Goal: Task Accomplishment & Management: Manage account settings

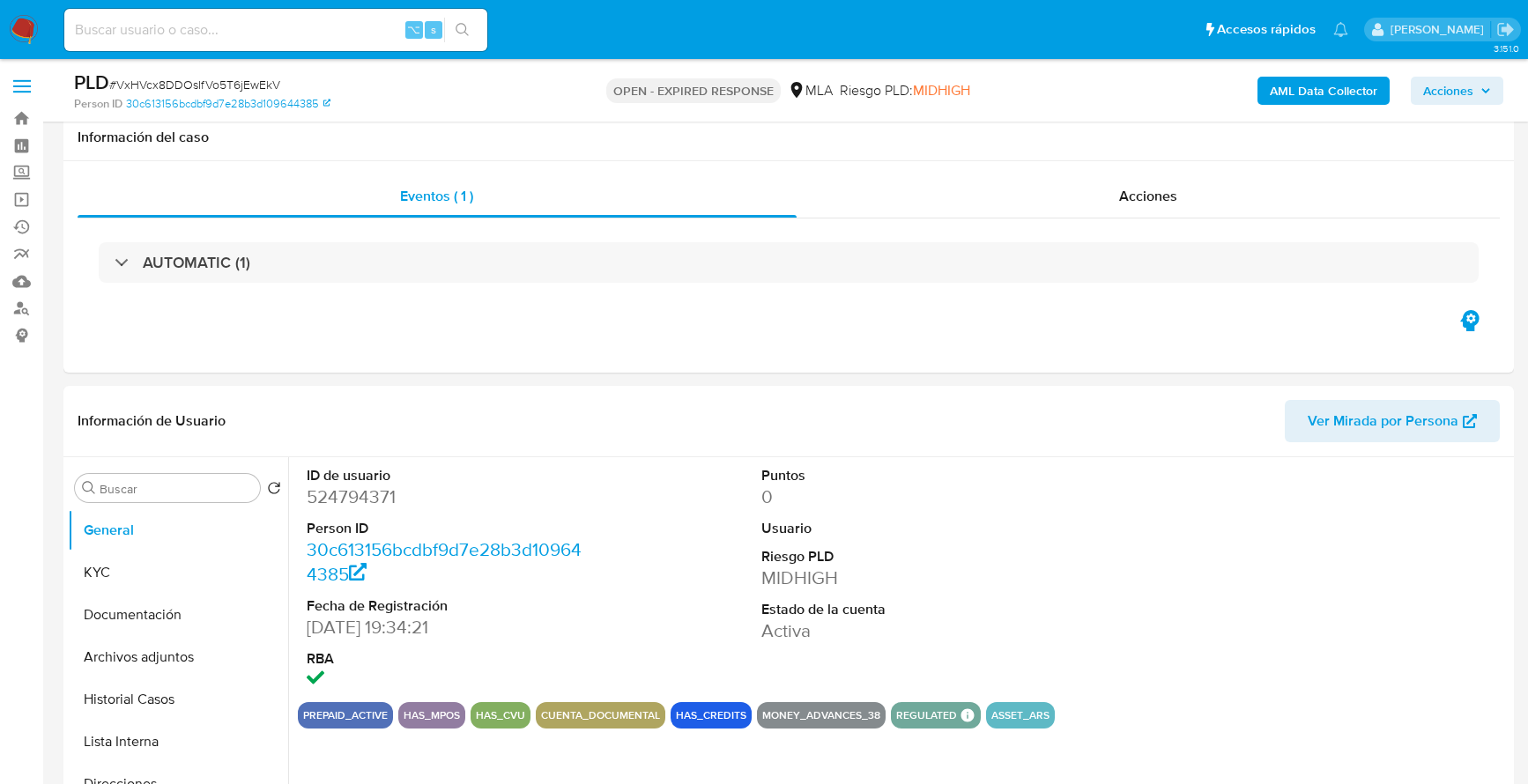
select select "10"
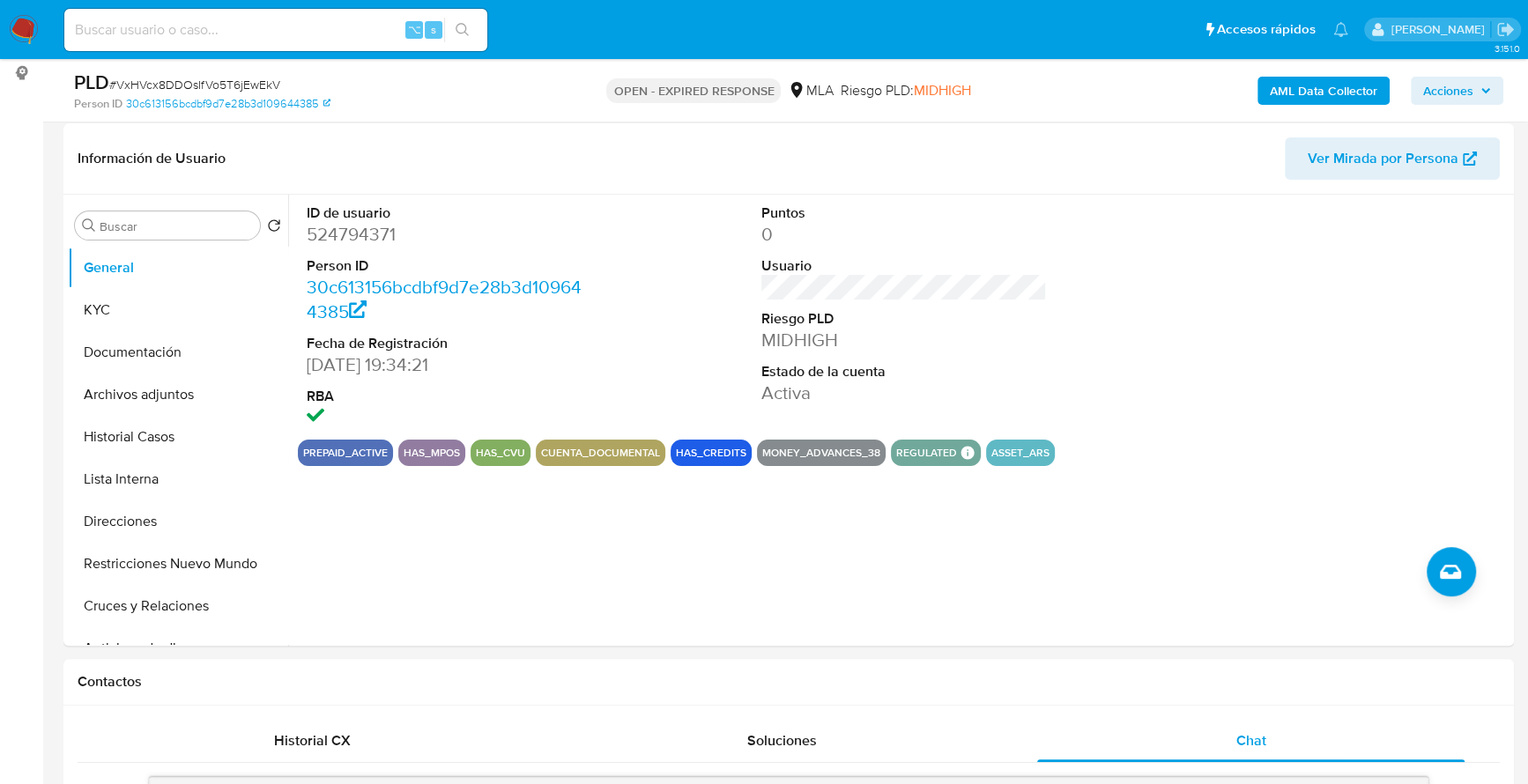
scroll to position [956, 0]
click at [261, 28] on input at bounding box center [276, 30] width 423 height 23
paste input "210775321"
type input "210775321"
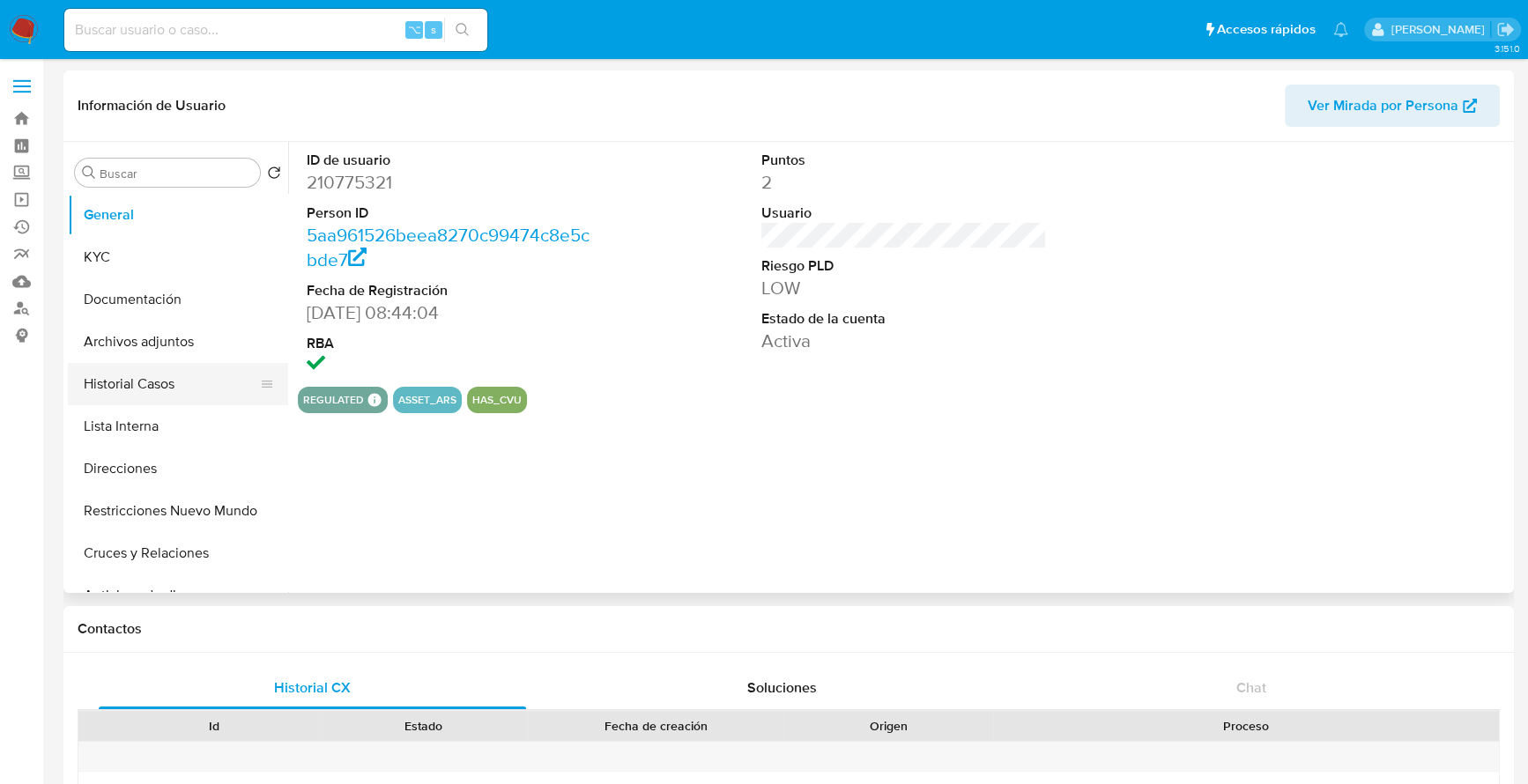
select select "10"
click at [150, 398] on button "Historial Casos" at bounding box center [171, 384] width 206 height 42
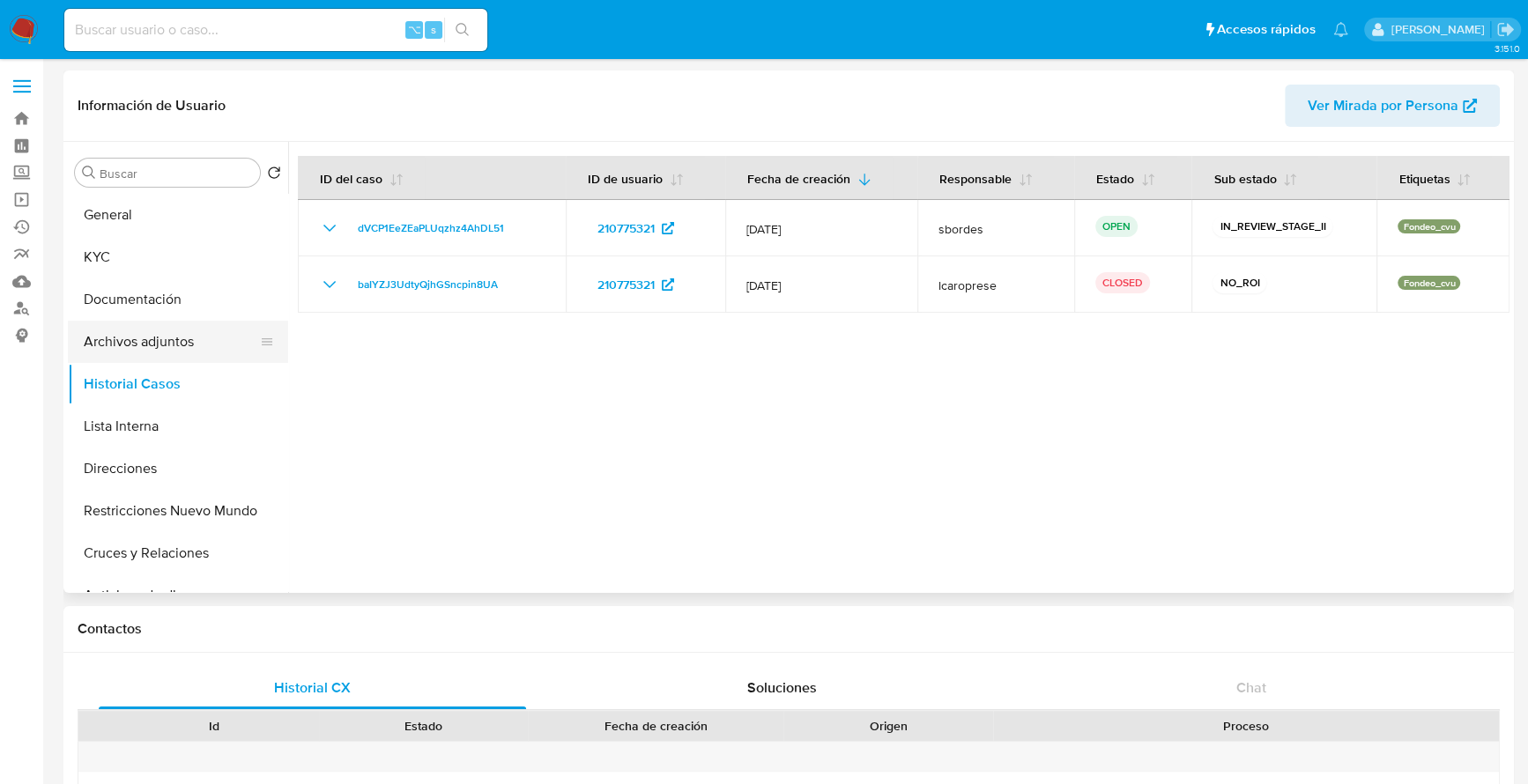
click at [176, 346] on button "Archivos adjuntos" at bounding box center [171, 341] width 206 height 42
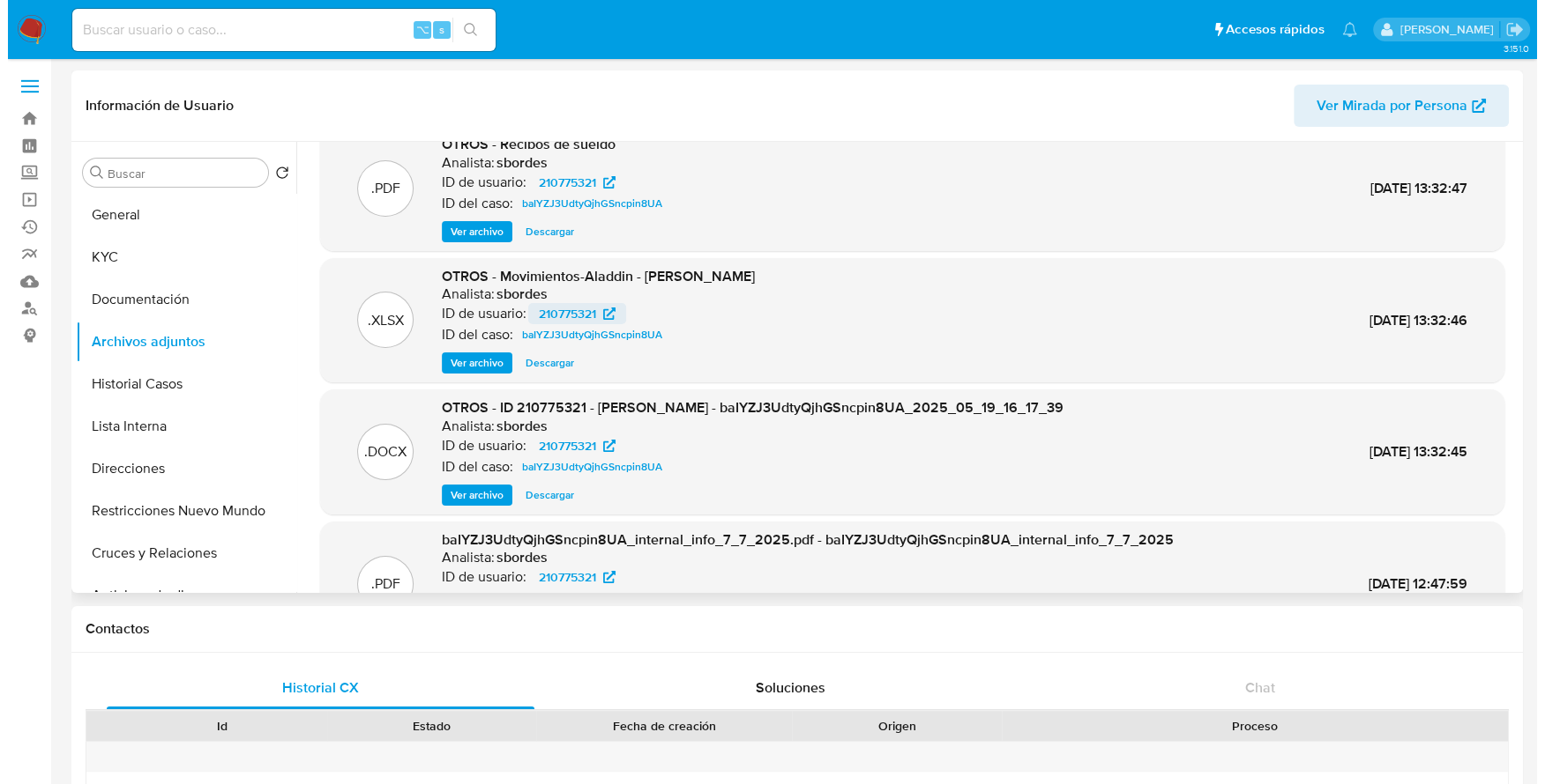
scroll to position [31, 0]
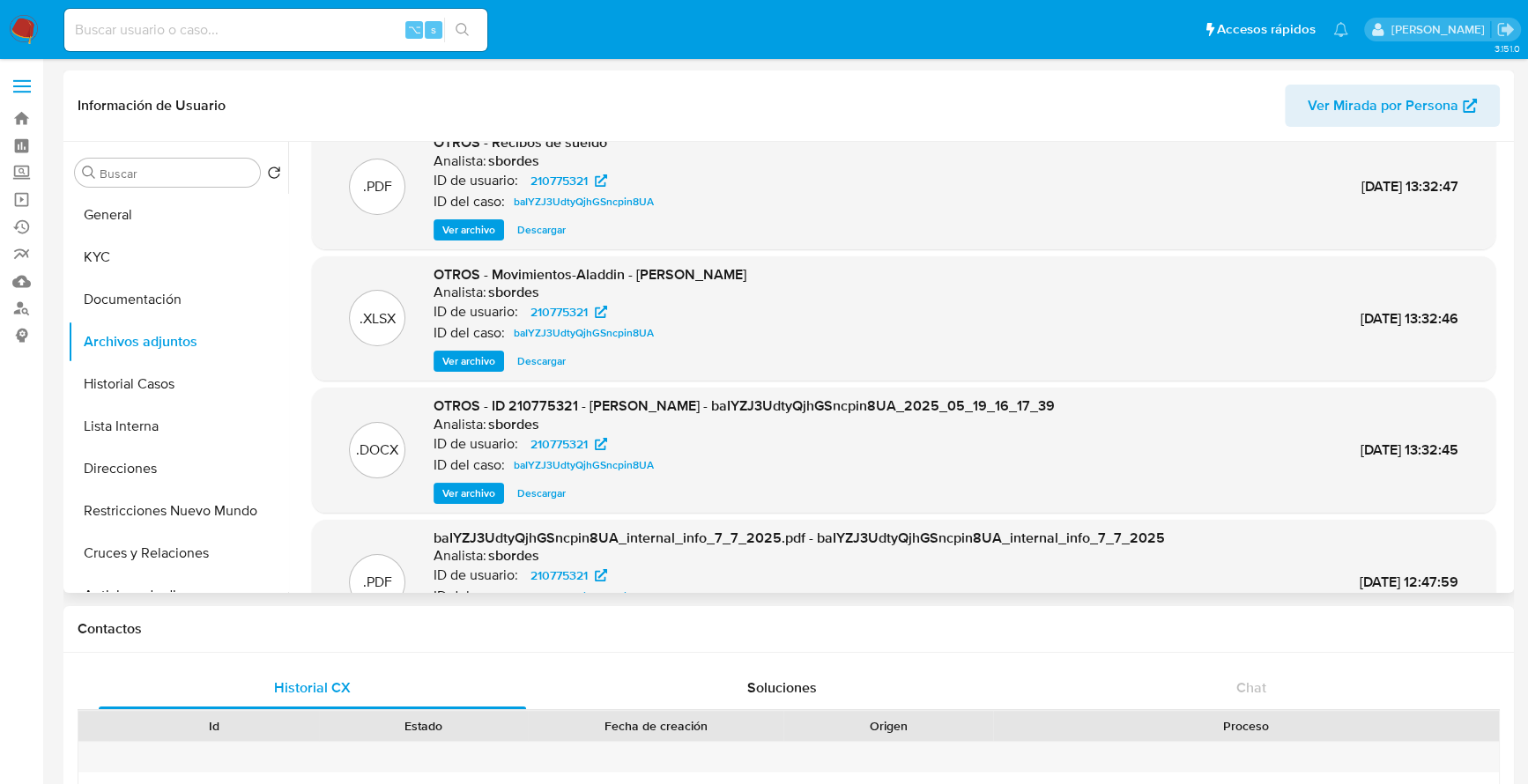
click at [453, 498] on span "Ver archivo" at bounding box center [468, 493] width 52 height 17
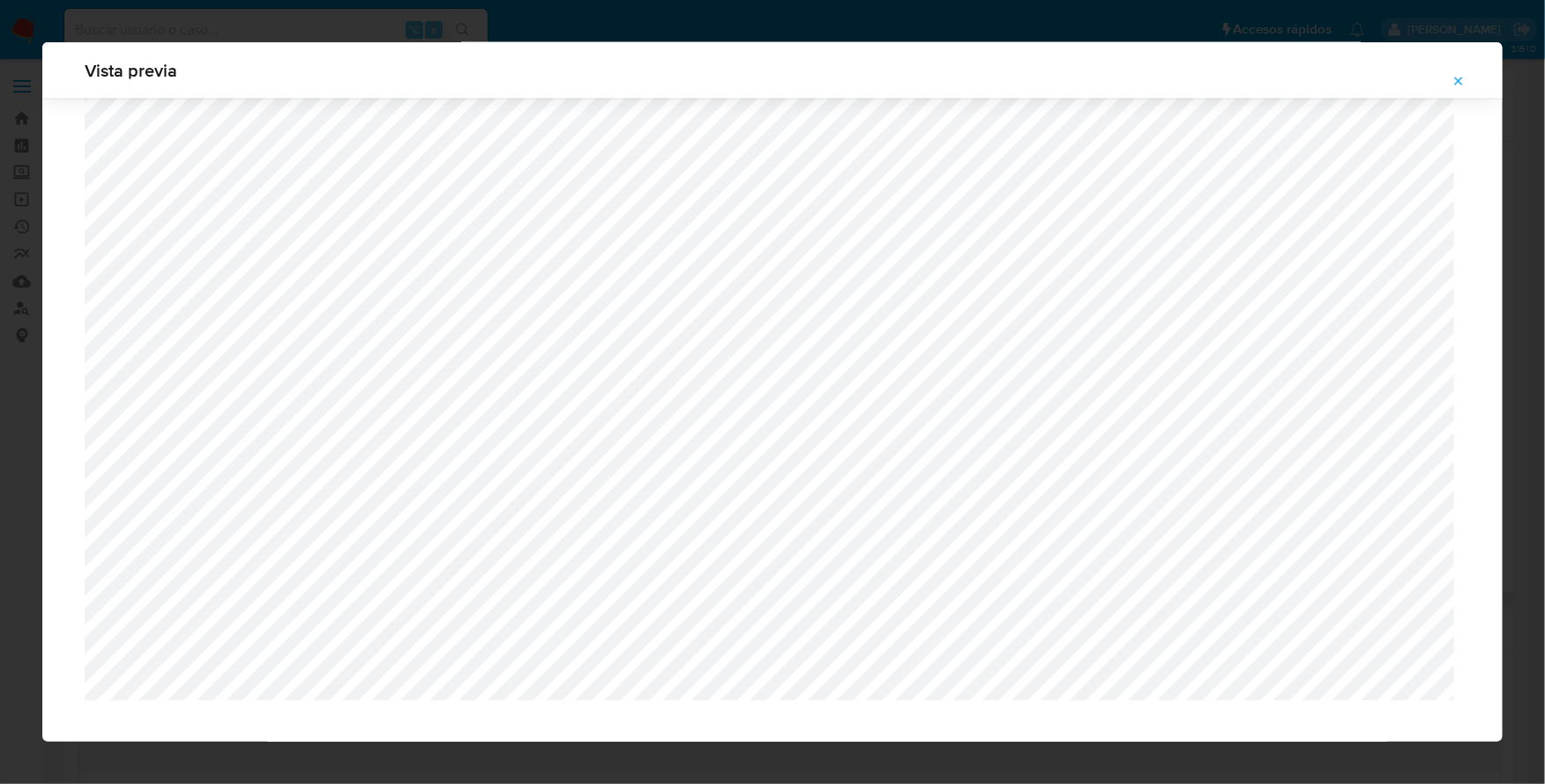
scroll to position [514, 0]
click at [1461, 83] on icon "Attachment preview" at bounding box center [1459, 80] width 8 height 8
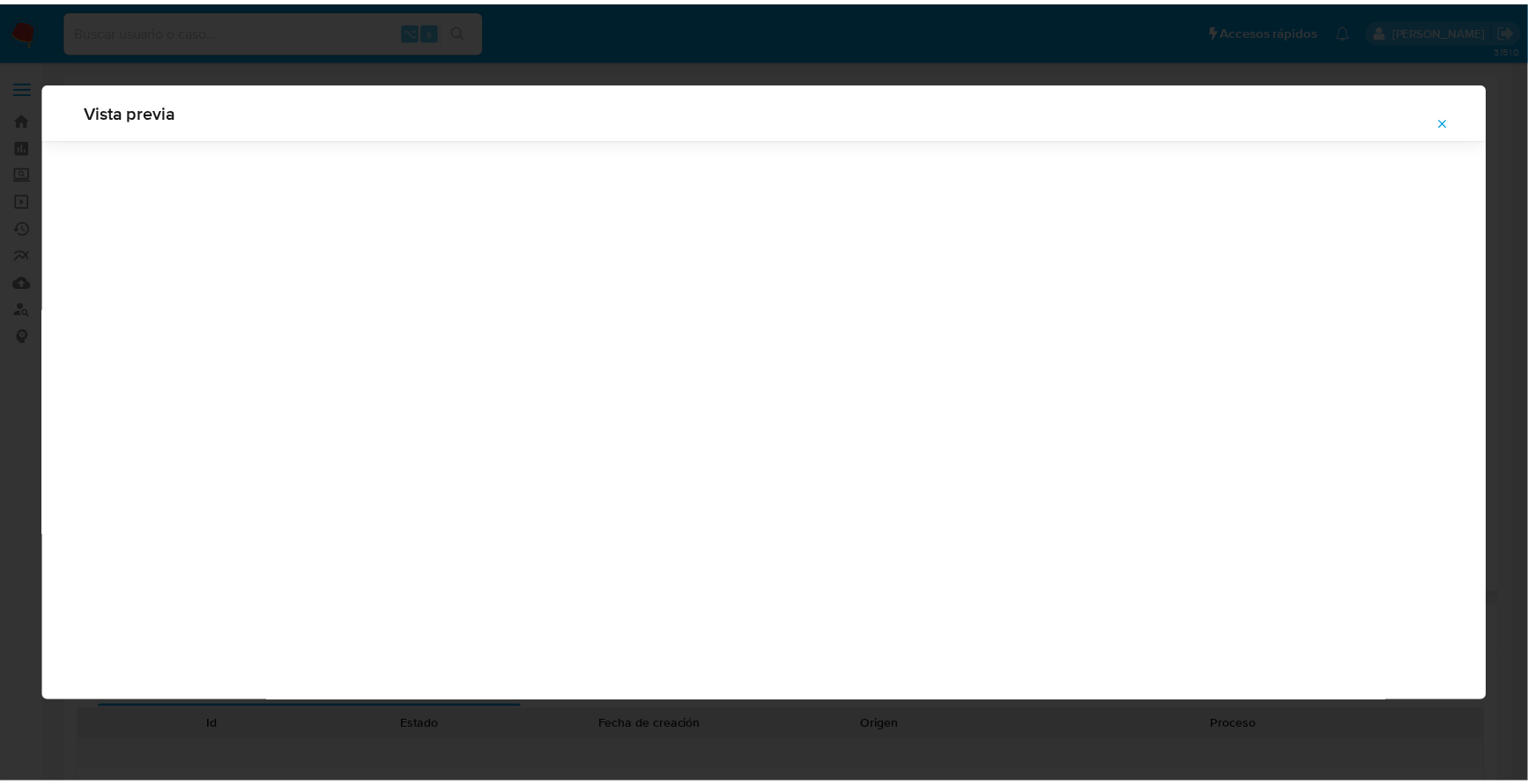
scroll to position [0, 0]
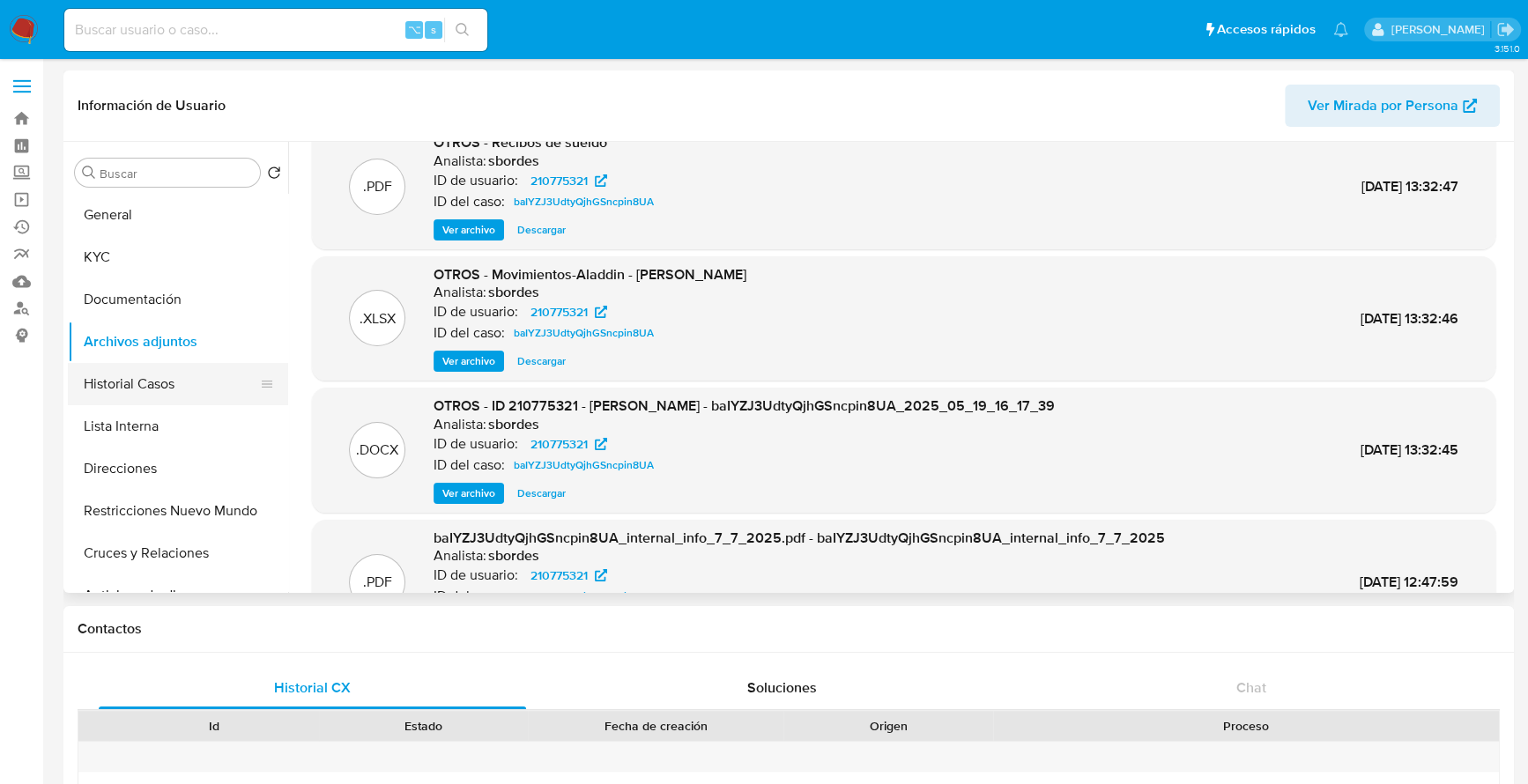
click at [114, 371] on button "Historial Casos" at bounding box center [171, 384] width 206 height 42
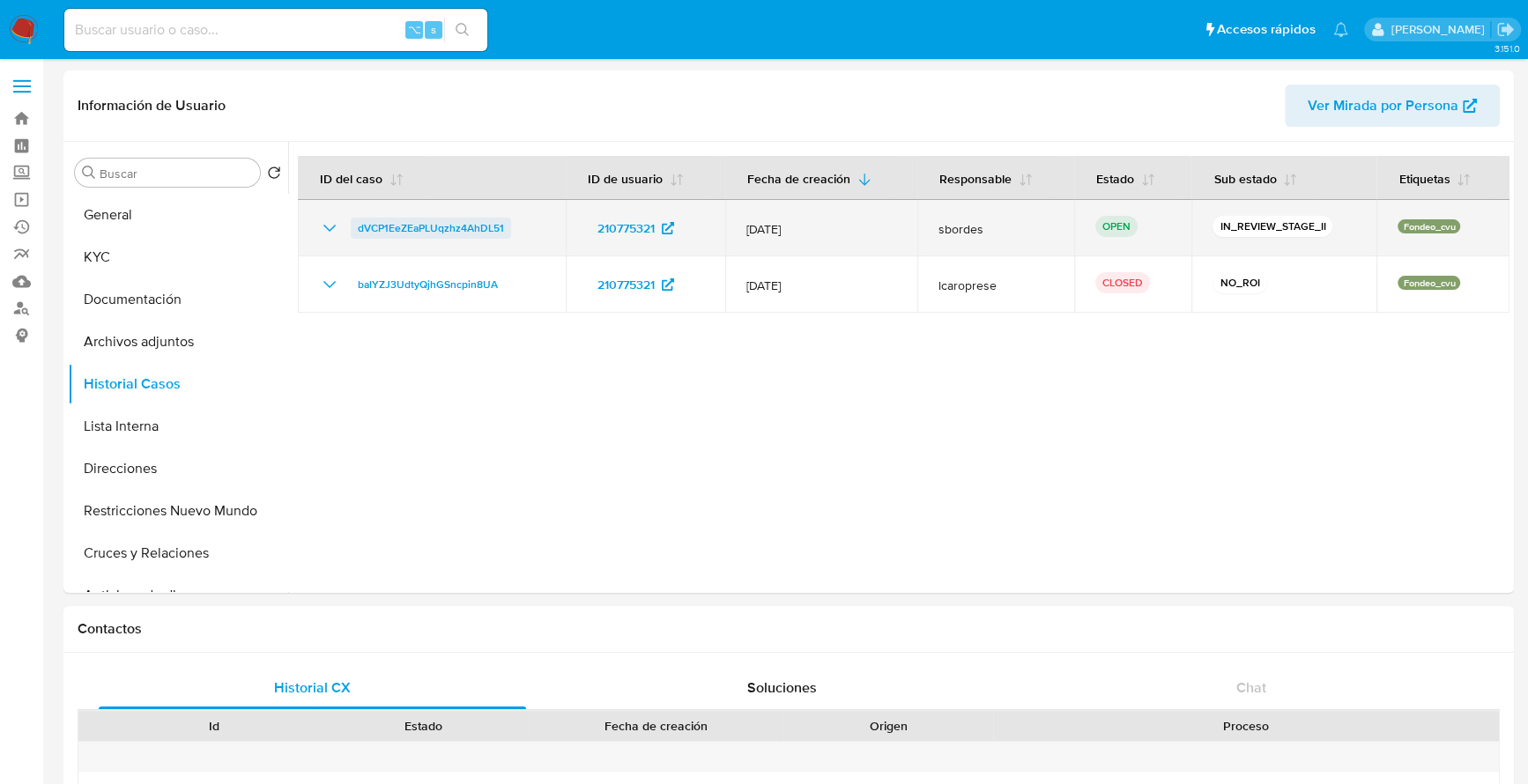
click at [416, 223] on span "dVCP1EeZEaPLUqzhz4AhDL51" at bounding box center [430, 228] width 146 height 21
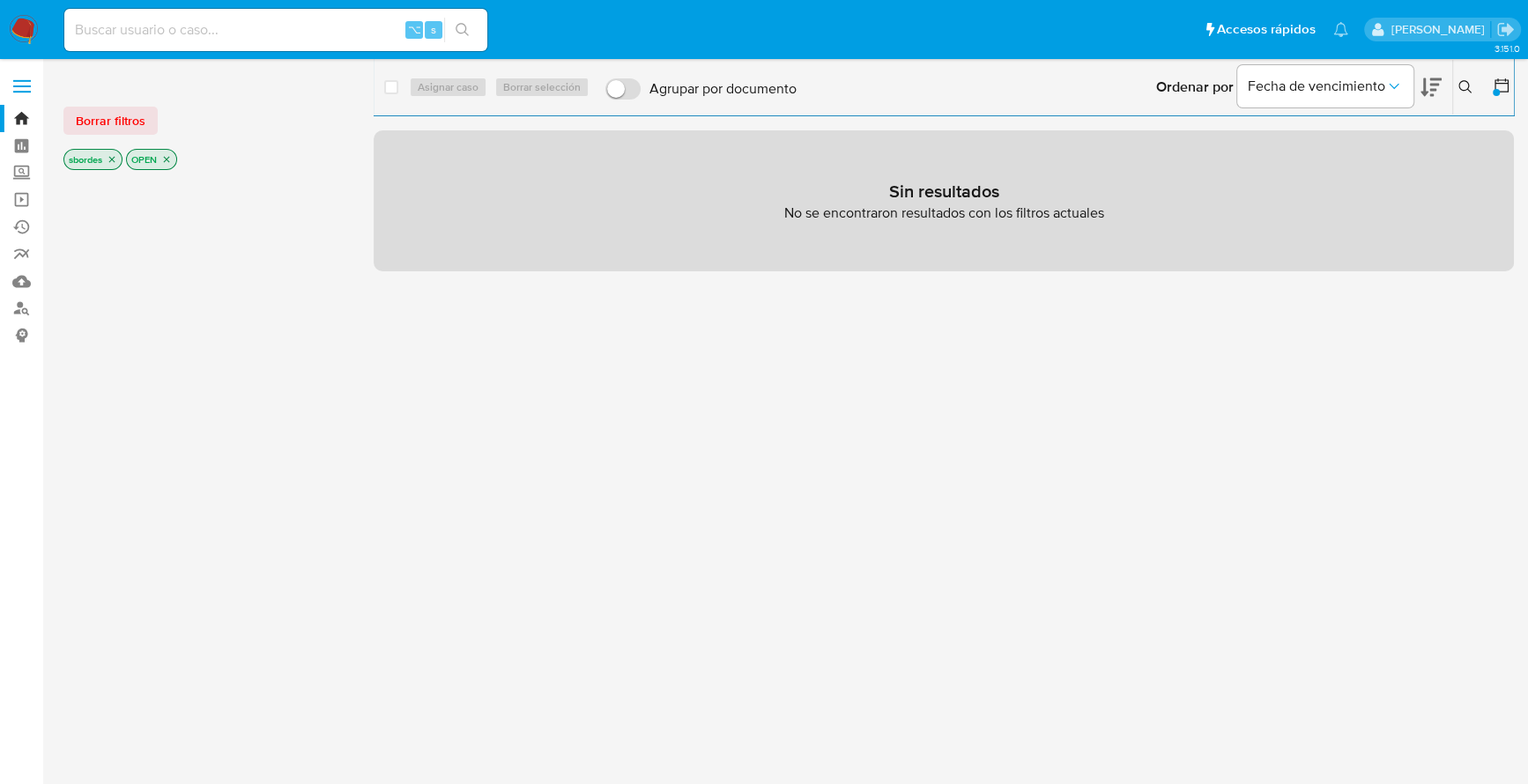
click at [39, 28] on nav "Pausado Ver notificaciones ⌥ s Accesos rápidos Presiona las siguientes teclas p…" at bounding box center [764, 30] width 1528 height 59
click at [31, 25] on img at bounding box center [23, 30] width 30 height 30
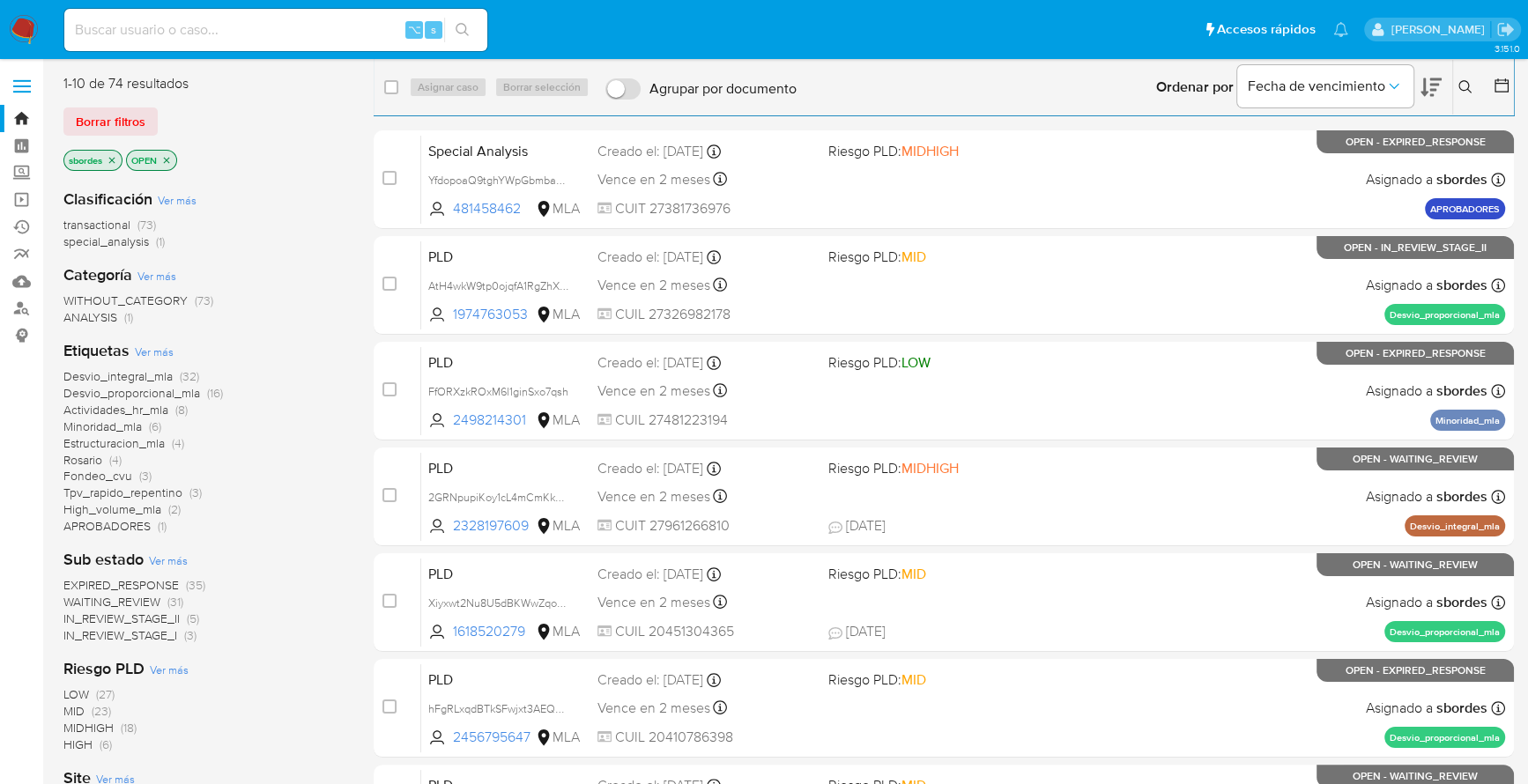
click at [112, 159] on icon "close-filter" at bounding box center [113, 159] width 6 height 6
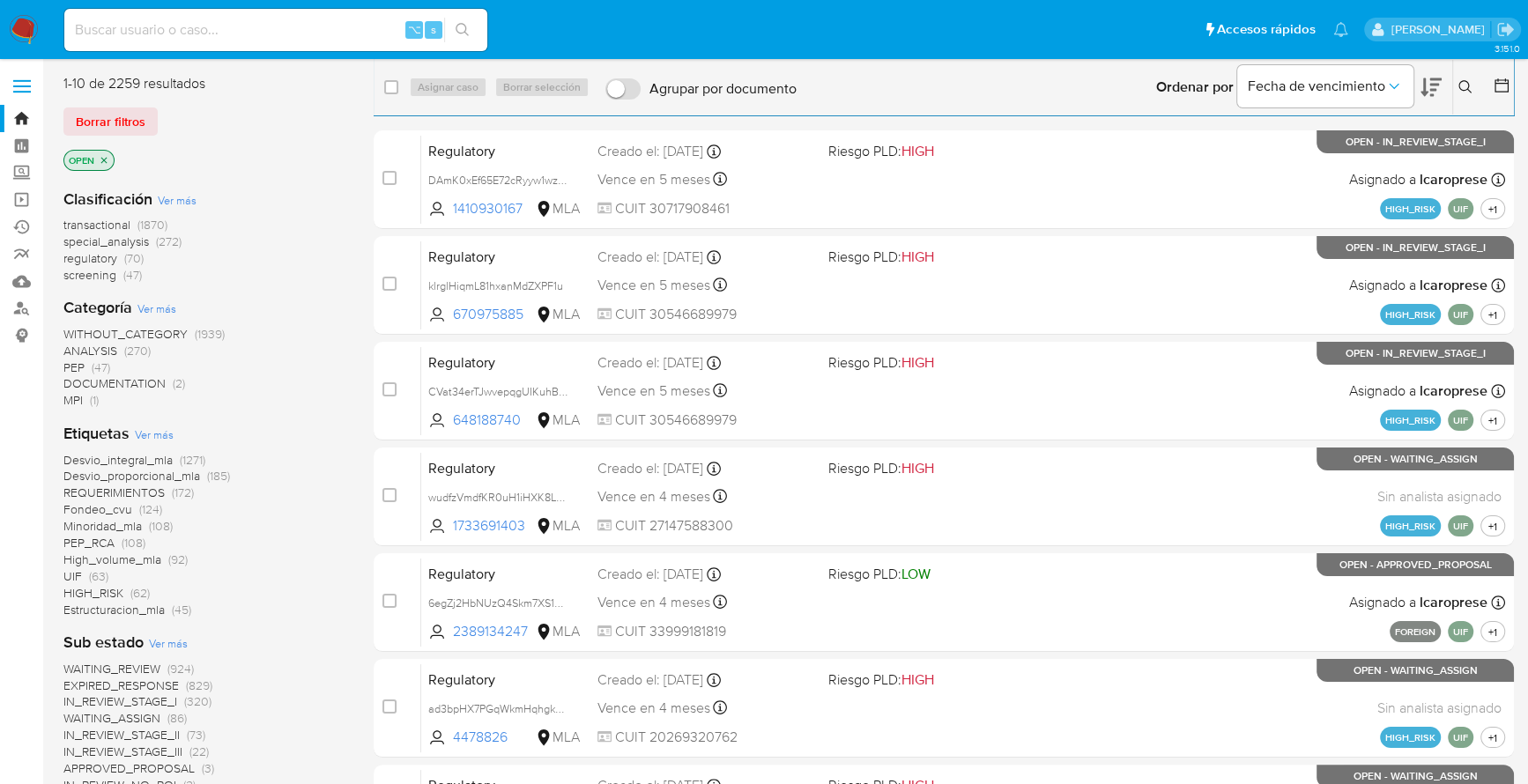
click at [1500, 93] on icon at bounding box center [1501, 85] width 17 height 17
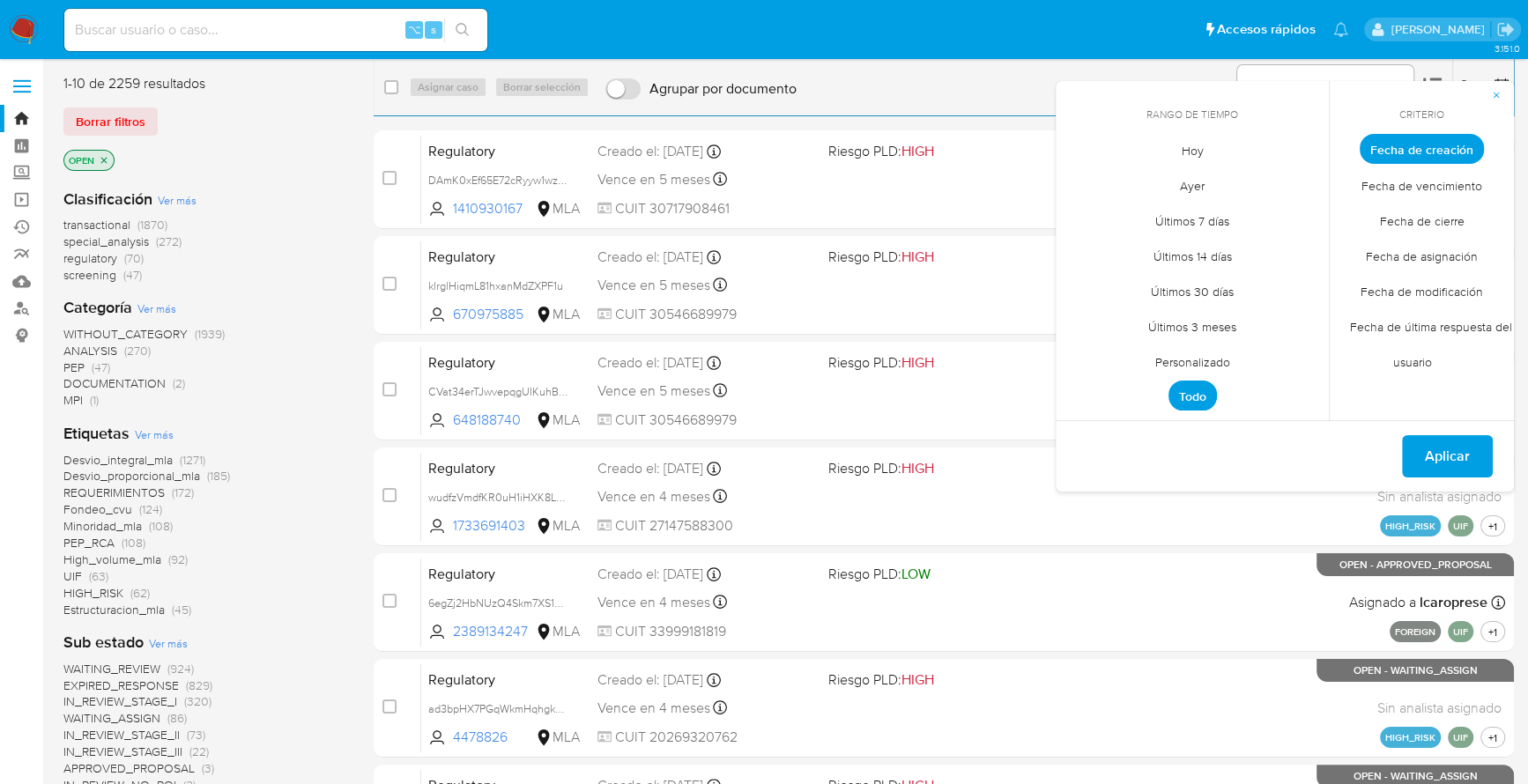
click at [1178, 361] on span "Personalizado" at bounding box center [1192, 361] width 112 height 36
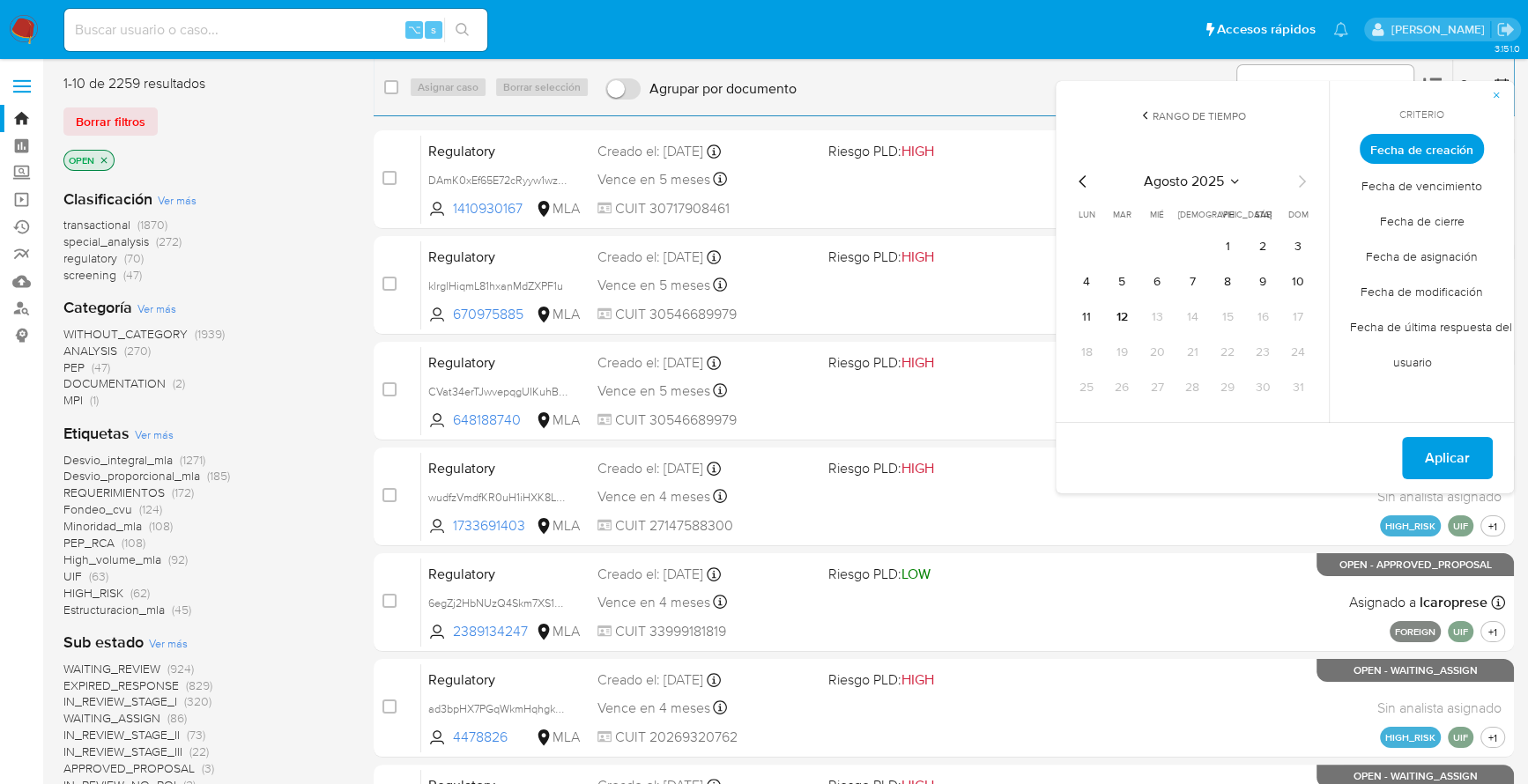
click at [1086, 175] on icon "Mes anterior" at bounding box center [1084, 181] width 21 height 21
click at [1119, 252] on button "1" at bounding box center [1123, 247] width 29 height 29
click at [1193, 395] on button "31" at bounding box center [1193, 388] width 29 height 29
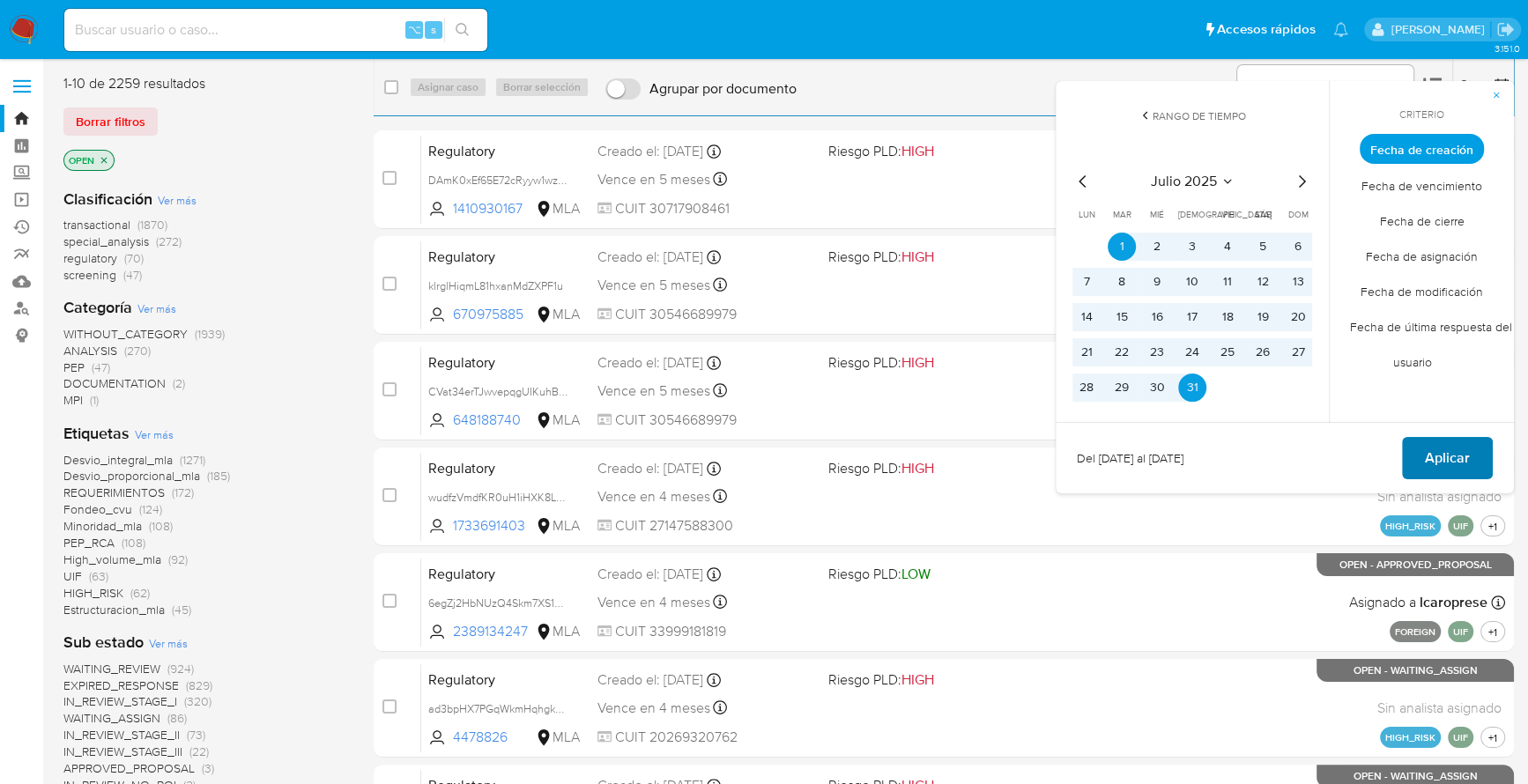
click at [1413, 464] on button "Aplicar" at bounding box center [1447, 458] width 91 height 42
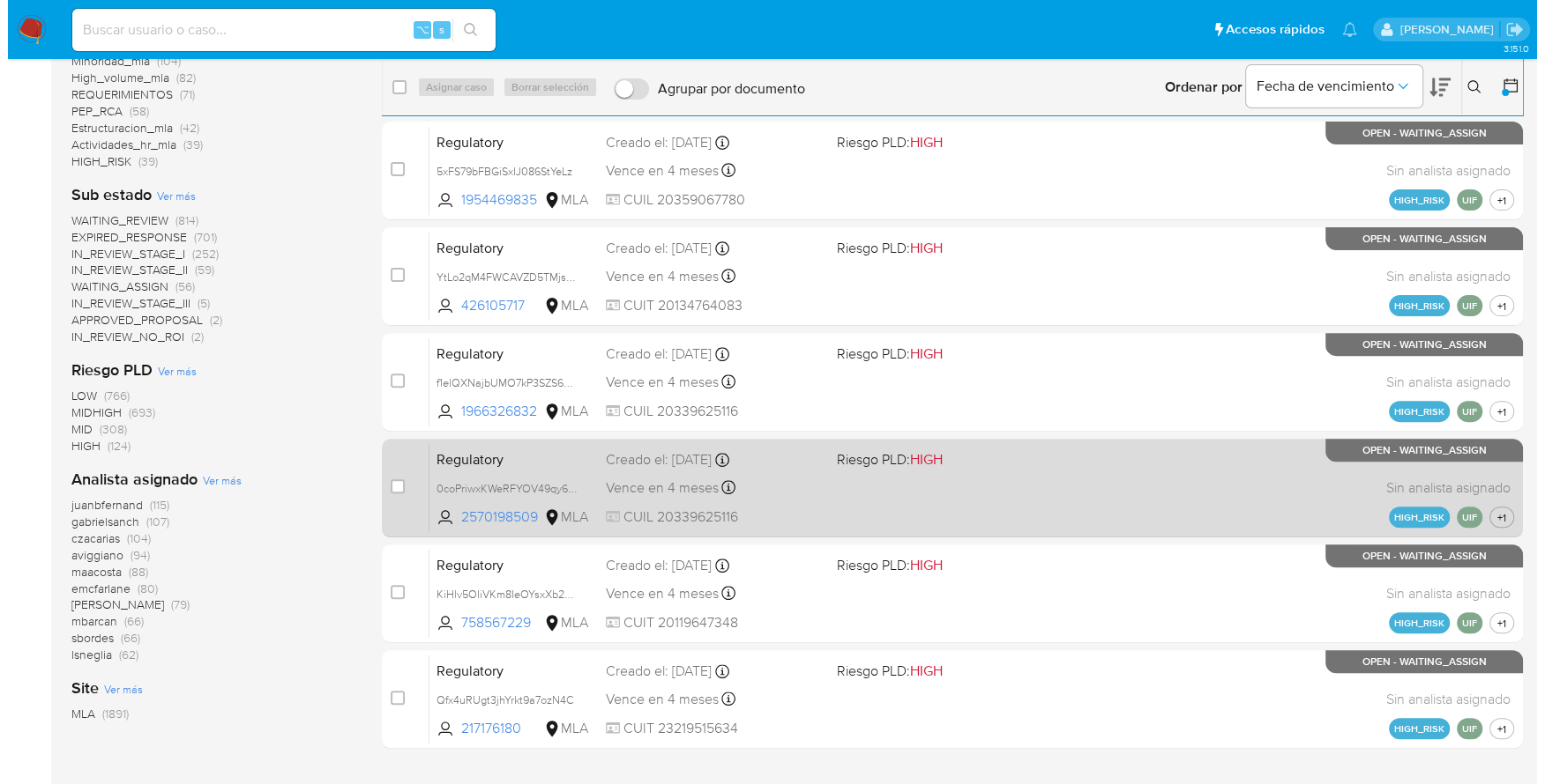
scroll to position [470, 0]
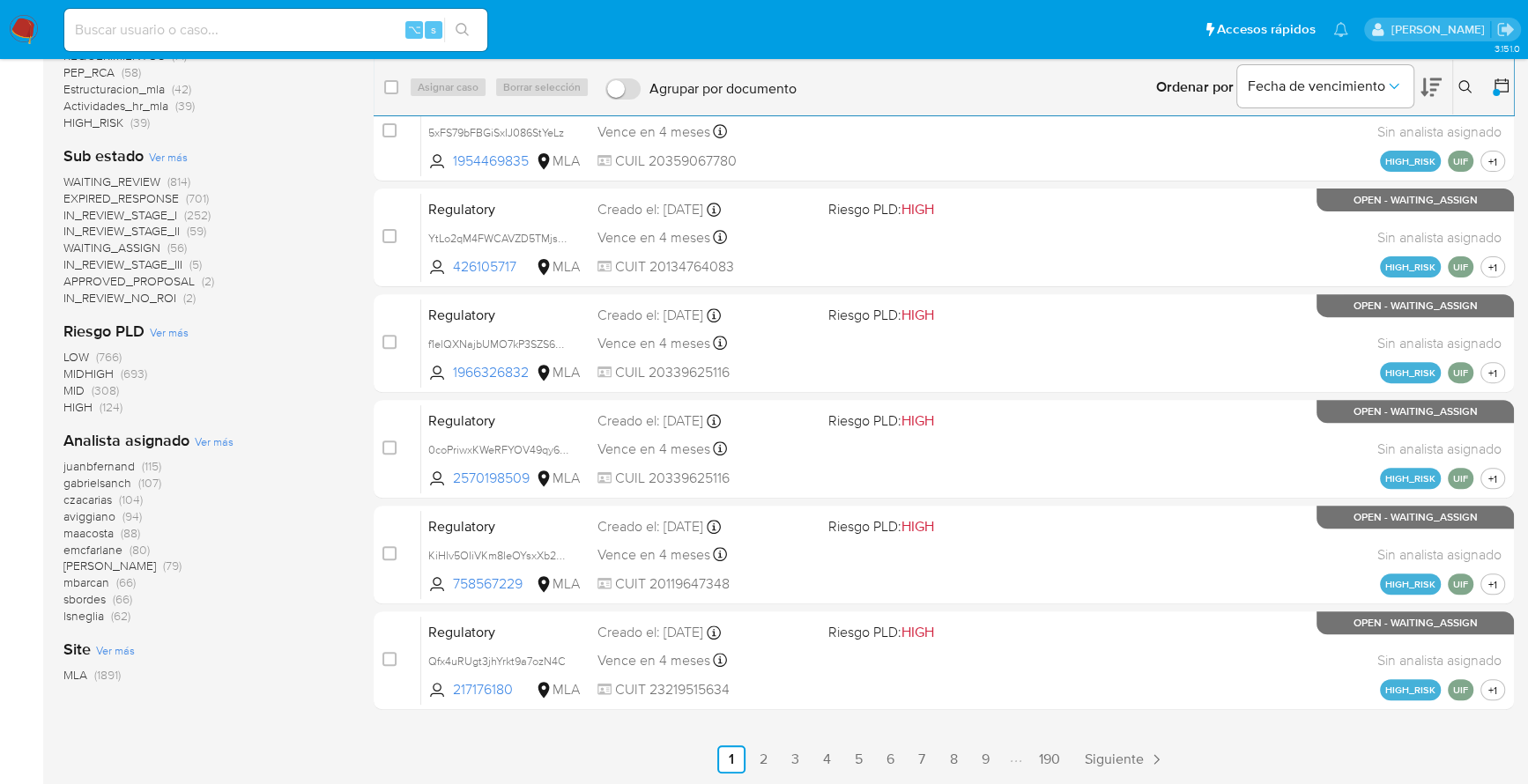
click at [203, 441] on span "Ver más" at bounding box center [214, 442] width 39 height 16
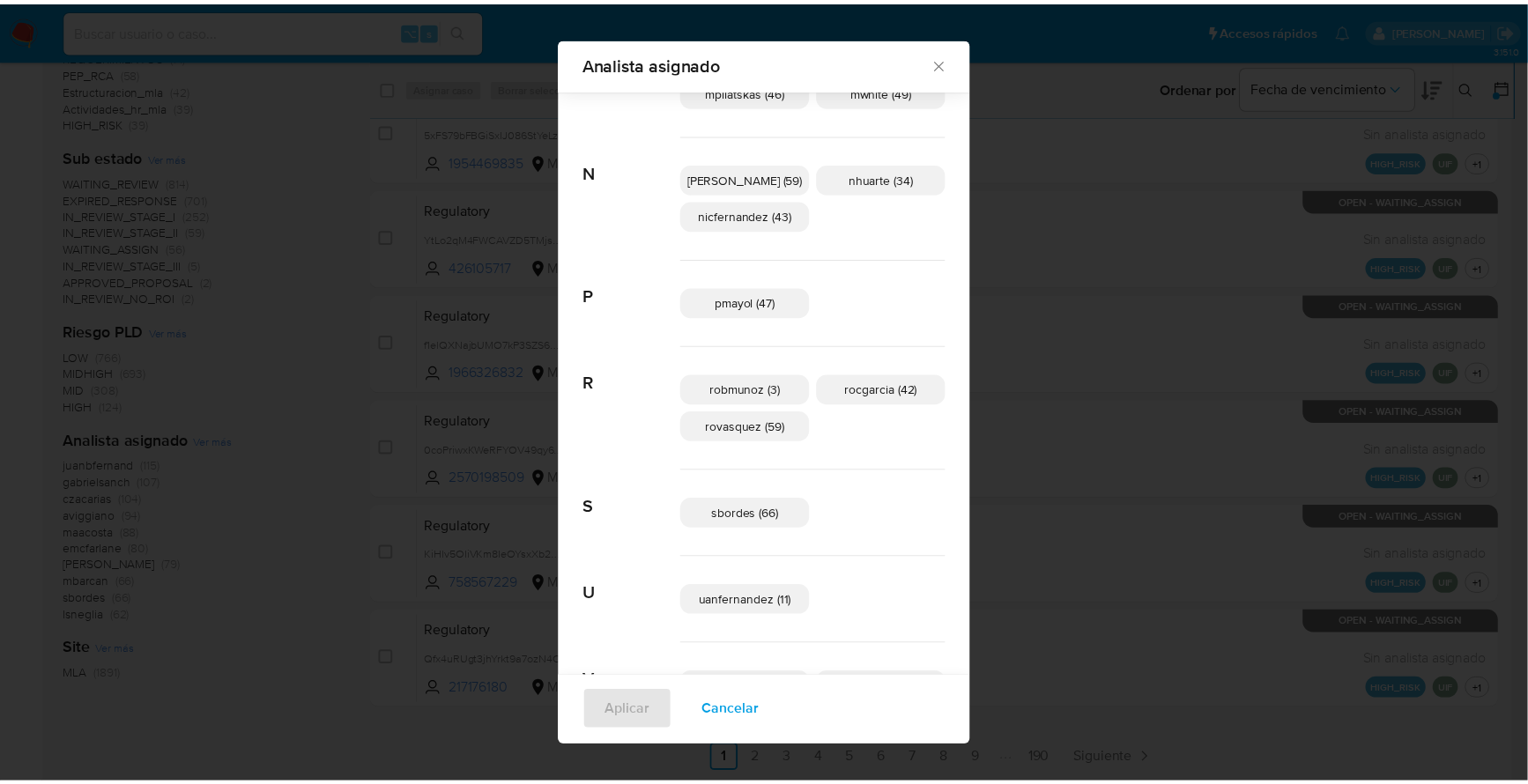
scroll to position [980, 0]
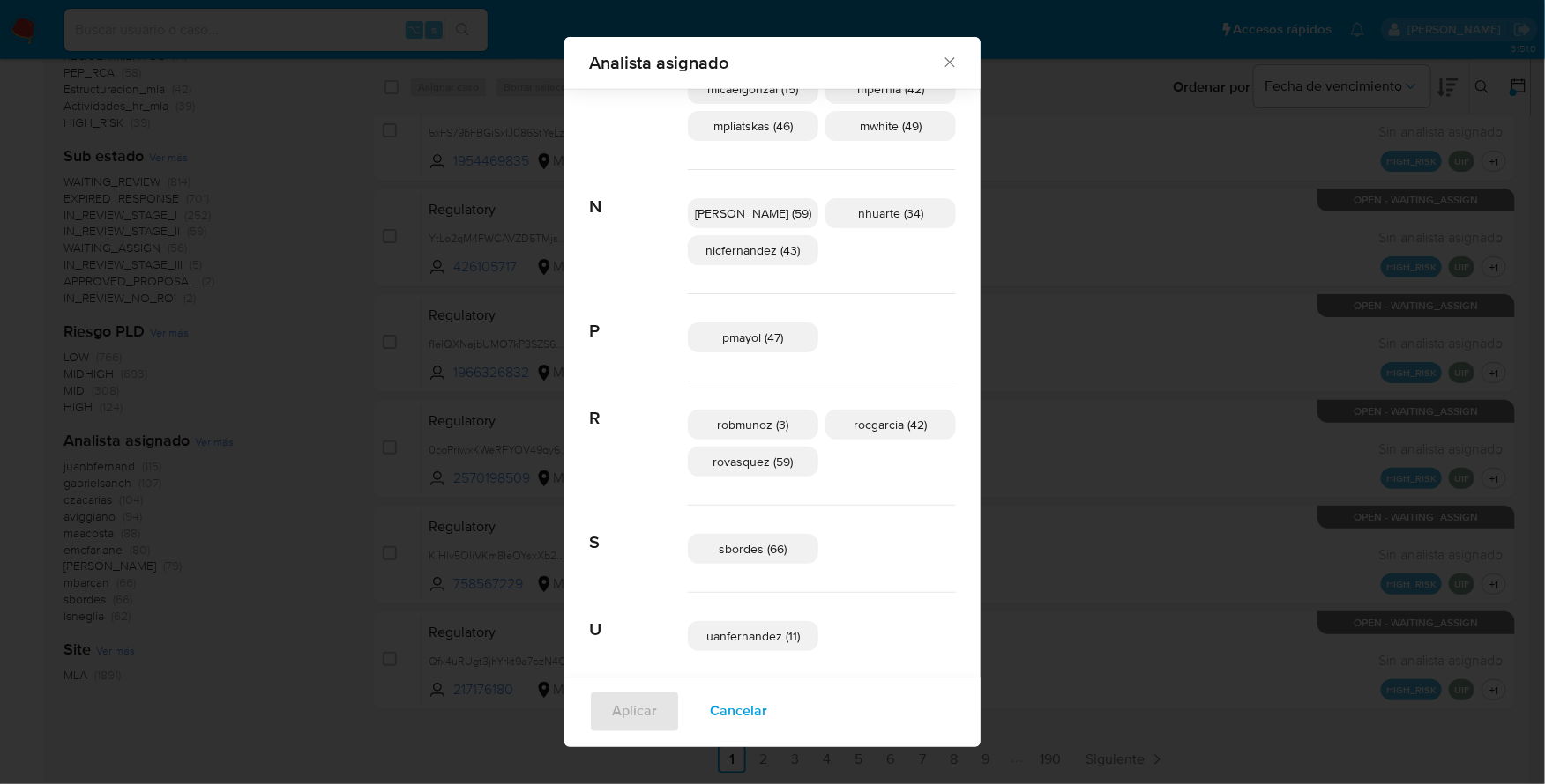
click at [941, 61] on icon "Cerrar" at bounding box center [950, 62] width 17 height 17
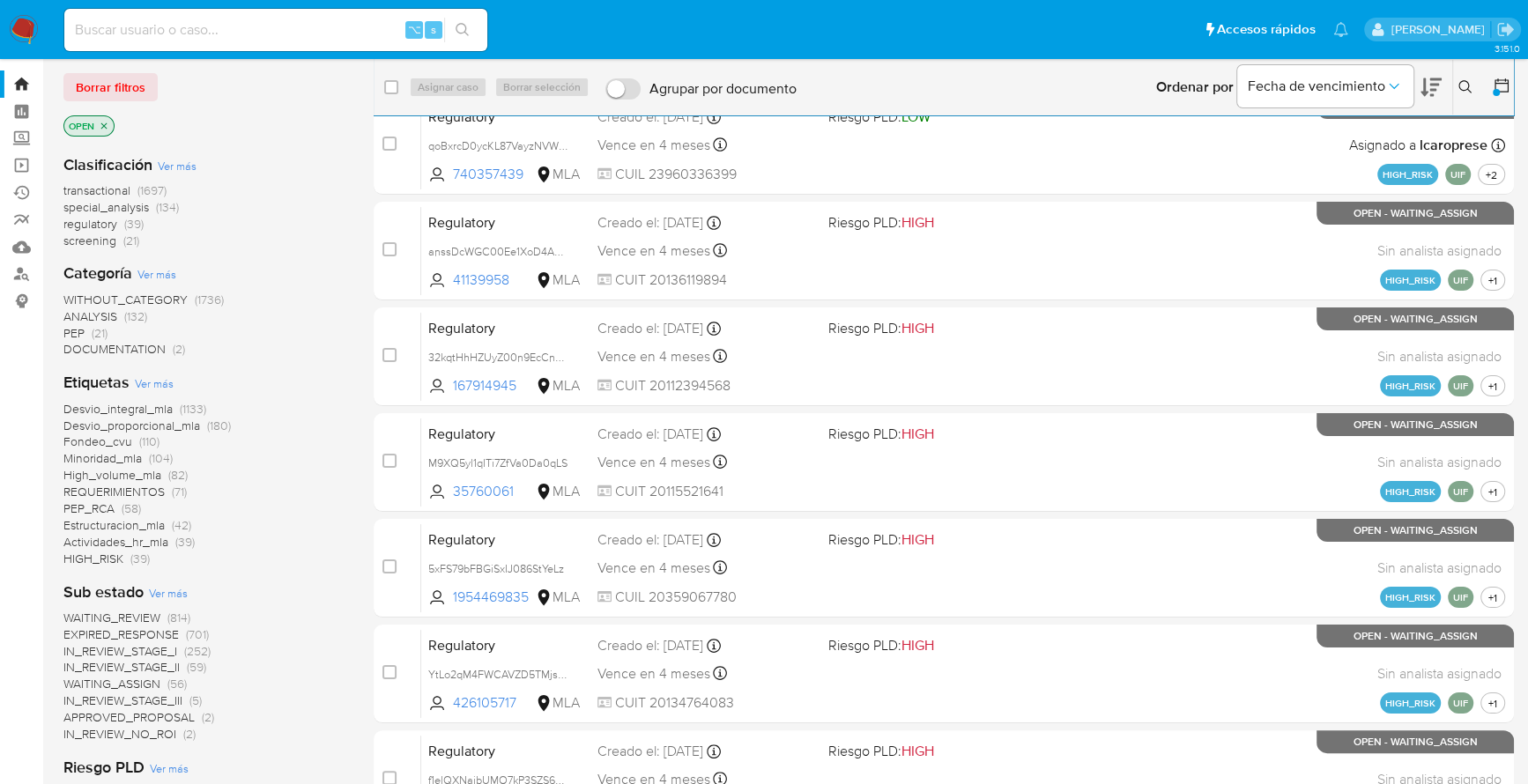
scroll to position [0, 0]
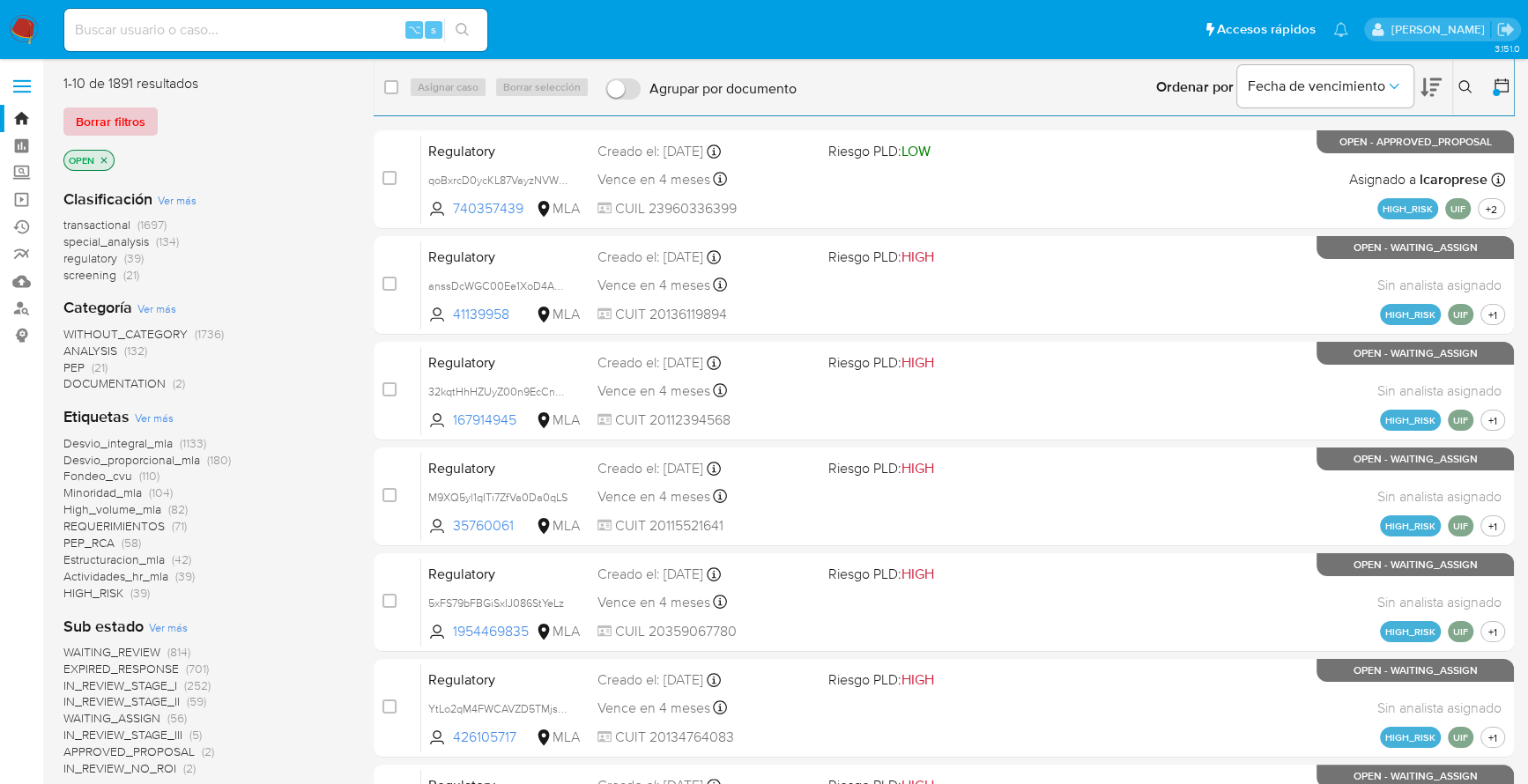
click at [124, 122] on span "Borrar filtros" at bounding box center [110, 122] width 70 height 25
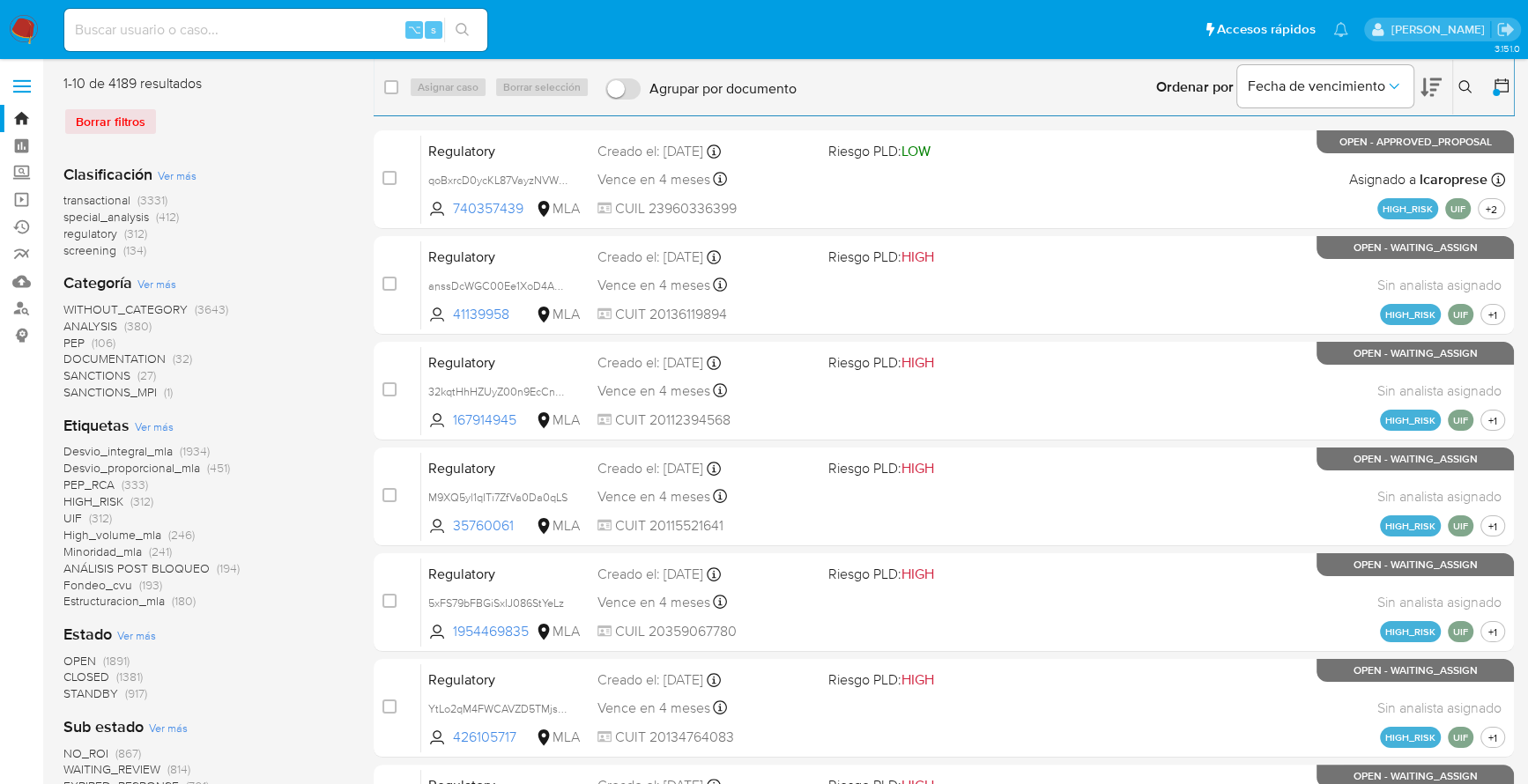
click at [14, 30] on img at bounding box center [23, 30] width 30 height 30
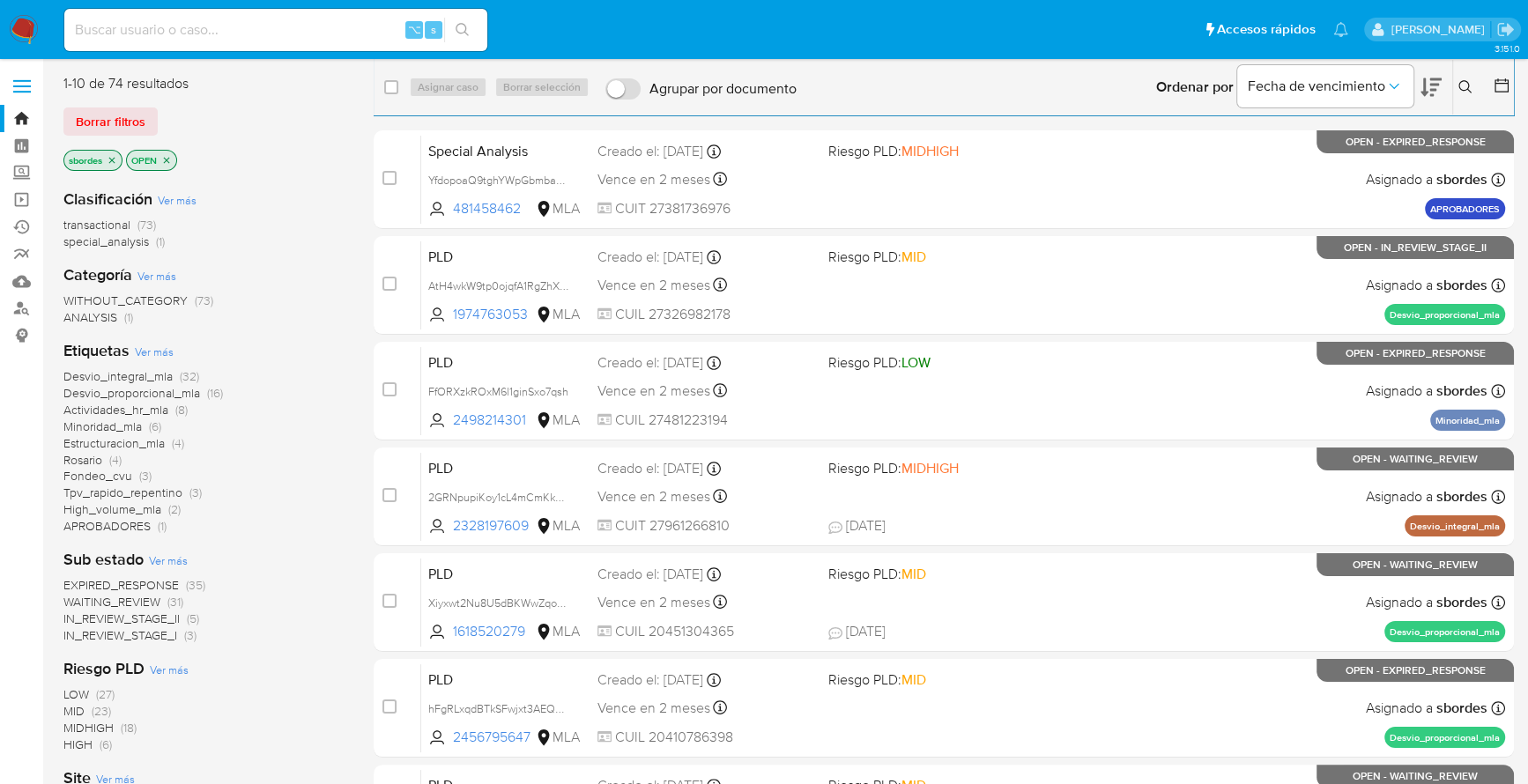
click at [114, 159] on icon "close-filter" at bounding box center [112, 160] width 10 height 10
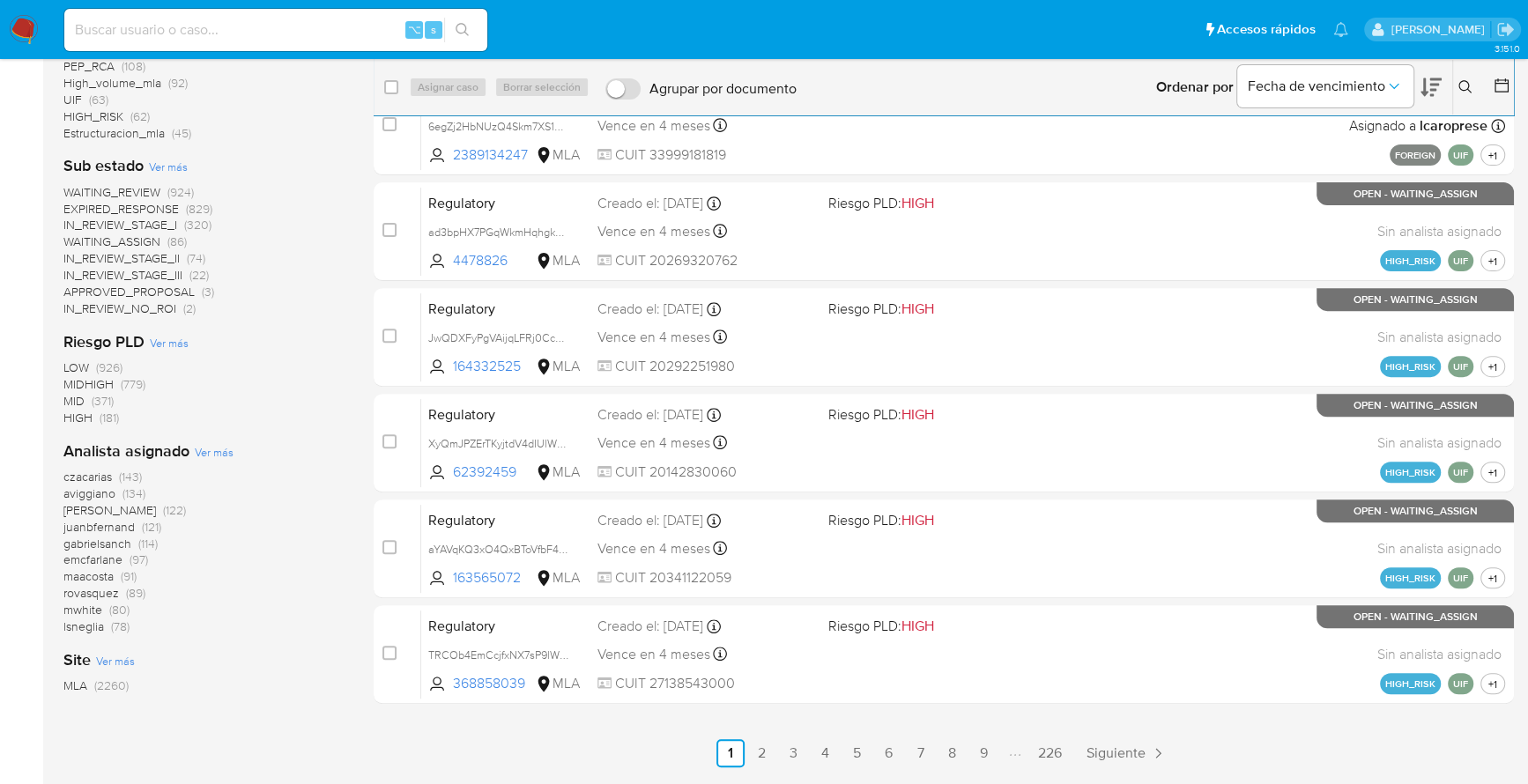
scroll to position [483, 0]
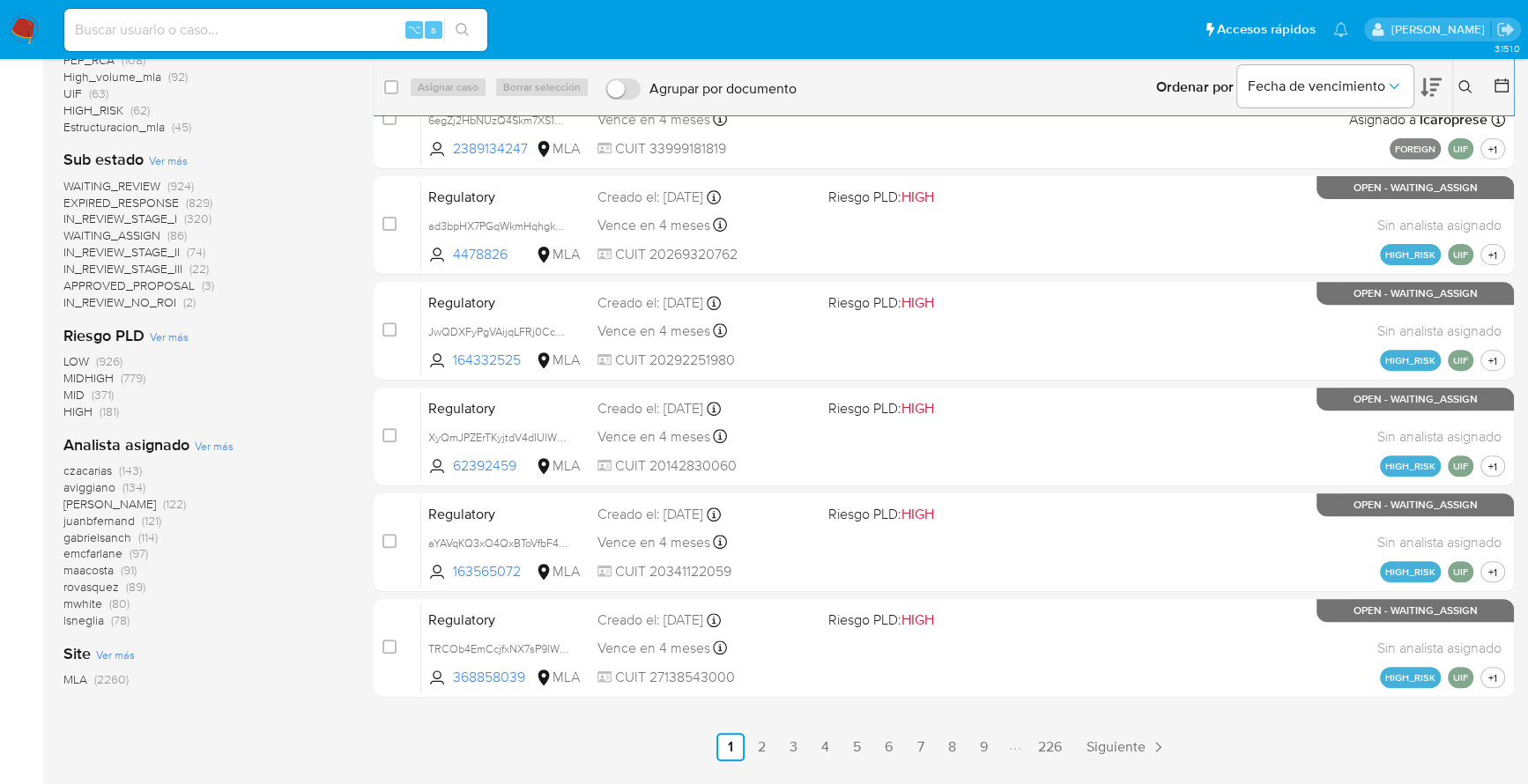
click at [24, 24] on img at bounding box center [23, 30] width 30 height 30
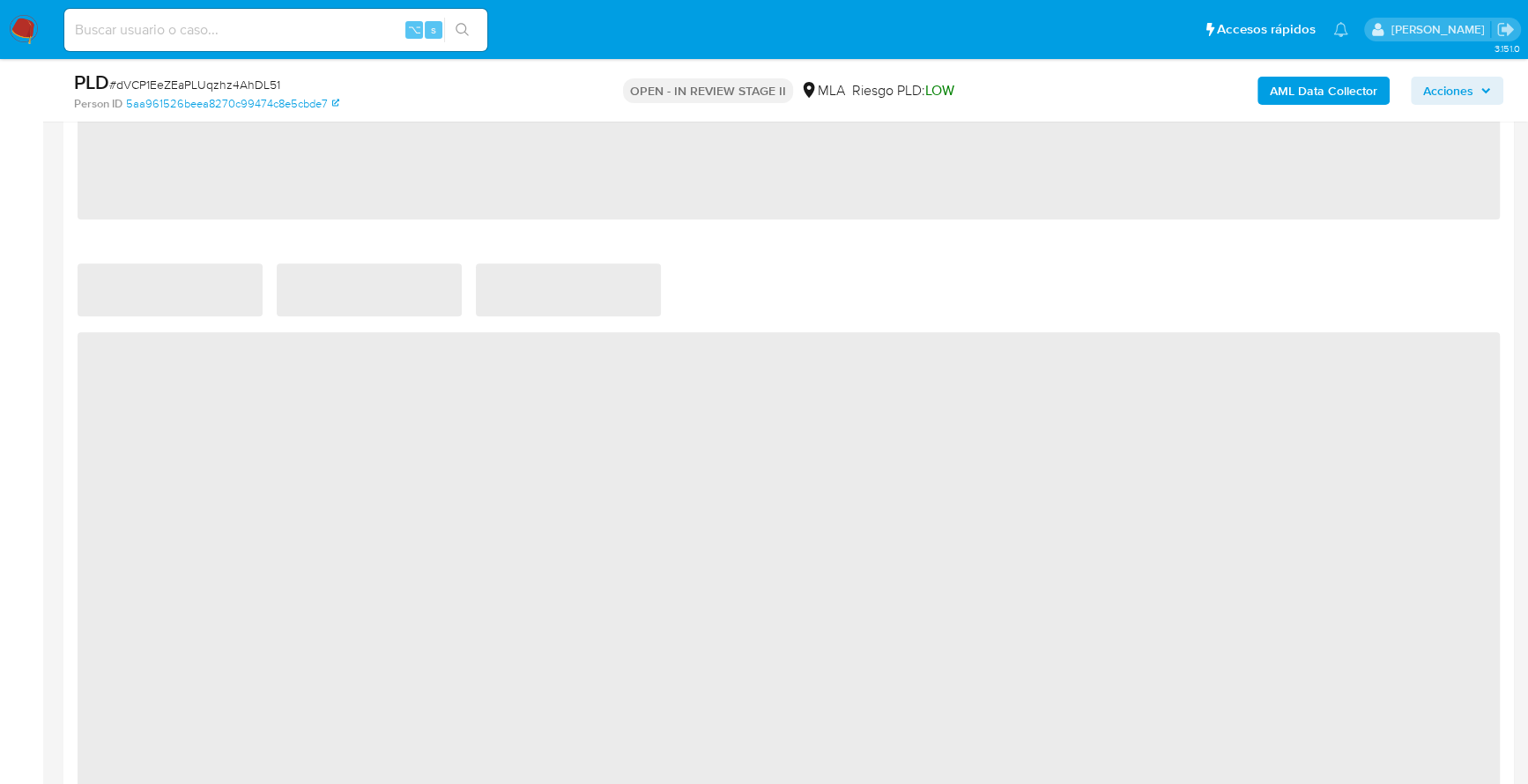
select select "10"
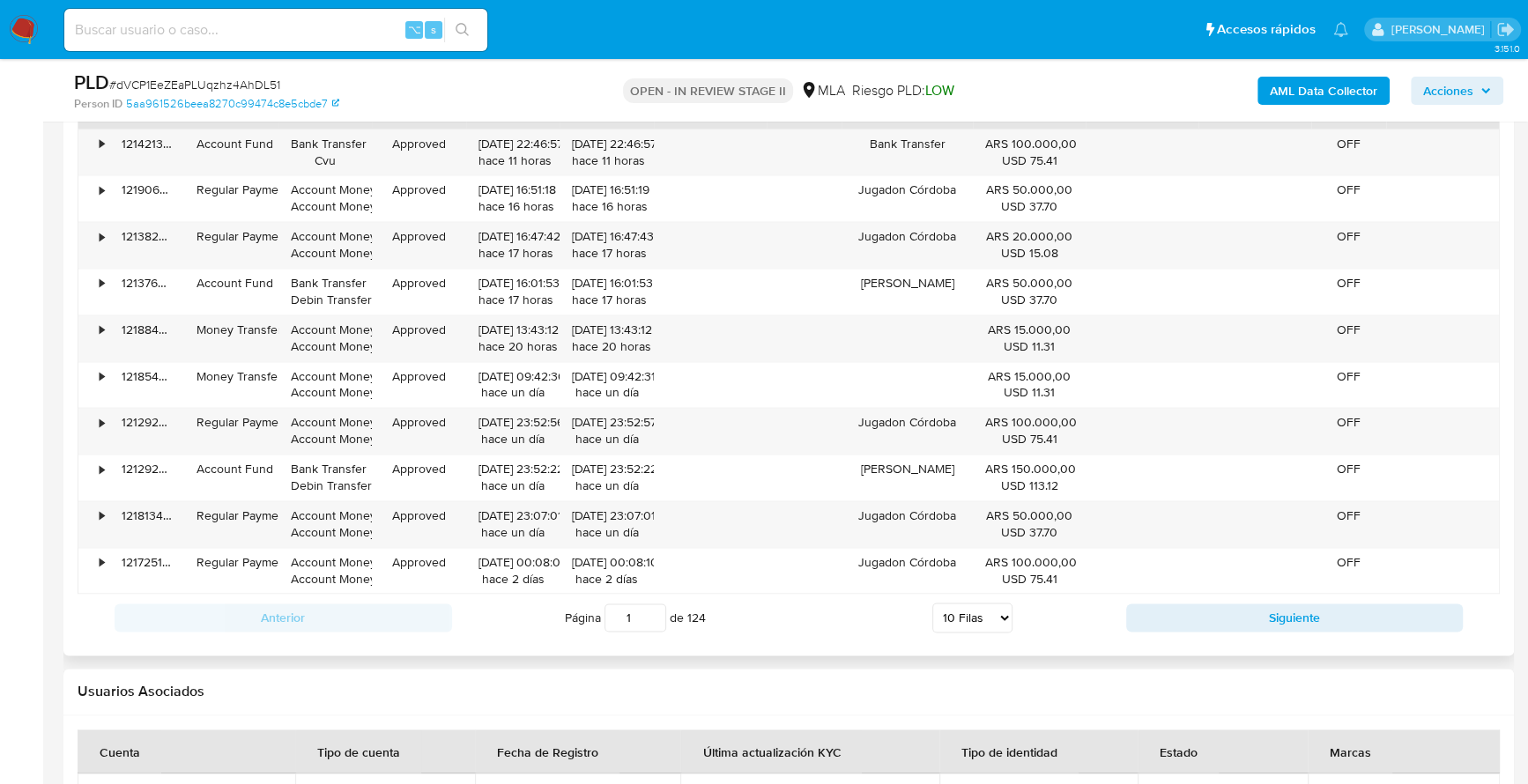
scroll to position [1825, 0]
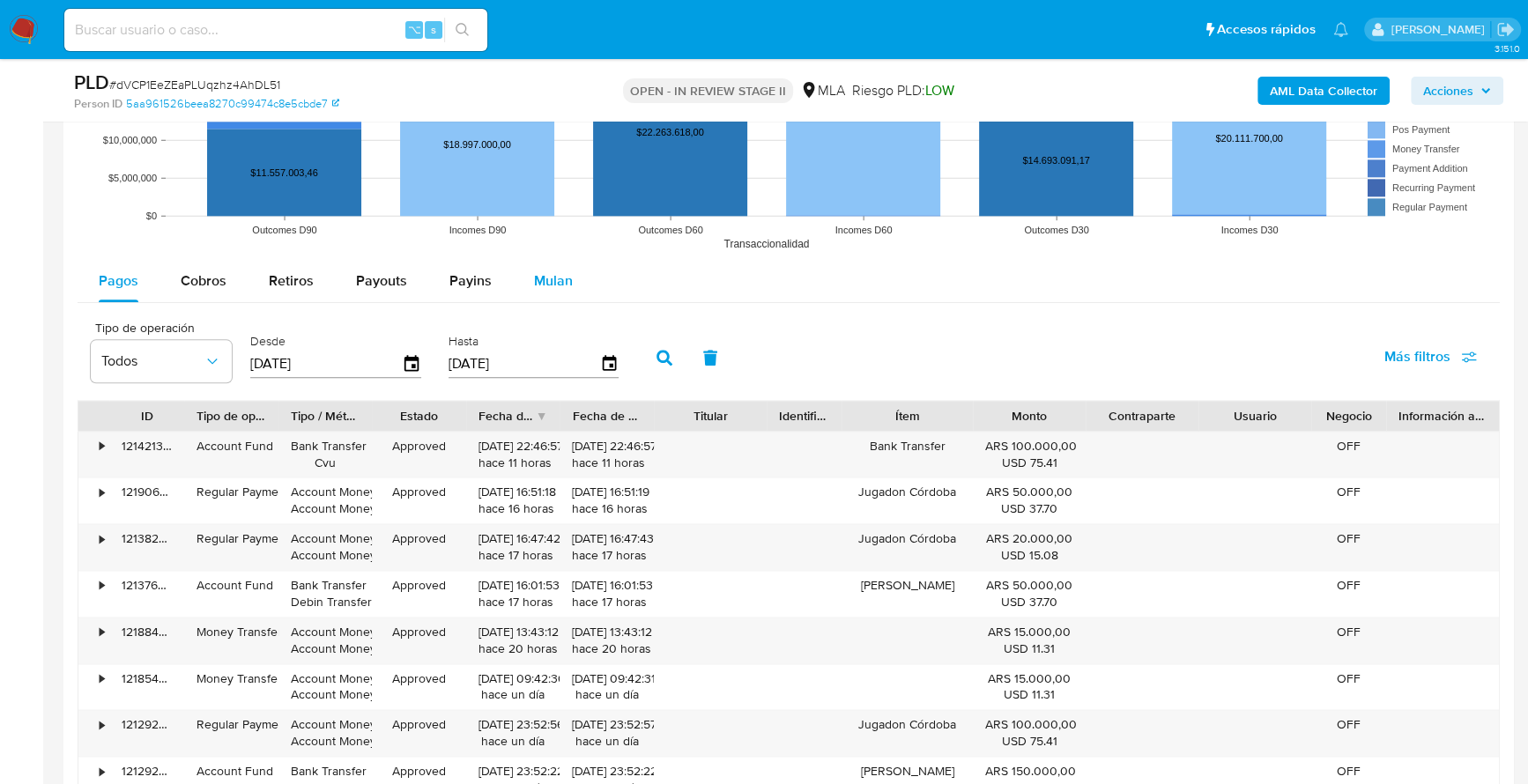
click at [552, 283] on span "Mulan" at bounding box center [553, 280] width 39 height 20
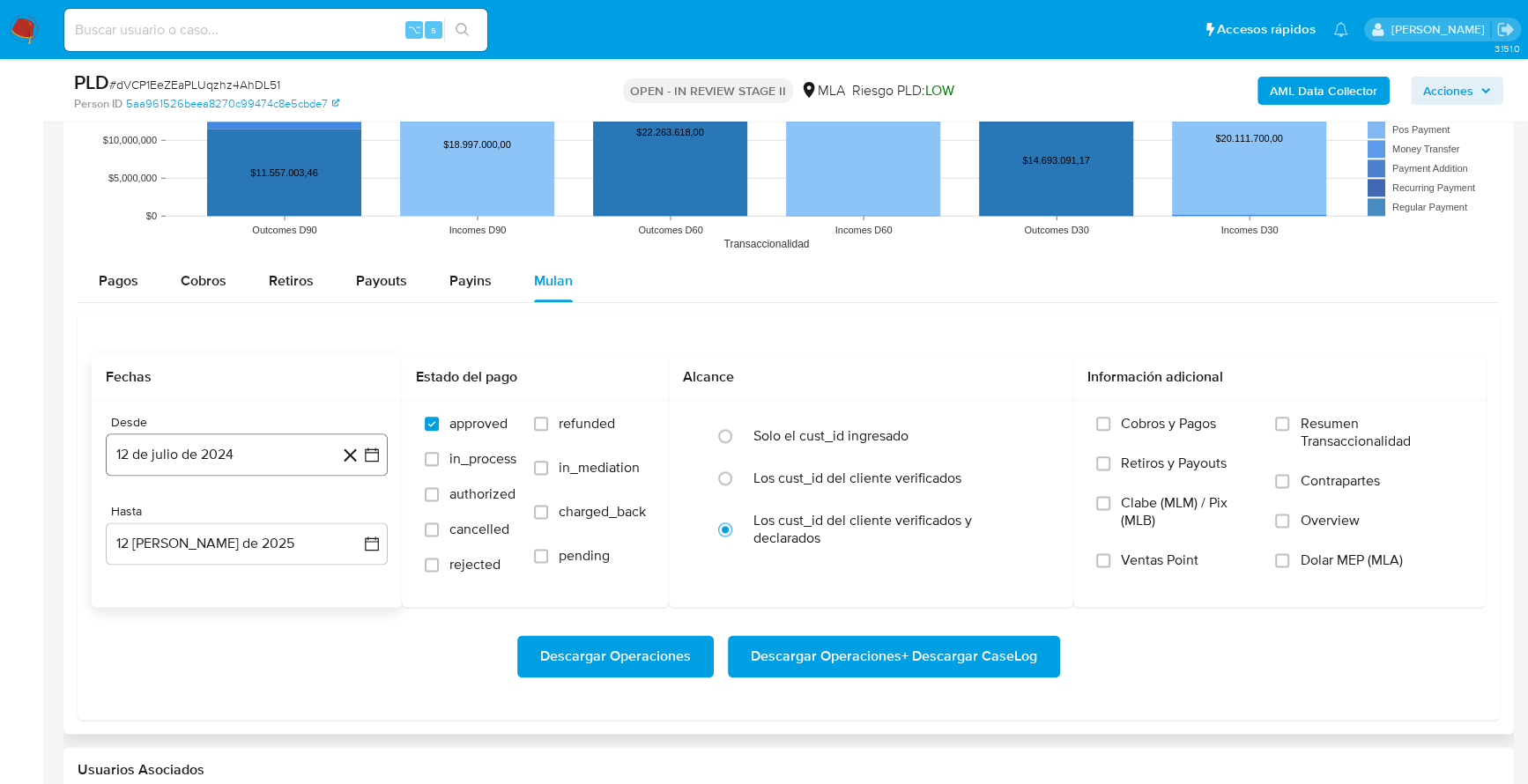
click at [171, 452] on button "12 de julio de 2024" at bounding box center [247, 455] width 282 height 42
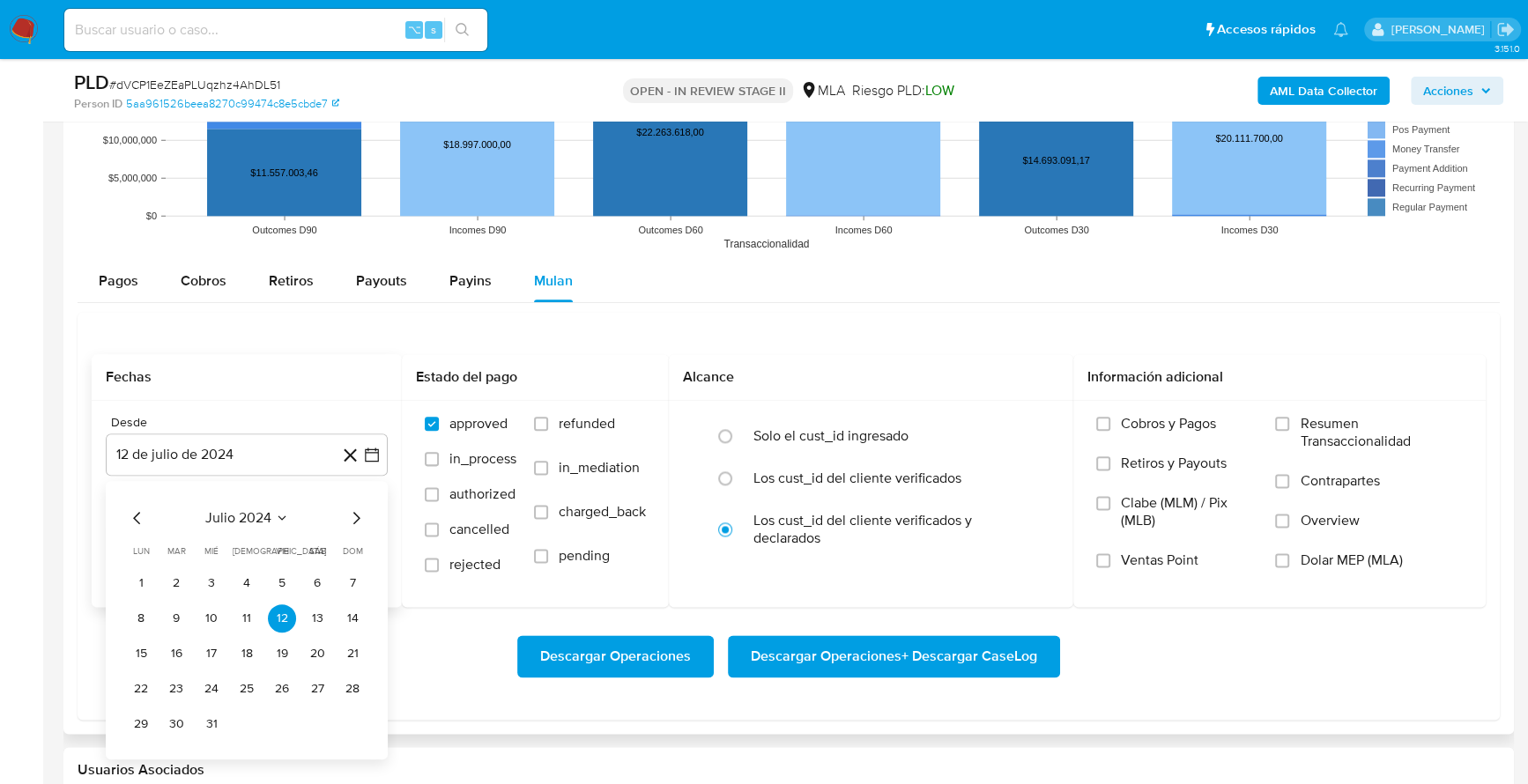
click at [259, 517] on span "julio 2024" at bounding box center [237, 517] width 66 height 17
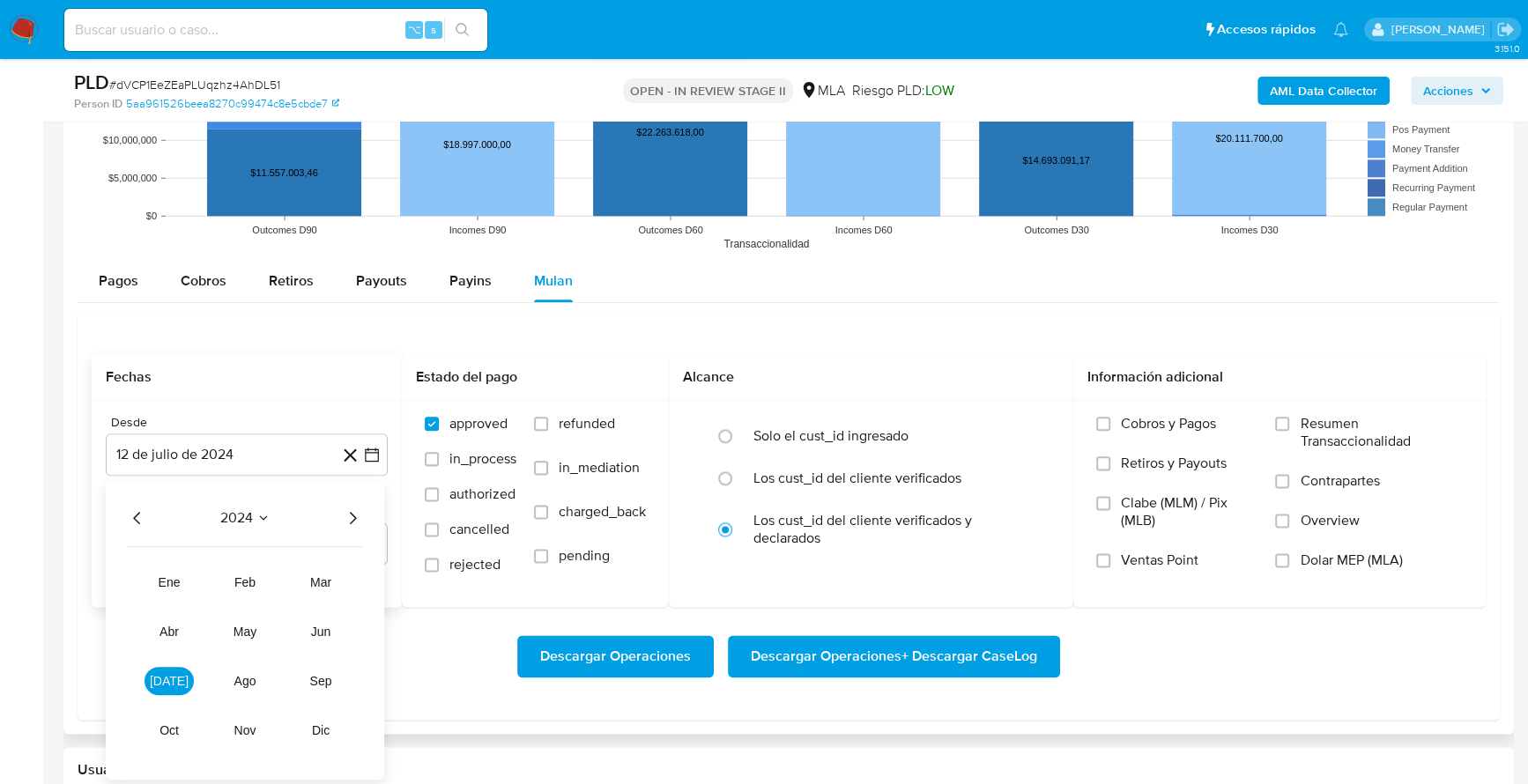
click at [353, 514] on icon "Año siguiente" at bounding box center [353, 517] width 21 height 21
click at [240, 633] on span "may" at bounding box center [245, 630] width 23 height 14
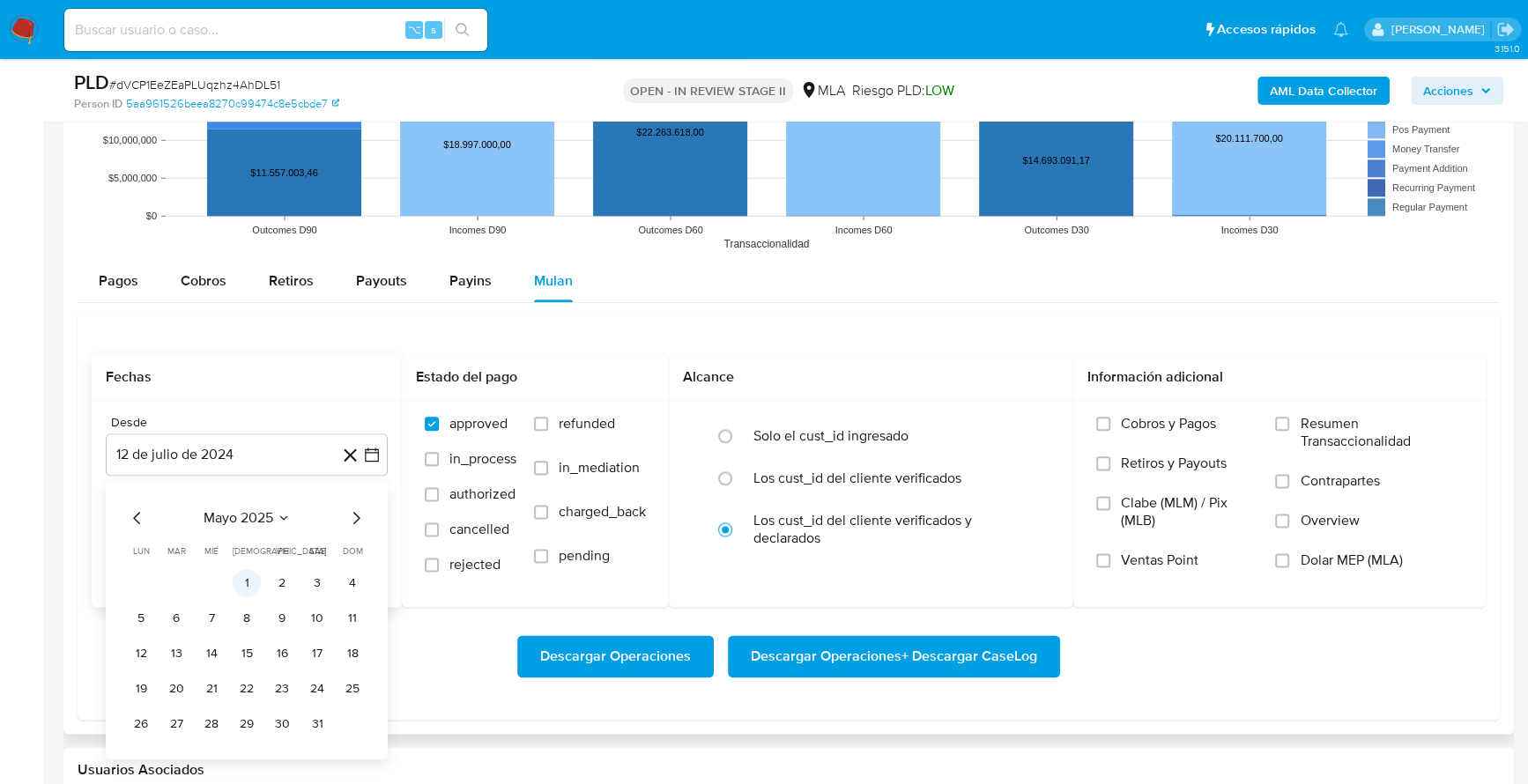
click at [247, 582] on button "1" at bounding box center [247, 583] width 29 height 29
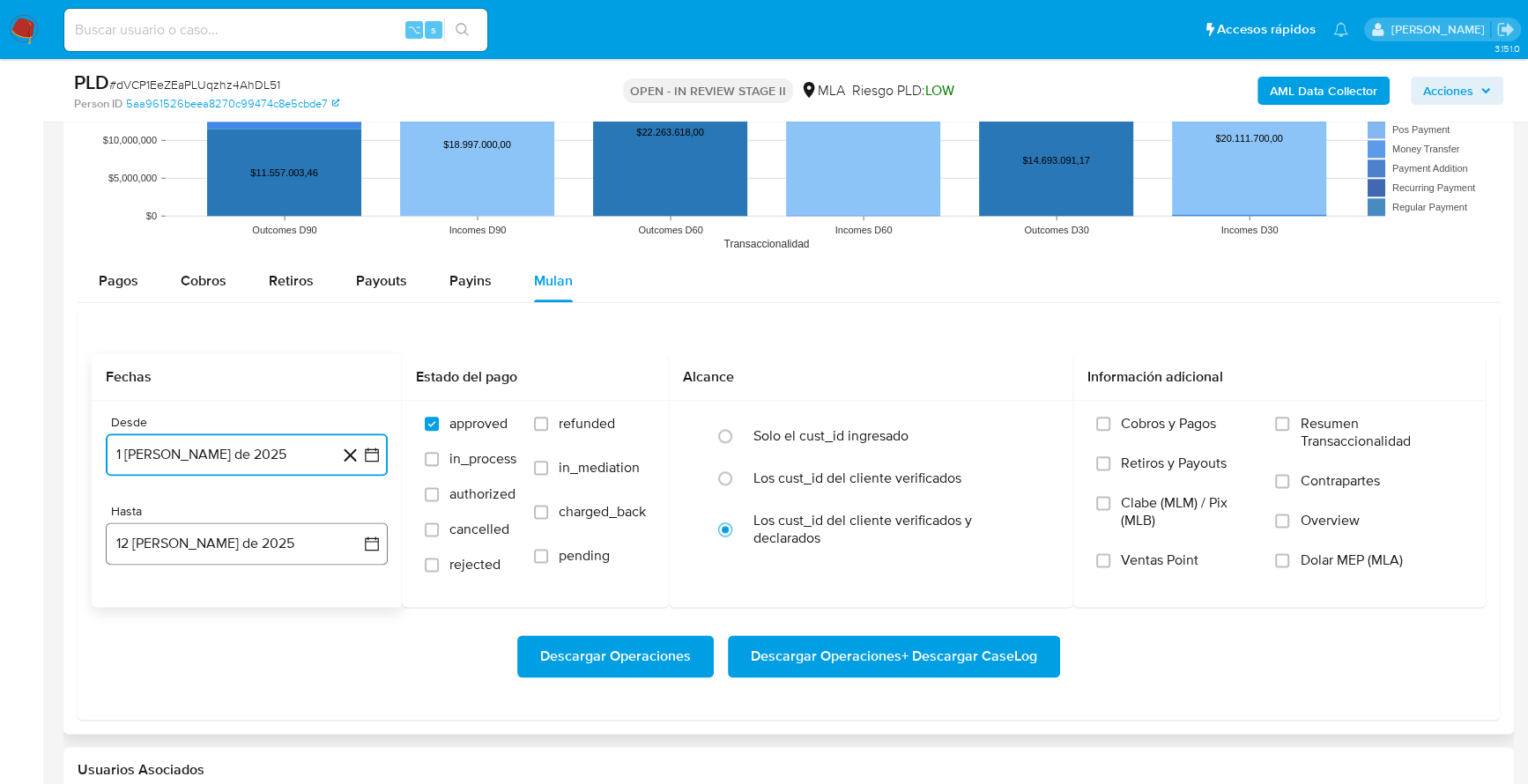
click at [142, 549] on button "12 de agosto de 2025" at bounding box center [247, 544] width 282 height 42
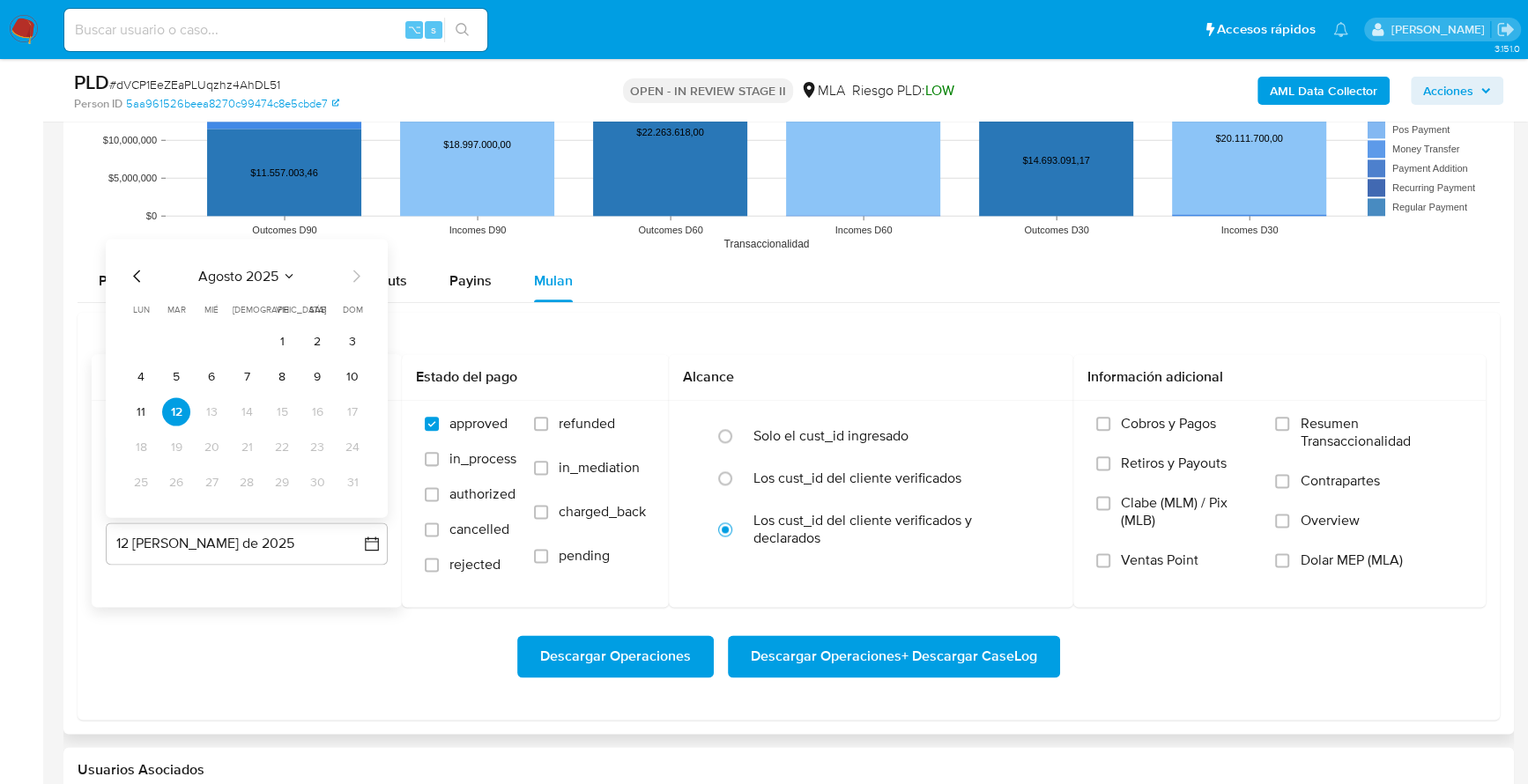
click at [132, 265] on icon "Mes anterior" at bounding box center [137, 276] width 21 height 21
click at [134, 484] on button "30" at bounding box center [141, 483] width 29 height 29
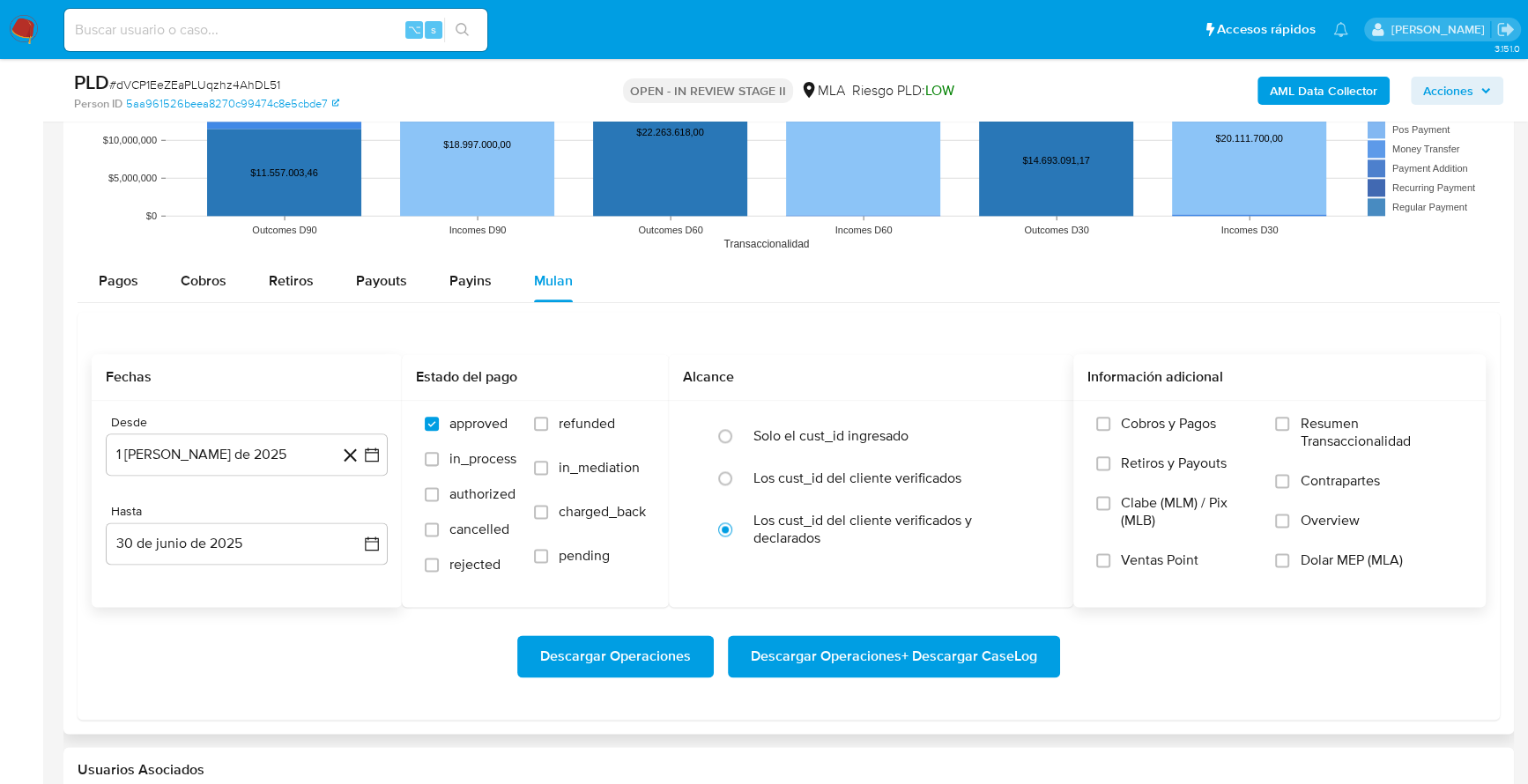
click at [1319, 552] on span "Dolar MEP (MLA)" at bounding box center [1351, 561] width 102 height 17
click at [1290, 553] on input "Dolar MEP (MLA)" at bounding box center [1282, 560] width 14 height 14
click at [867, 640] on span "Descargar Operaciones + Descargar CaseLog" at bounding box center [894, 656] width 286 height 39
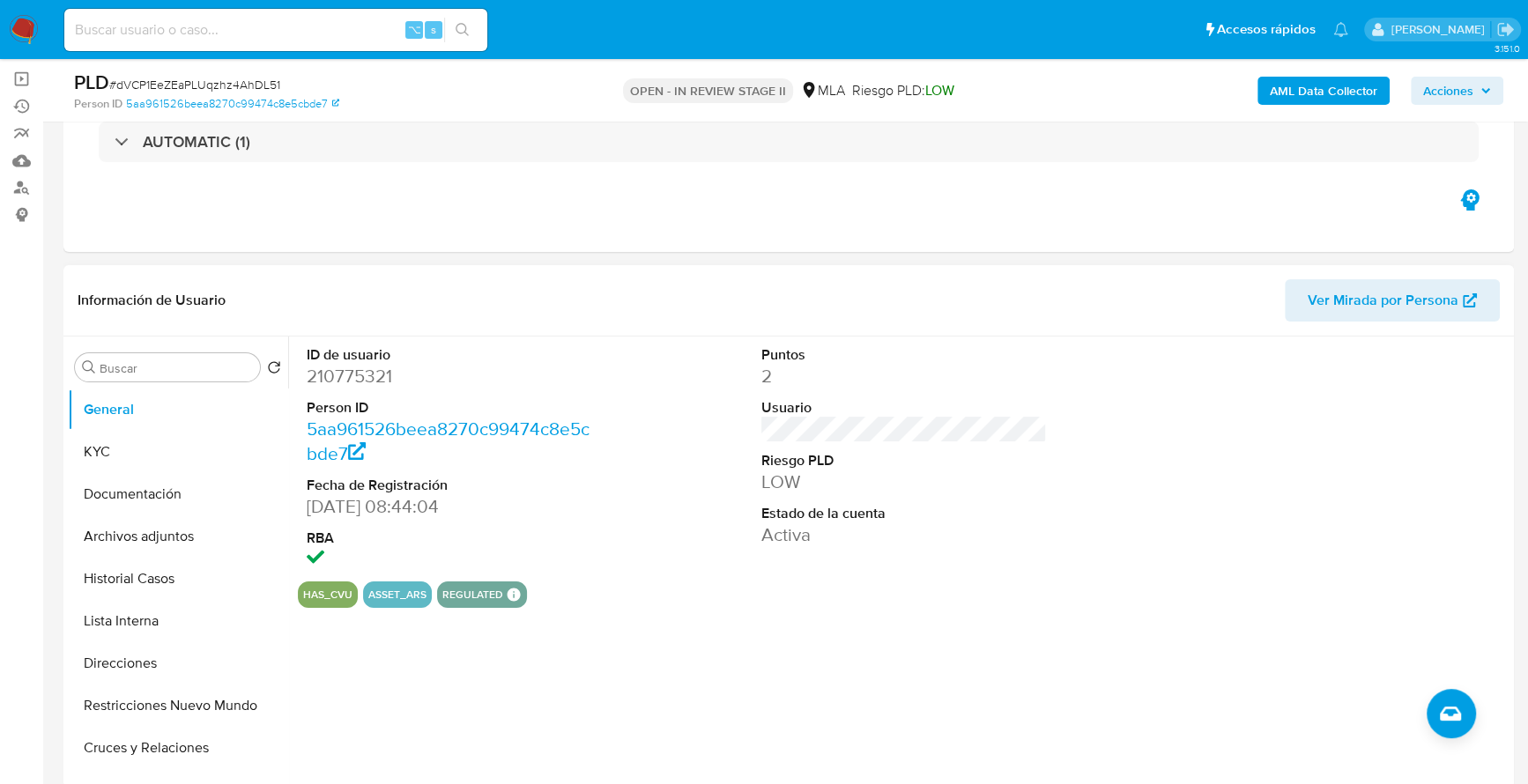
scroll to position [0, 0]
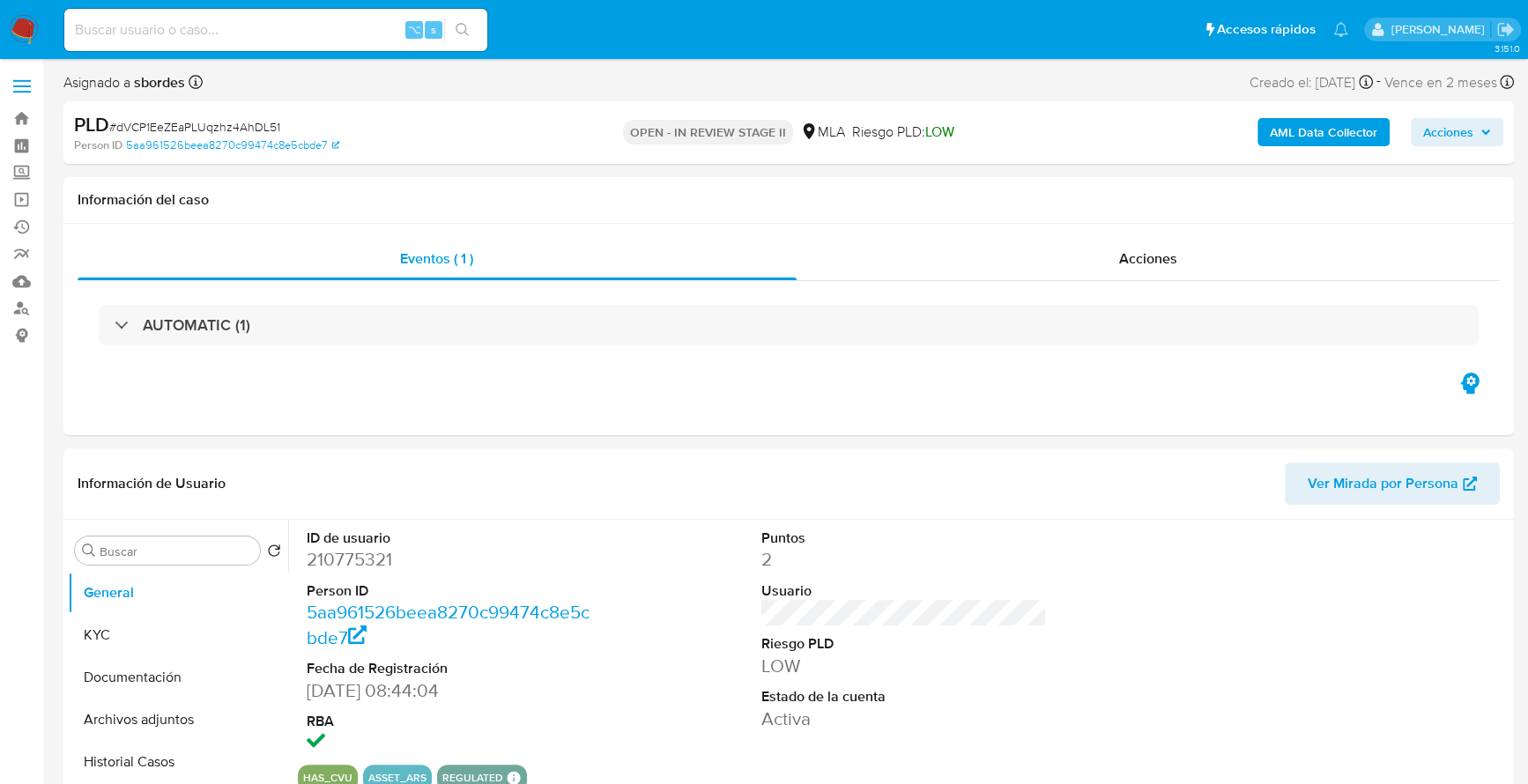
click at [319, 52] on div "⌥ s" at bounding box center [276, 31] width 423 height 50
click at [319, 42] on div "⌥ s" at bounding box center [276, 30] width 423 height 42
click at [317, 34] on input at bounding box center [276, 30] width 423 height 23
paste input "1974763053"
type input "1974763053"
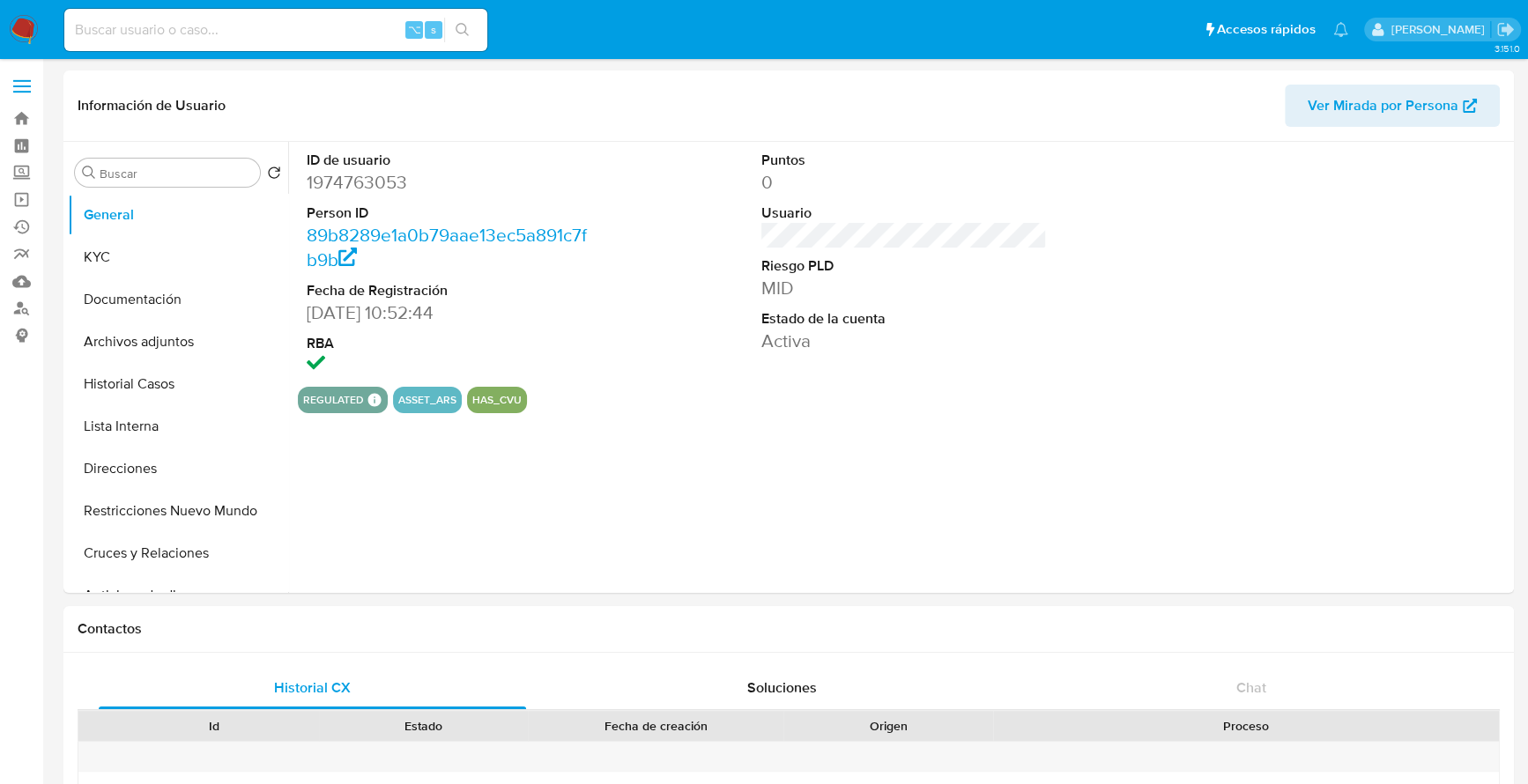
select select "10"
click at [140, 337] on button "Archivos adjuntos" at bounding box center [171, 341] width 206 height 42
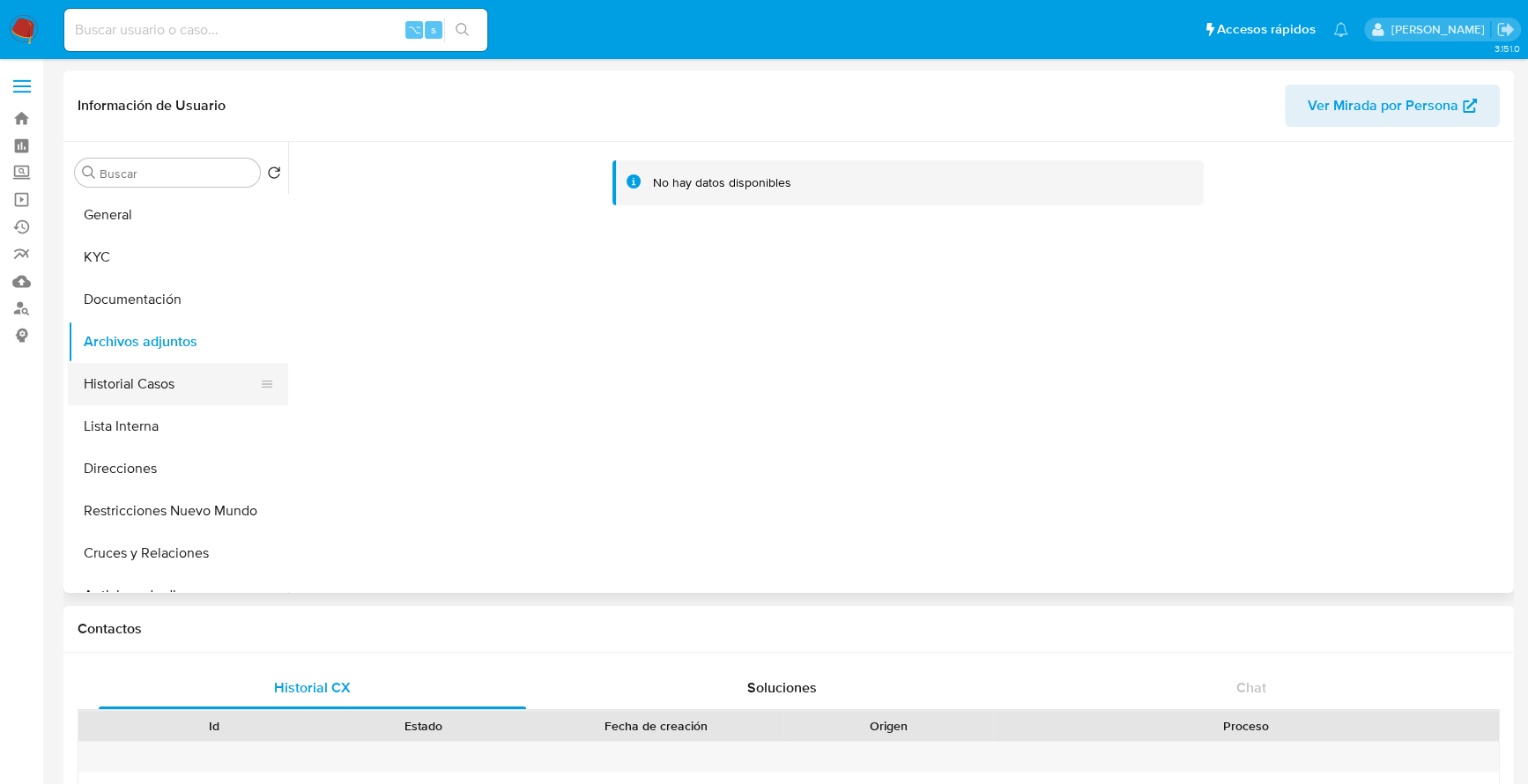
click at [143, 392] on button "Historial Casos" at bounding box center [171, 384] width 206 height 42
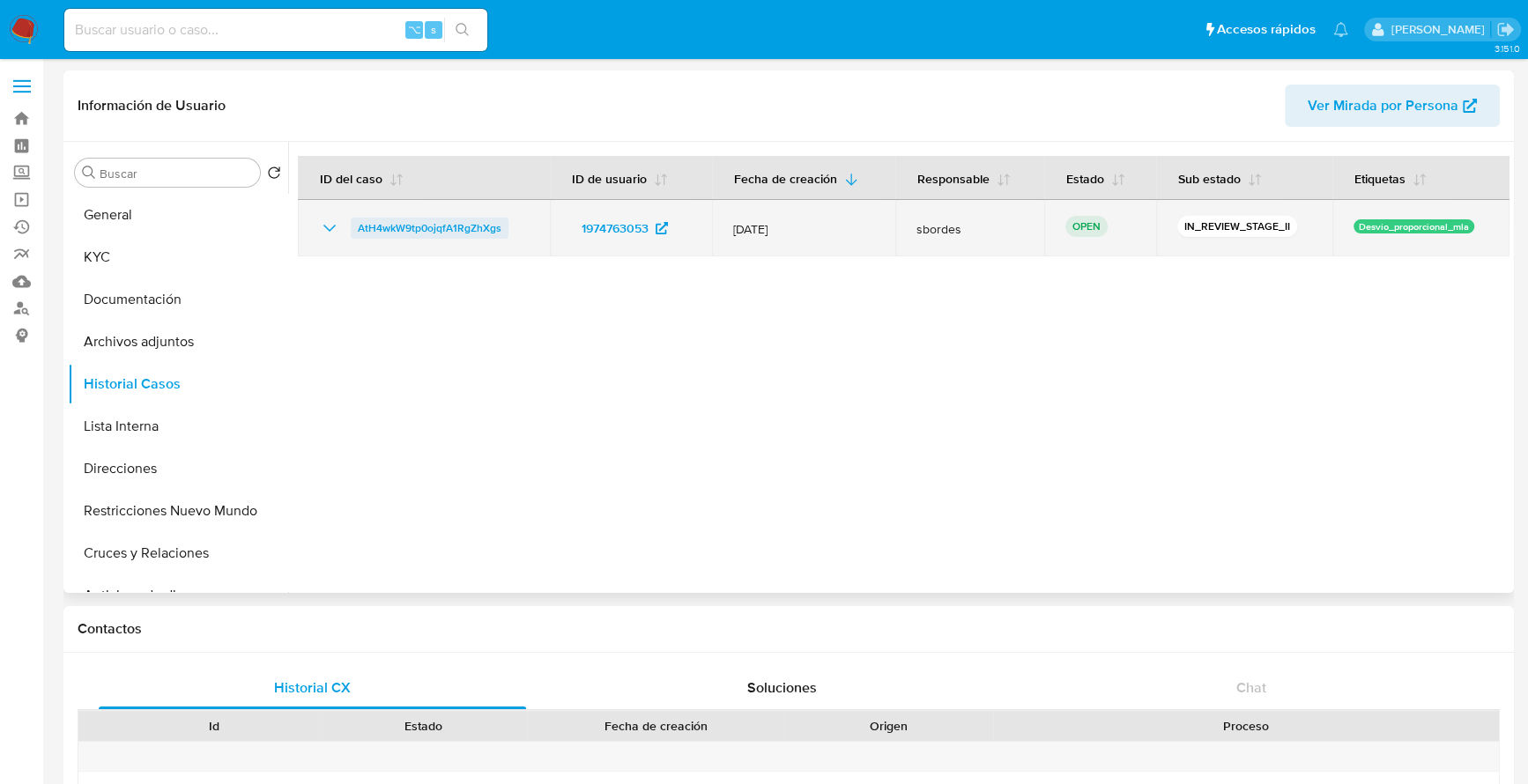
click at [442, 227] on span "AtH4wkW9tp0ojqfA1RgZhXgs" at bounding box center [429, 228] width 144 height 21
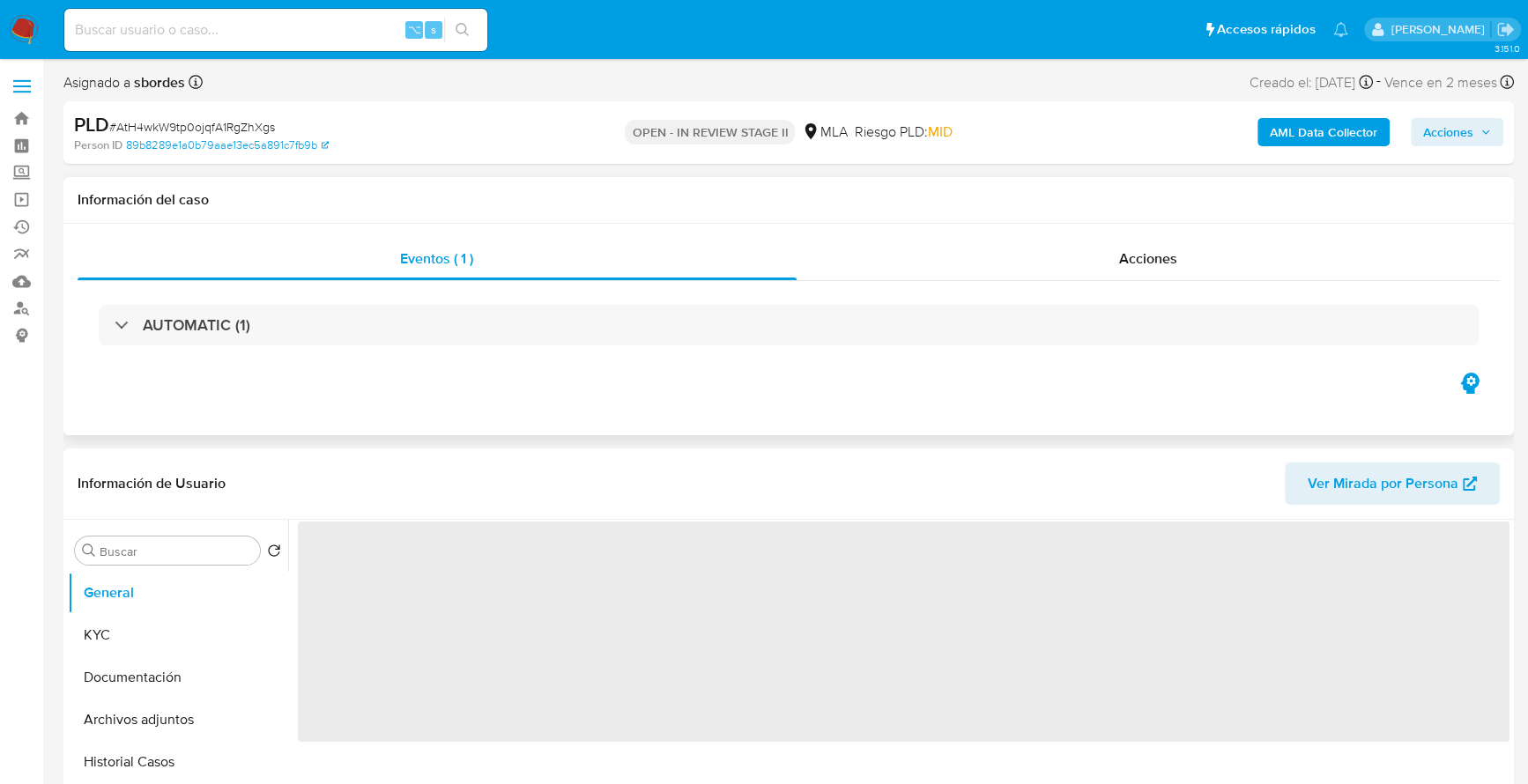
scroll to position [173, 0]
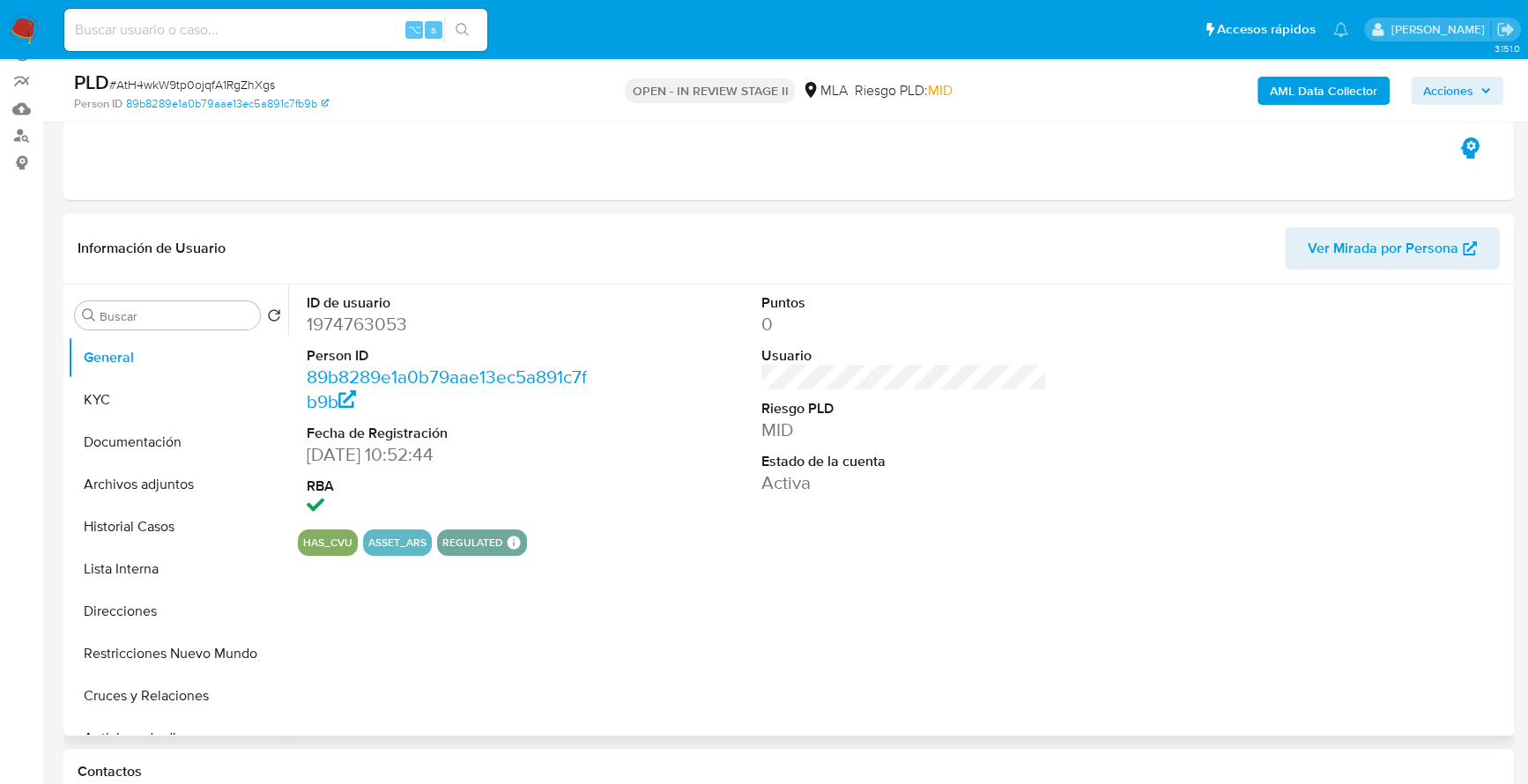
select select "10"
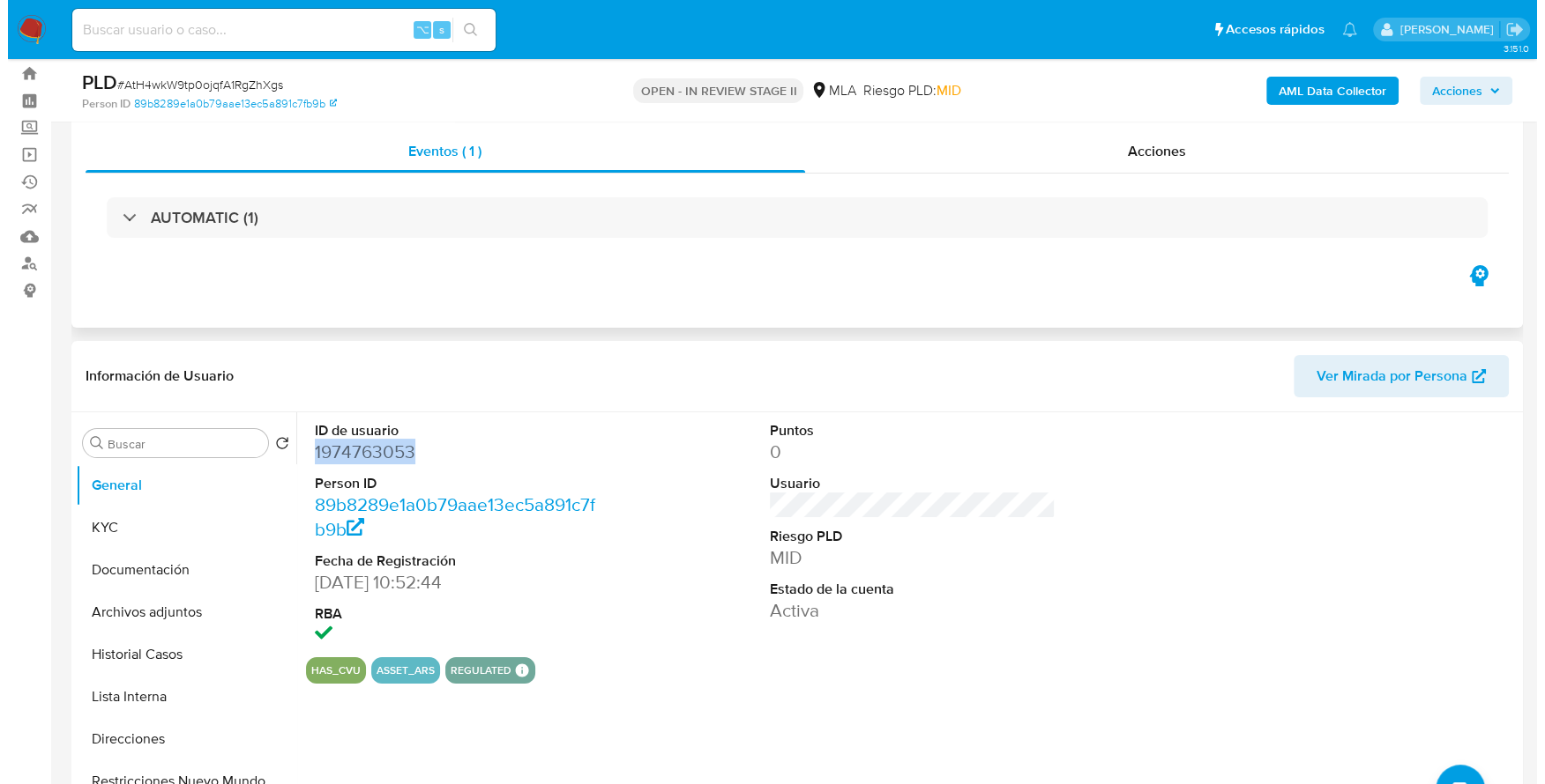
scroll to position [0, 0]
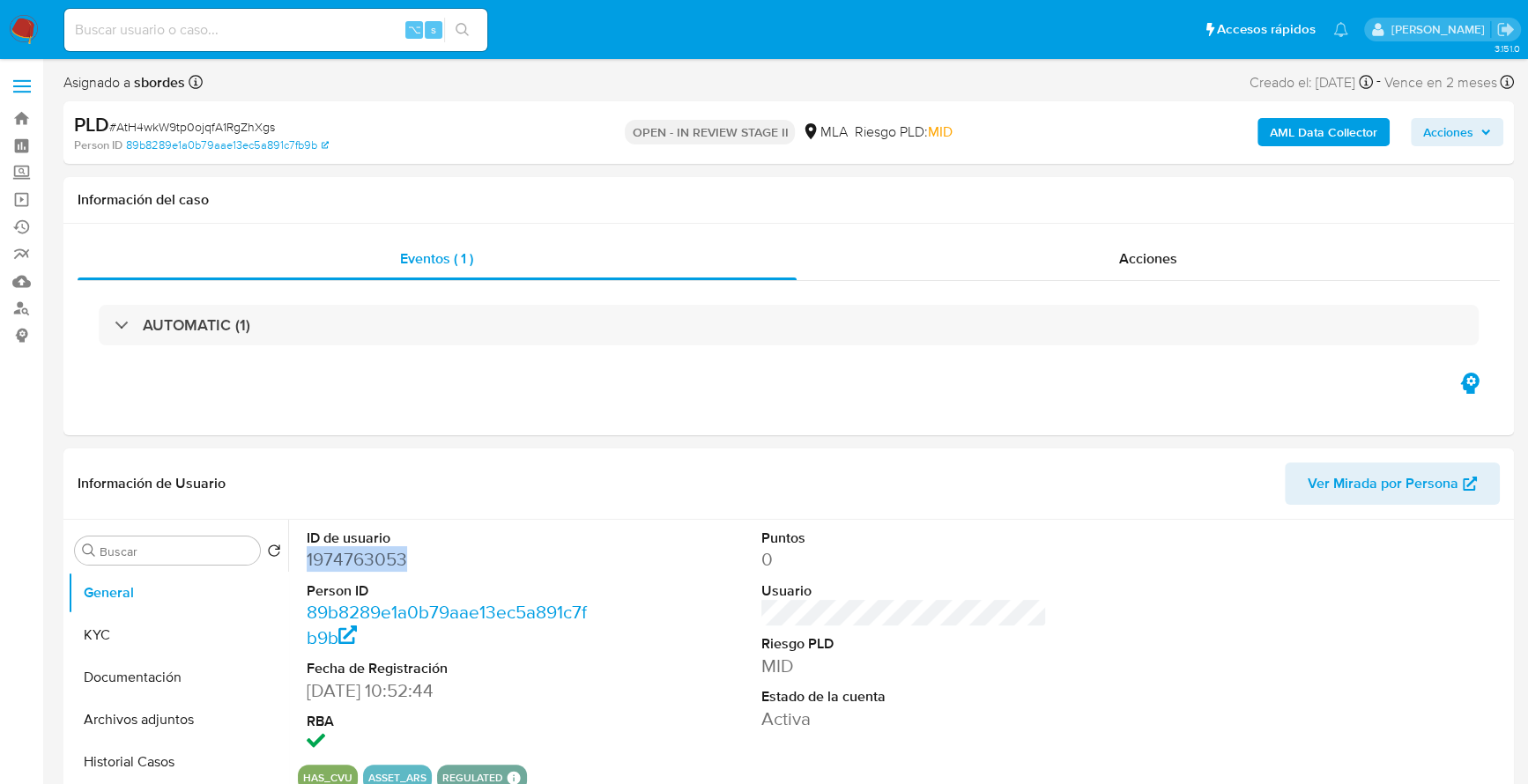
click at [1332, 119] on b "AML Data Collector" at bounding box center [1324, 133] width 108 height 29
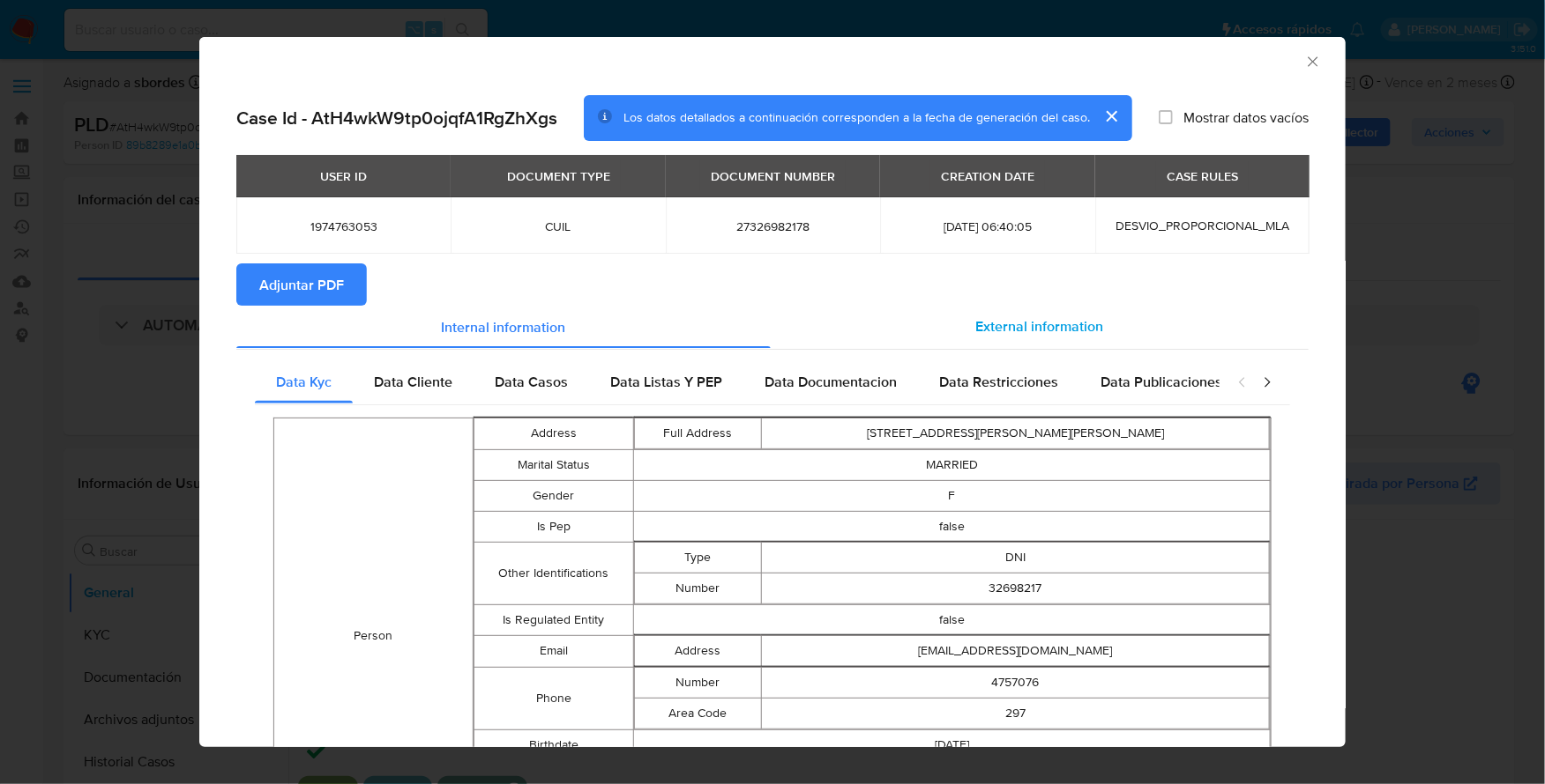
click at [1010, 339] on div "External information" at bounding box center [1040, 327] width 538 height 42
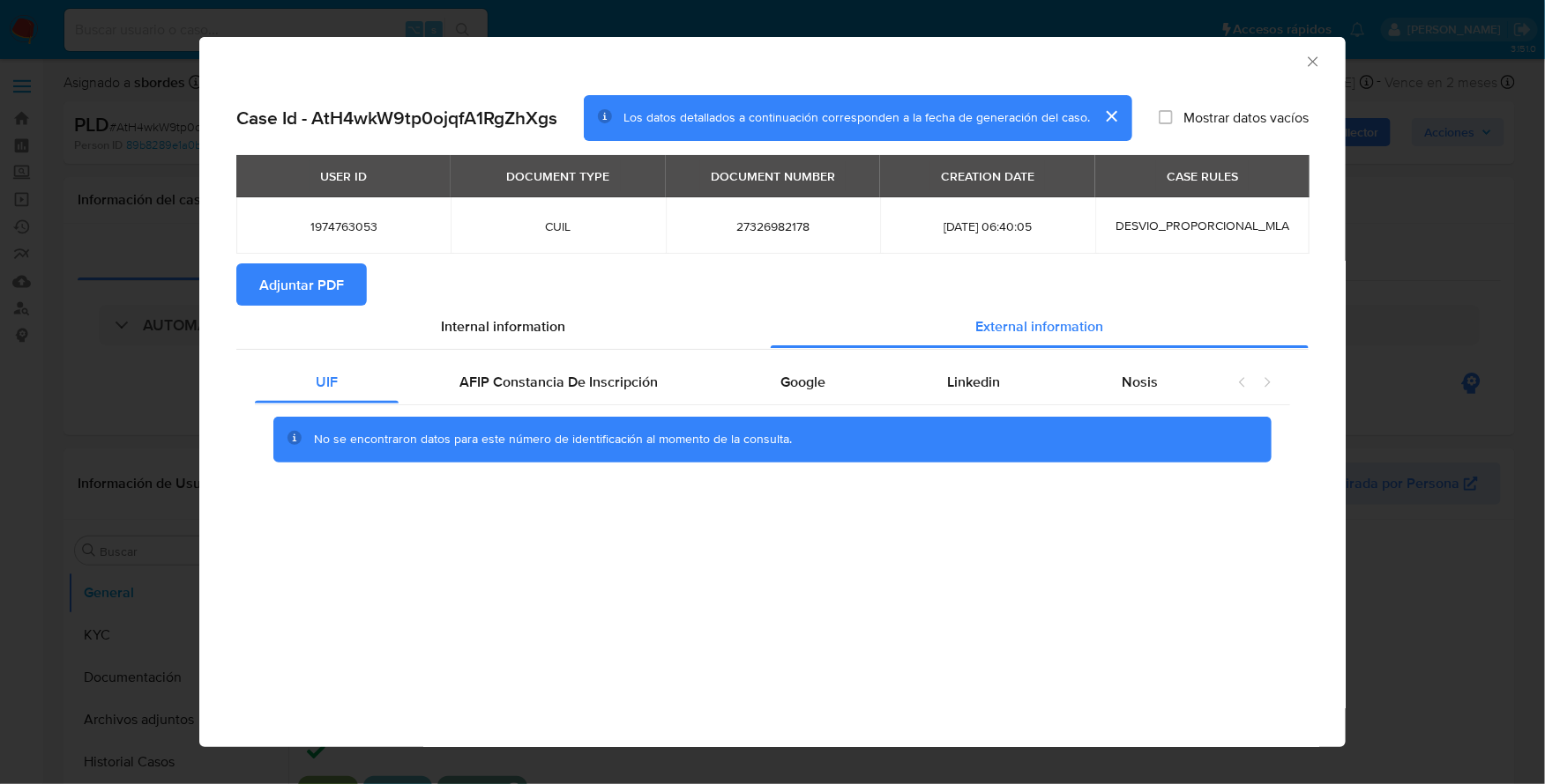
click at [541, 359] on div "UIF AFIP Constancia De Inscripción Google Linkedin Nosis No se encontraron dato…" at bounding box center [773, 418] width 1073 height 138
click at [544, 398] on div "AFIP Constancia De Inscripción" at bounding box center [558, 382] width 320 height 42
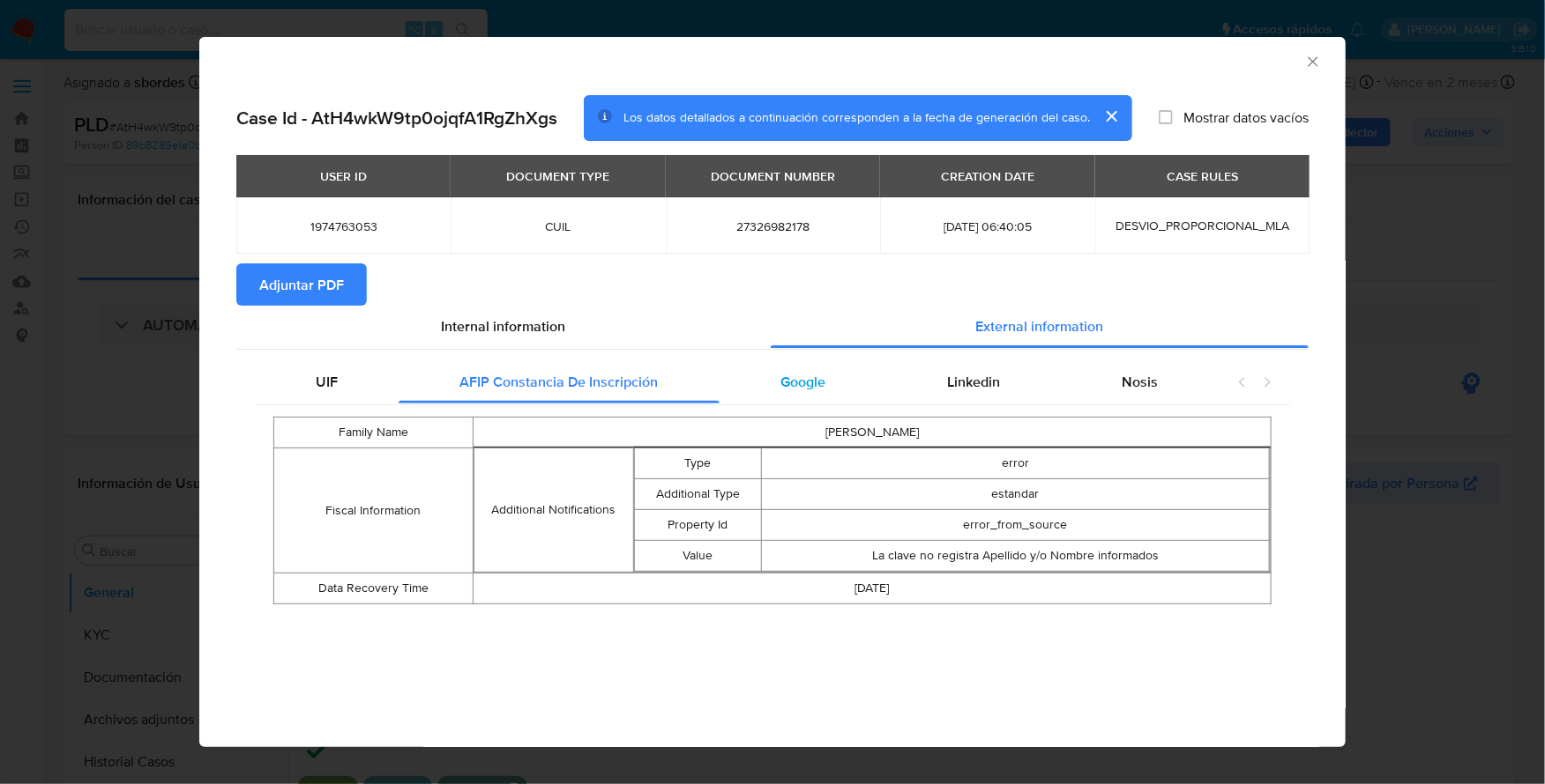
click at [750, 401] on div "Google" at bounding box center [803, 382] width 167 height 42
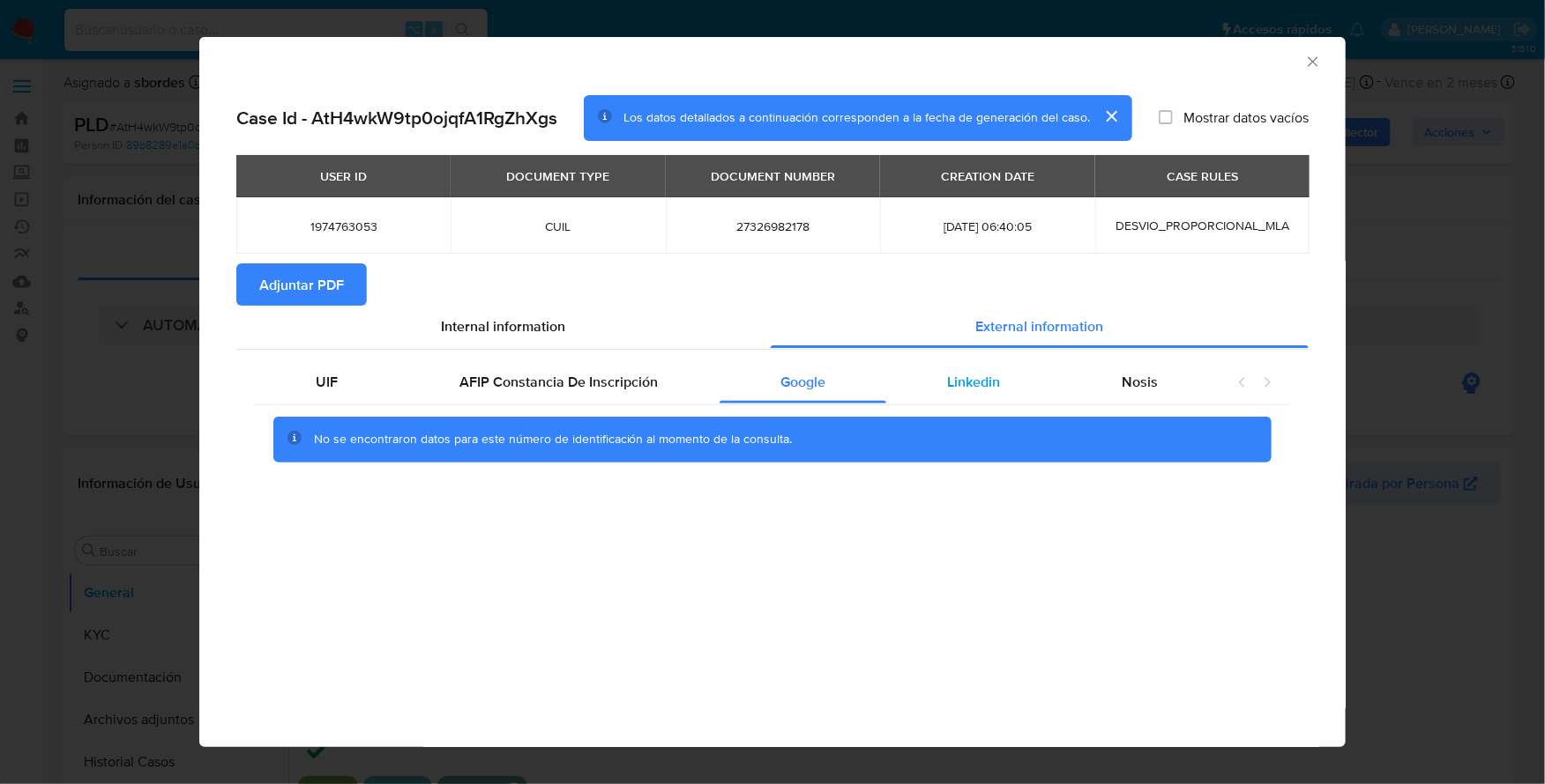
click at [936, 390] on div "Linkedin" at bounding box center [973, 382] width 175 height 42
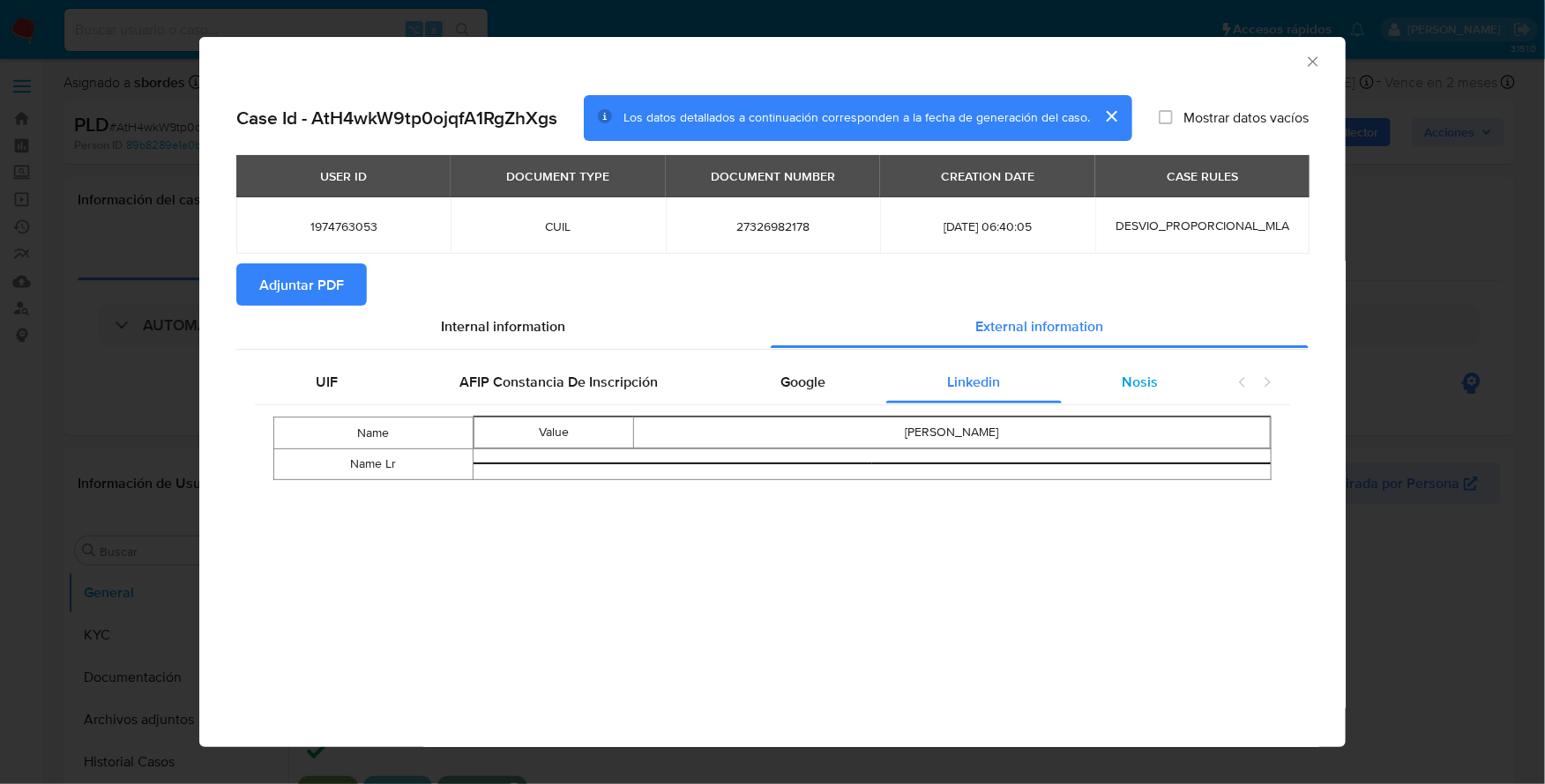
click at [1125, 387] on span "Nosis" at bounding box center [1140, 382] width 36 height 20
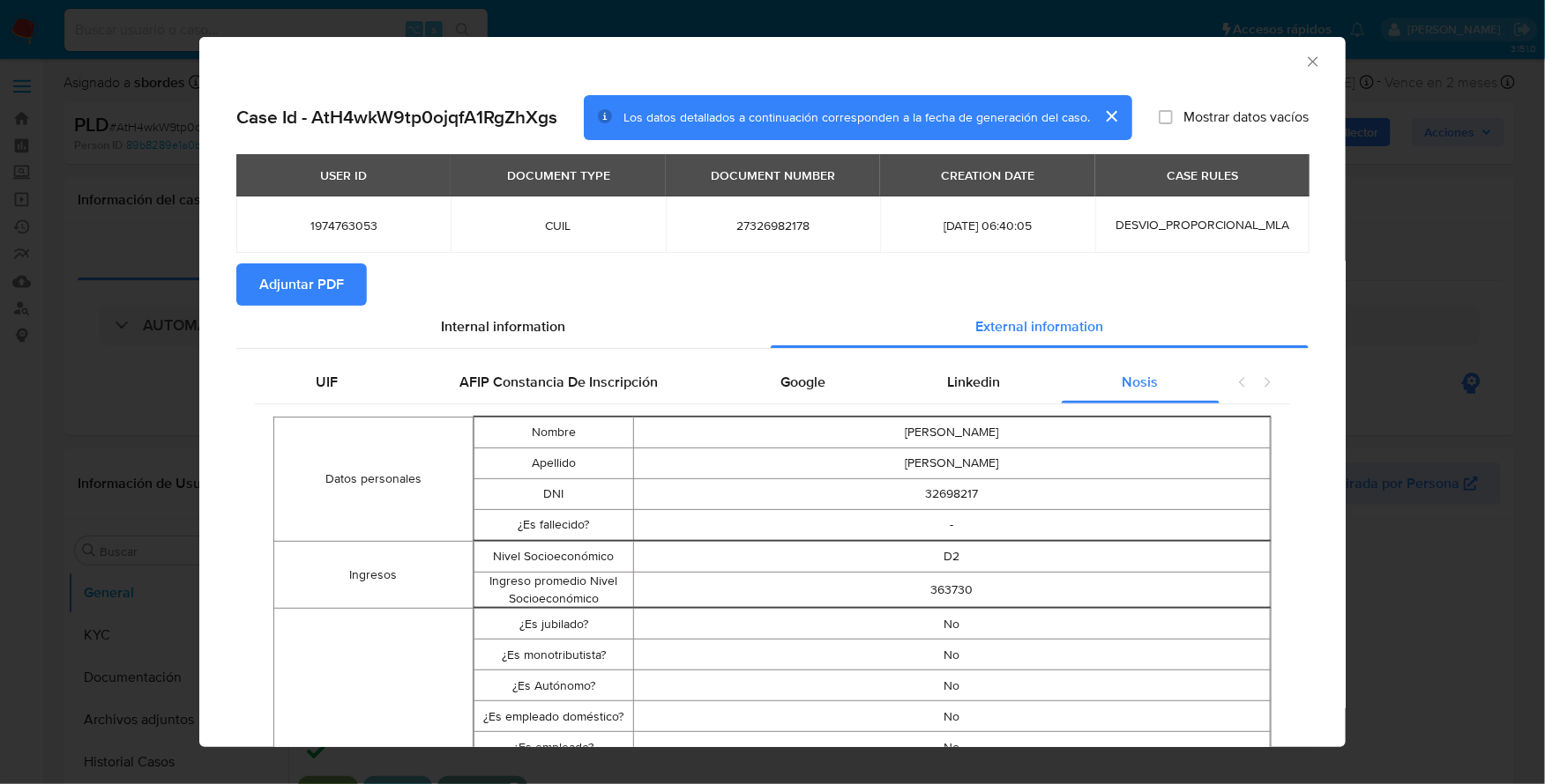
click at [326, 284] on span "Adjuntar PDF" at bounding box center [302, 284] width 85 height 39
click at [1305, 64] on icon "Cerrar ventana" at bounding box center [1313, 61] width 17 height 17
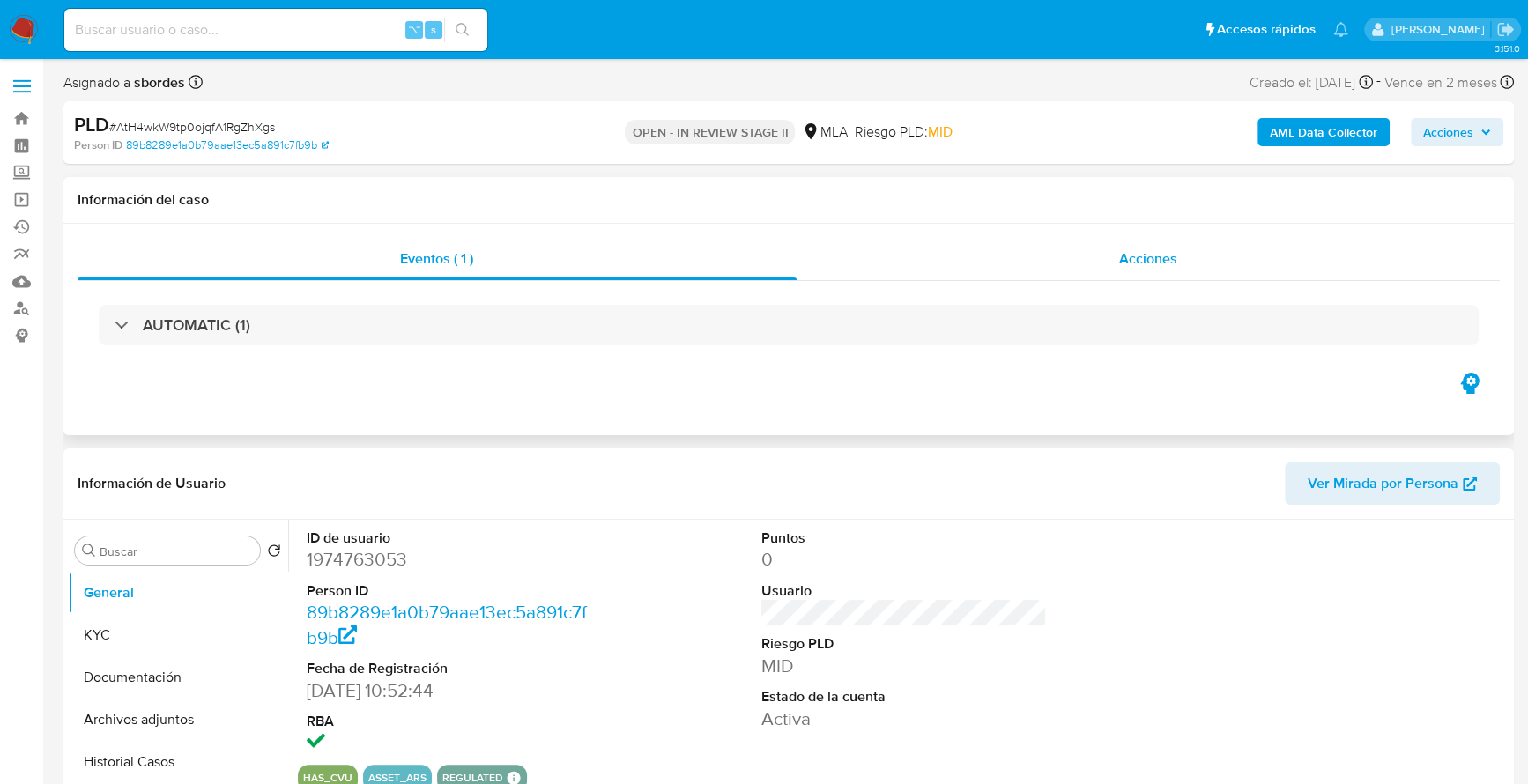
click at [1107, 262] on div "Acciones" at bounding box center [1148, 259] width 704 height 42
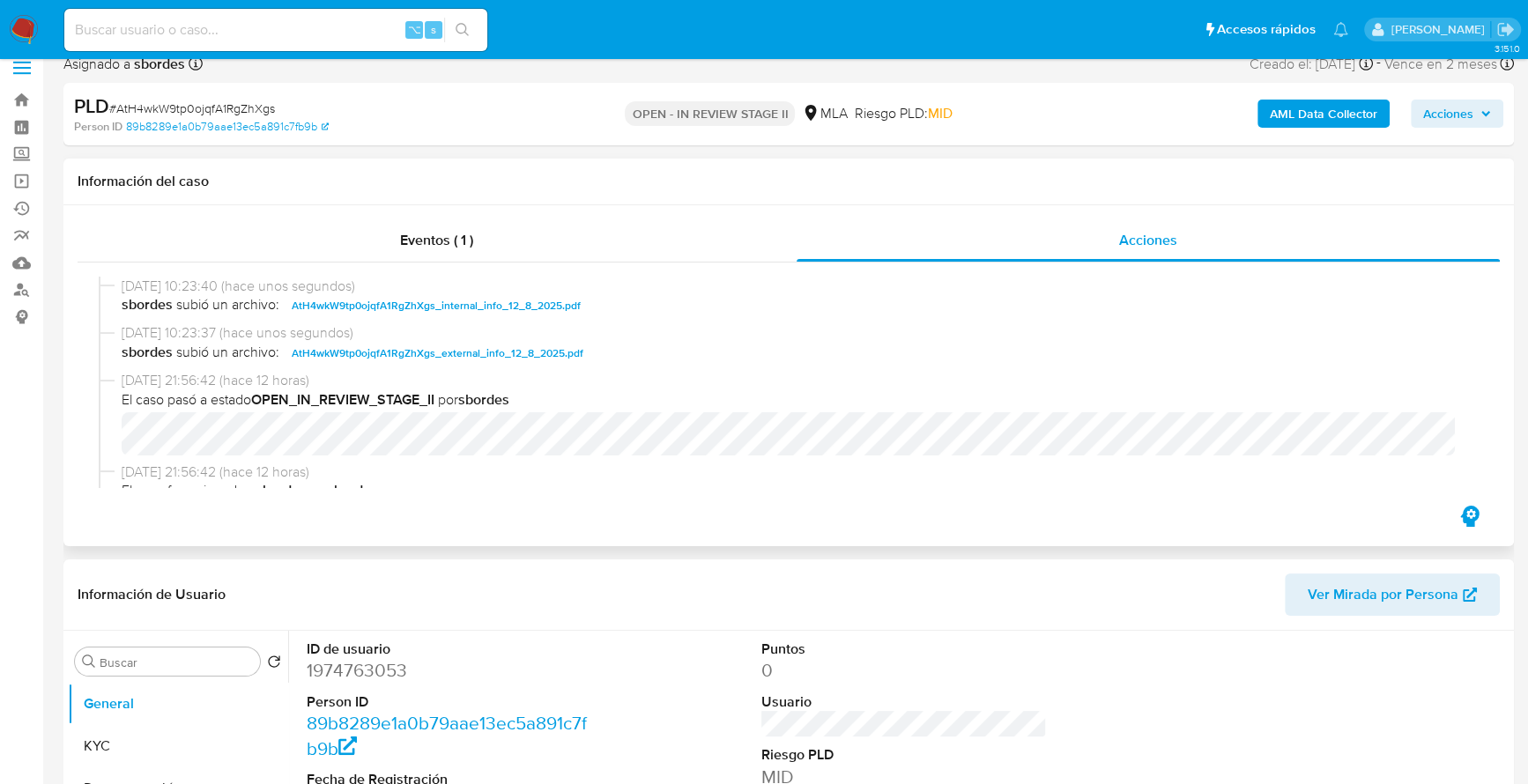
scroll to position [428, 0]
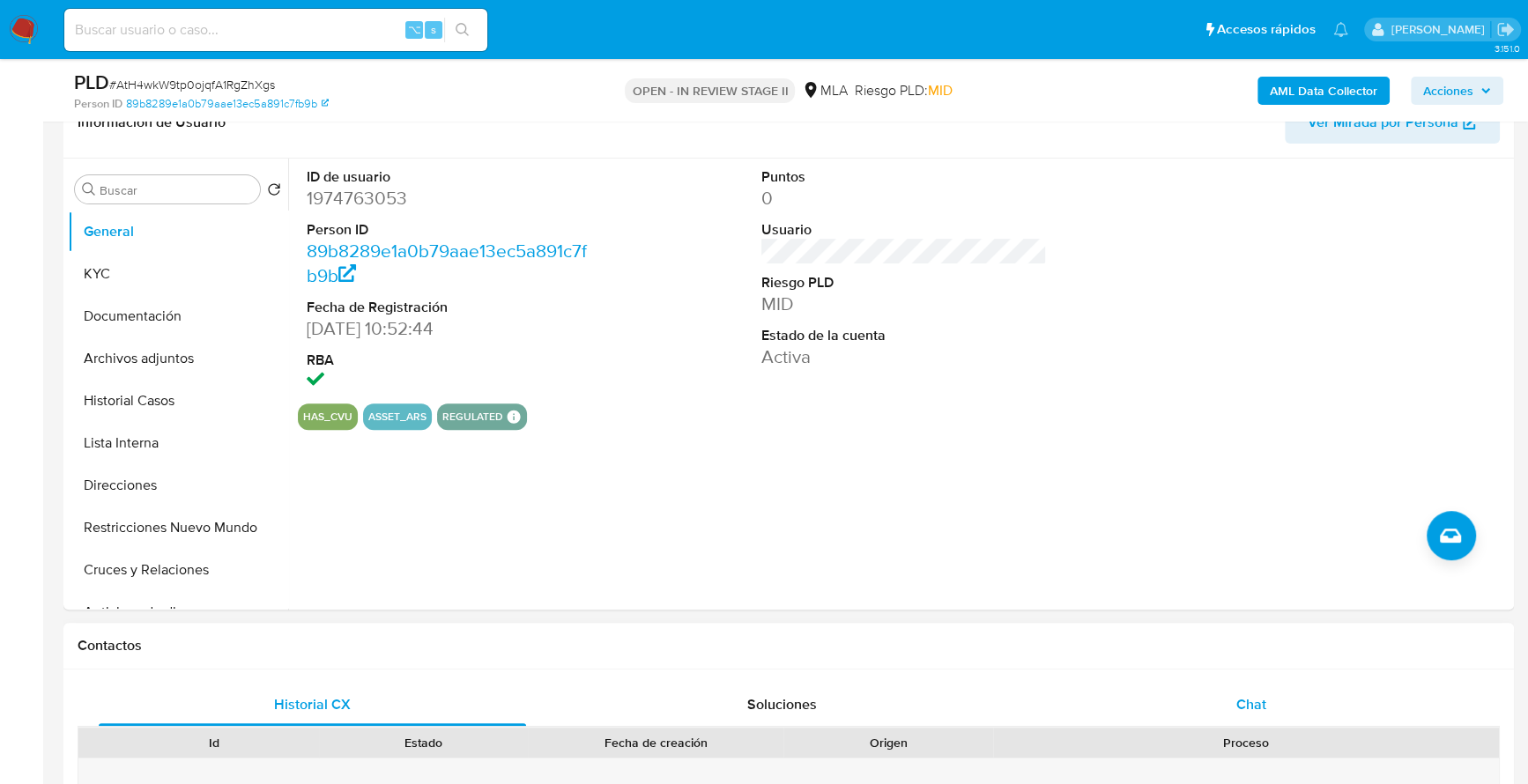
click at [1231, 697] on div "Chat" at bounding box center [1251, 705] width 427 height 42
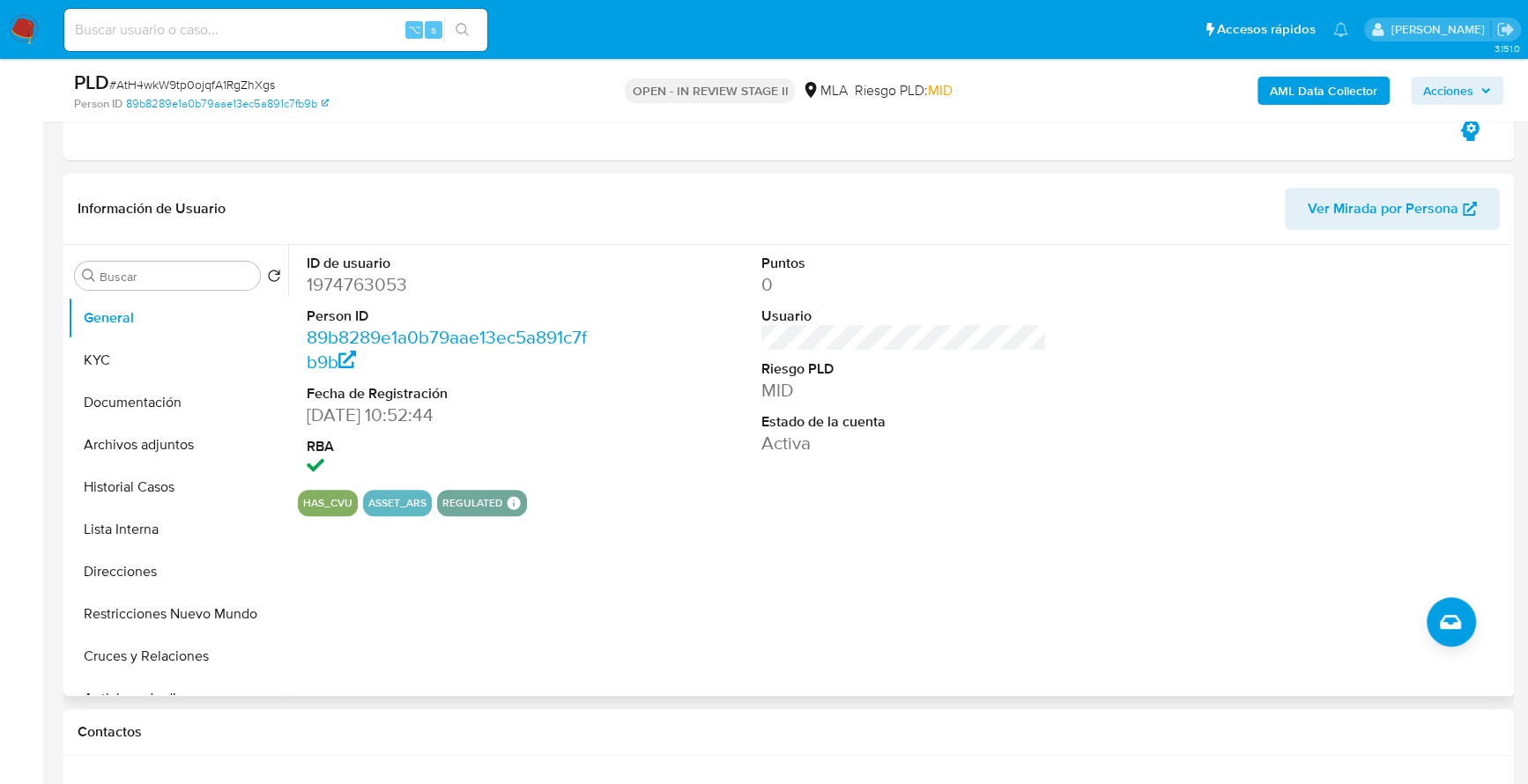
scroll to position [229, 0]
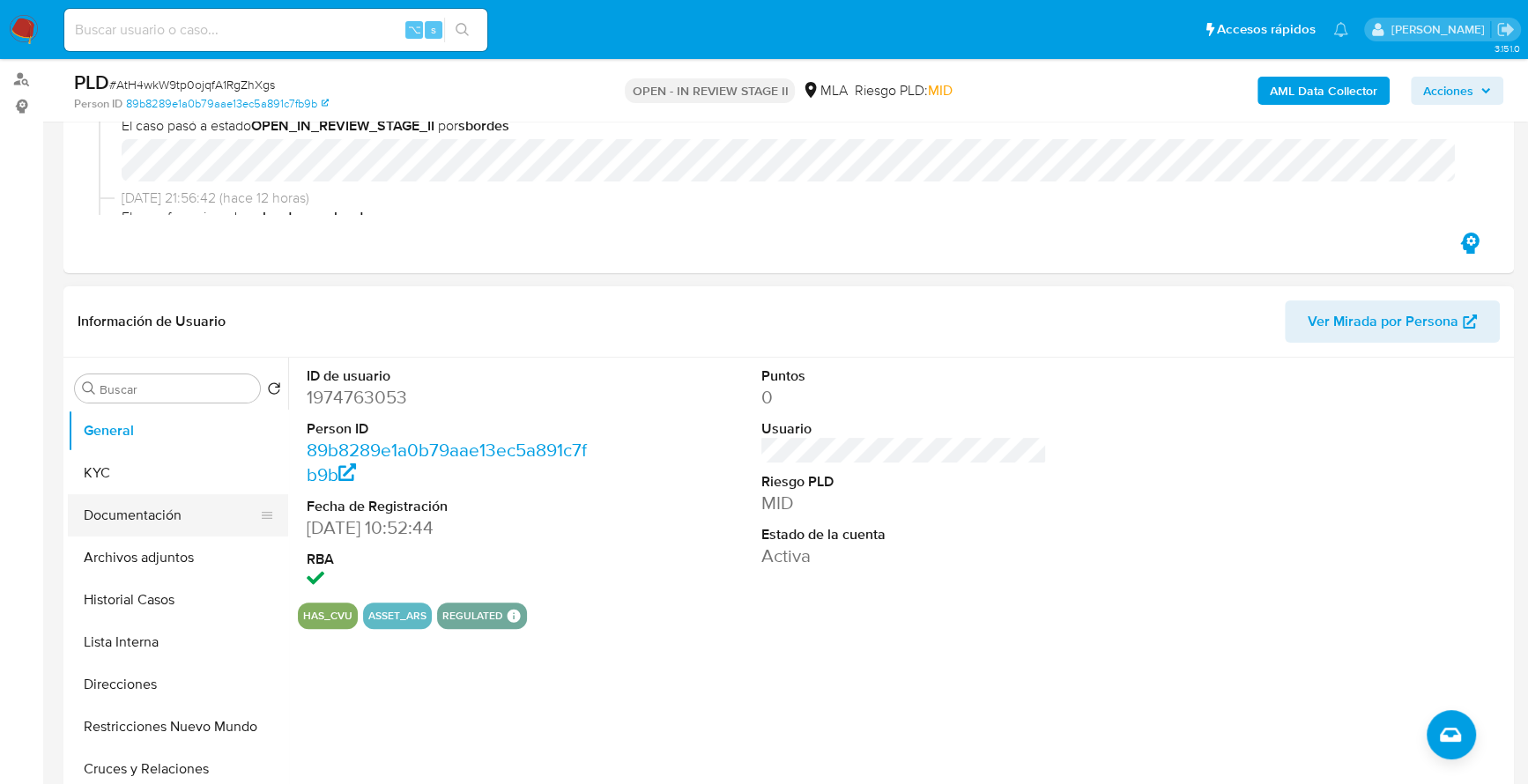
click at [96, 514] on button "Documentación" at bounding box center [171, 515] width 206 height 42
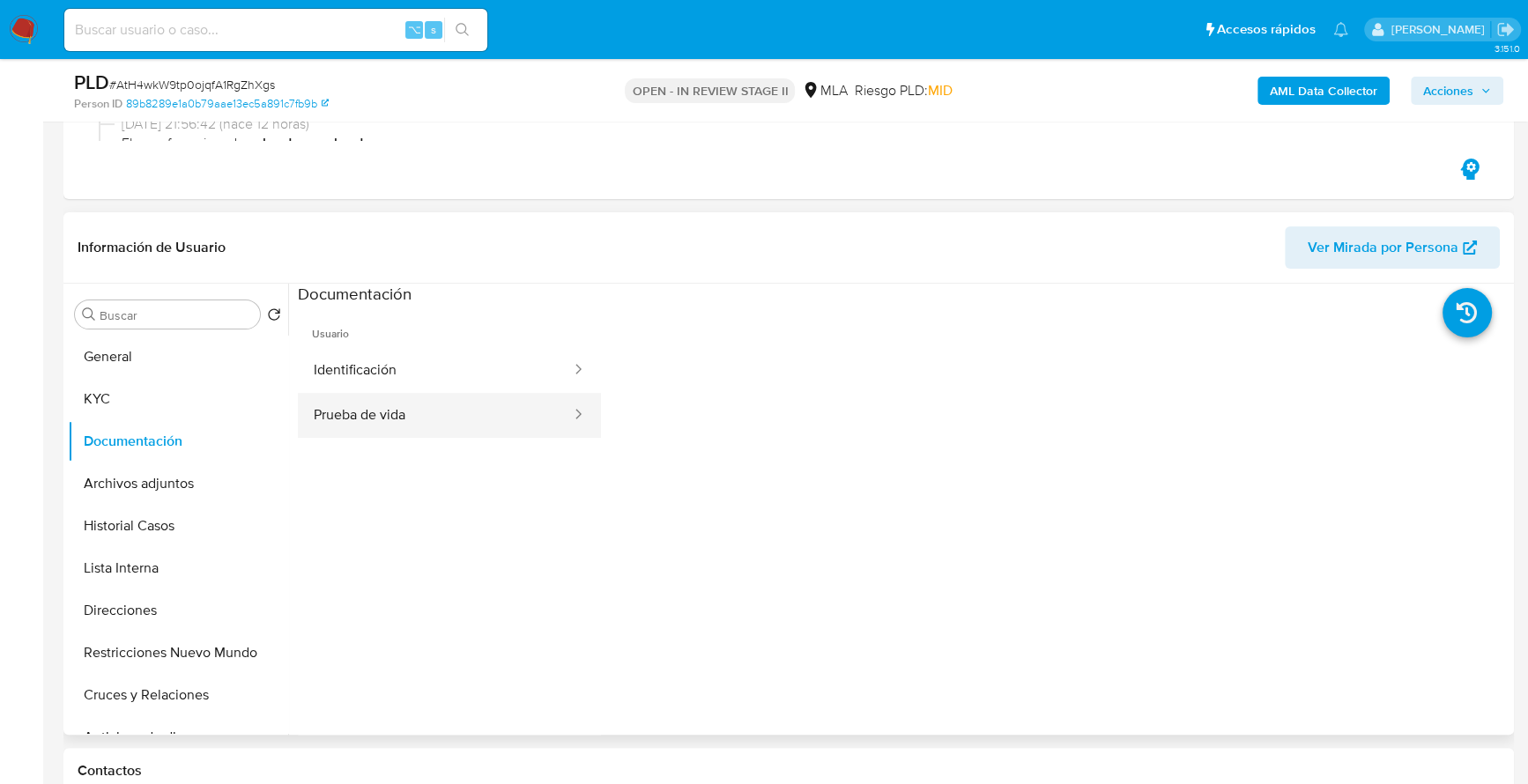
scroll to position [432, 0]
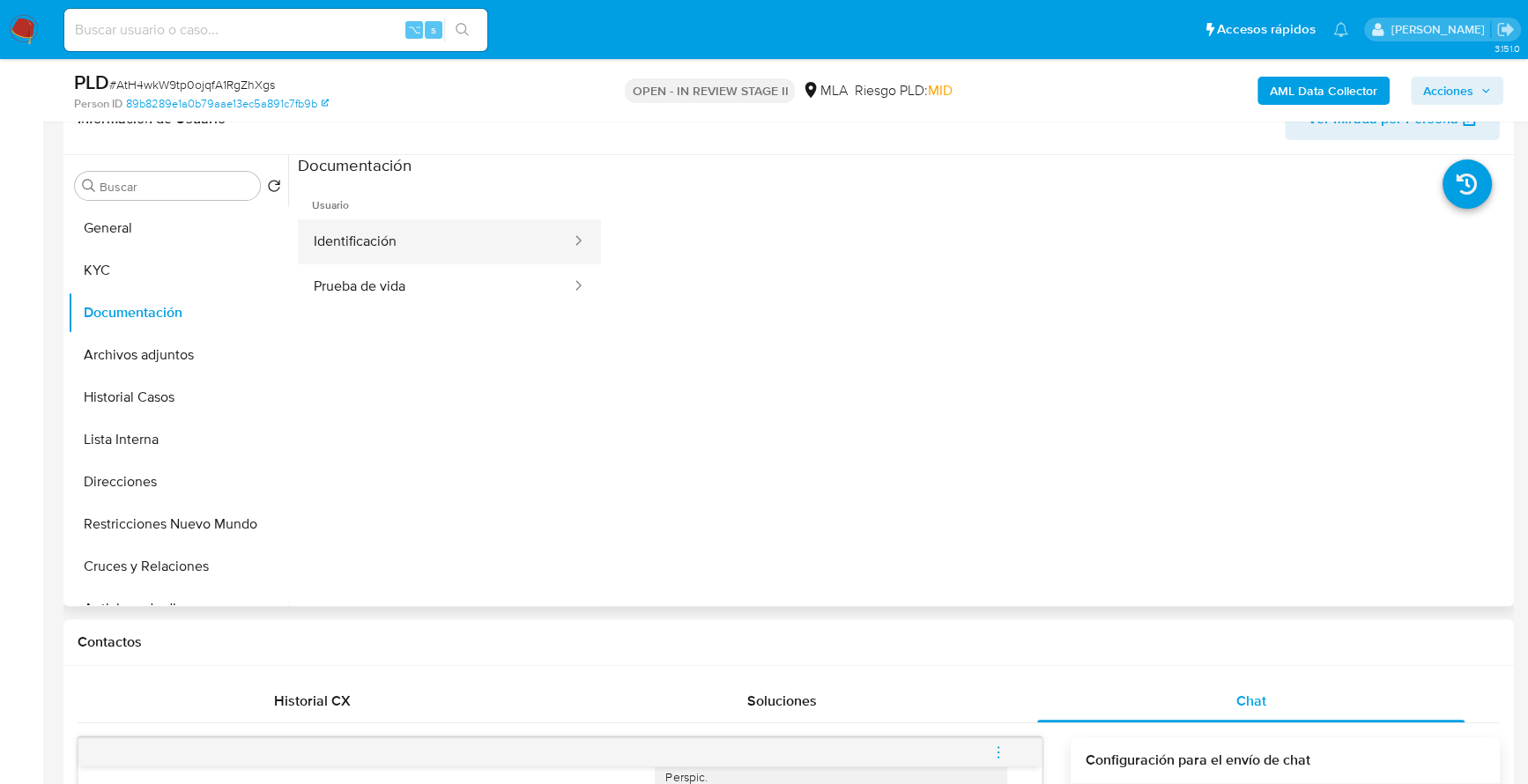
click at [452, 250] on button "Identificación" at bounding box center [435, 241] width 275 height 45
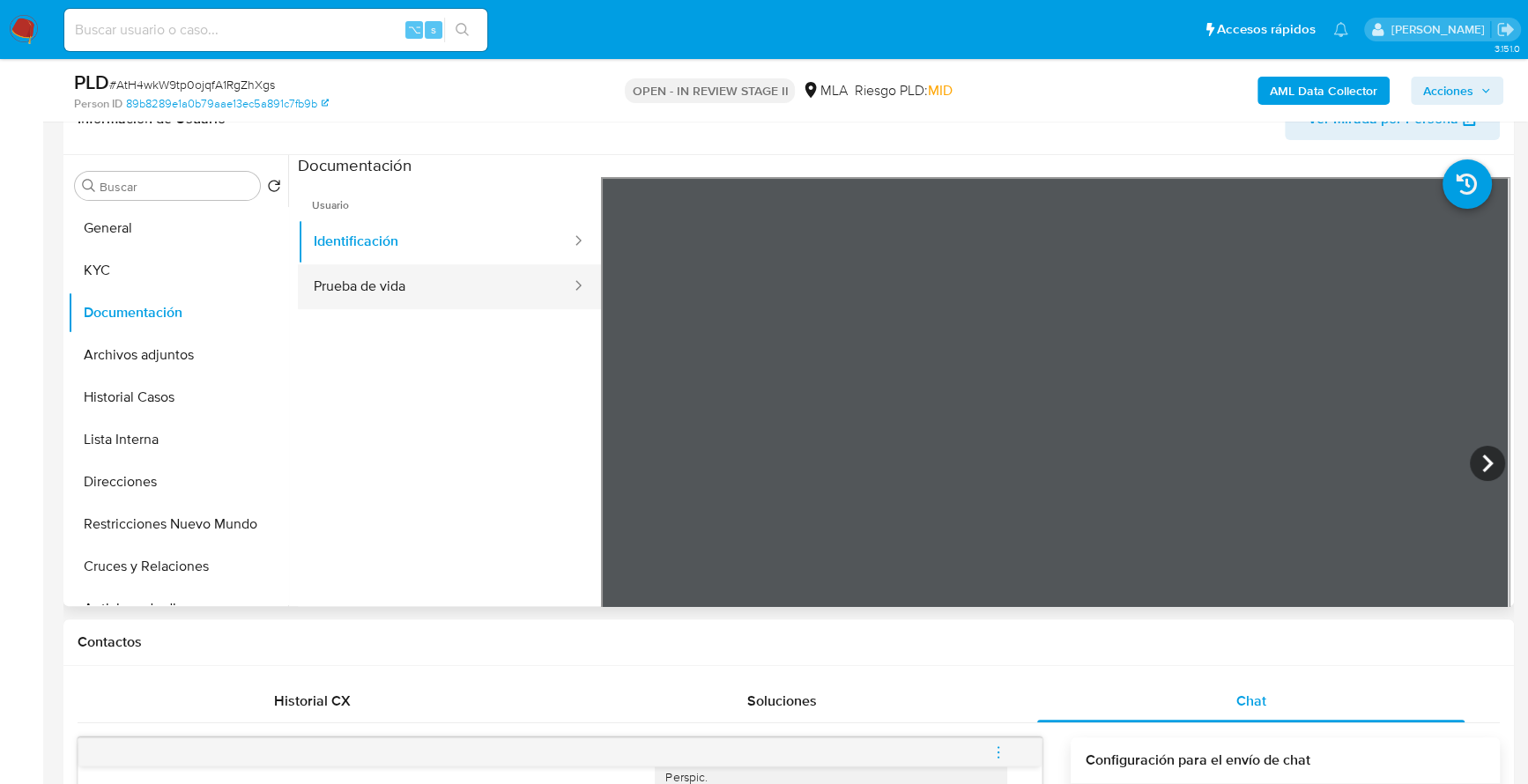
click at [440, 285] on button "Prueba de vida" at bounding box center [435, 286] width 275 height 45
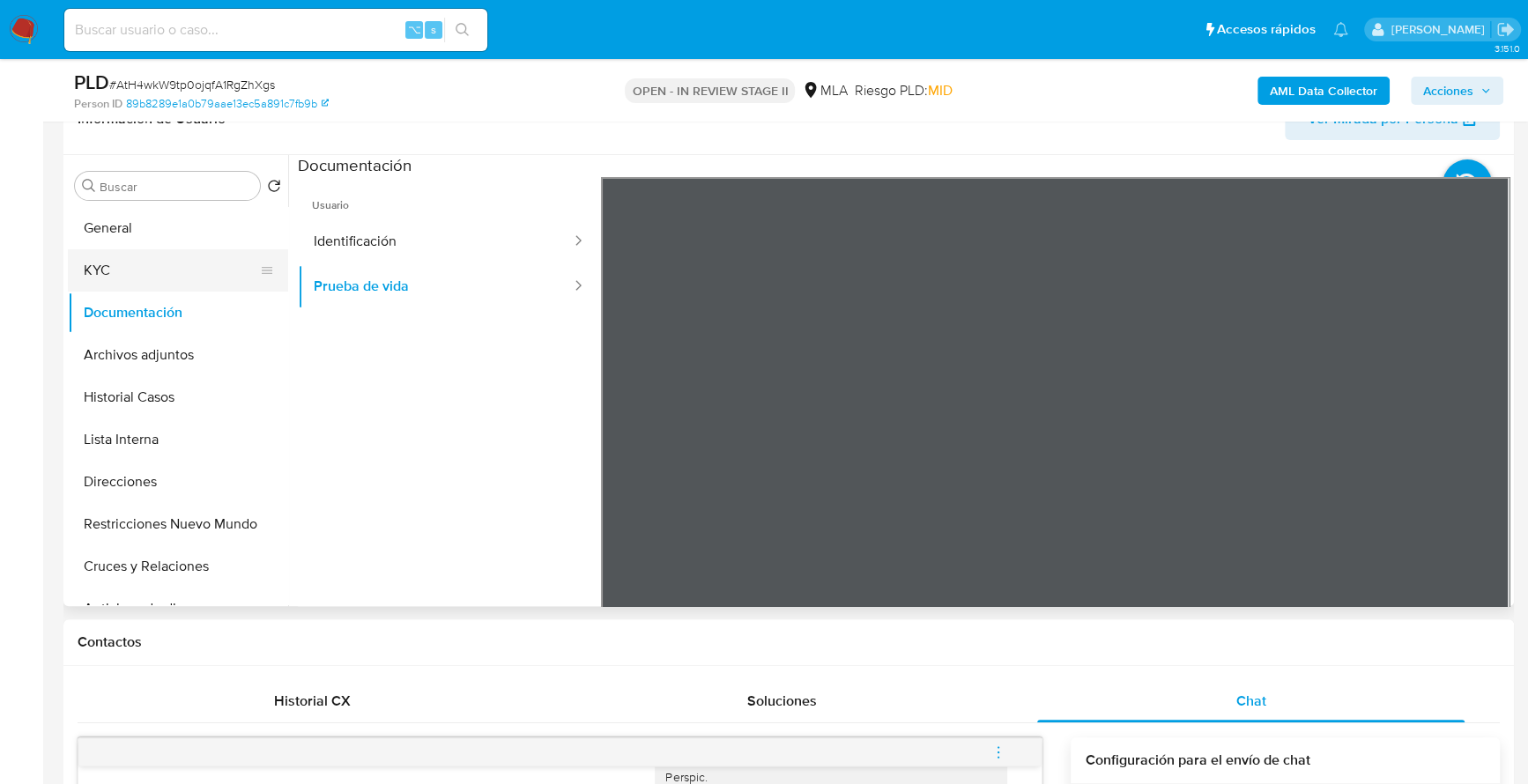
click at [98, 268] on button "KYC" at bounding box center [171, 271] width 206 height 42
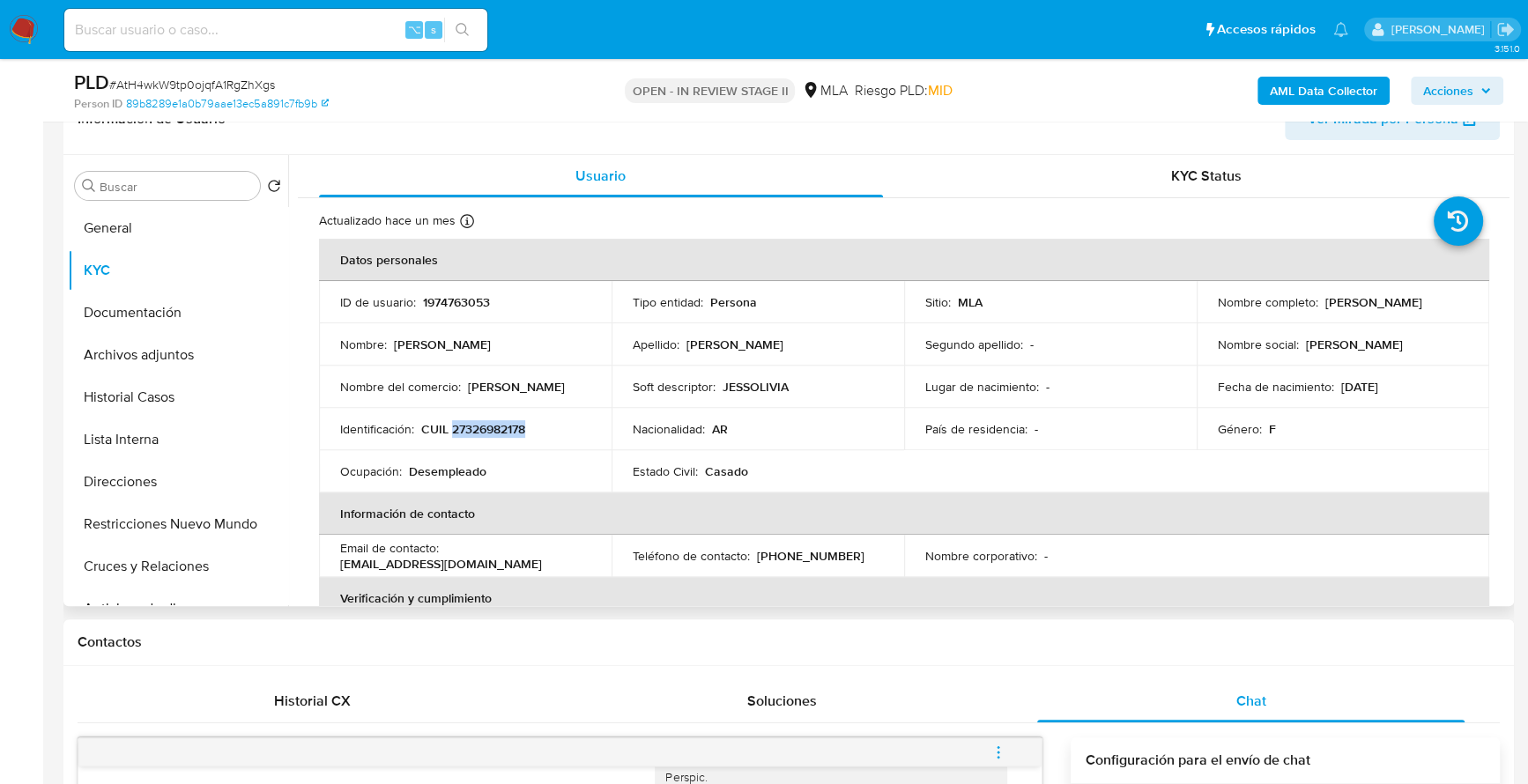
copy p "27326982178"
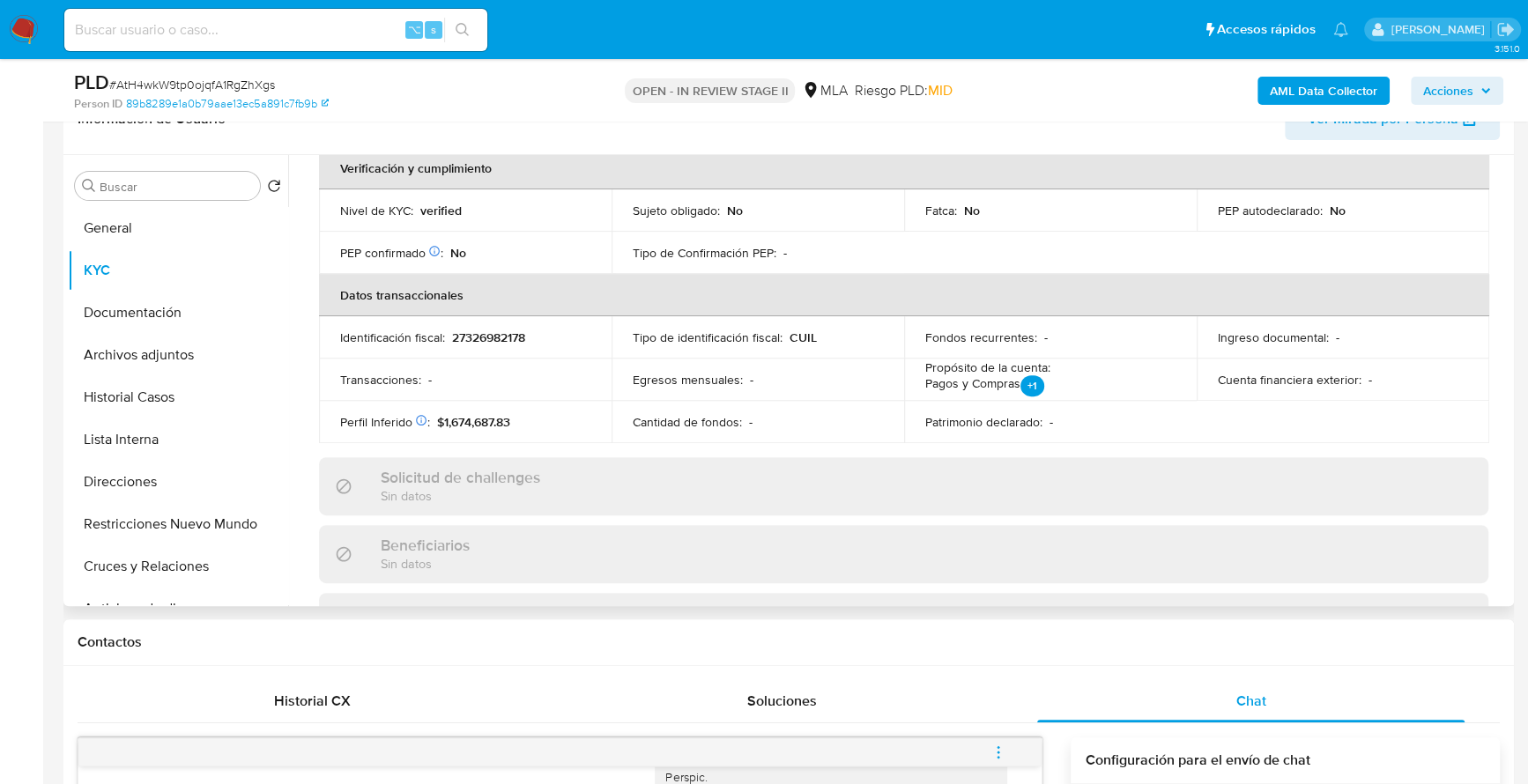
scroll to position [927, 0]
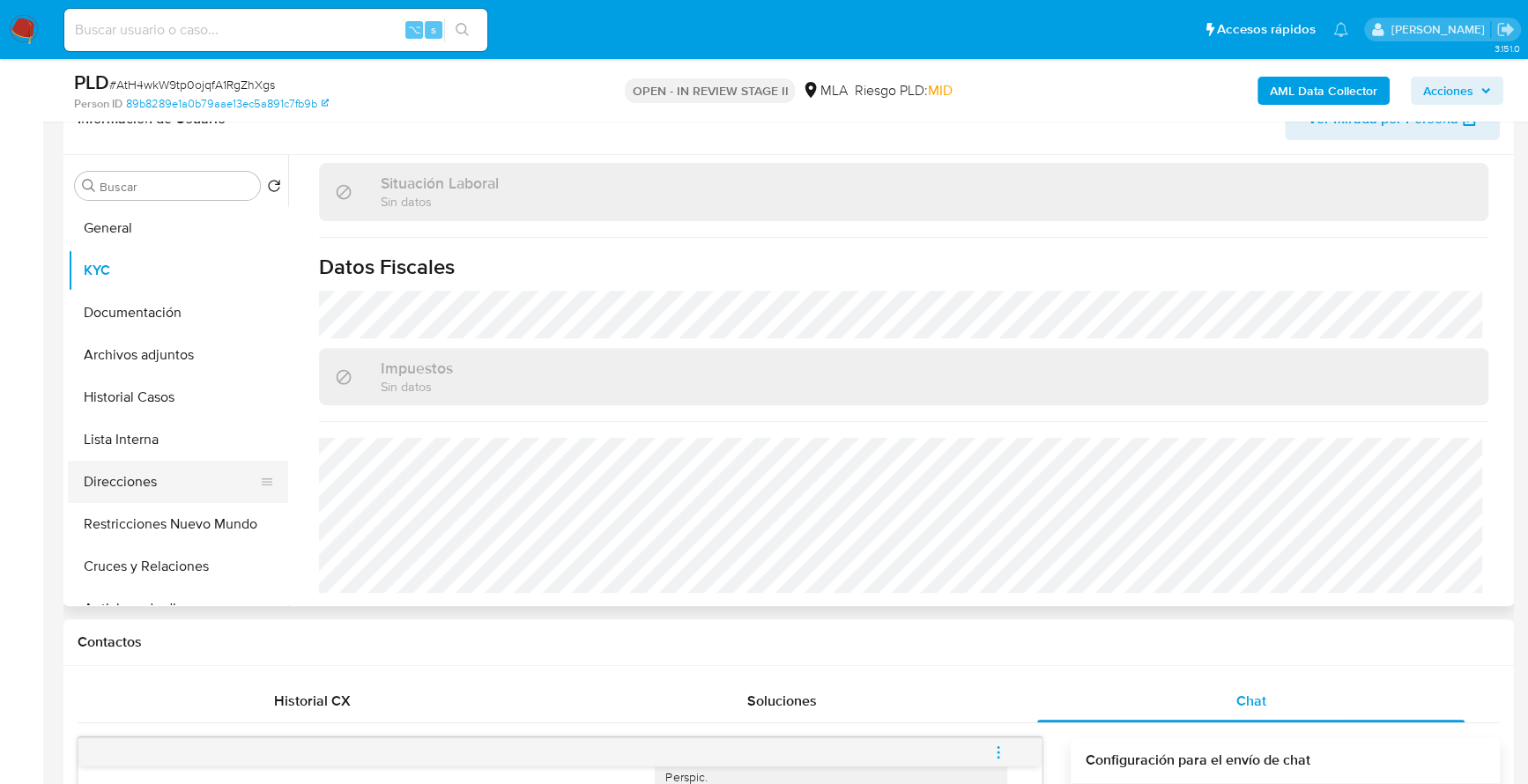
click at [120, 478] on button "Direcciones" at bounding box center [171, 482] width 206 height 42
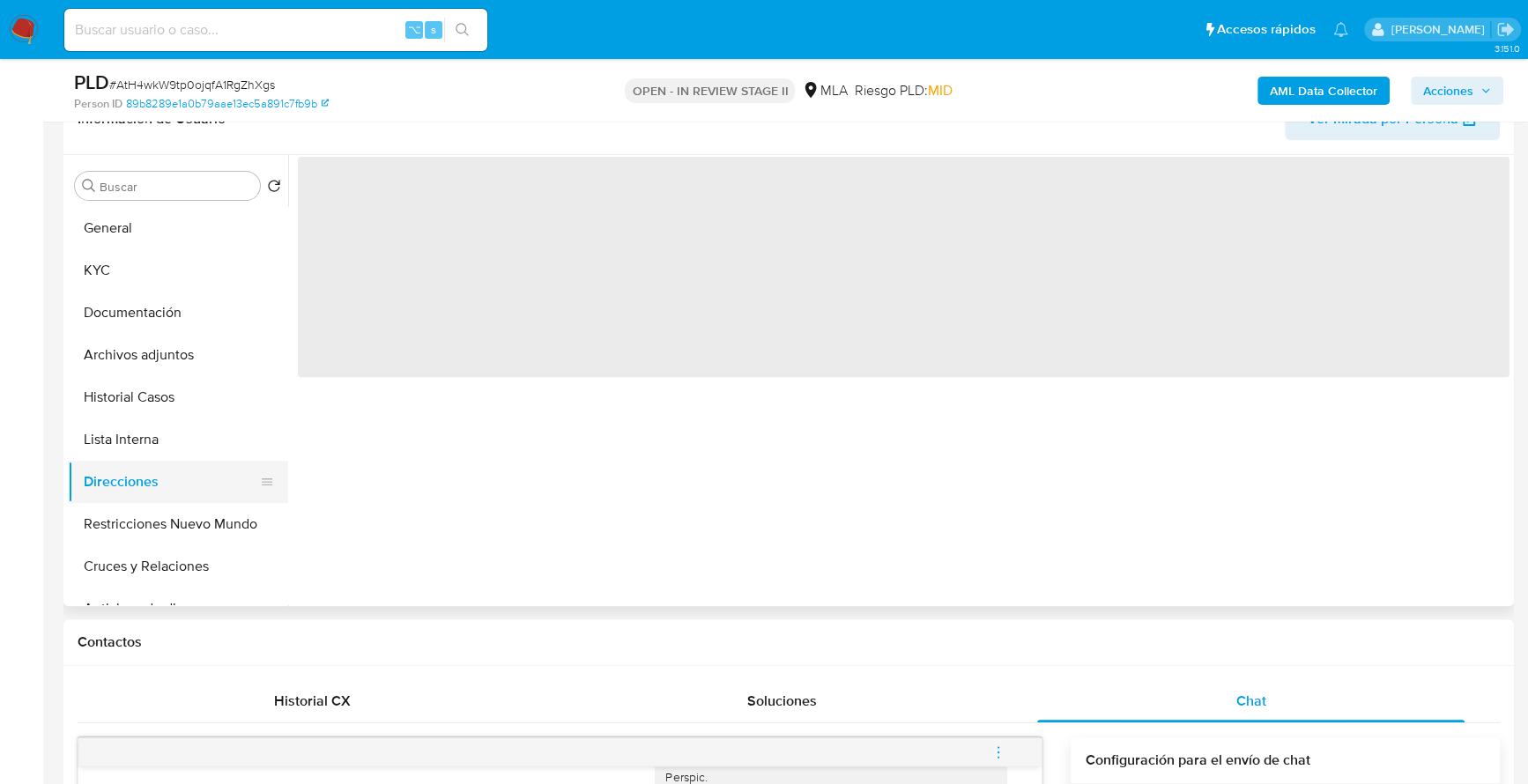
scroll to position [0, 0]
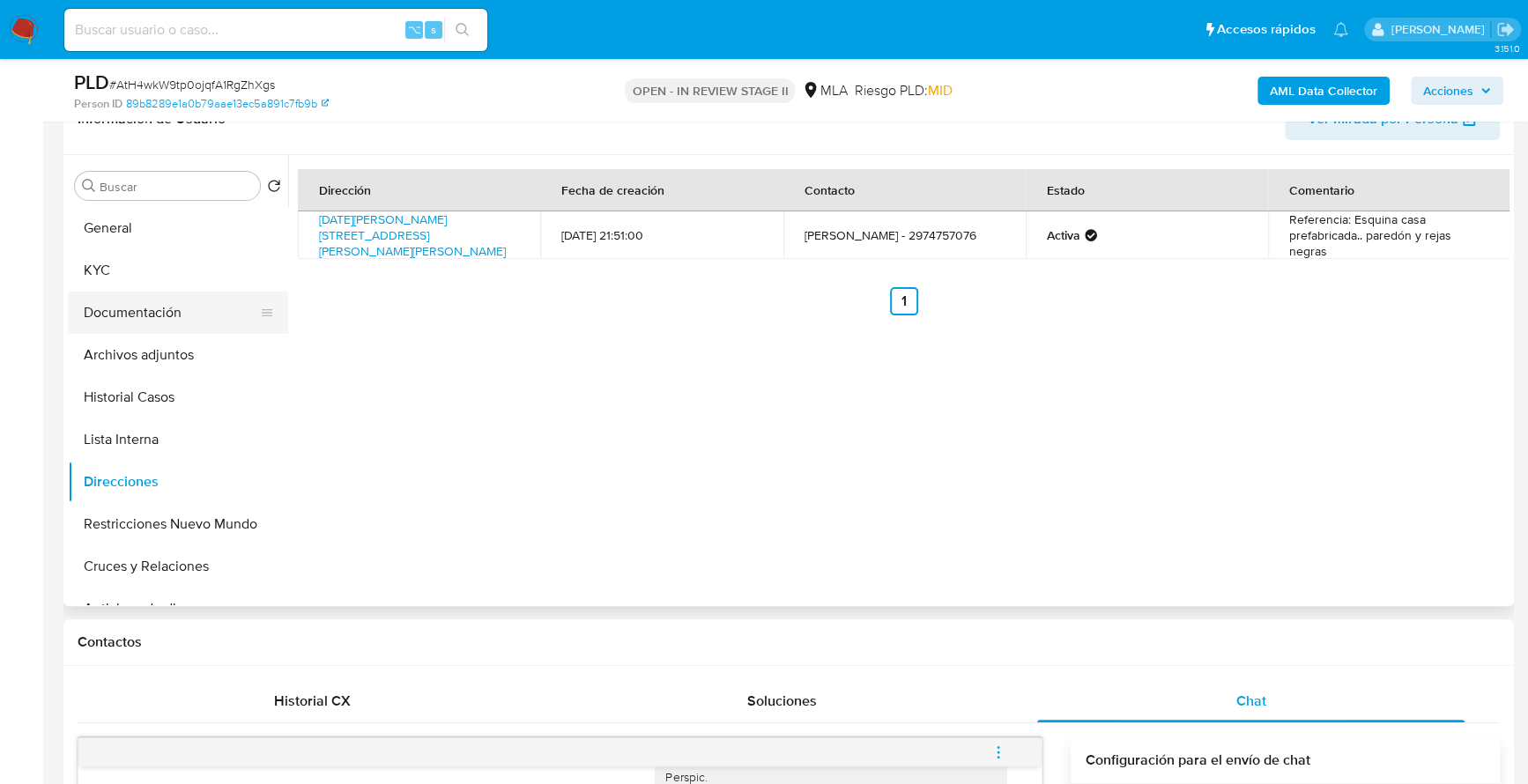
click at [152, 313] on button "Documentación" at bounding box center [171, 313] width 206 height 42
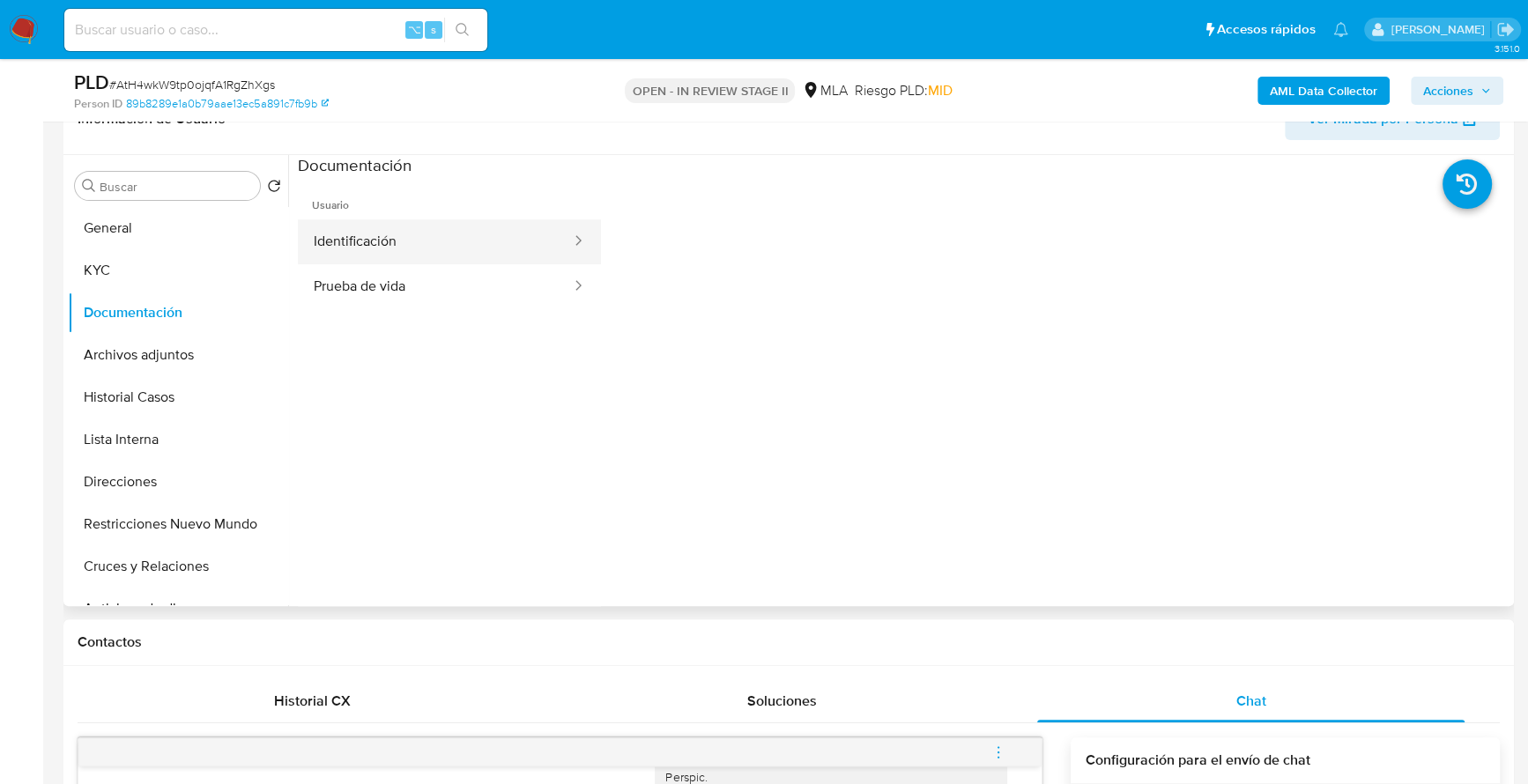
click at [384, 237] on button "Identificación" at bounding box center [435, 241] width 275 height 45
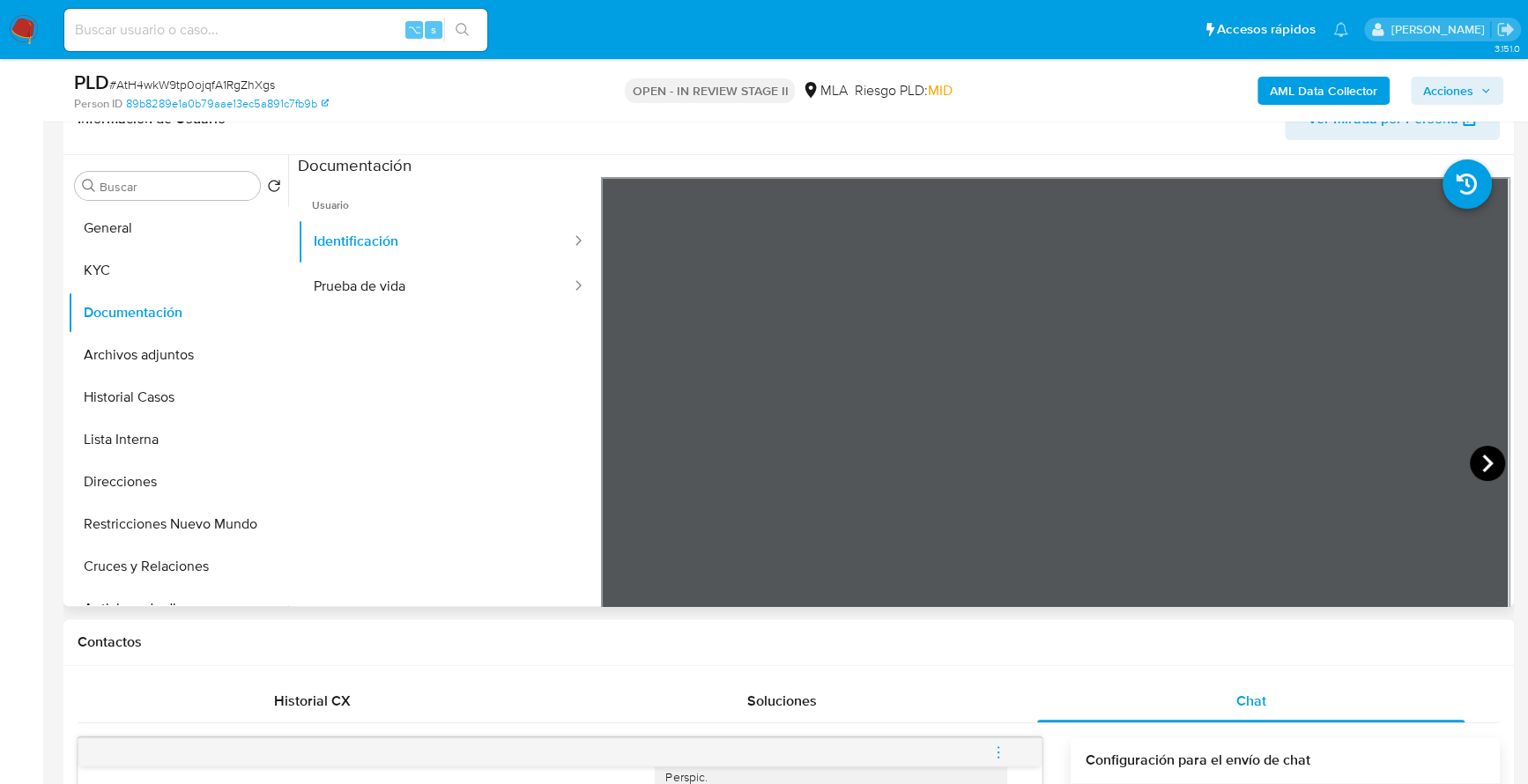
click at [1494, 465] on icon at bounding box center [1487, 464] width 35 height 35
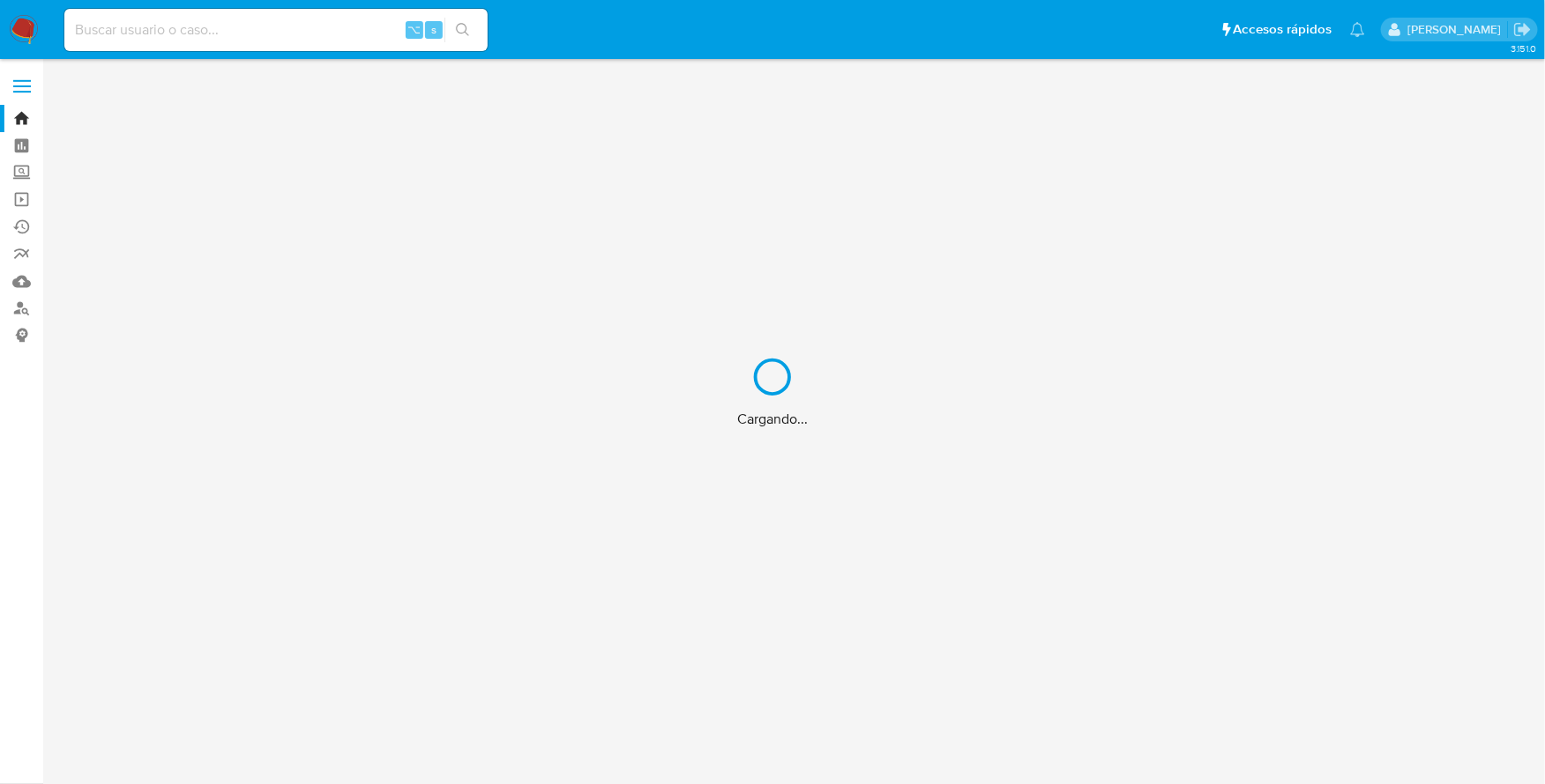
click at [28, 314] on div "Cargando..." at bounding box center [772, 392] width 1545 height 784
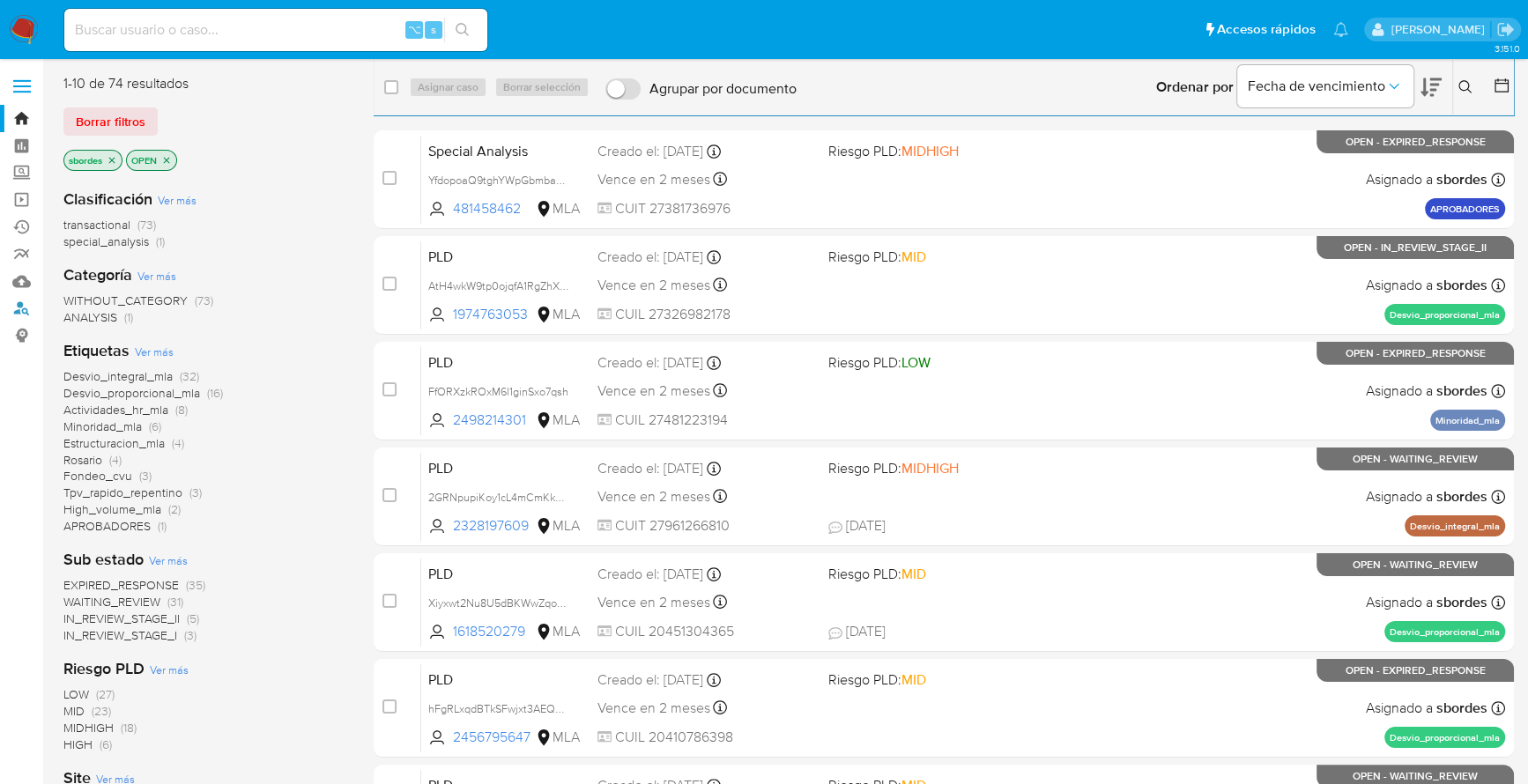
click at [23, 311] on link "Buscador de personas" at bounding box center [105, 309] width 210 height 28
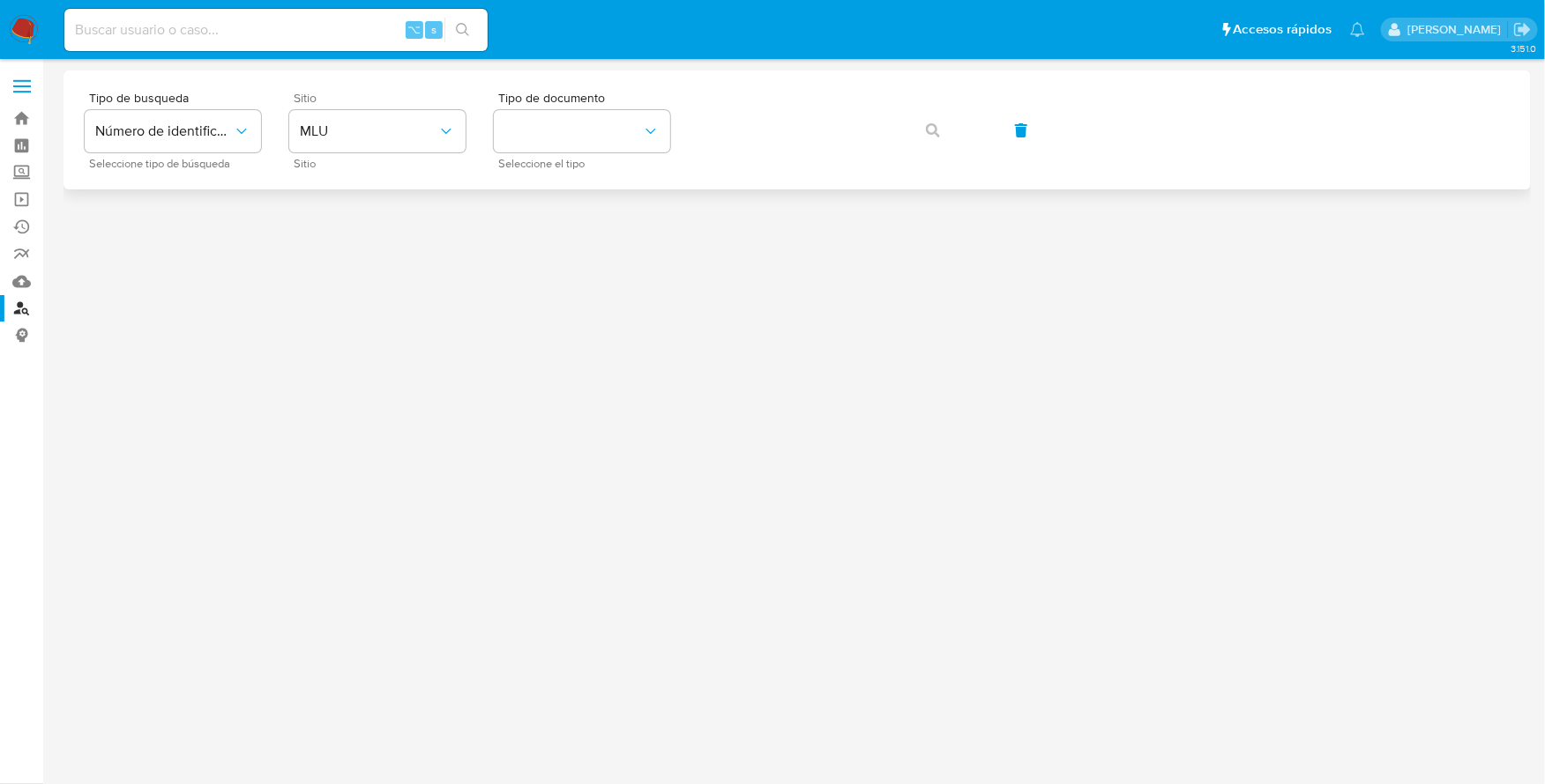
click at [408, 100] on span "Sitio" at bounding box center [382, 97] width 177 height 12
click at [406, 122] on span "MLU" at bounding box center [368, 131] width 137 height 17
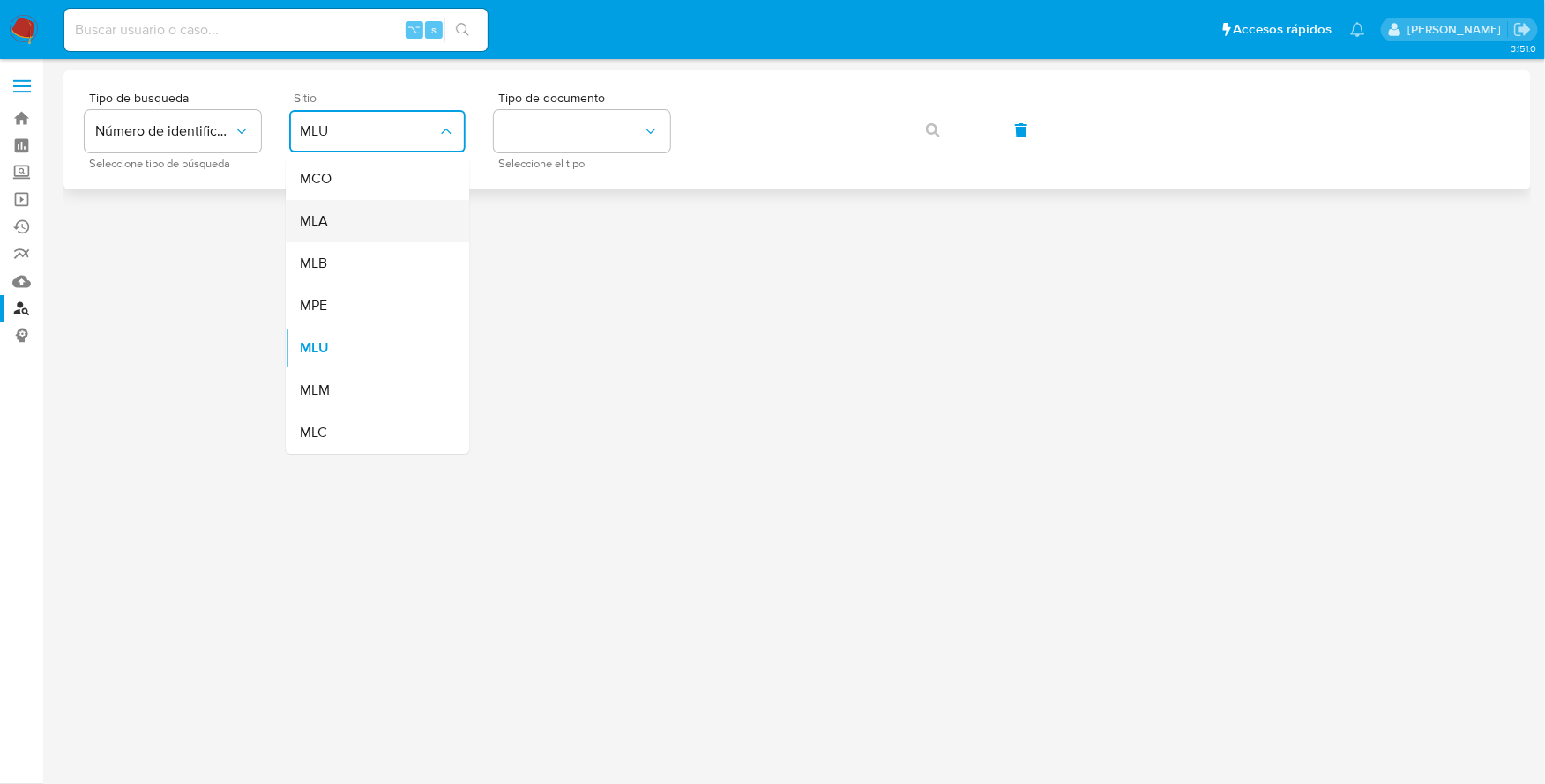
click at [366, 217] on div "MLA" at bounding box center [372, 221] width 145 height 42
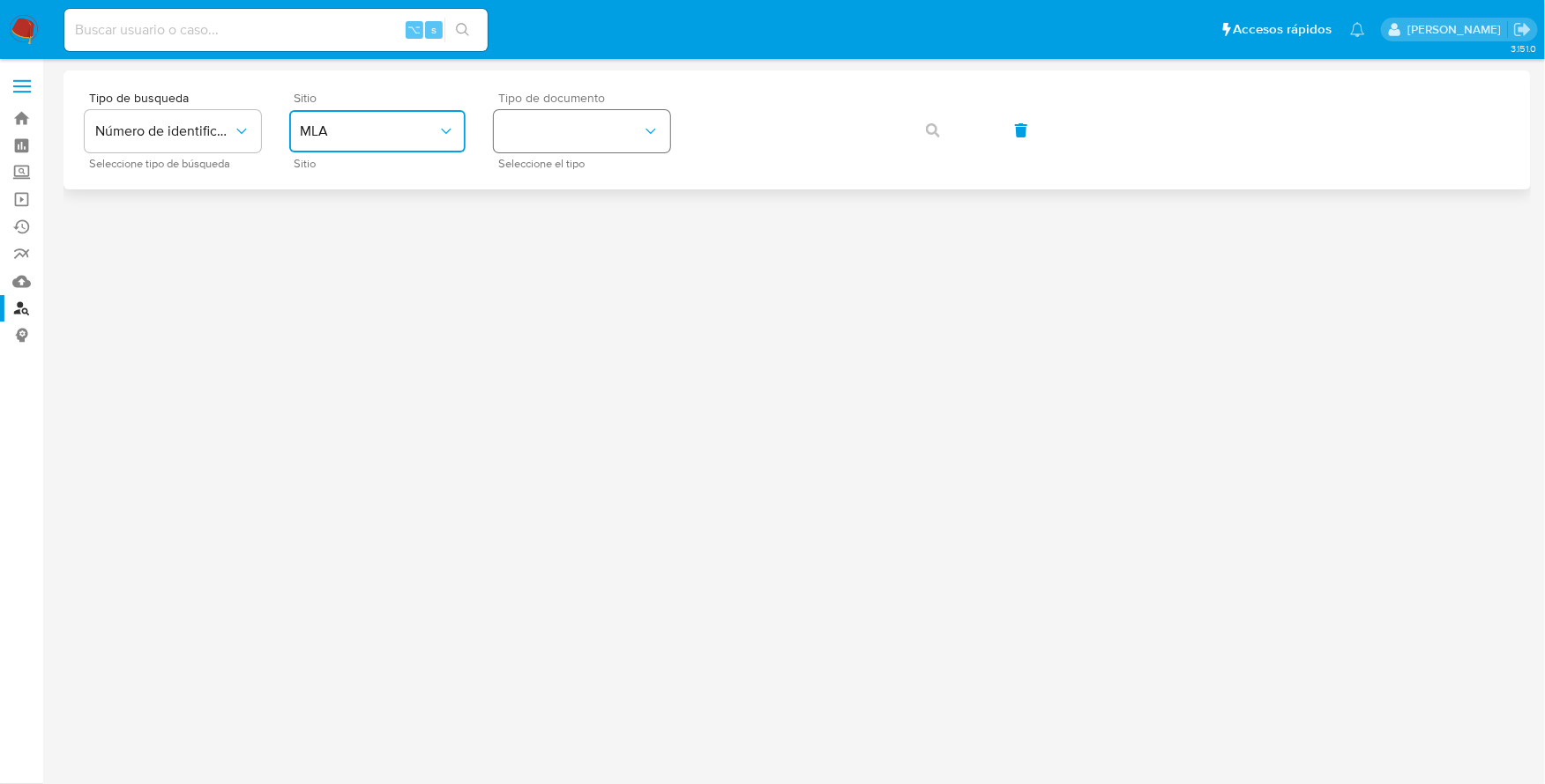
click at [578, 134] on button "identificationType" at bounding box center [582, 132] width 177 height 42
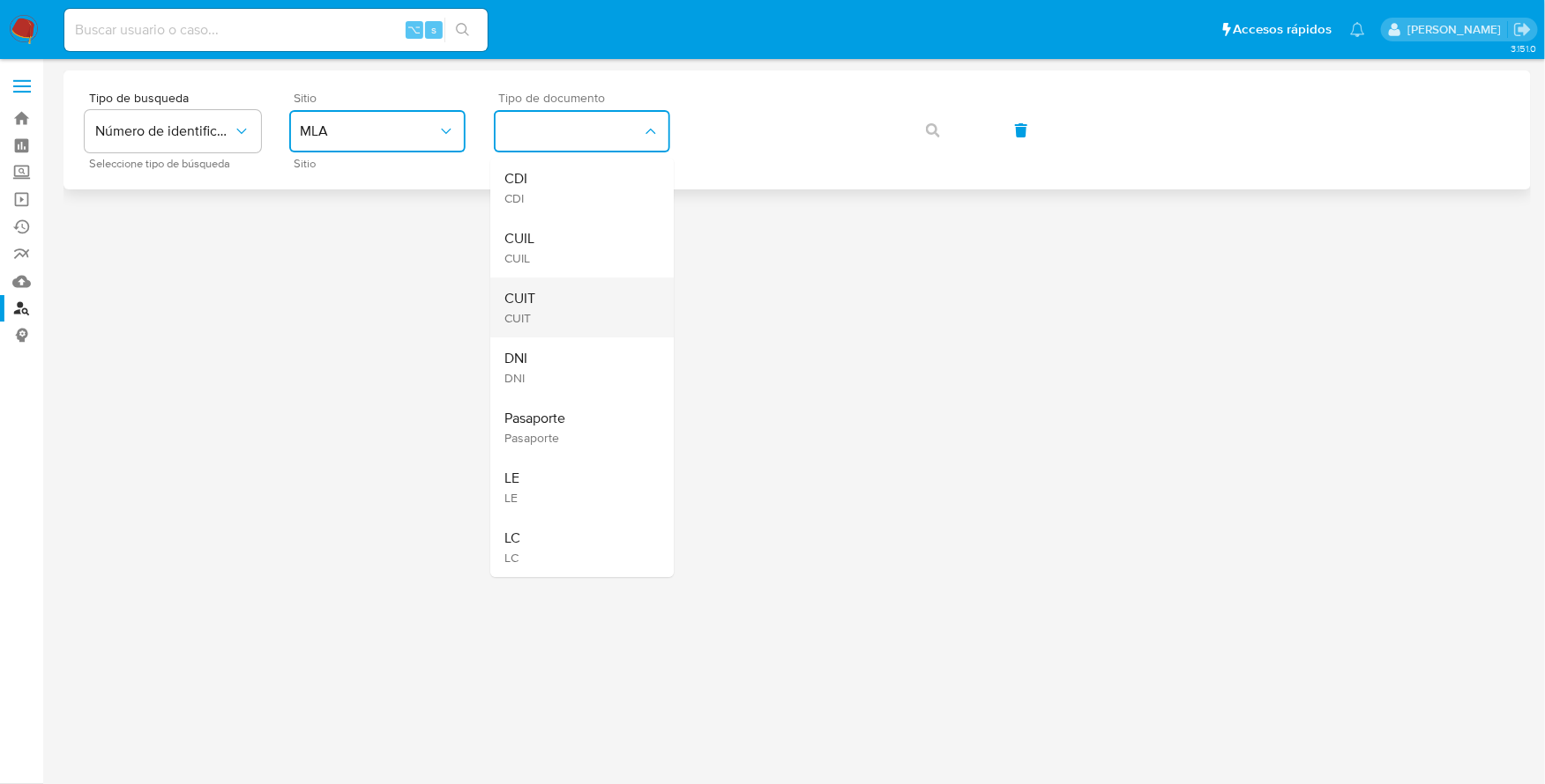
click at [561, 312] on div "CUIT CUIT" at bounding box center [577, 307] width 145 height 60
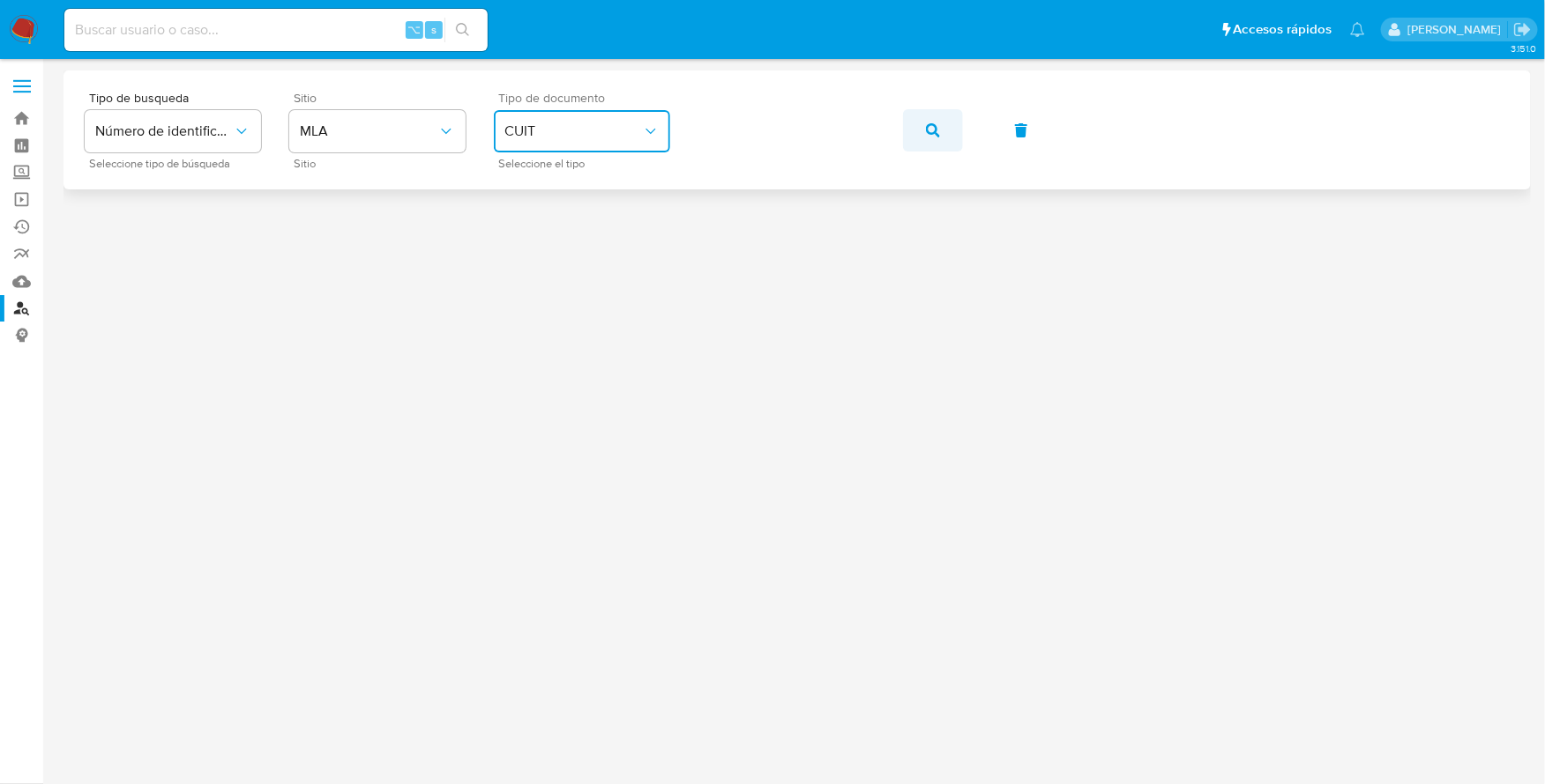
click at [928, 133] on icon "button" at bounding box center [932, 130] width 14 height 14
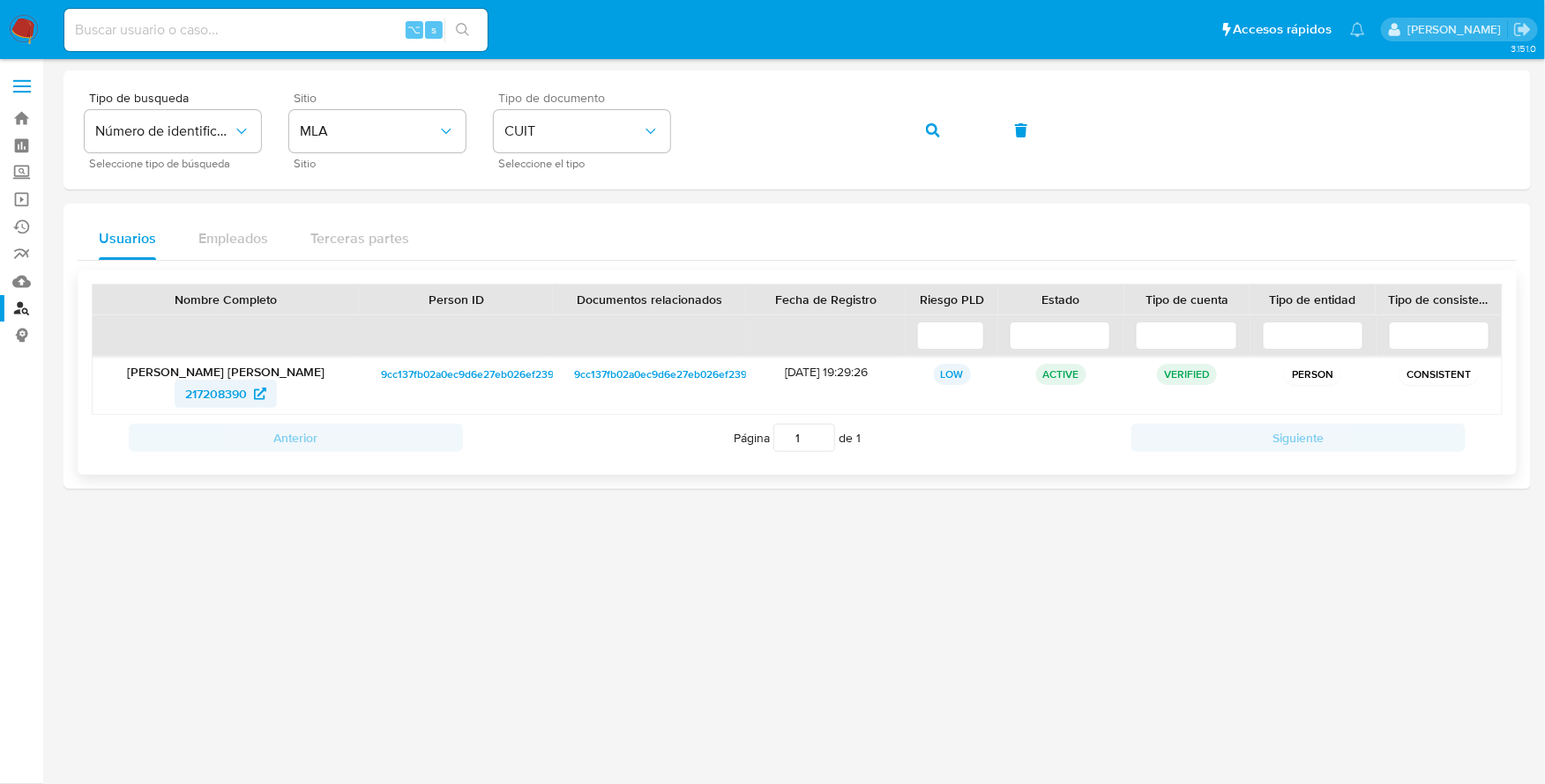
click at [206, 397] on span "217208390" at bounding box center [216, 394] width 62 height 29
click at [28, 32] on img at bounding box center [23, 30] width 30 height 30
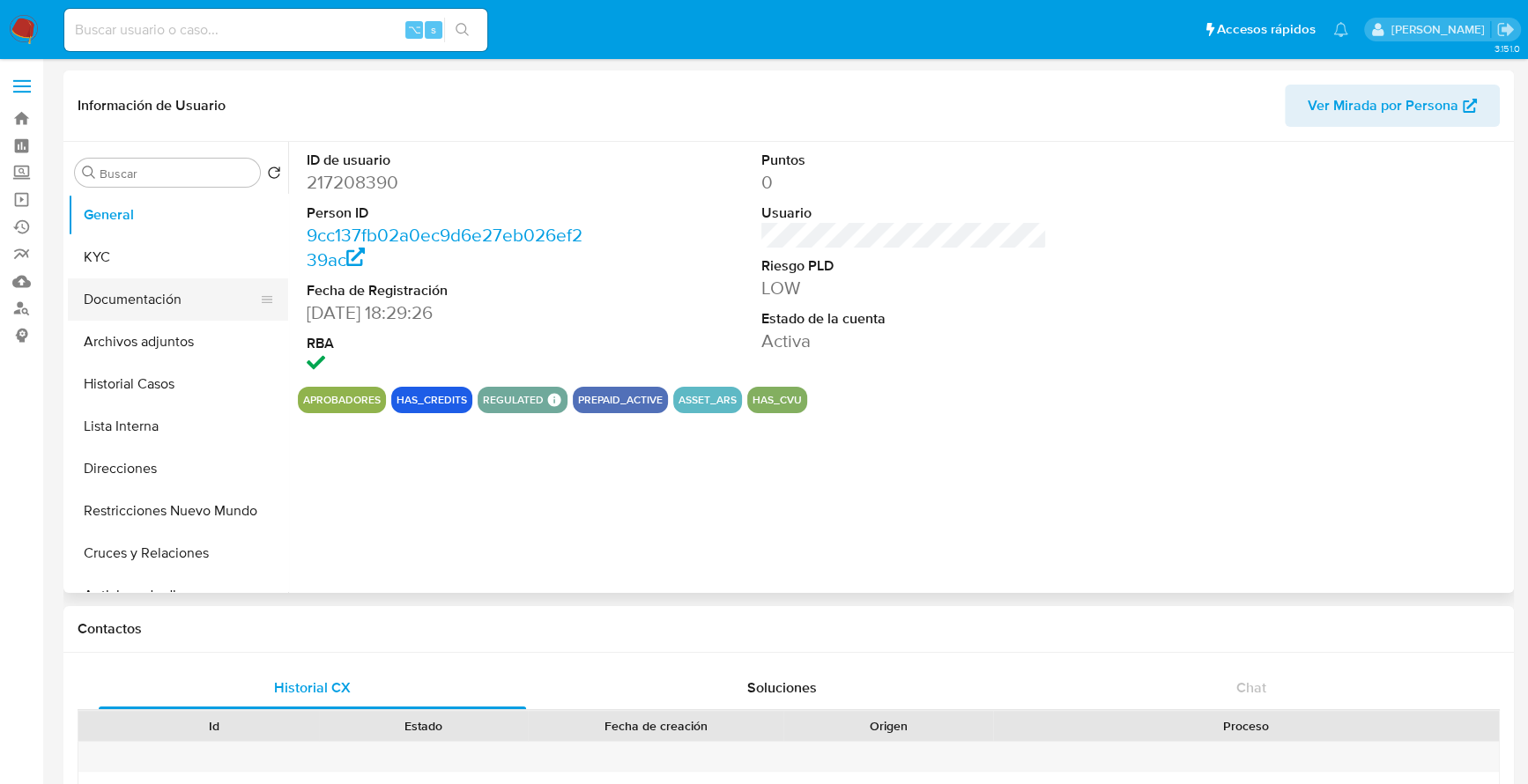
select select "10"
click at [152, 397] on button "Historial Casos" at bounding box center [171, 384] width 206 height 42
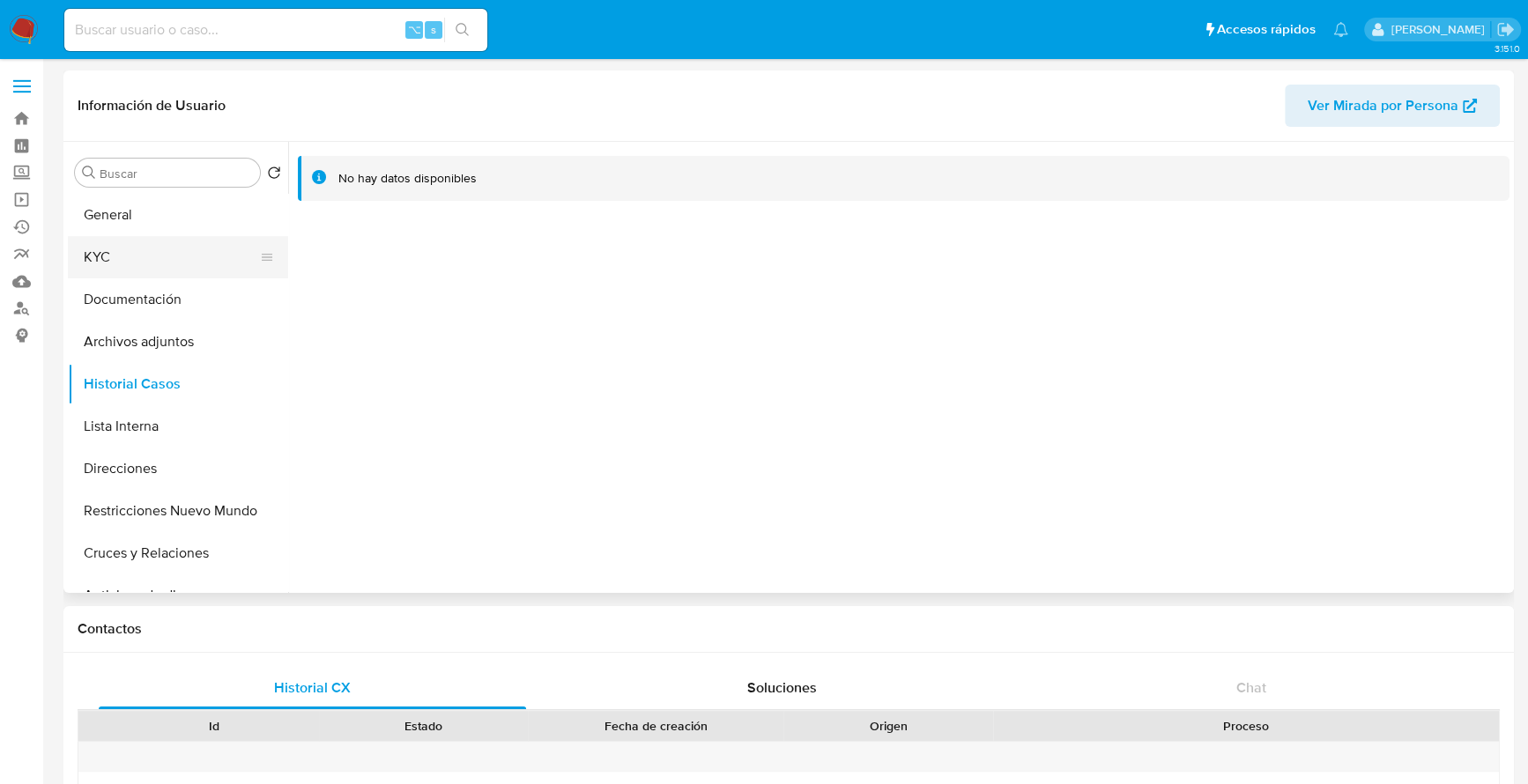
click at [122, 253] on button "KYC" at bounding box center [171, 258] width 206 height 42
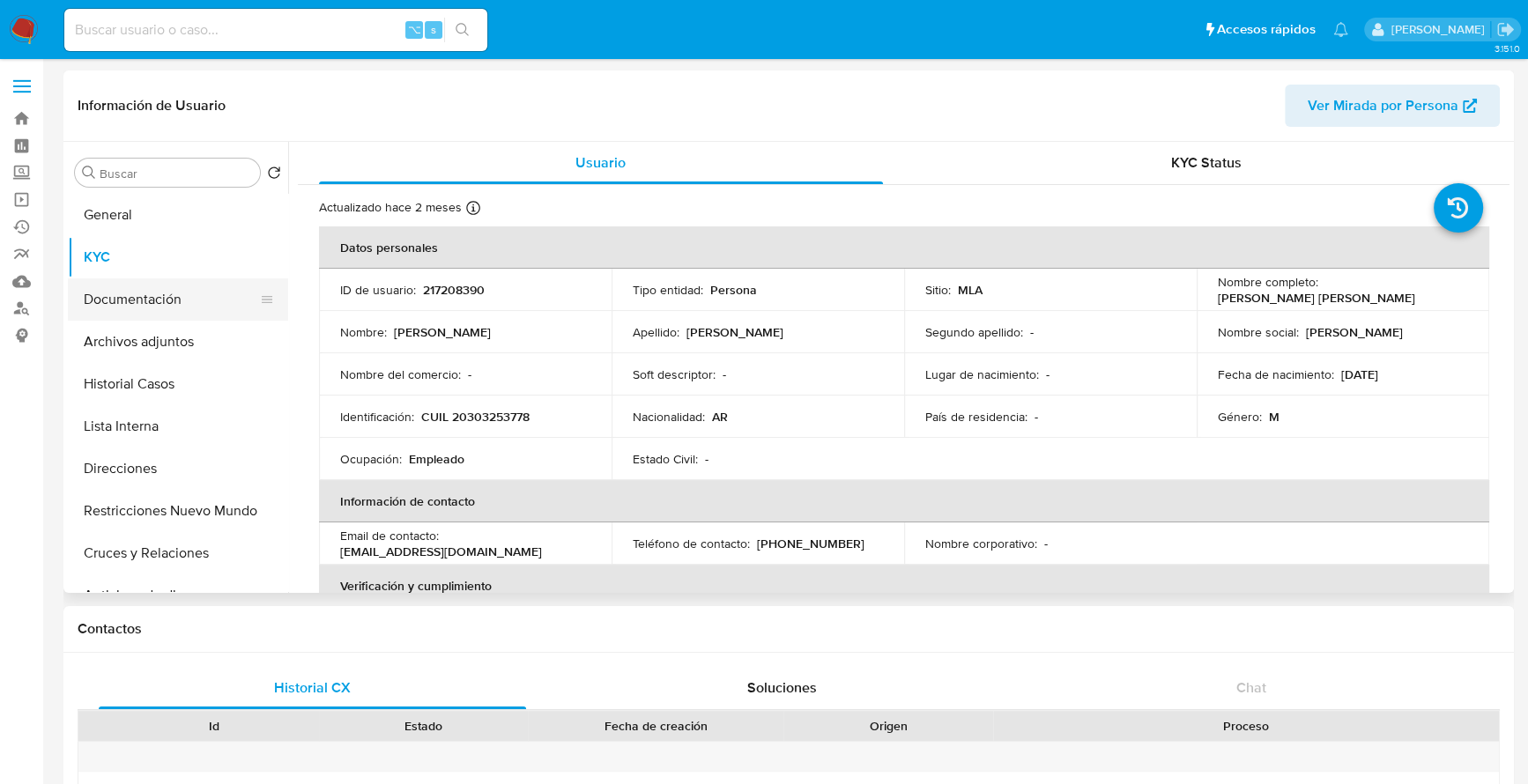
click at [142, 306] on button "Documentación" at bounding box center [171, 299] width 206 height 42
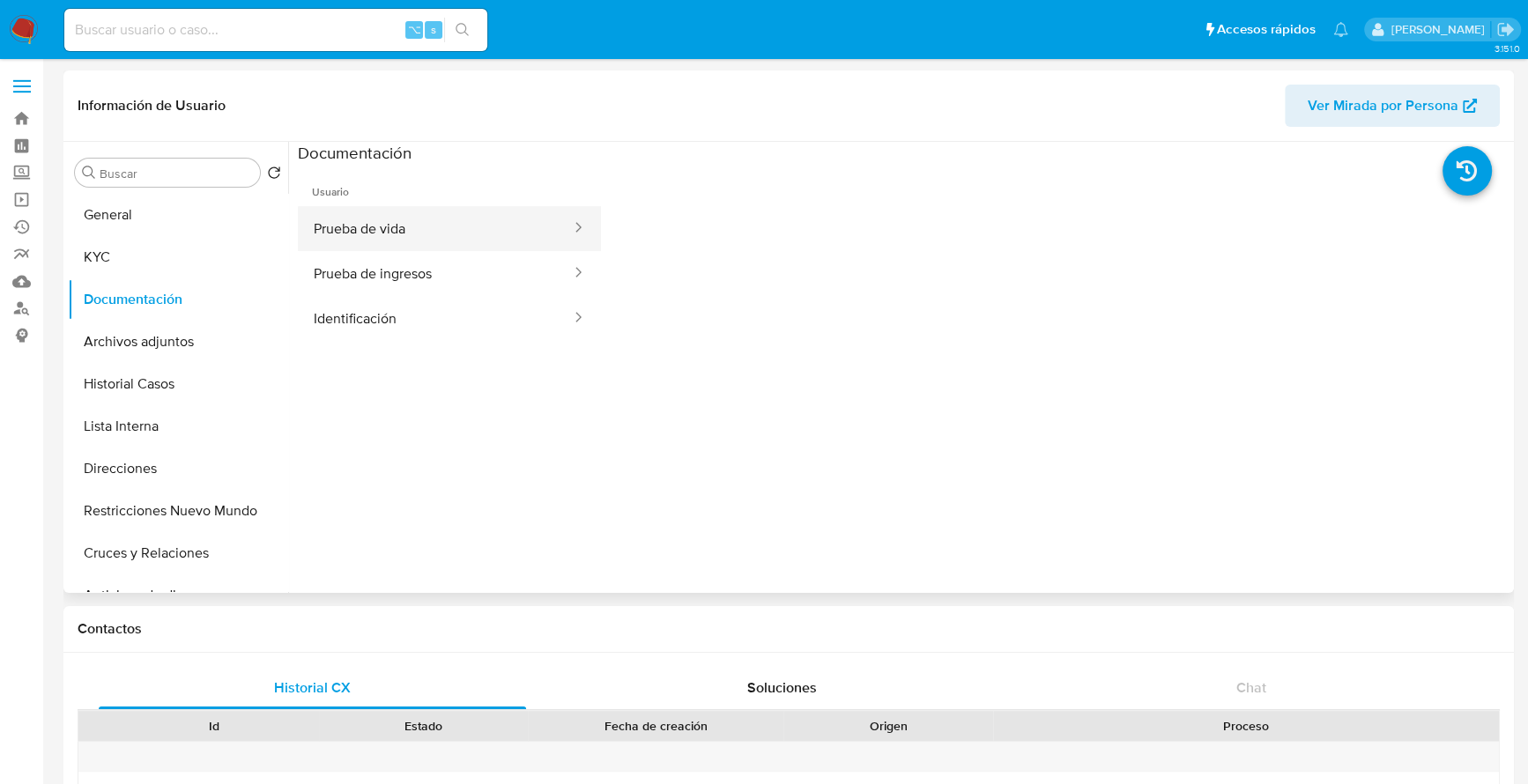
click at [416, 241] on button "Prueba de vida" at bounding box center [435, 228] width 275 height 45
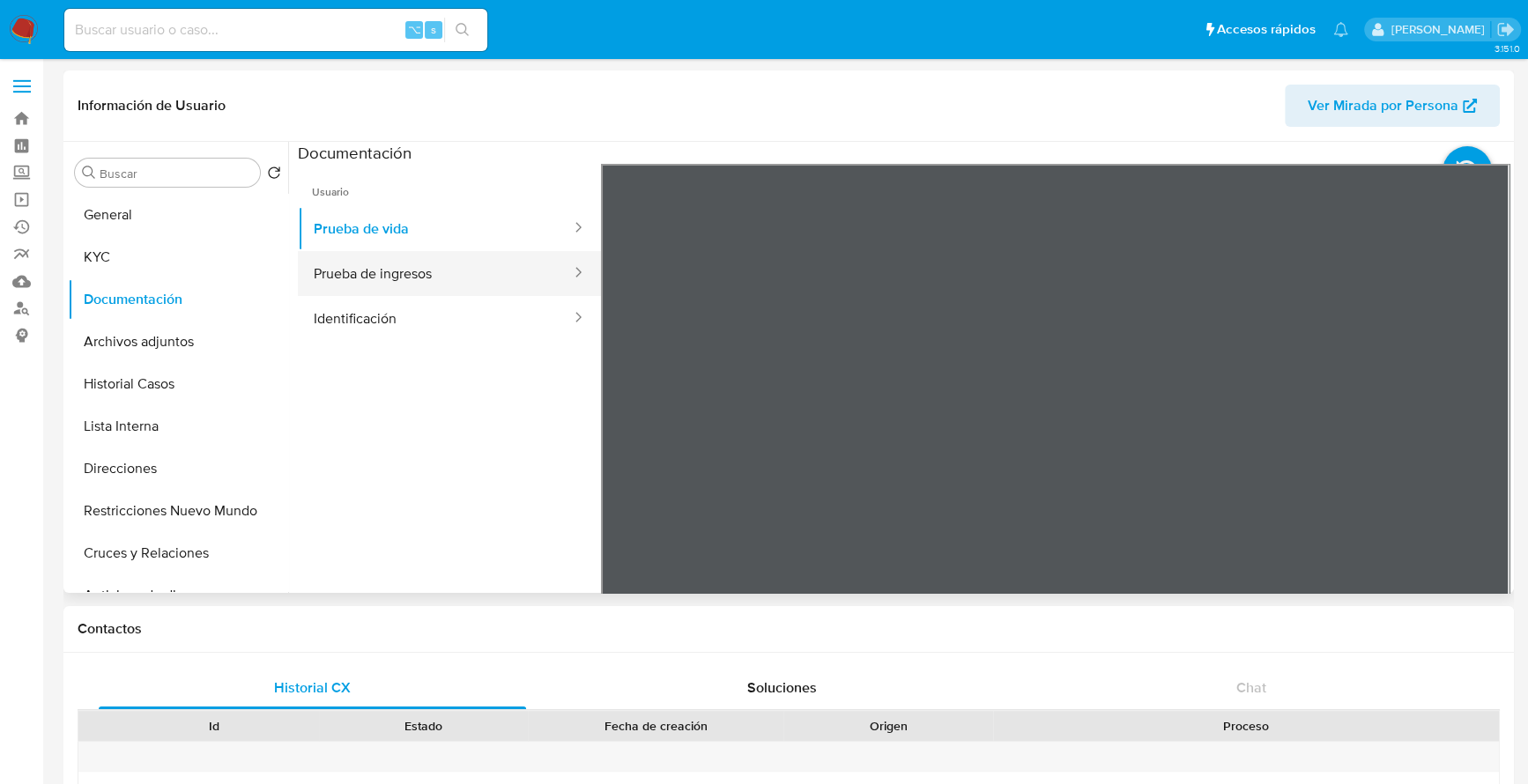
click at [416, 295] on button "Prueba de ingresos" at bounding box center [435, 273] width 275 height 45
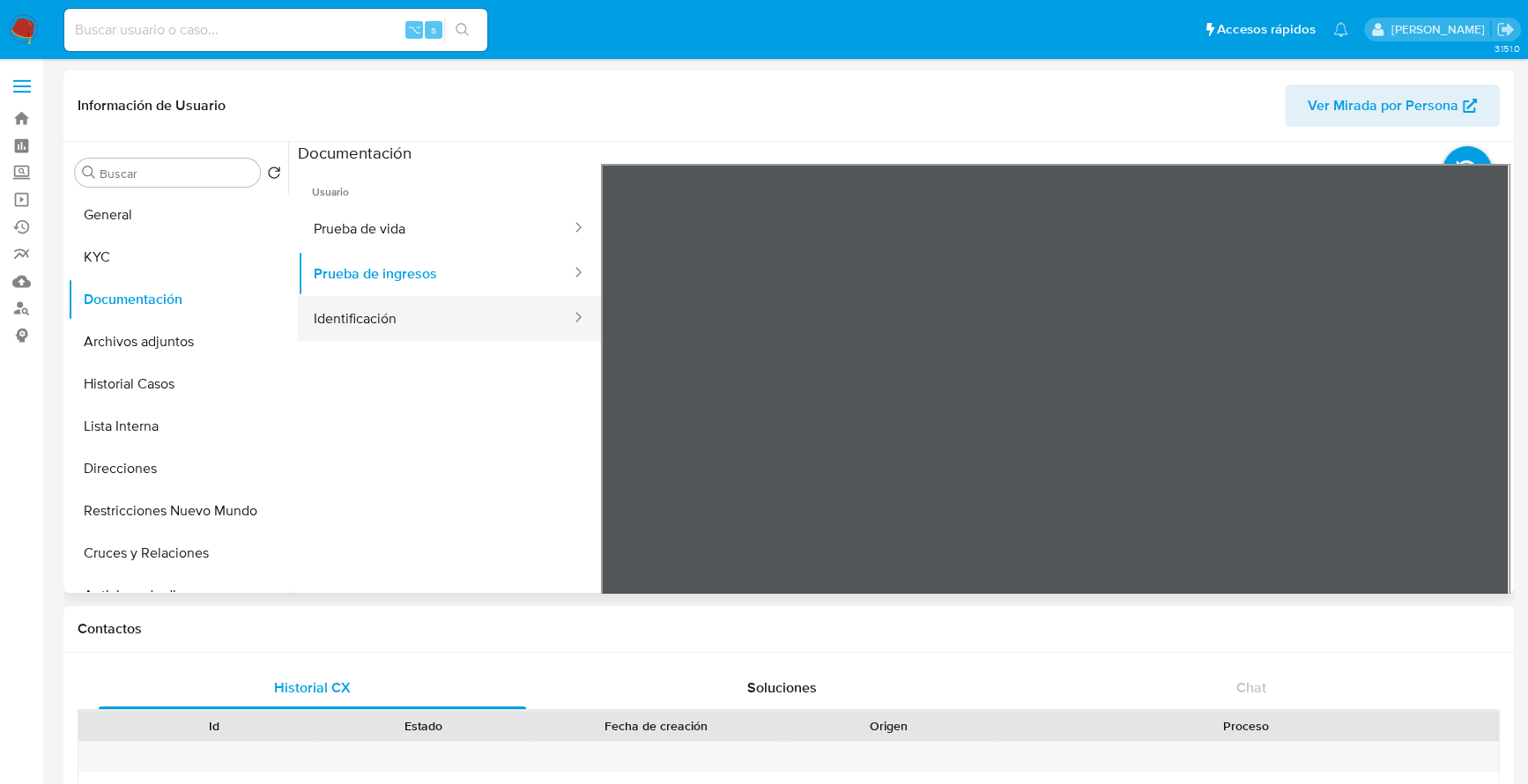
click at [414, 308] on button "Identificación" at bounding box center [435, 319] width 275 height 45
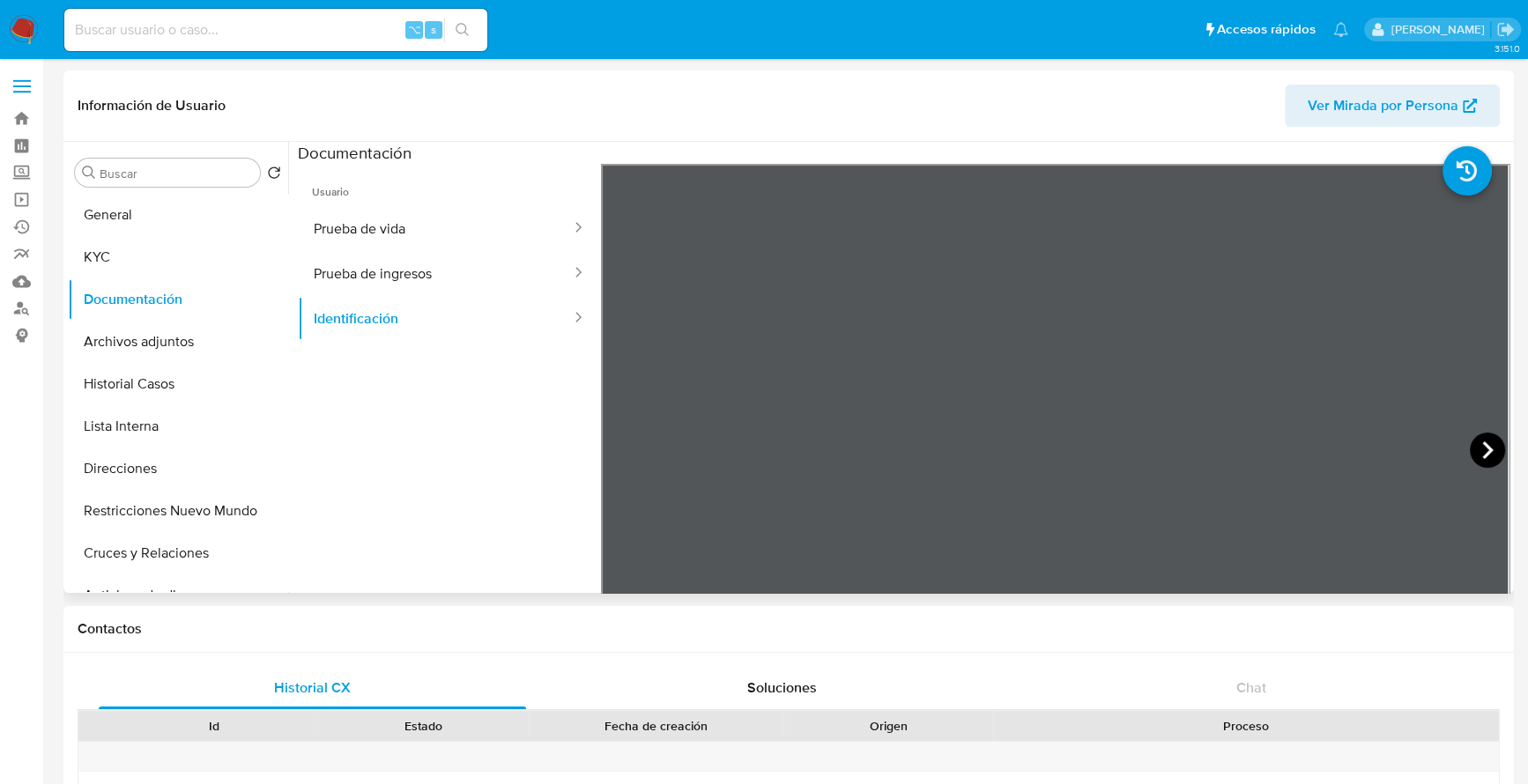
click at [1476, 440] on icon at bounding box center [1487, 450] width 35 height 35
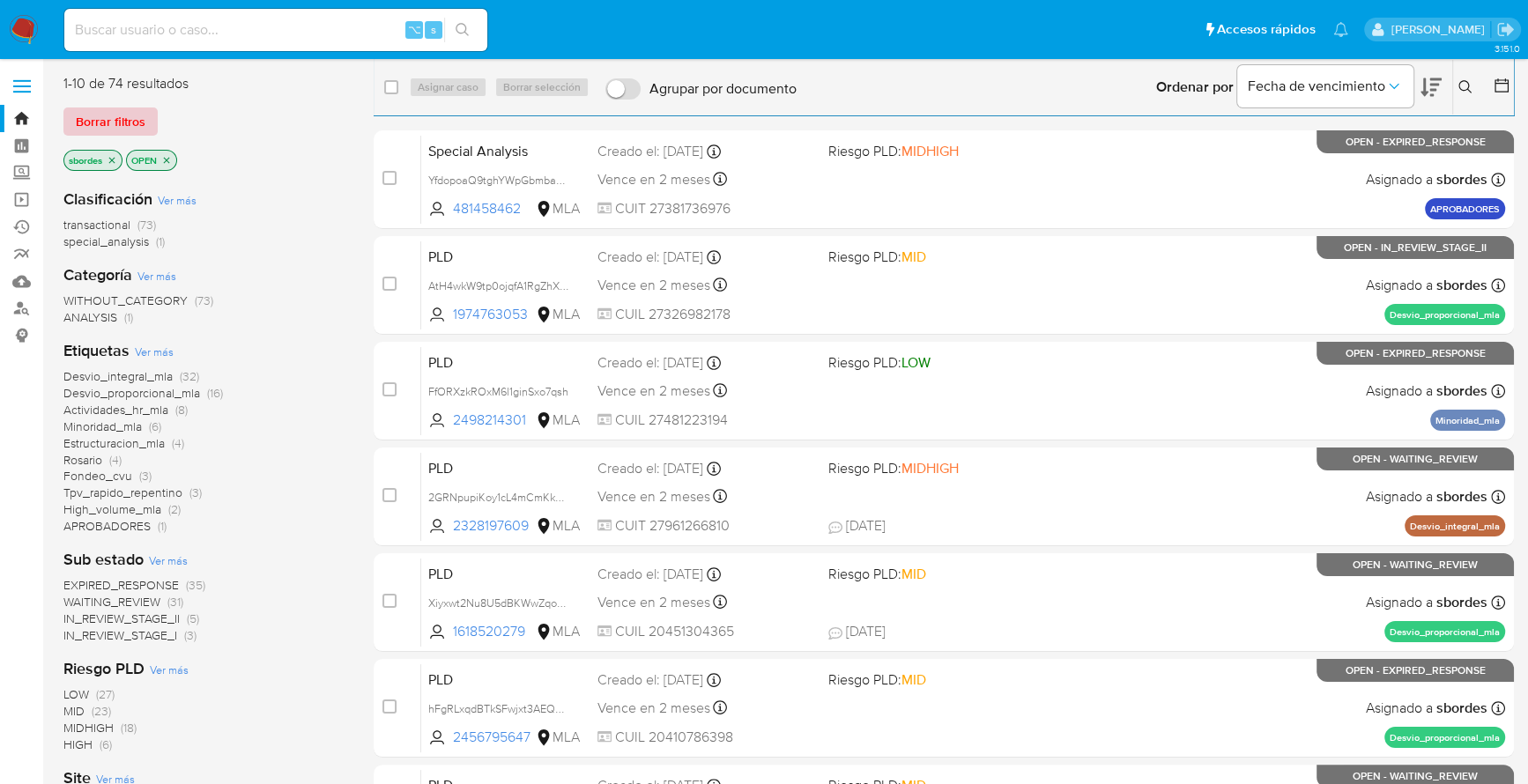
click at [98, 113] on span "Borrar filtros" at bounding box center [110, 122] width 70 height 25
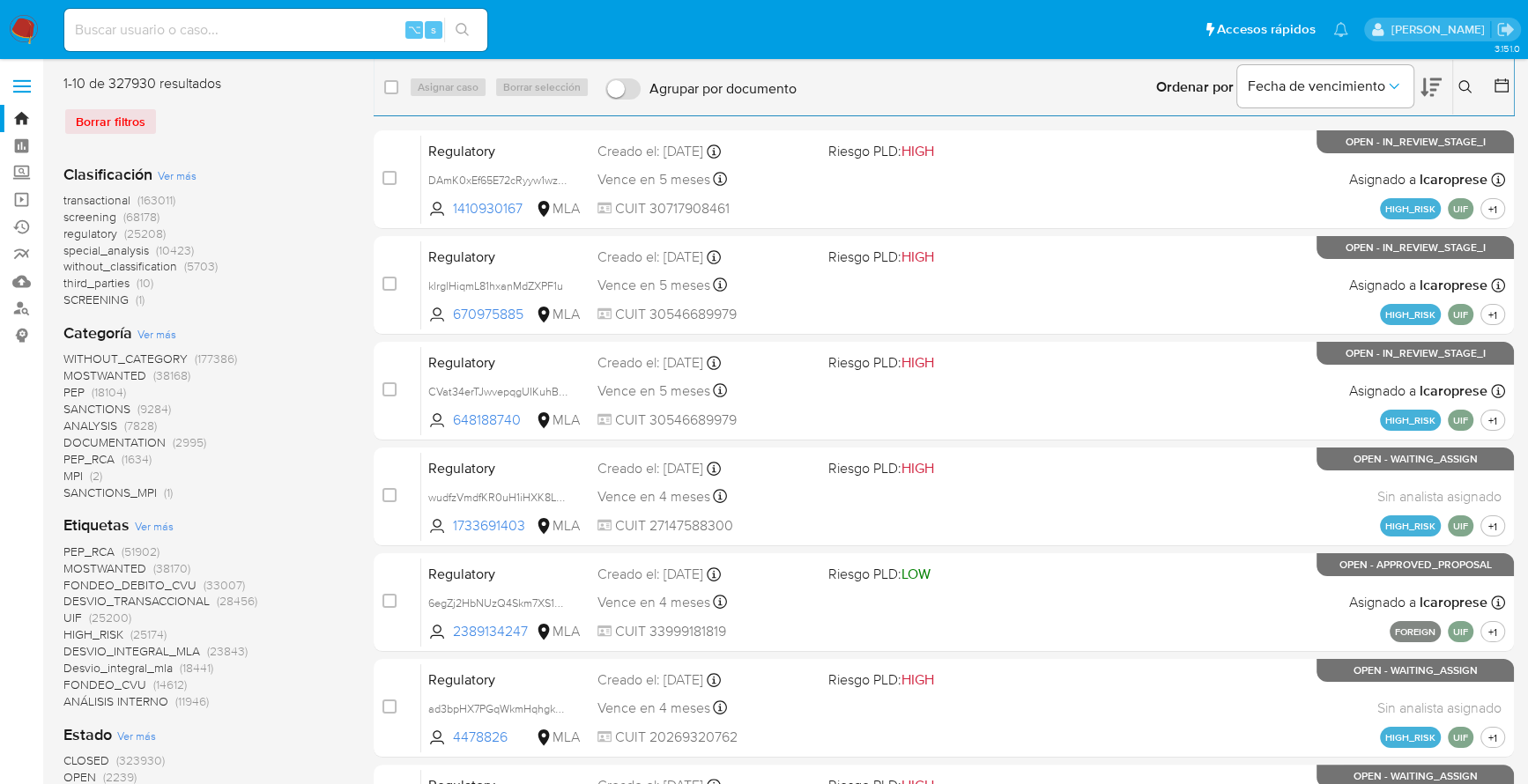
click at [1466, 94] on button at bounding box center [1468, 87] width 29 height 21
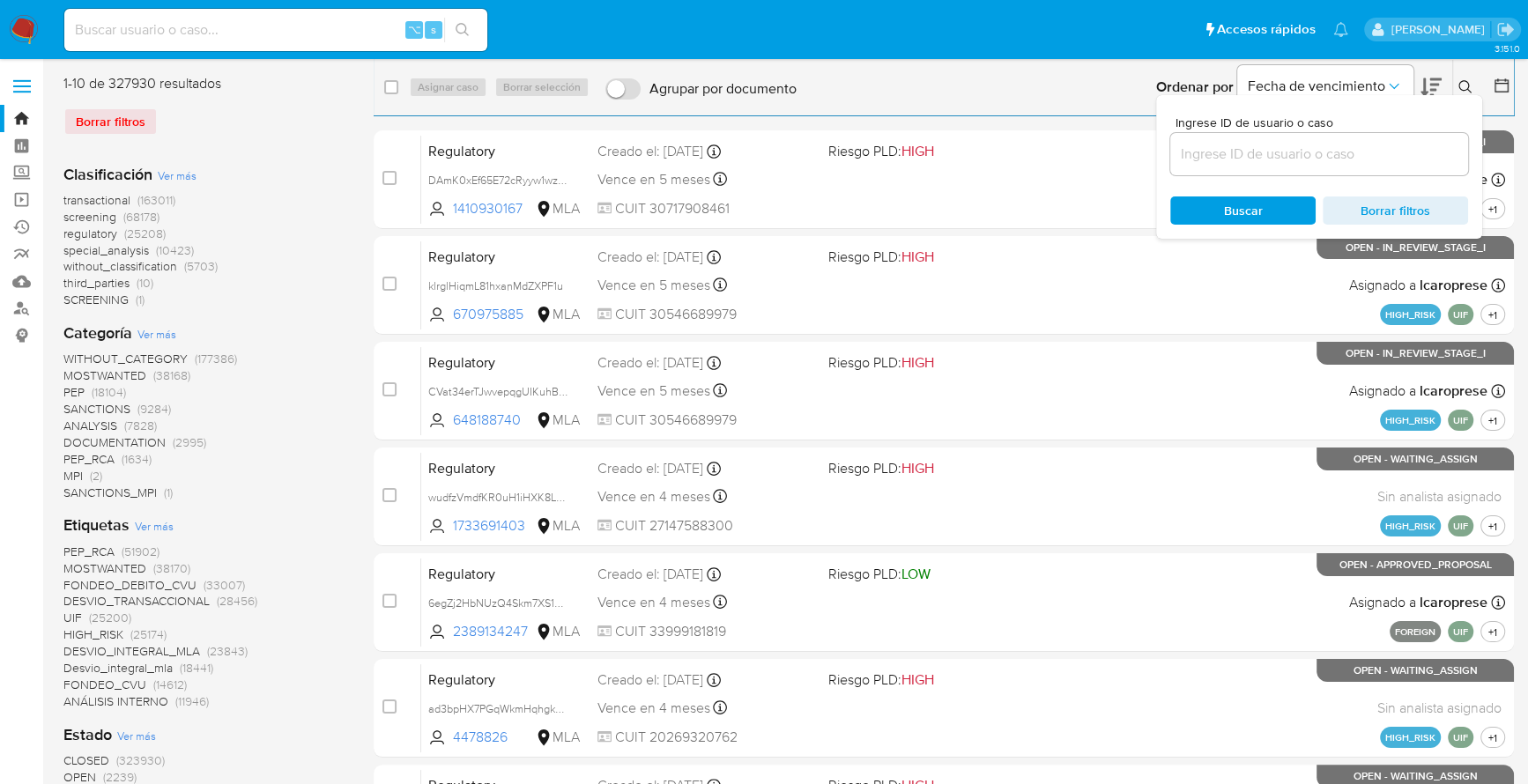
click at [1335, 155] on input at bounding box center [1319, 155] width 298 height 23
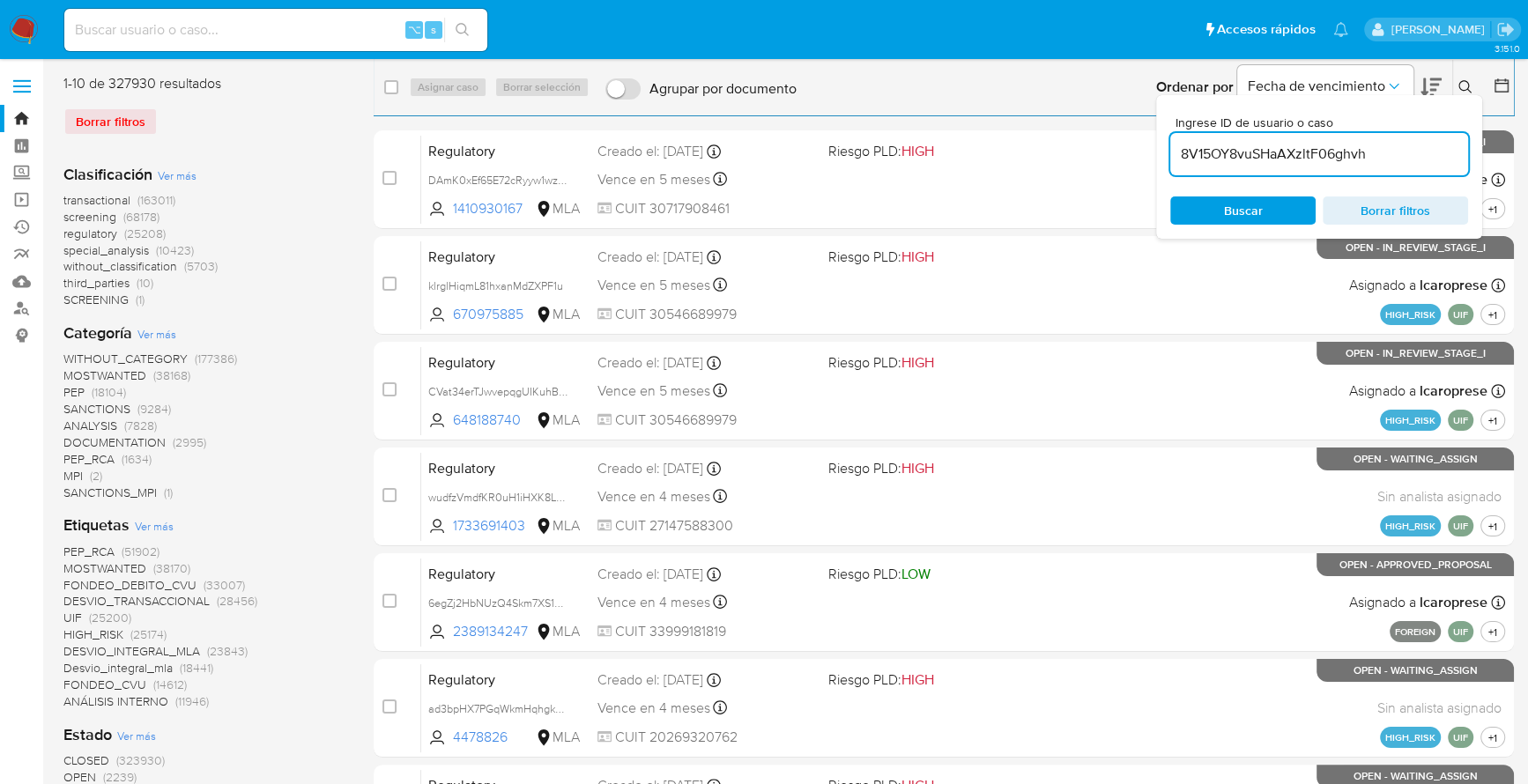
type input "8V15OY8vuSHaAXzltF06ghvh"
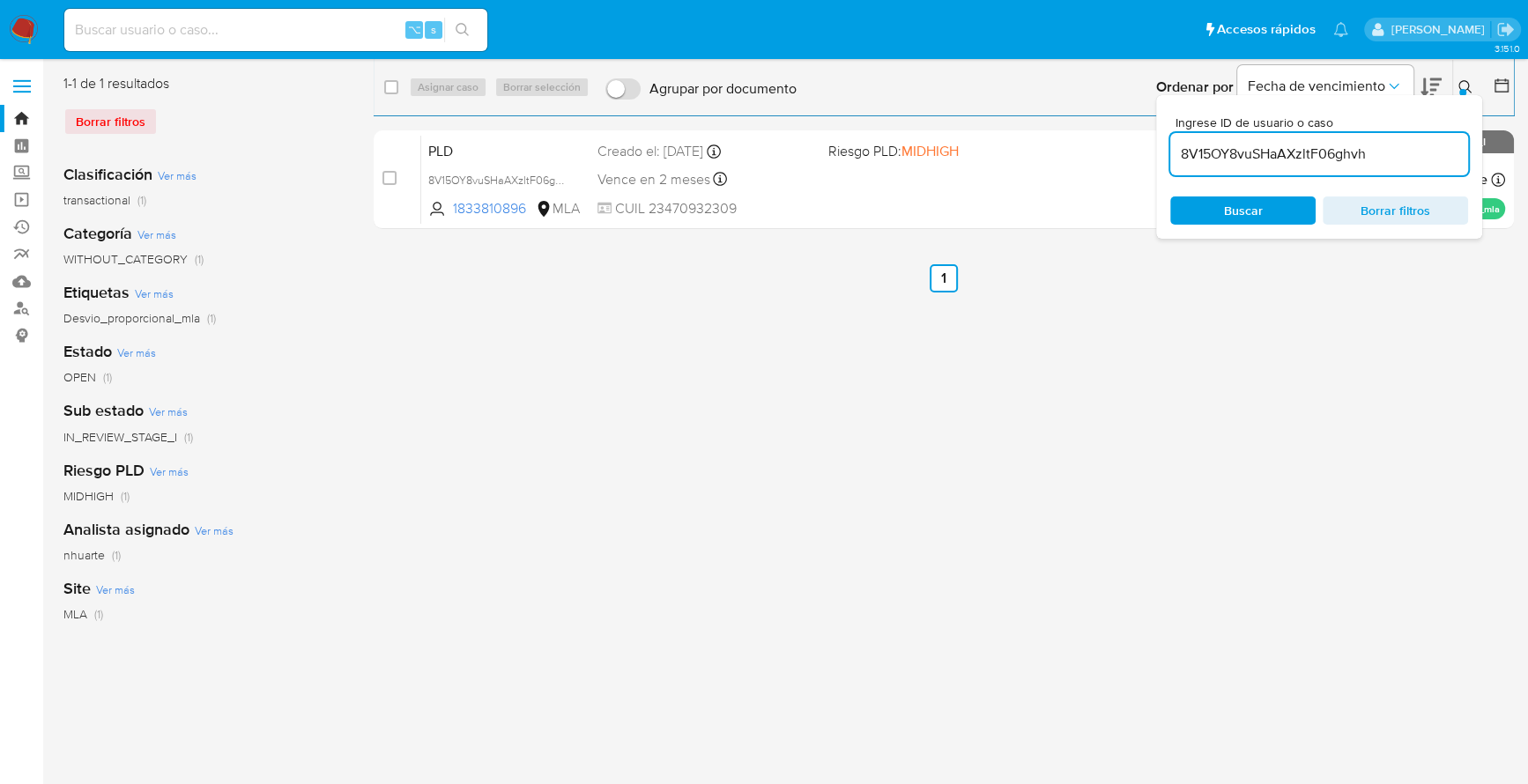
click at [1461, 76] on button at bounding box center [1468, 87] width 29 height 21
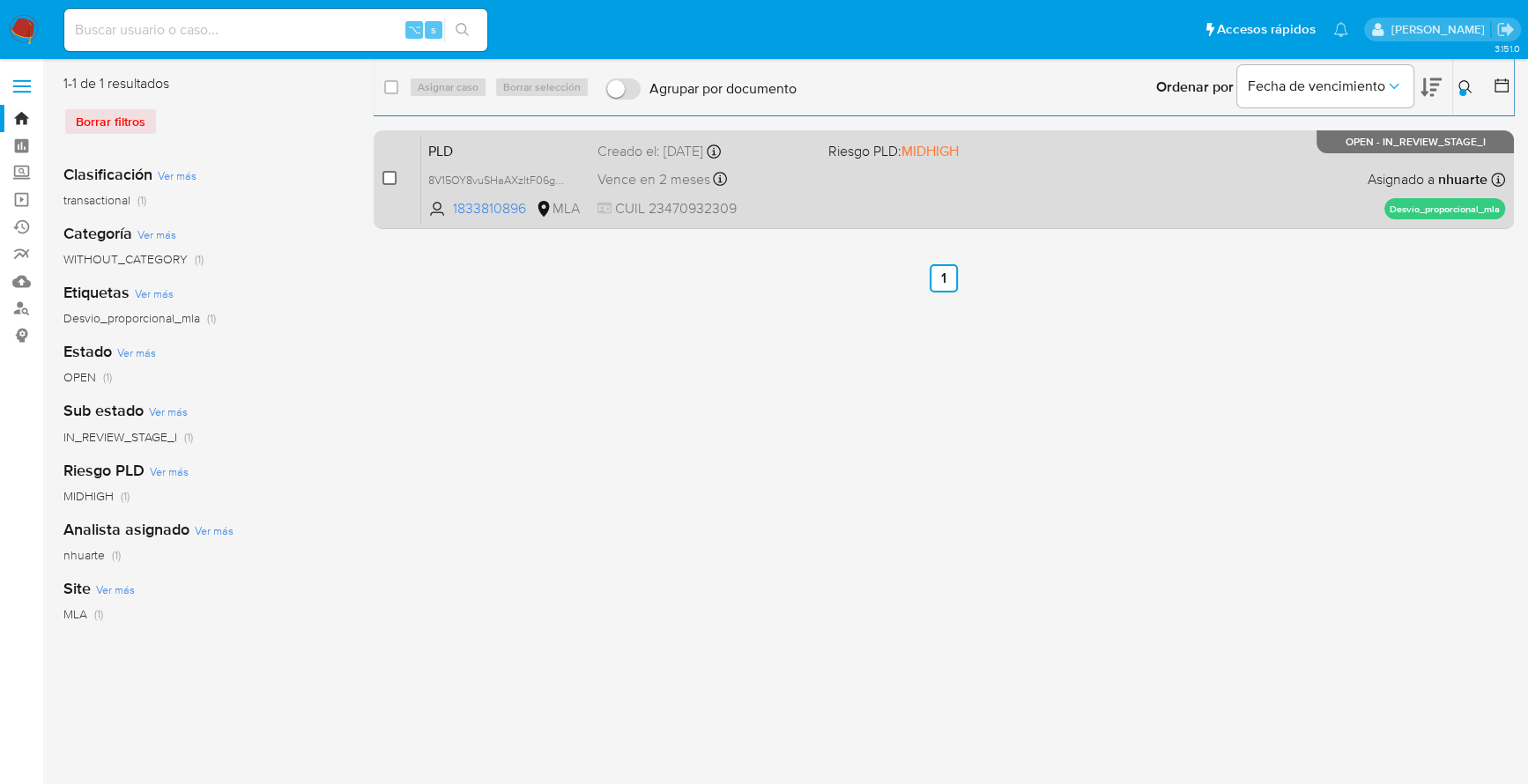
click at [391, 177] on input "checkbox" at bounding box center [389, 177] width 14 height 14
checkbox input "true"
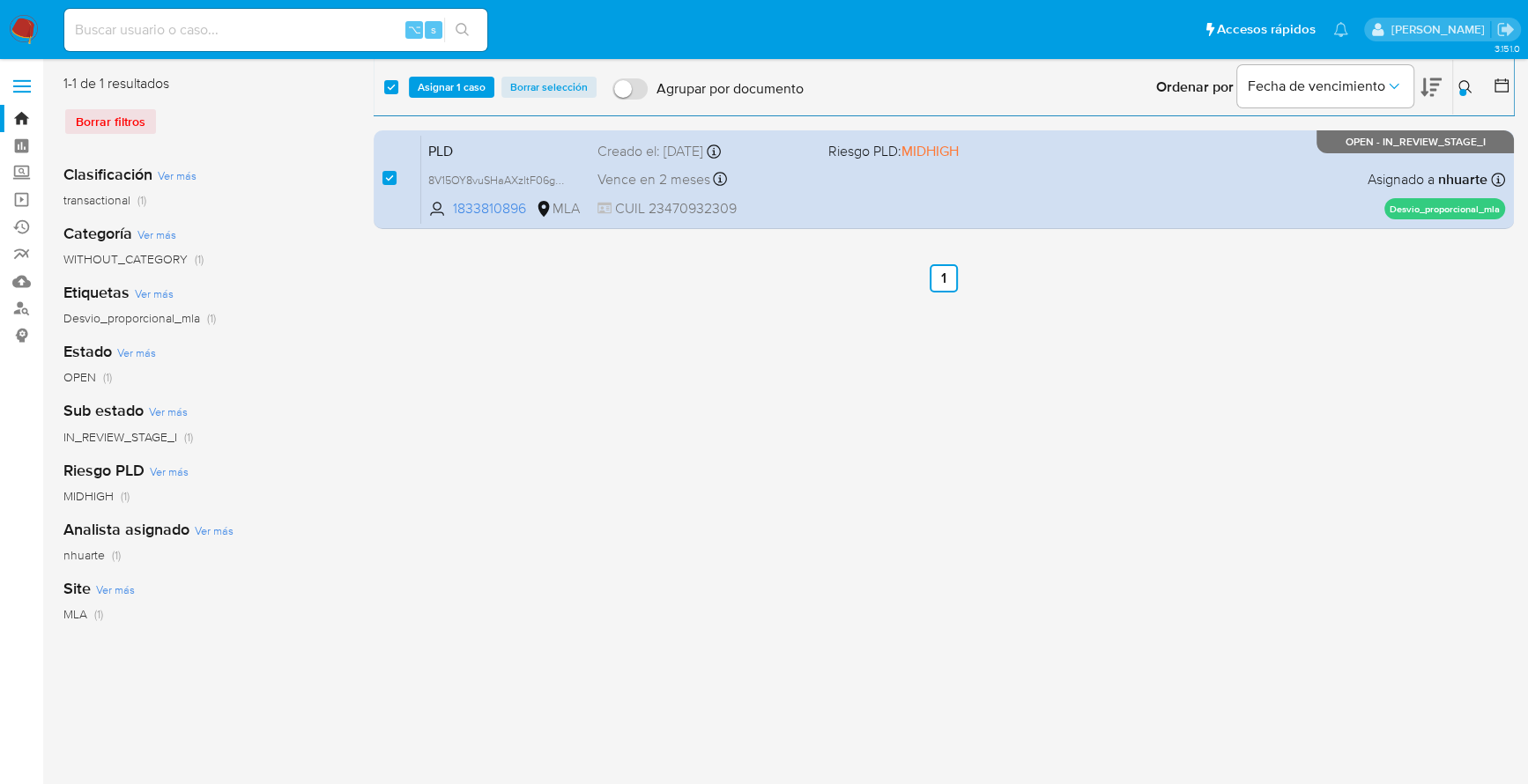
click at [466, 320] on div "select-all-cases-checkbox Asignar 1 caso Borrar selección Agrupar por documento…" at bounding box center [944, 454] width 1141 height 760
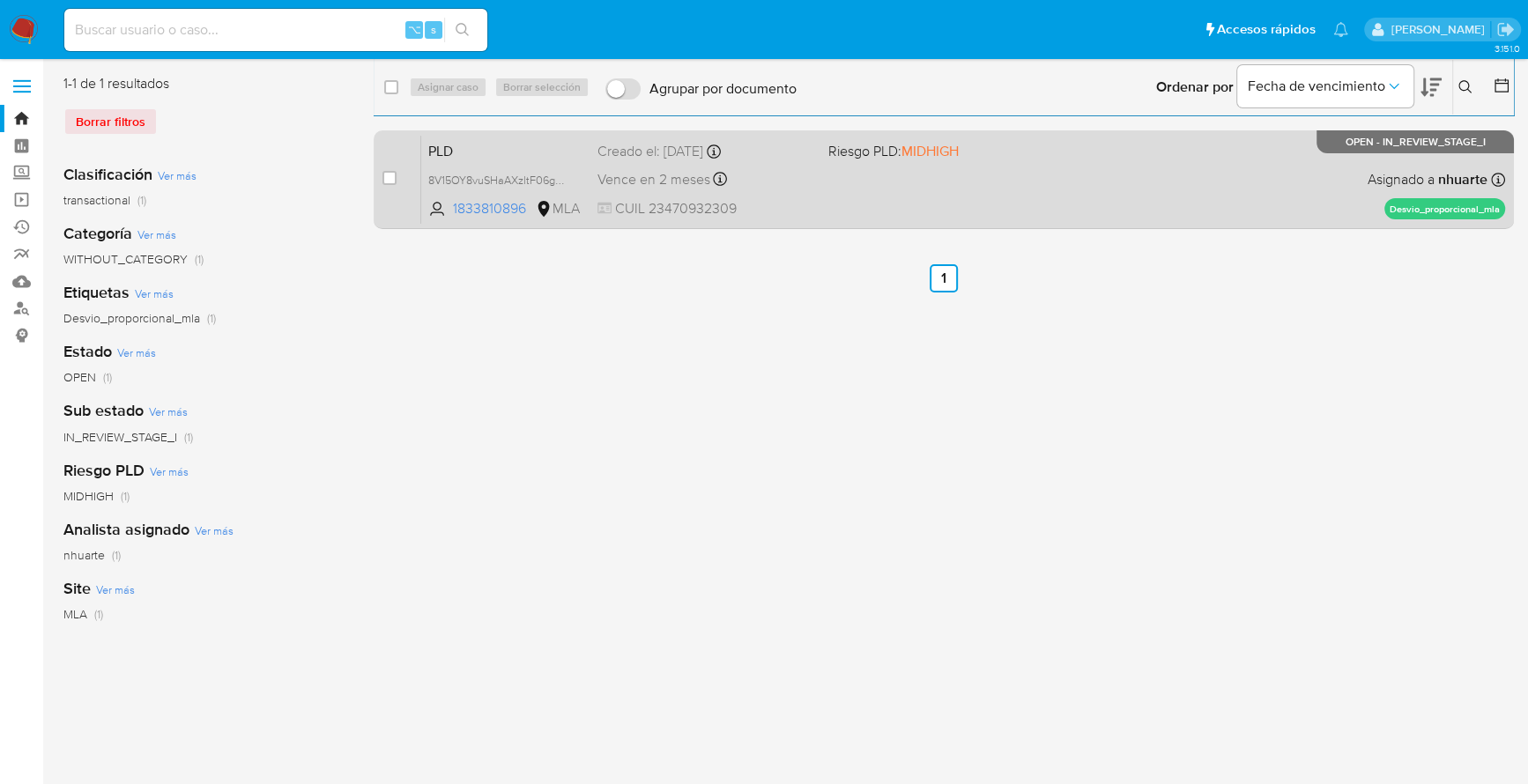
click at [861, 193] on div "PLD 8V15OY8vuSHaAXzltF06ghvh 1833810896 MLA Riesgo PLD: MIDHIGH Creado el: [DAT…" at bounding box center [963, 178] width 1084 height 89
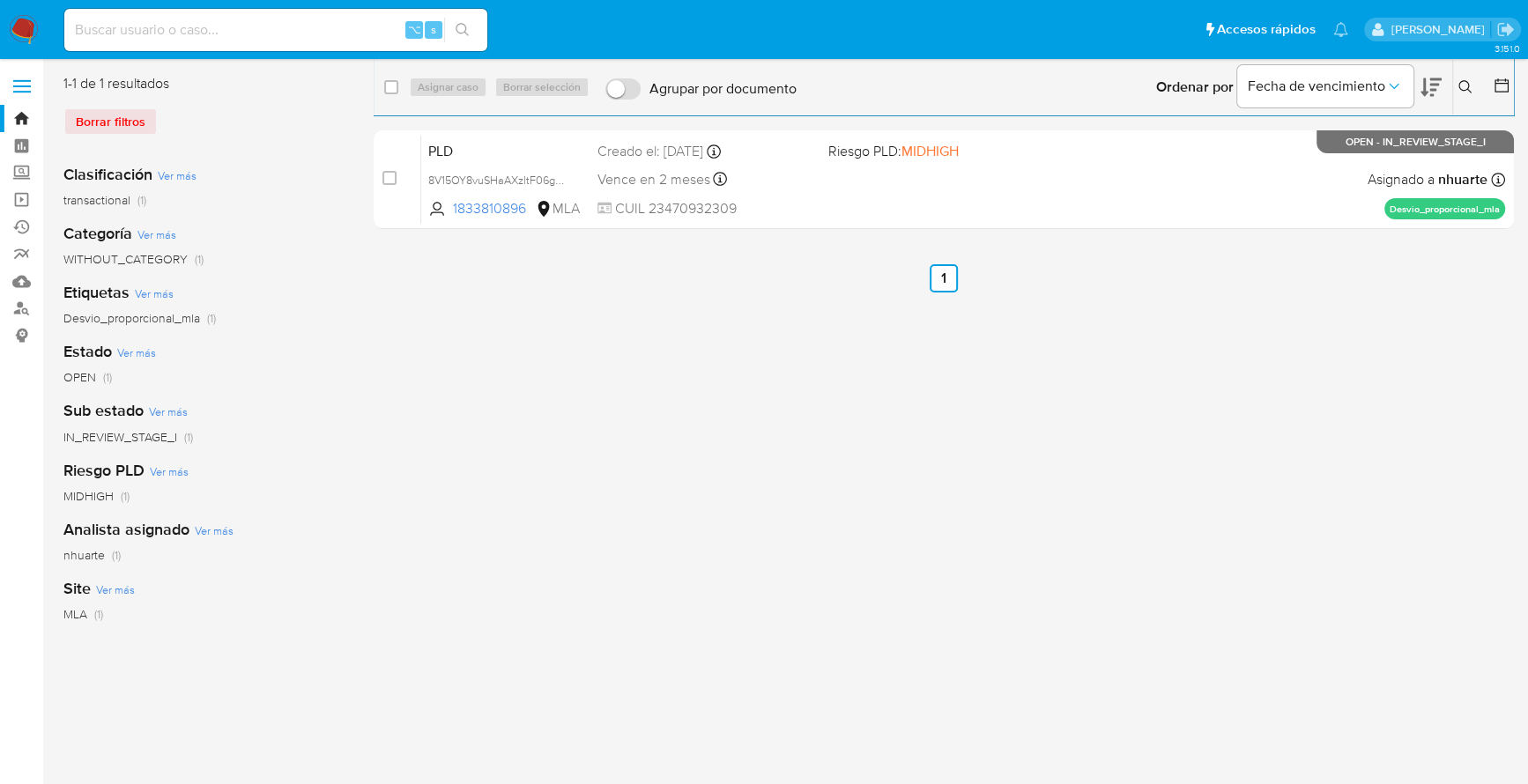
click at [1466, 87] on icon at bounding box center [1465, 87] width 14 height 14
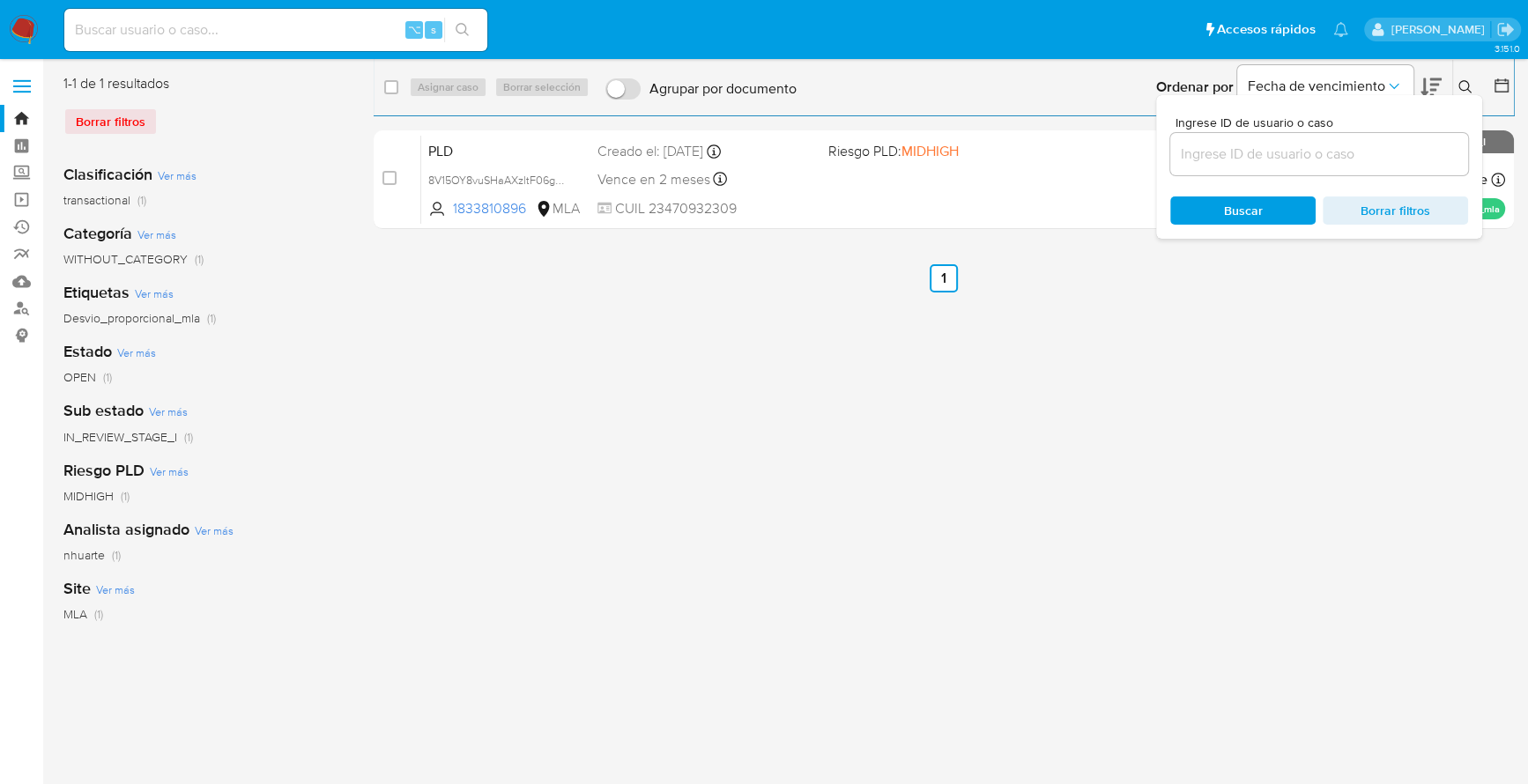
click at [1291, 162] on input at bounding box center [1319, 155] width 298 height 23
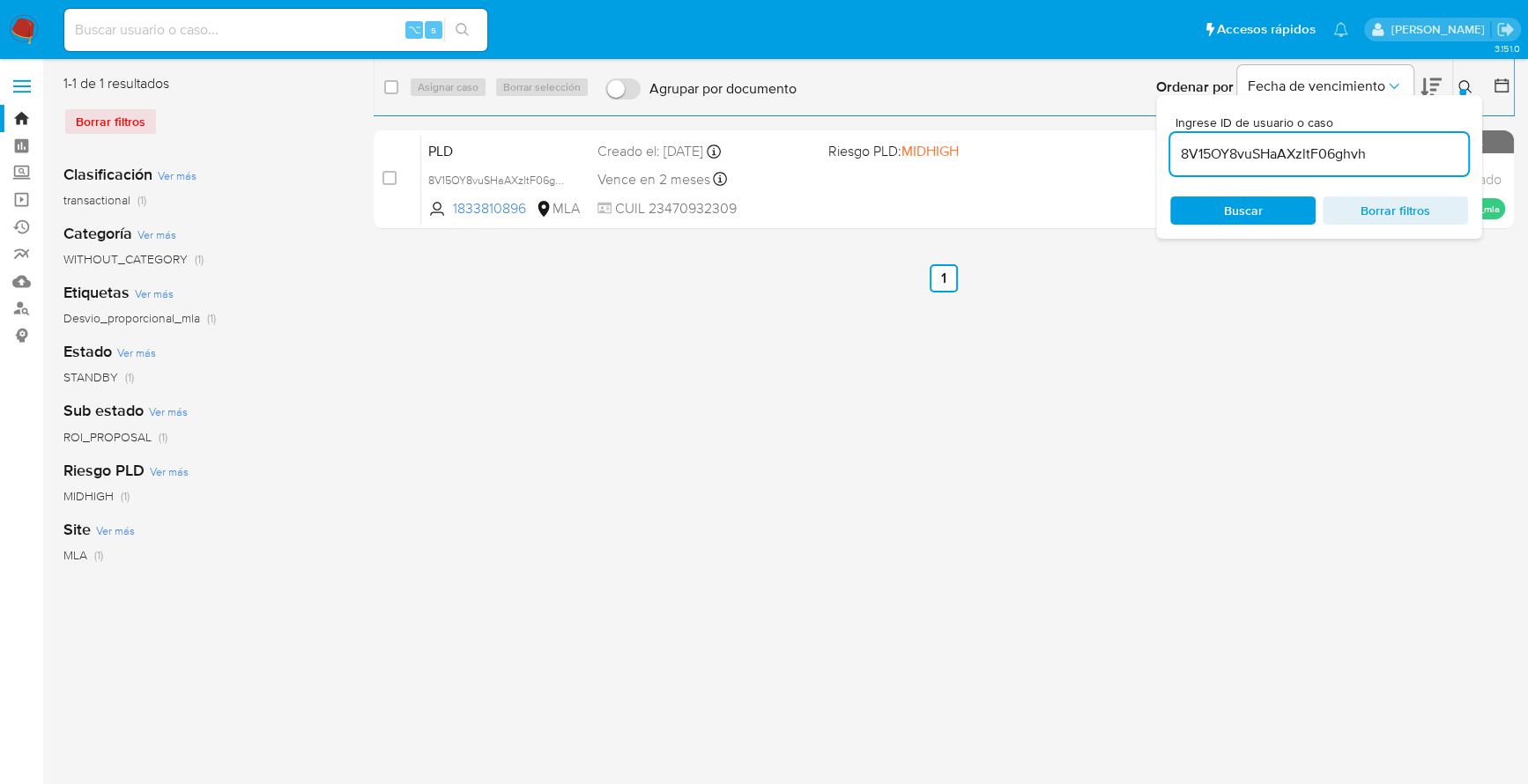
click at [1459, 88] on button at bounding box center [1468, 87] width 29 height 21
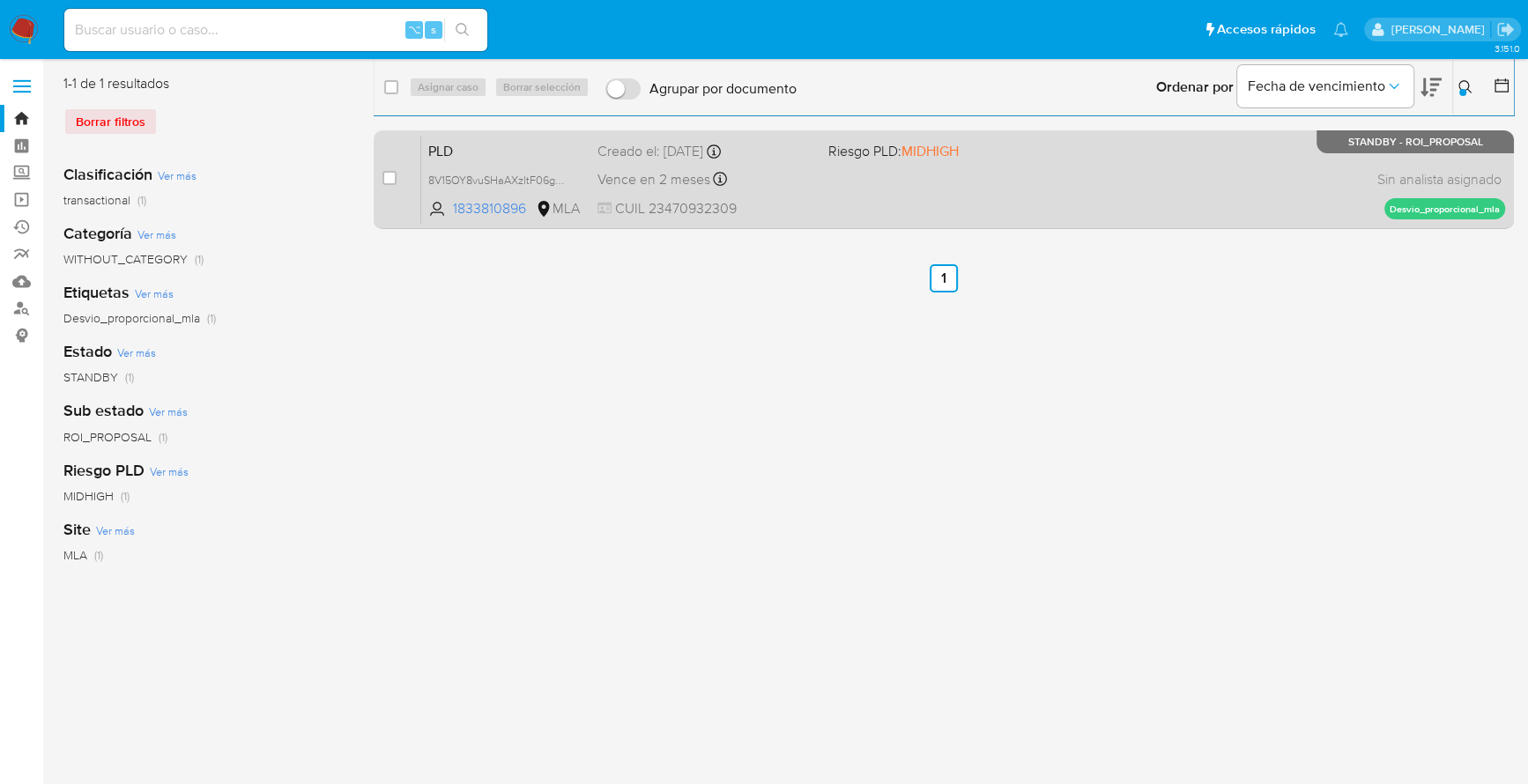
click at [869, 203] on div "PLD 8V15OY8vuSHaAXzltF06ghvh 1833810896 MLA Riesgo PLD: MIDHIGH Creado el: 12/0…" at bounding box center [963, 178] width 1084 height 89
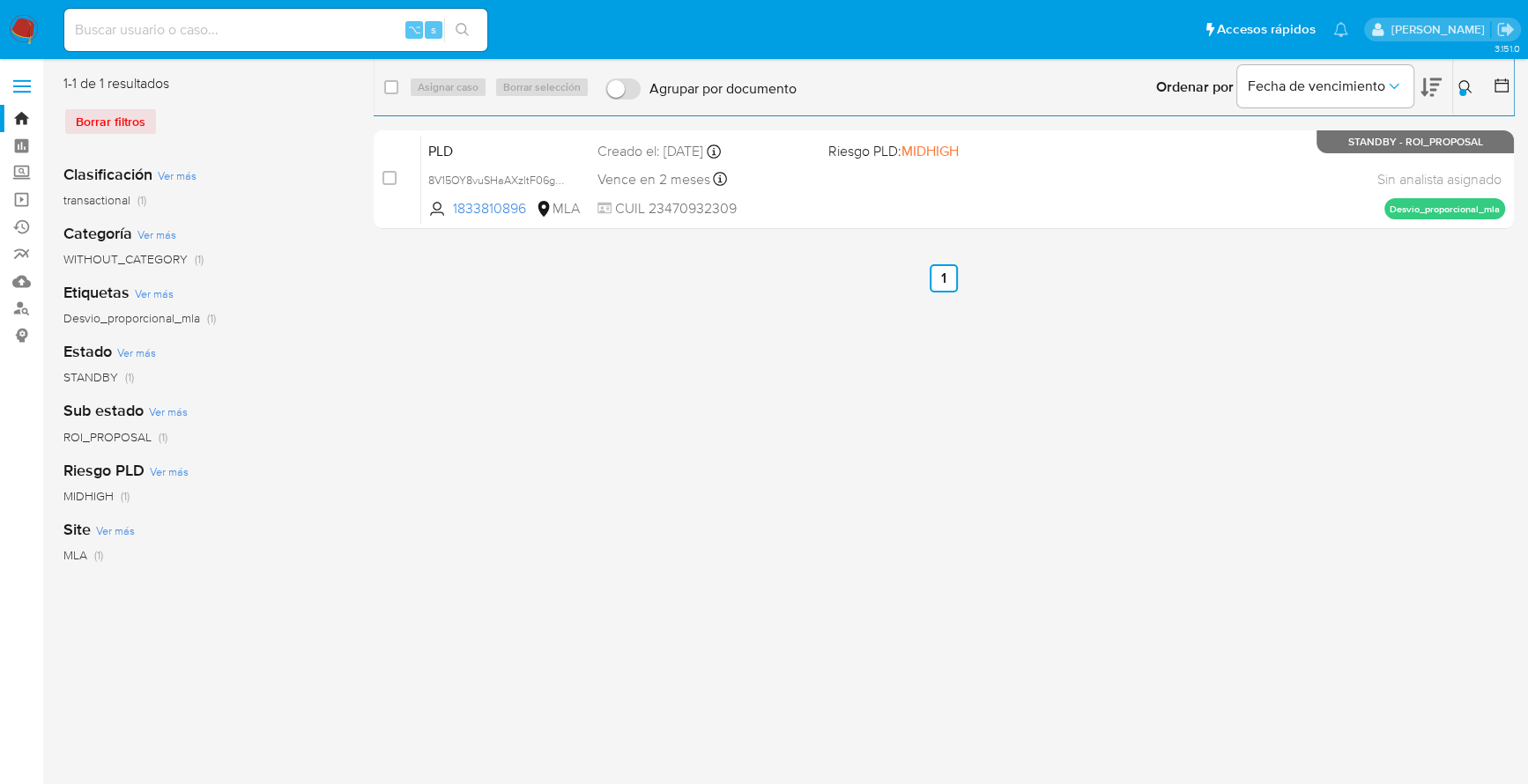
click at [1470, 82] on icon at bounding box center [1465, 87] width 14 height 14
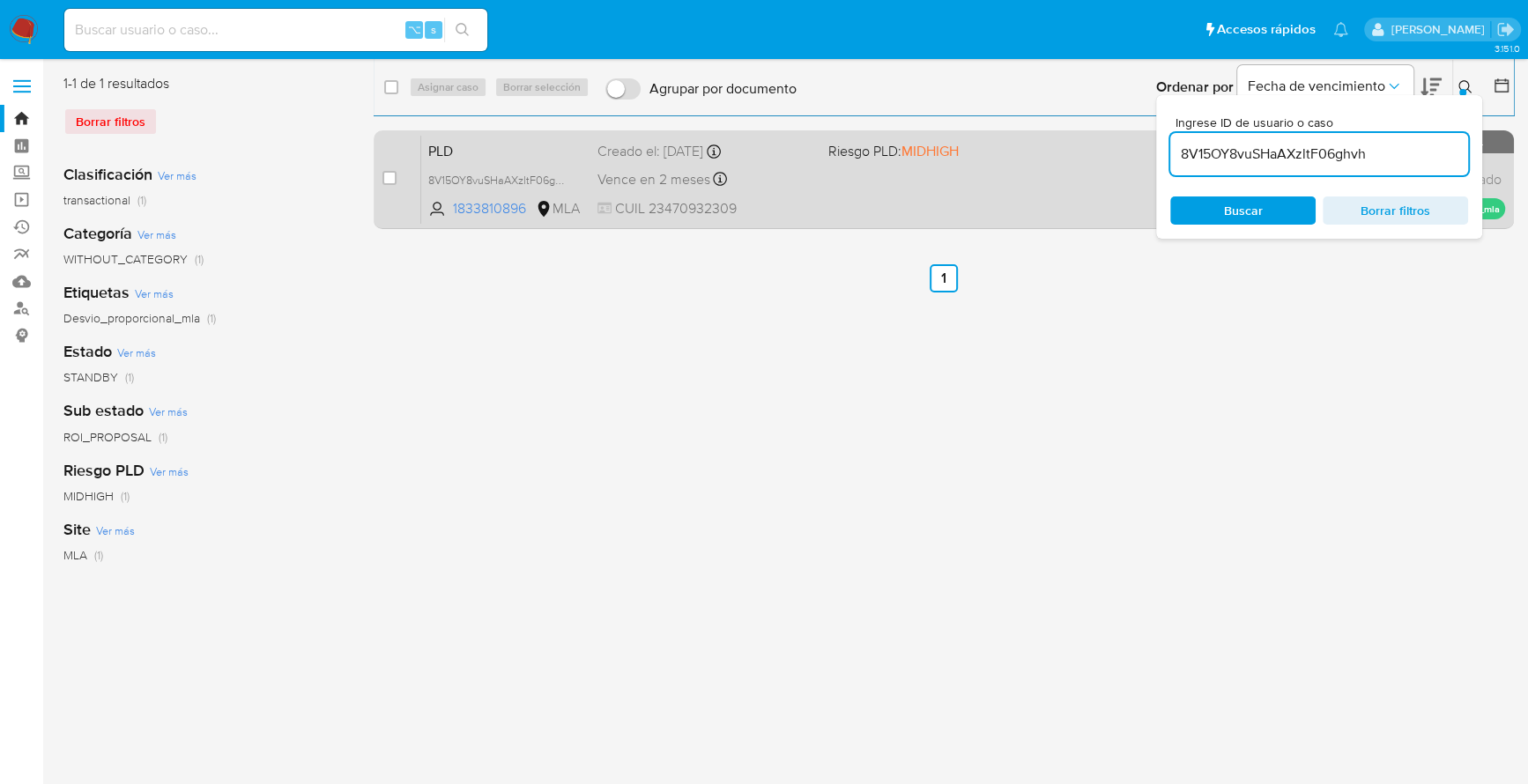
drag, startPoint x: 1384, startPoint y: 156, endPoint x: 1110, endPoint y: 147, distance: 274.1
click at [1110, 147] on div "select-all-cases-checkbox Asignar caso Borrar selección Agrupar por documento O…" at bounding box center [944, 155] width 1141 height 162
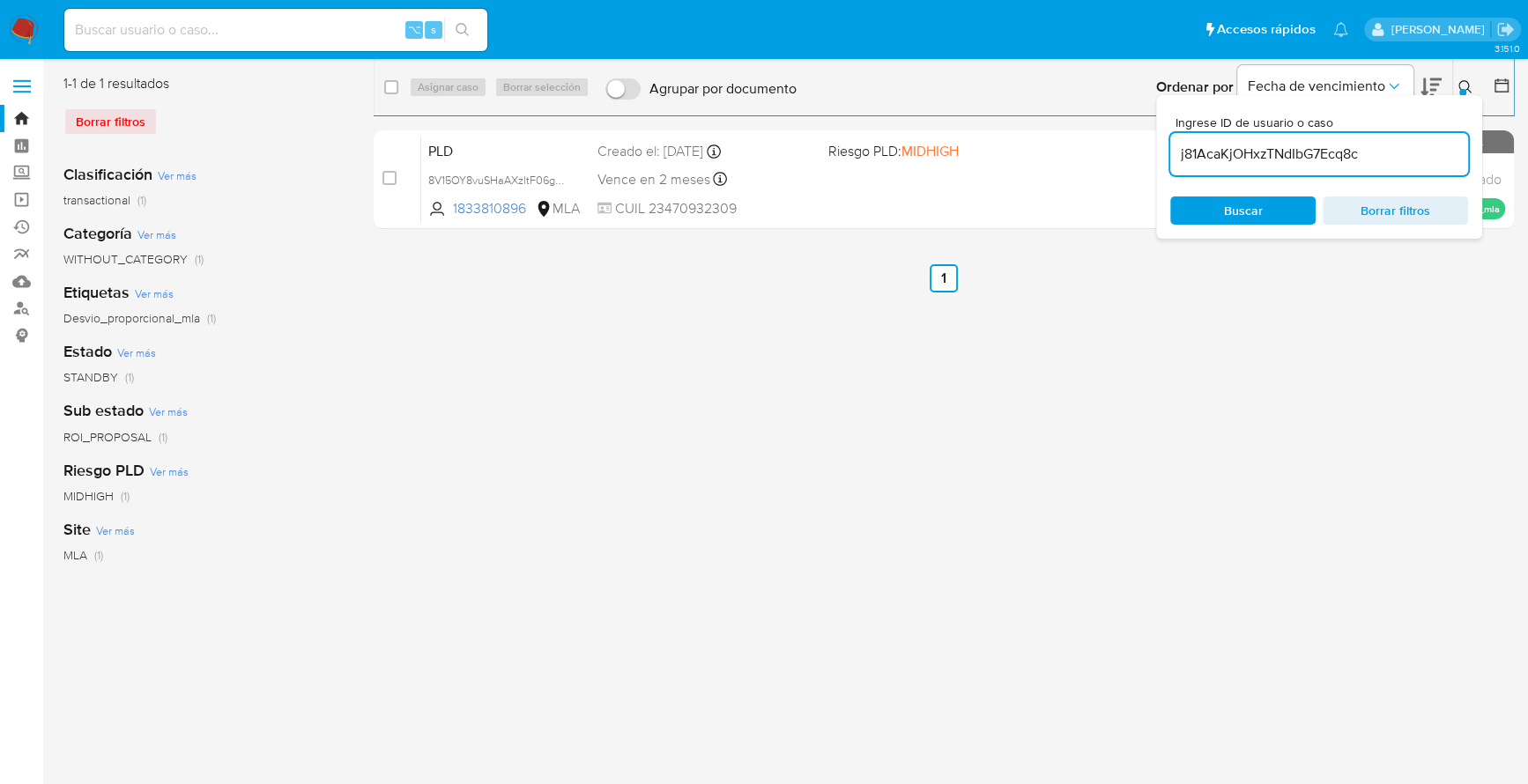
type input "j81AcaKjOHxzTNdIbG7Ecq8c"
click at [1465, 81] on icon at bounding box center [1465, 87] width 14 height 14
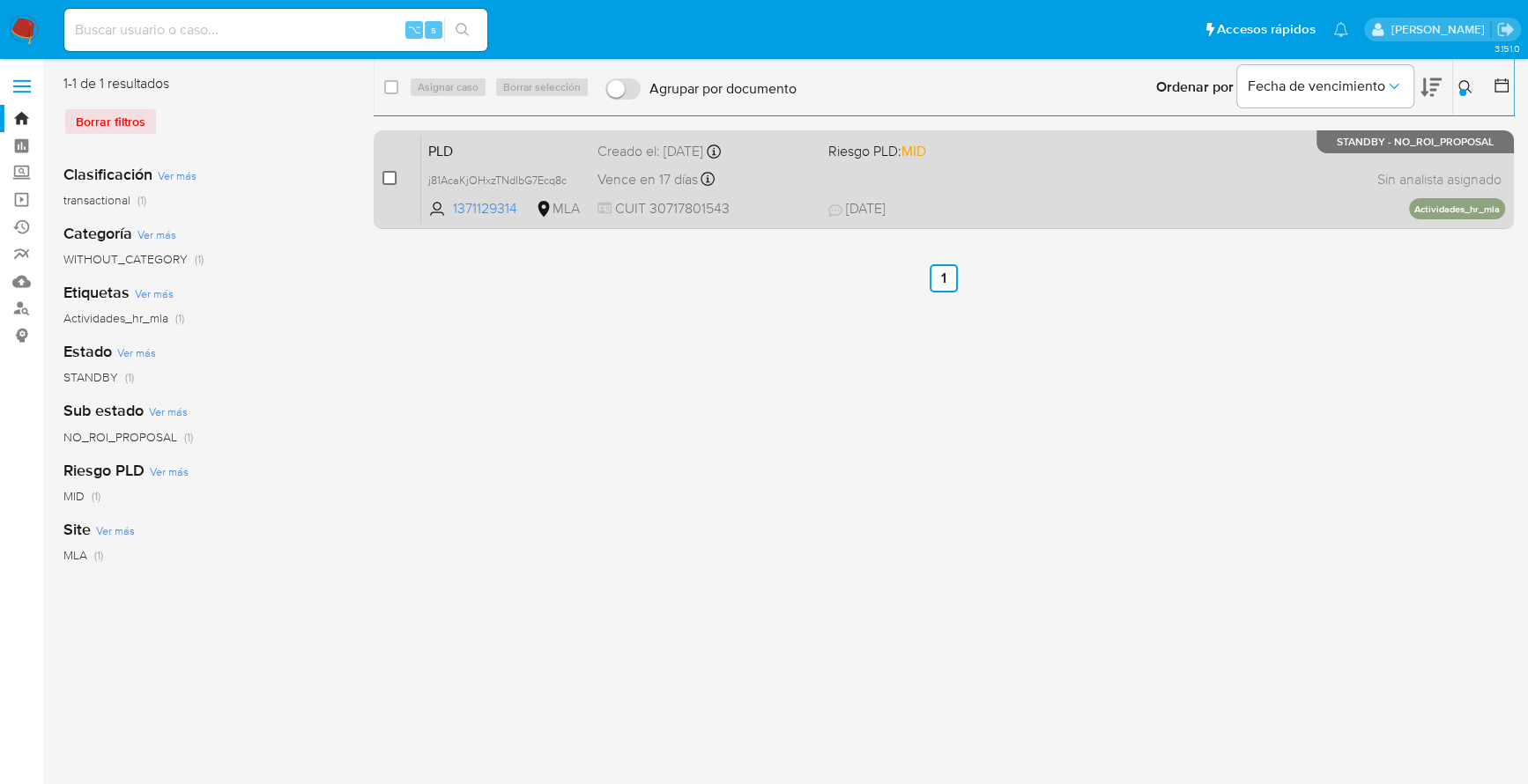
click at [391, 175] on input "checkbox" at bounding box center [389, 177] width 14 height 14
checkbox input "true"
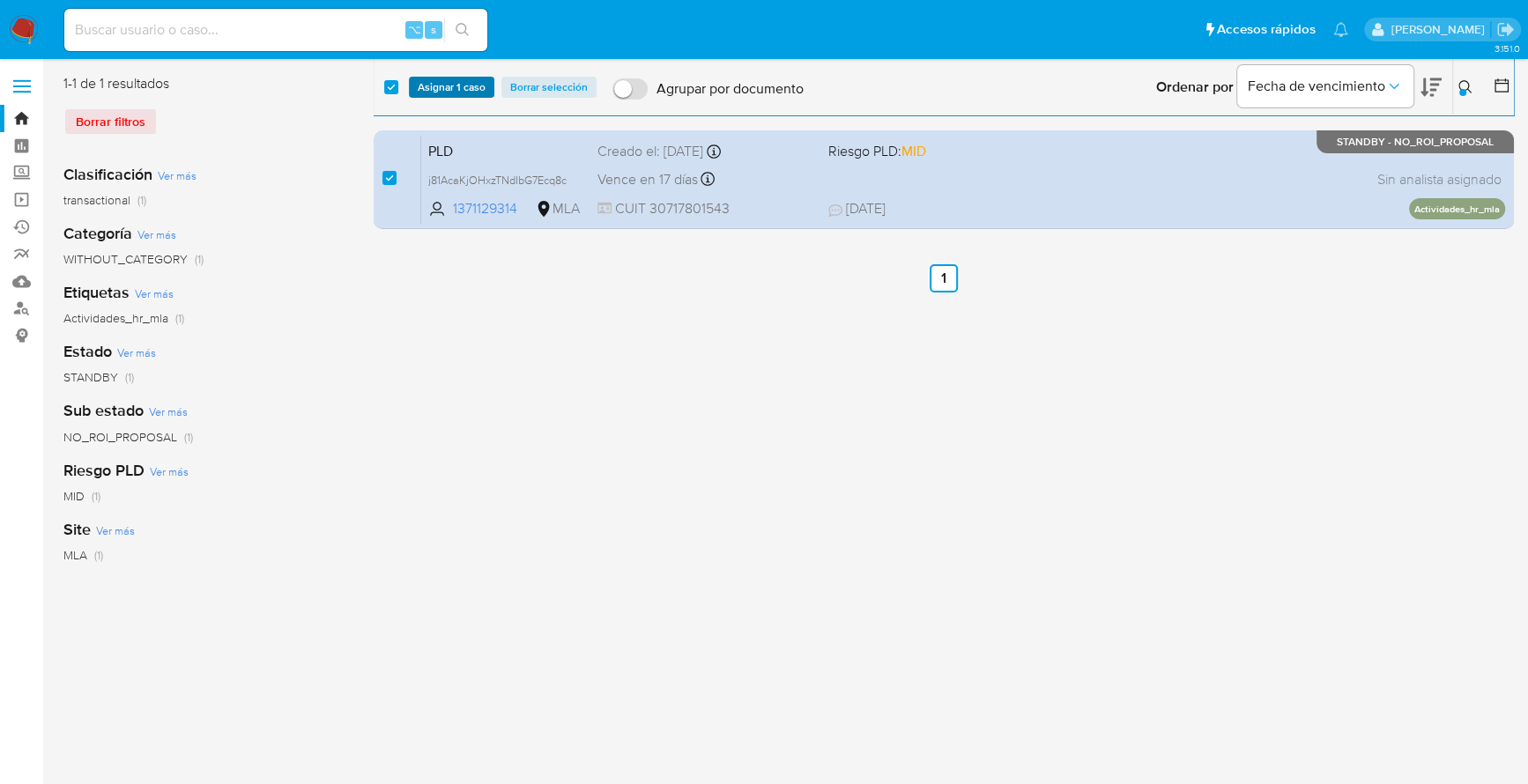
click at [458, 83] on span "Asignar 1 caso" at bounding box center [451, 87] width 68 height 17
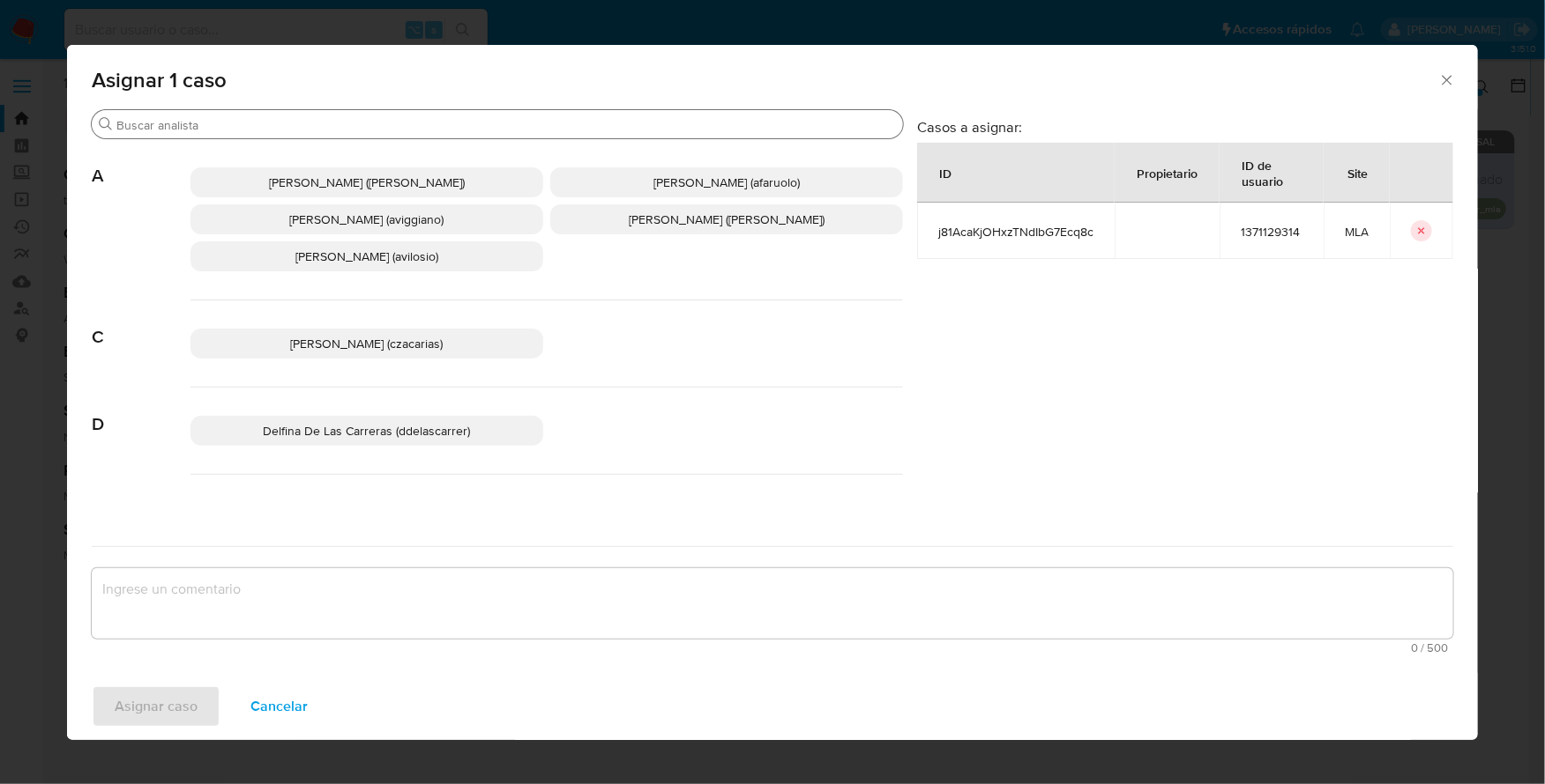
click at [256, 124] on input "Buscar" at bounding box center [506, 125] width 780 height 16
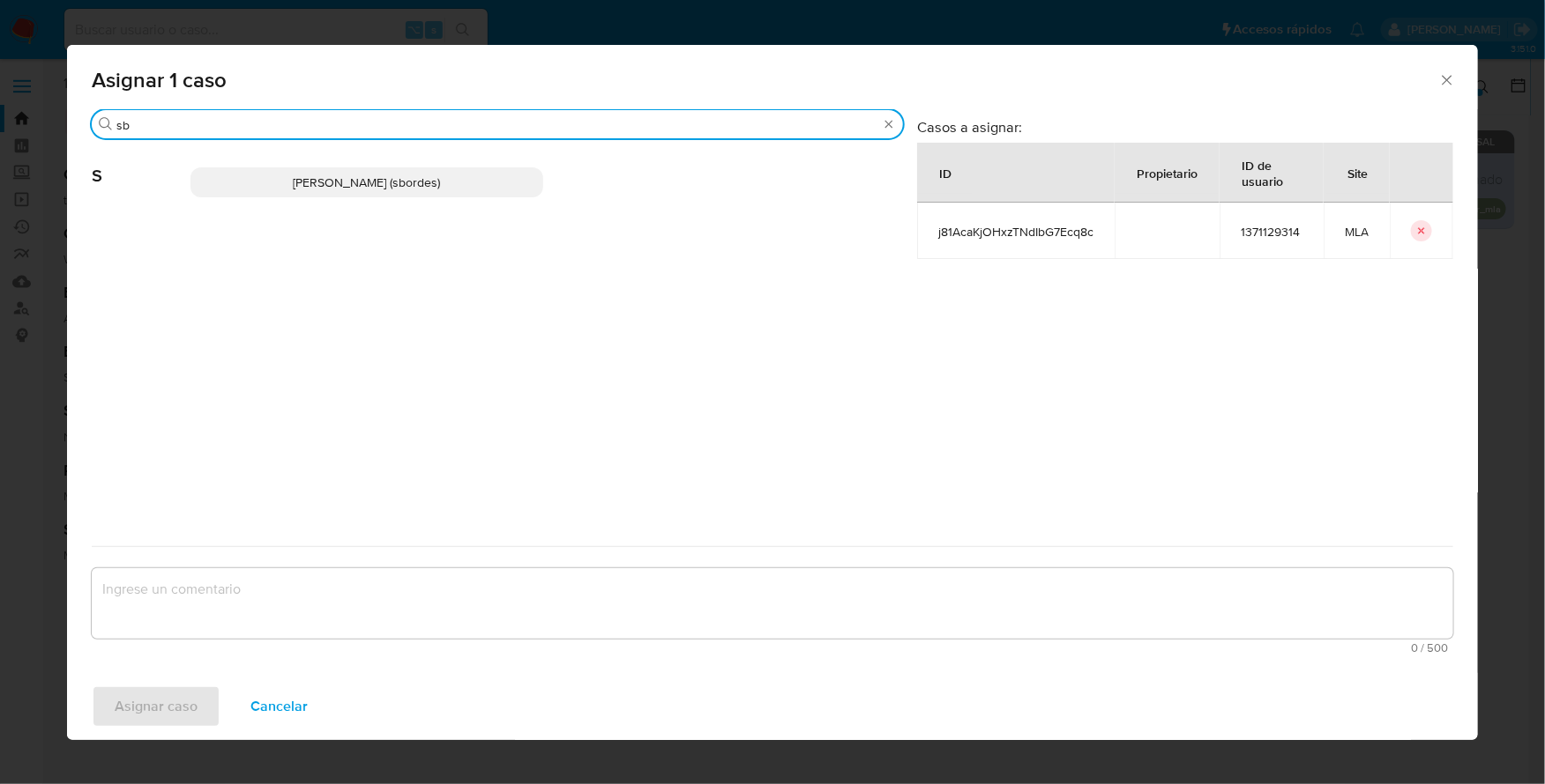
type input "sb"
click at [334, 174] on p "Stefania Bordes (sbordes)" at bounding box center [367, 182] width 353 height 30
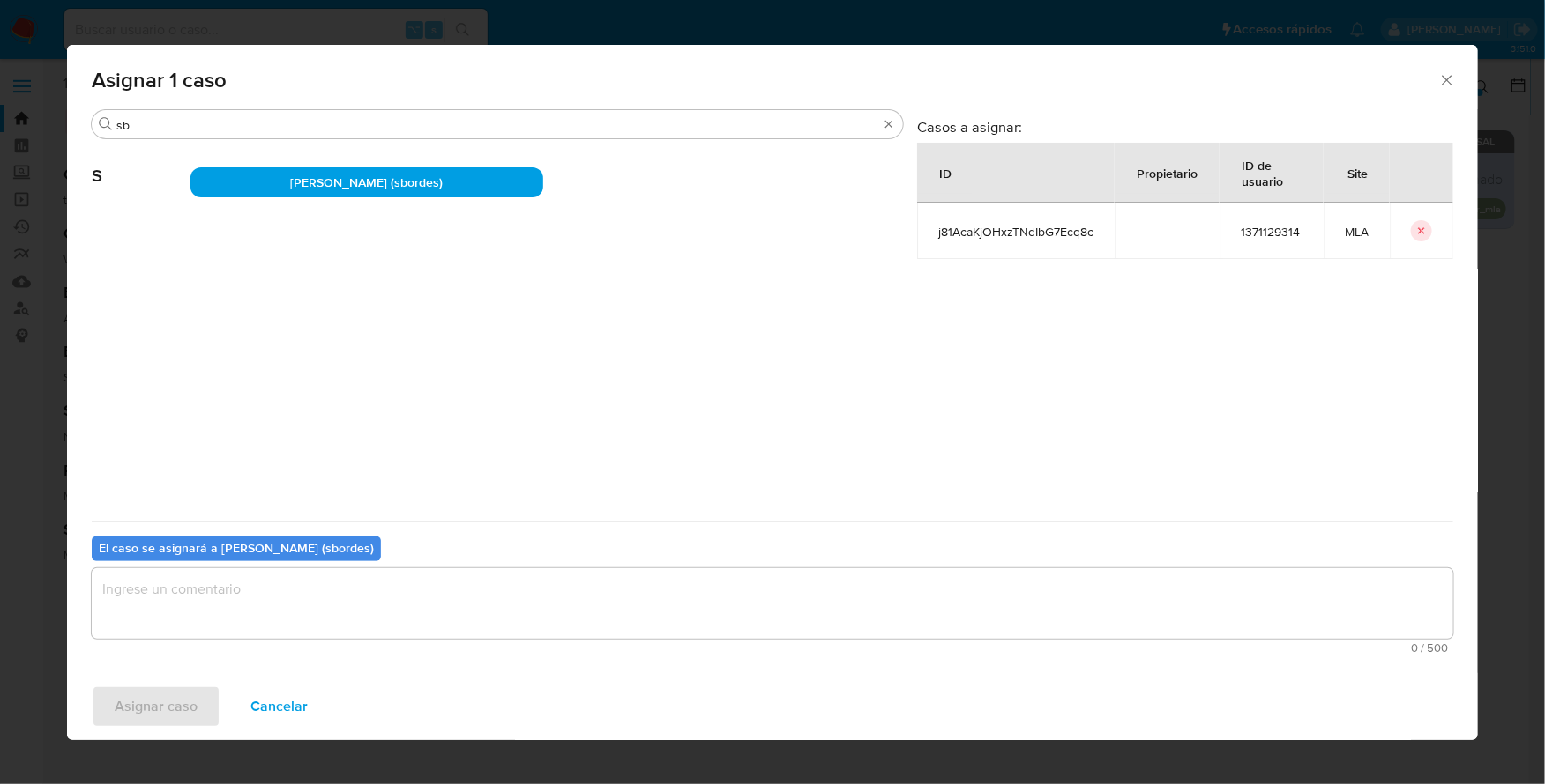
click at [285, 603] on textarea "assign-modal" at bounding box center [772, 604] width 1362 height 71
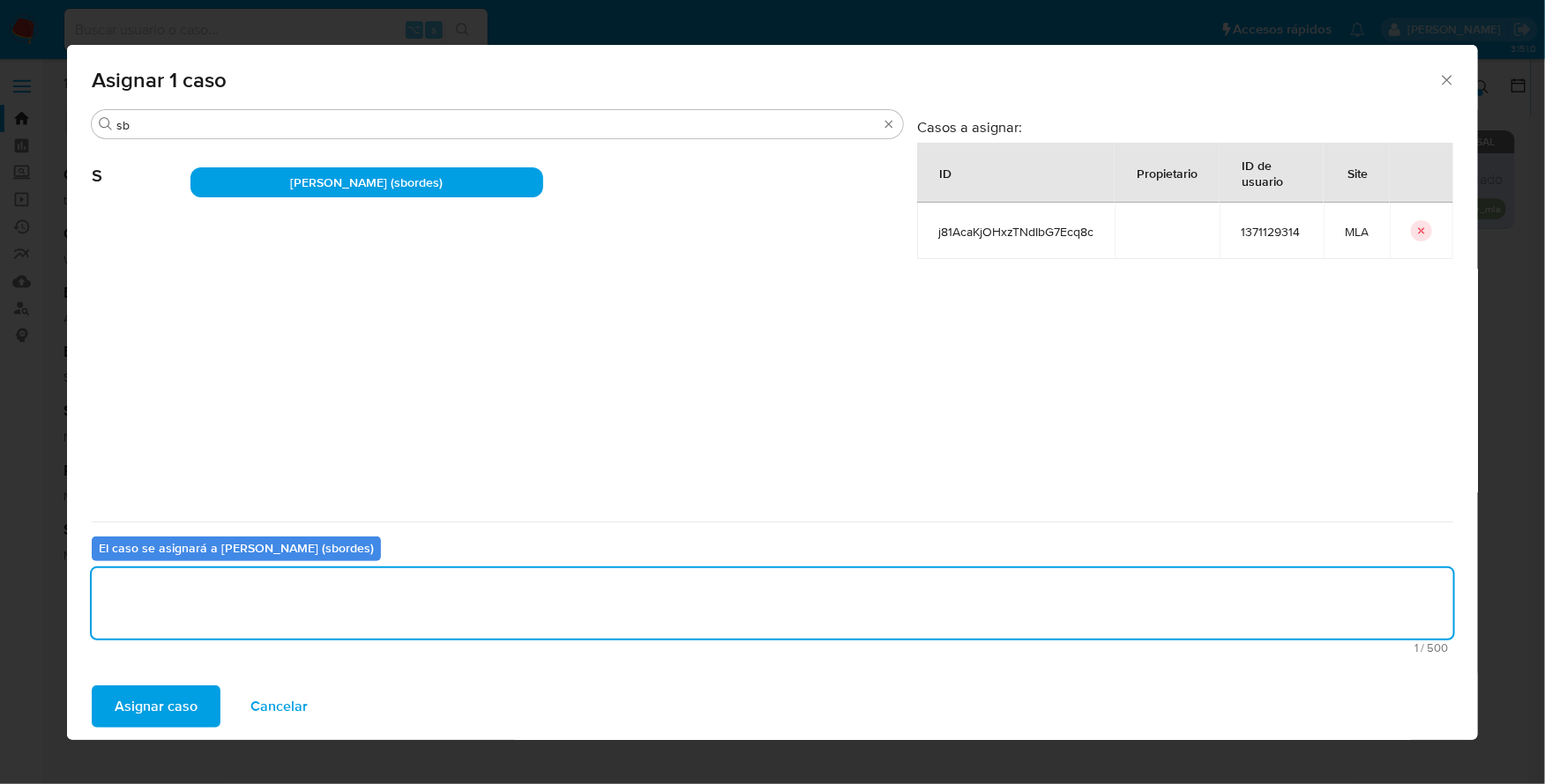
click at [186, 712] on span "Asignar caso" at bounding box center [156, 707] width 83 height 39
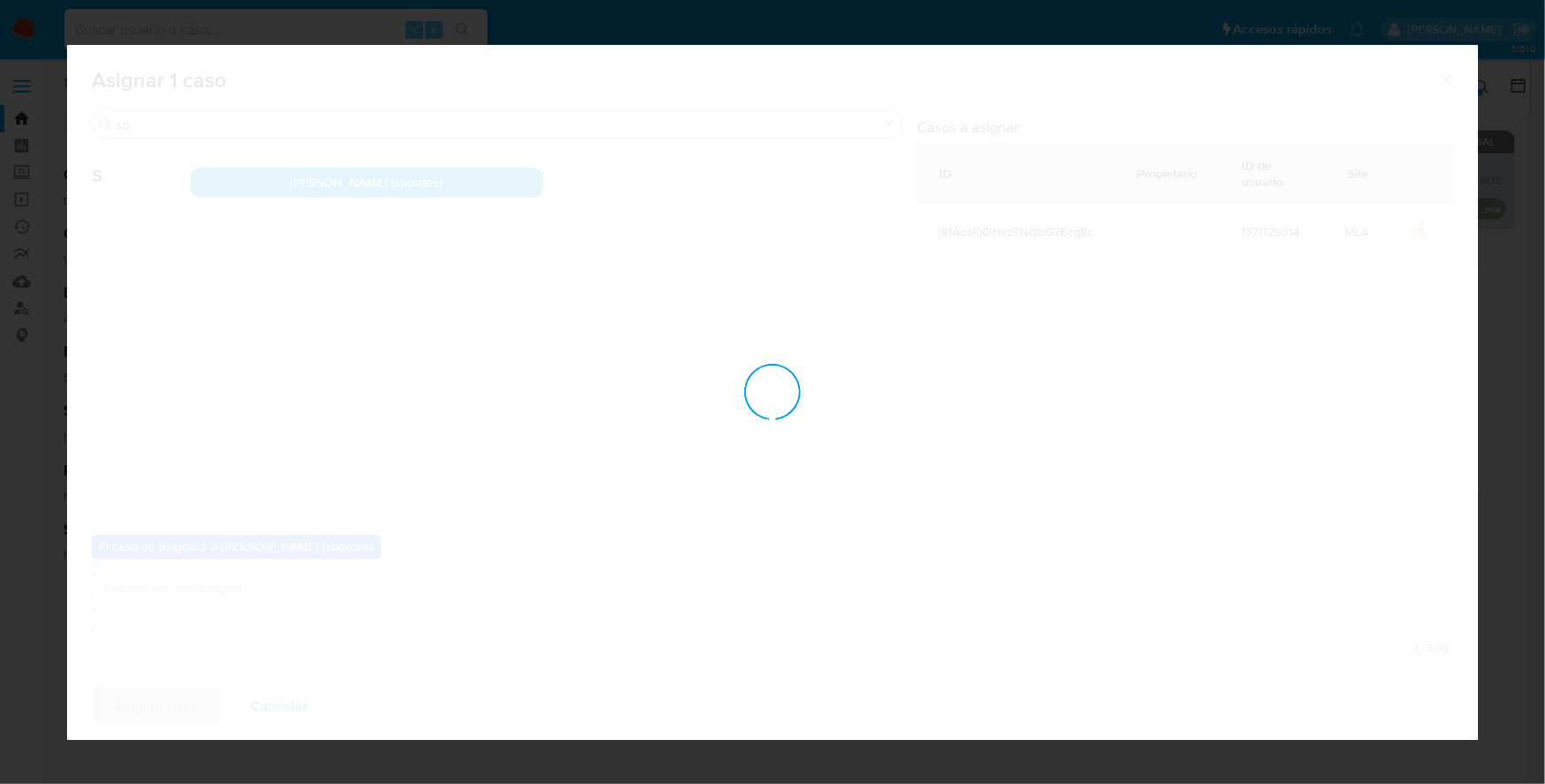
checkbox input "false"
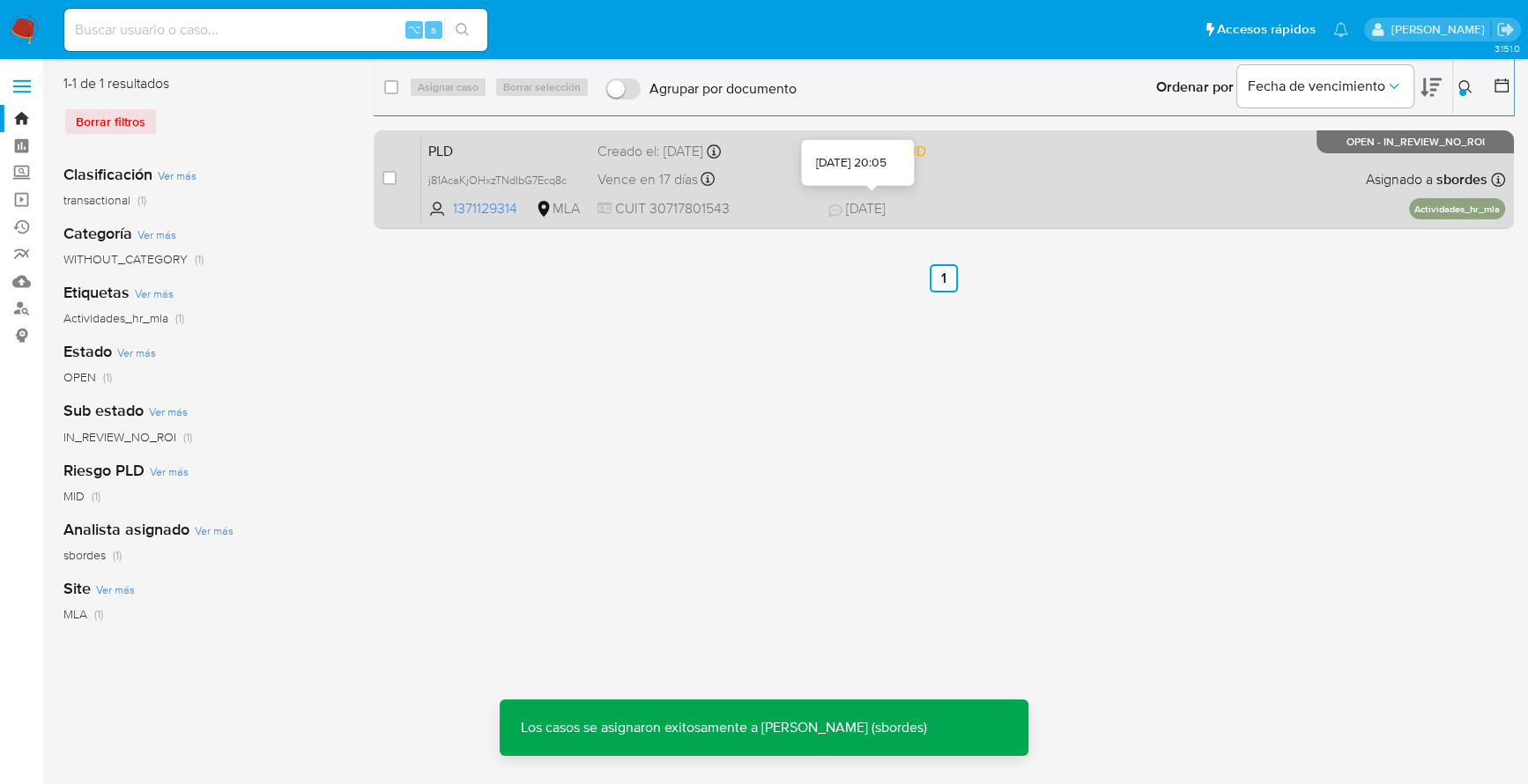
click at [977, 199] on span "18/07/2025 18/07/2025 20:05" at bounding box center [1052, 209] width 447 height 19
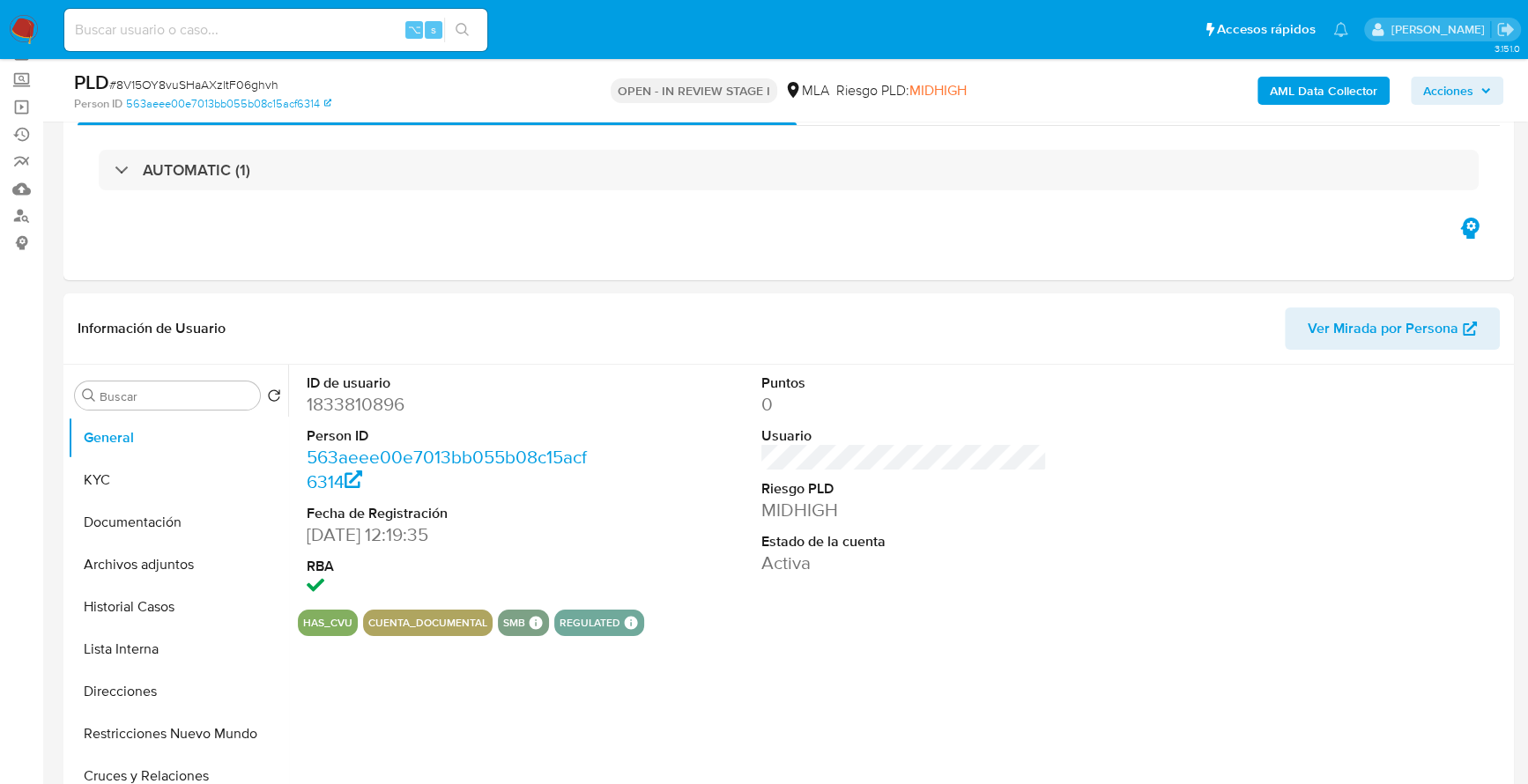
scroll to position [11, 0]
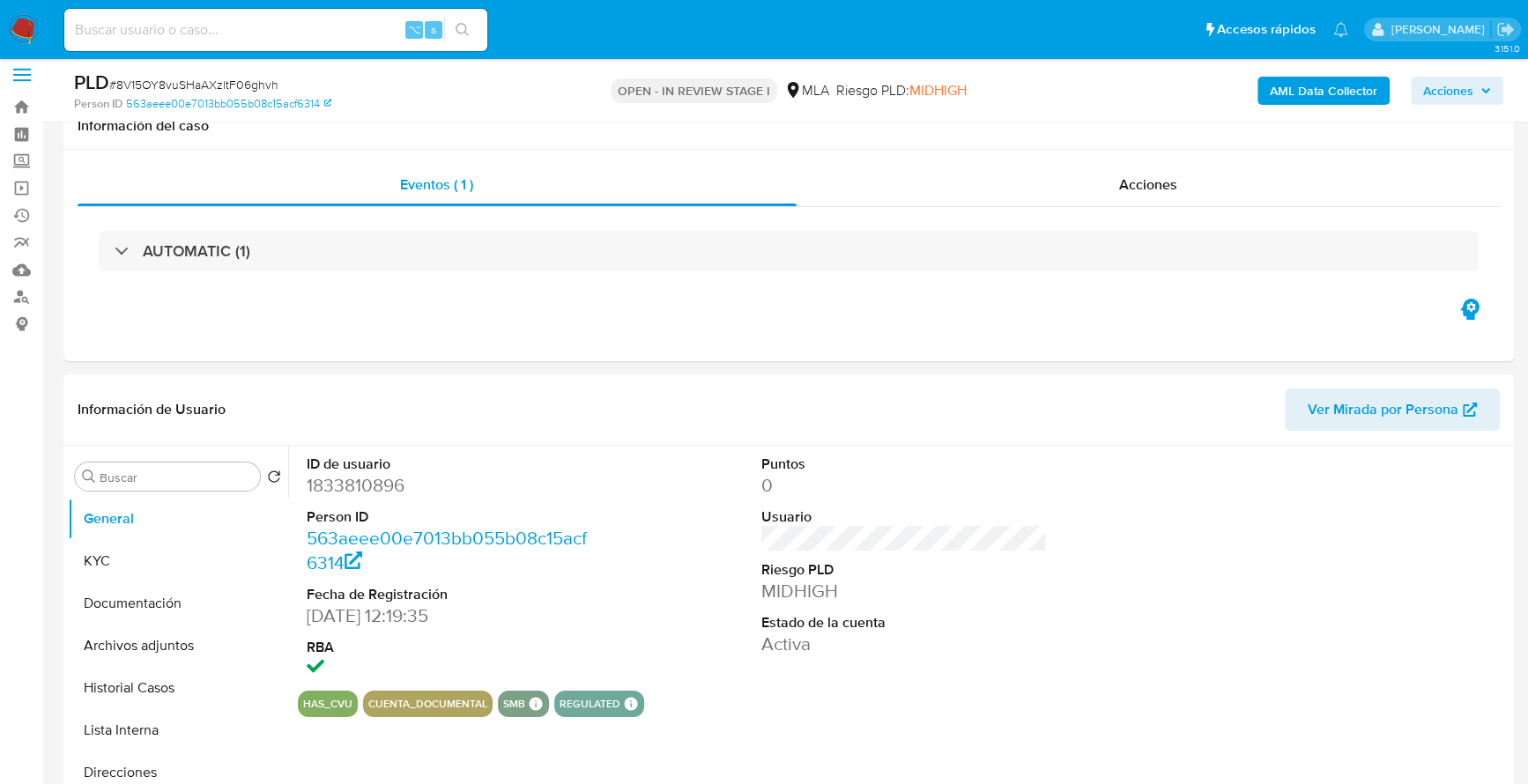
select select "10"
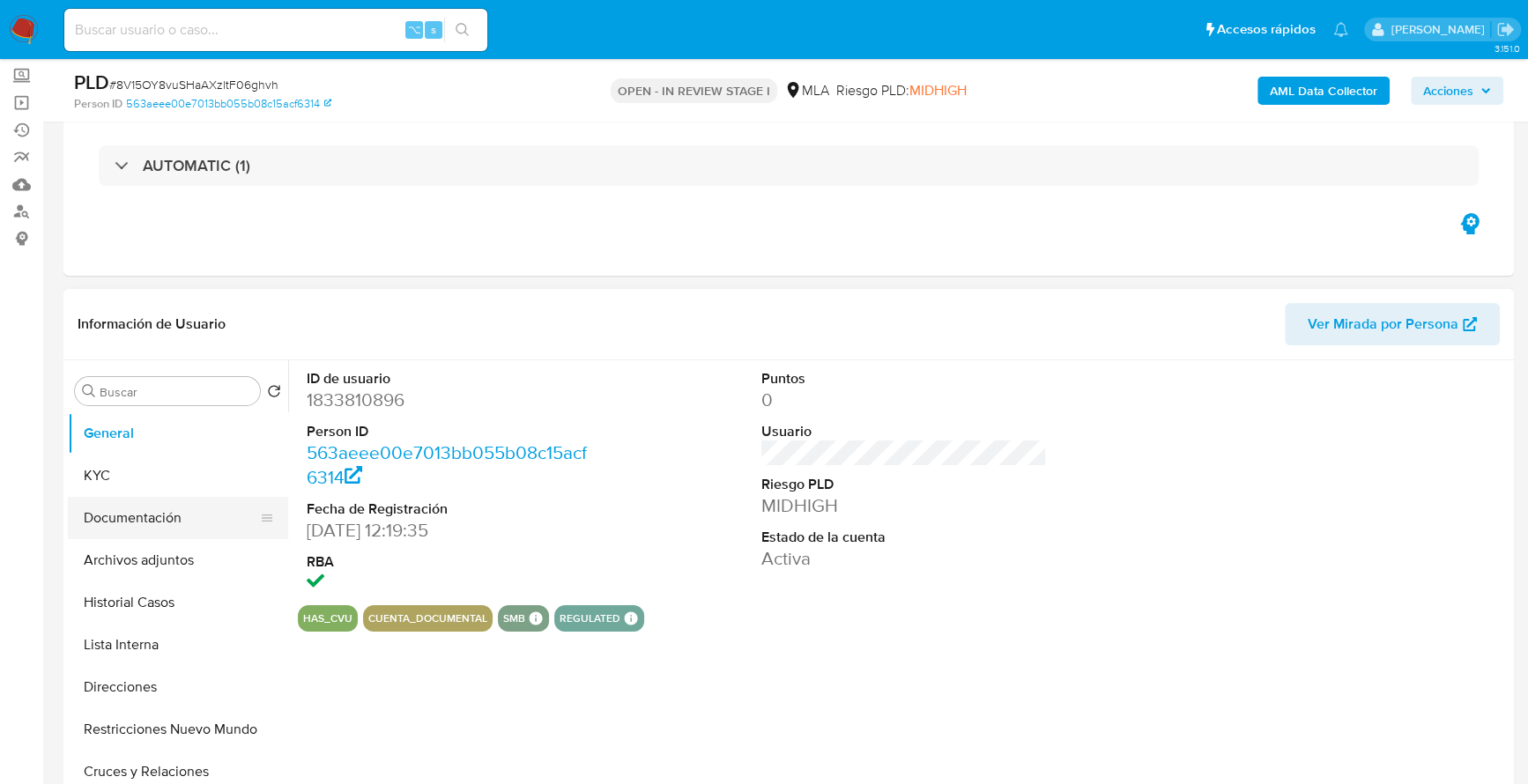
scroll to position [206, 0]
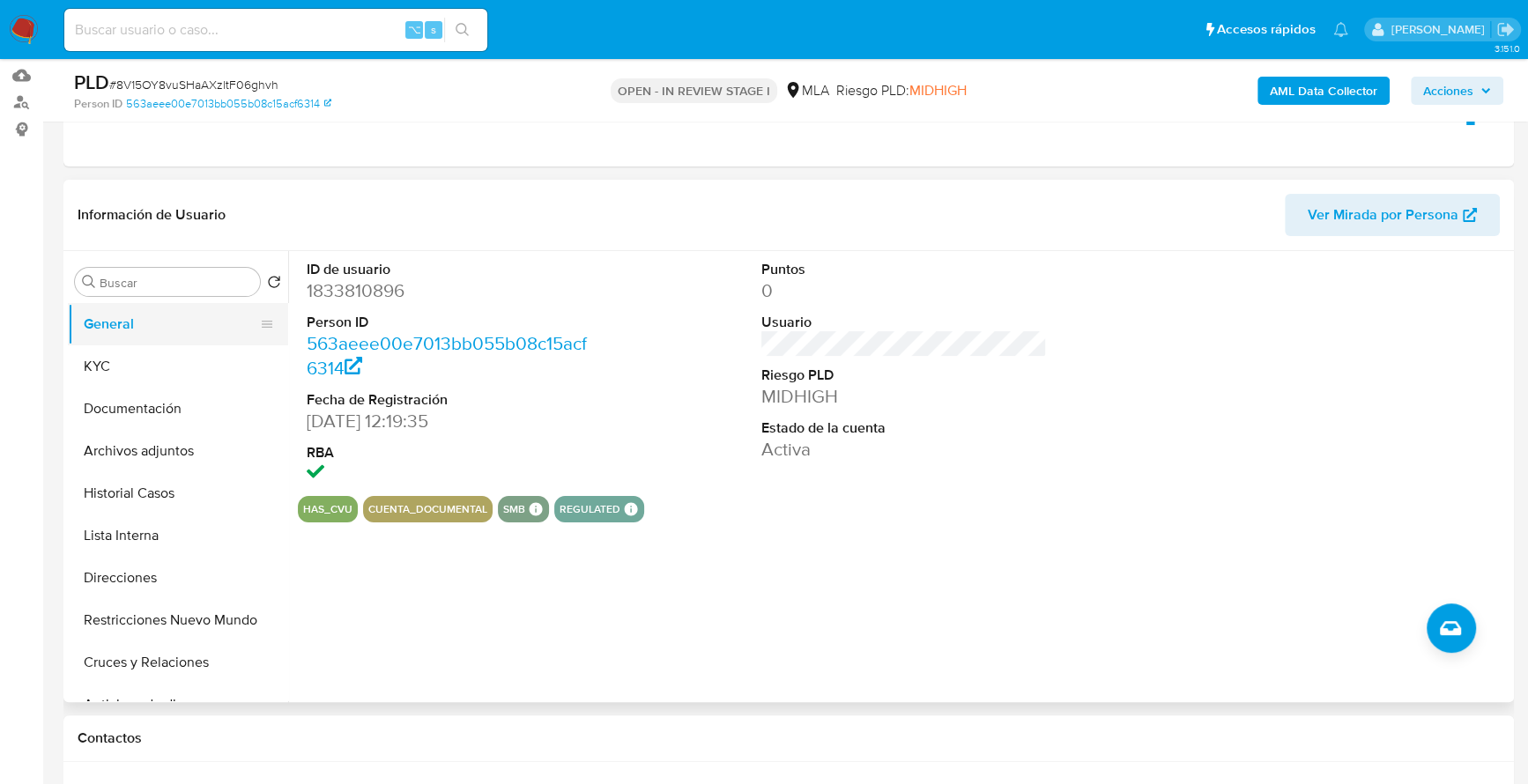
click at [83, 342] on button "General" at bounding box center [171, 324] width 206 height 42
click at [88, 366] on button "KYC" at bounding box center [171, 366] width 206 height 42
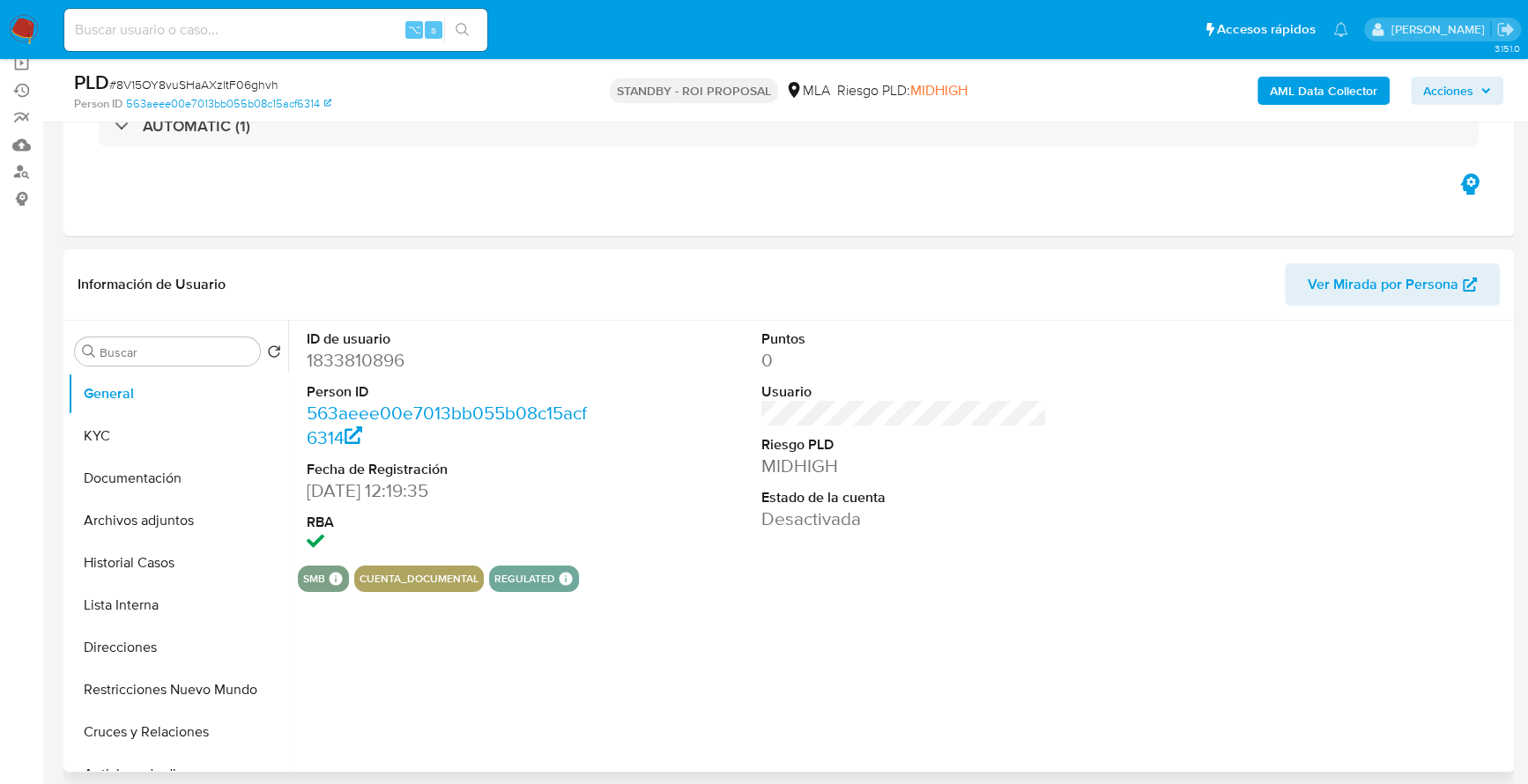
scroll to position [194, 0]
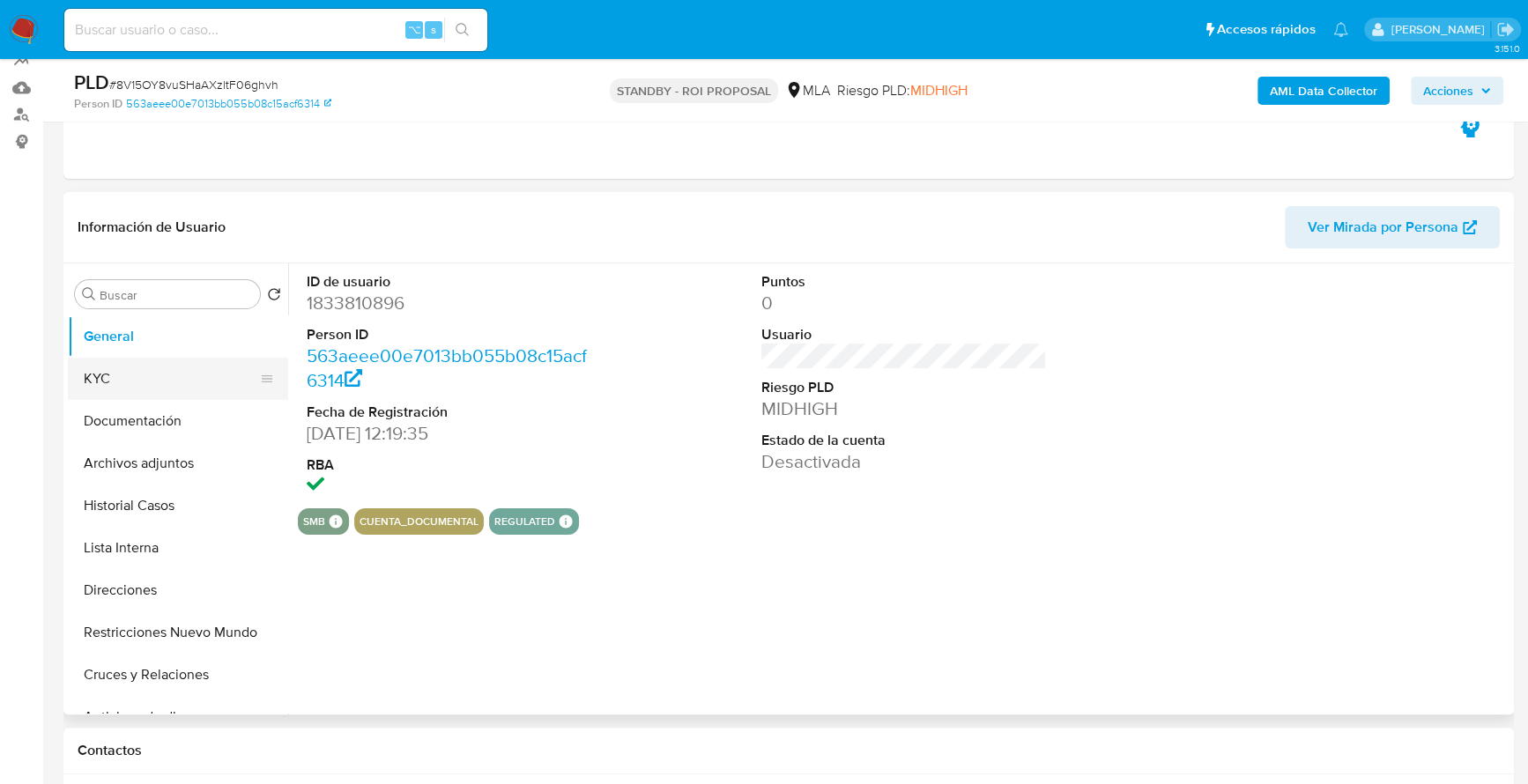
select select "10"
click at [148, 389] on button "KYC" at bounding box center [171, 379] width 206 height 42
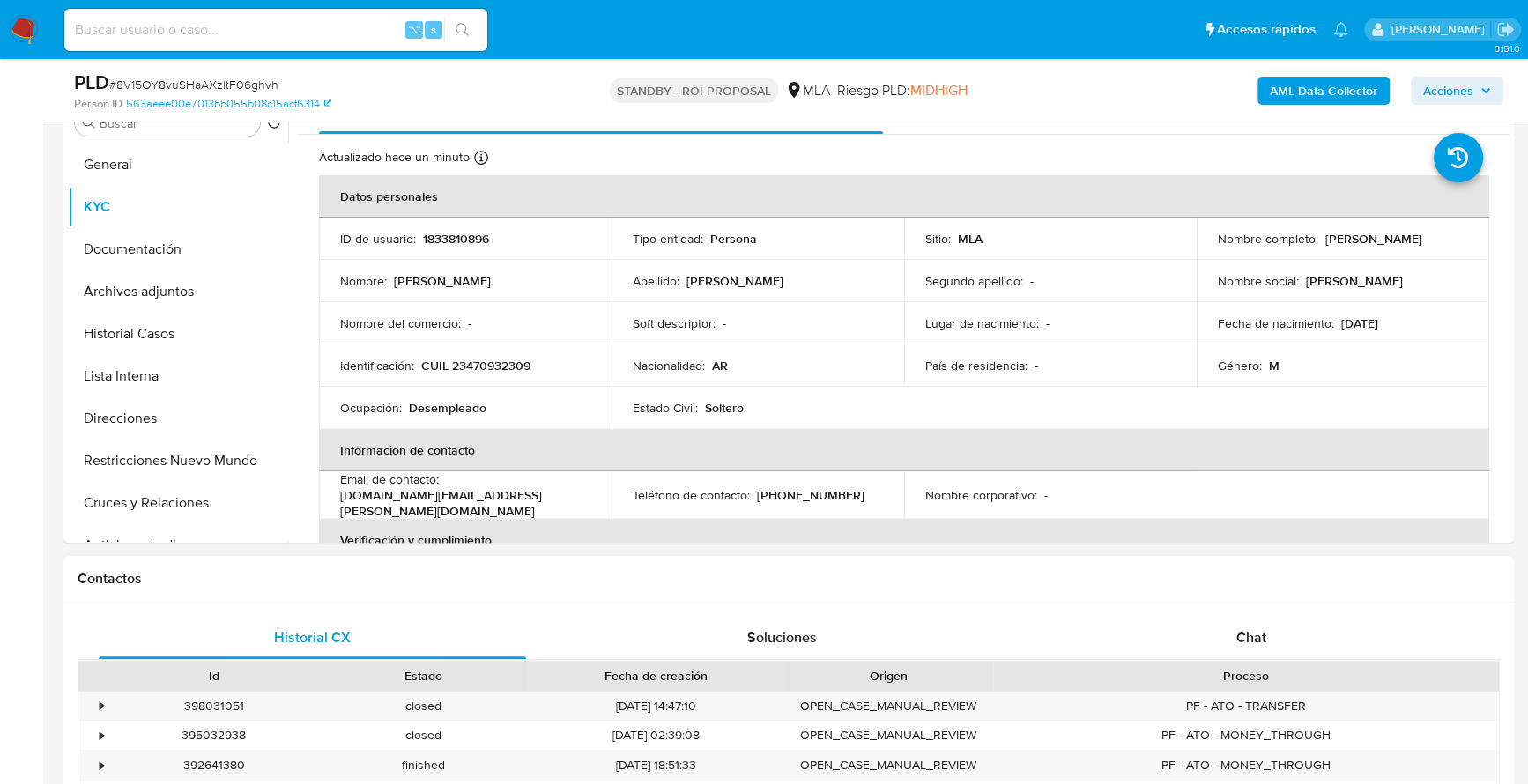
scroll to position [612, 0]
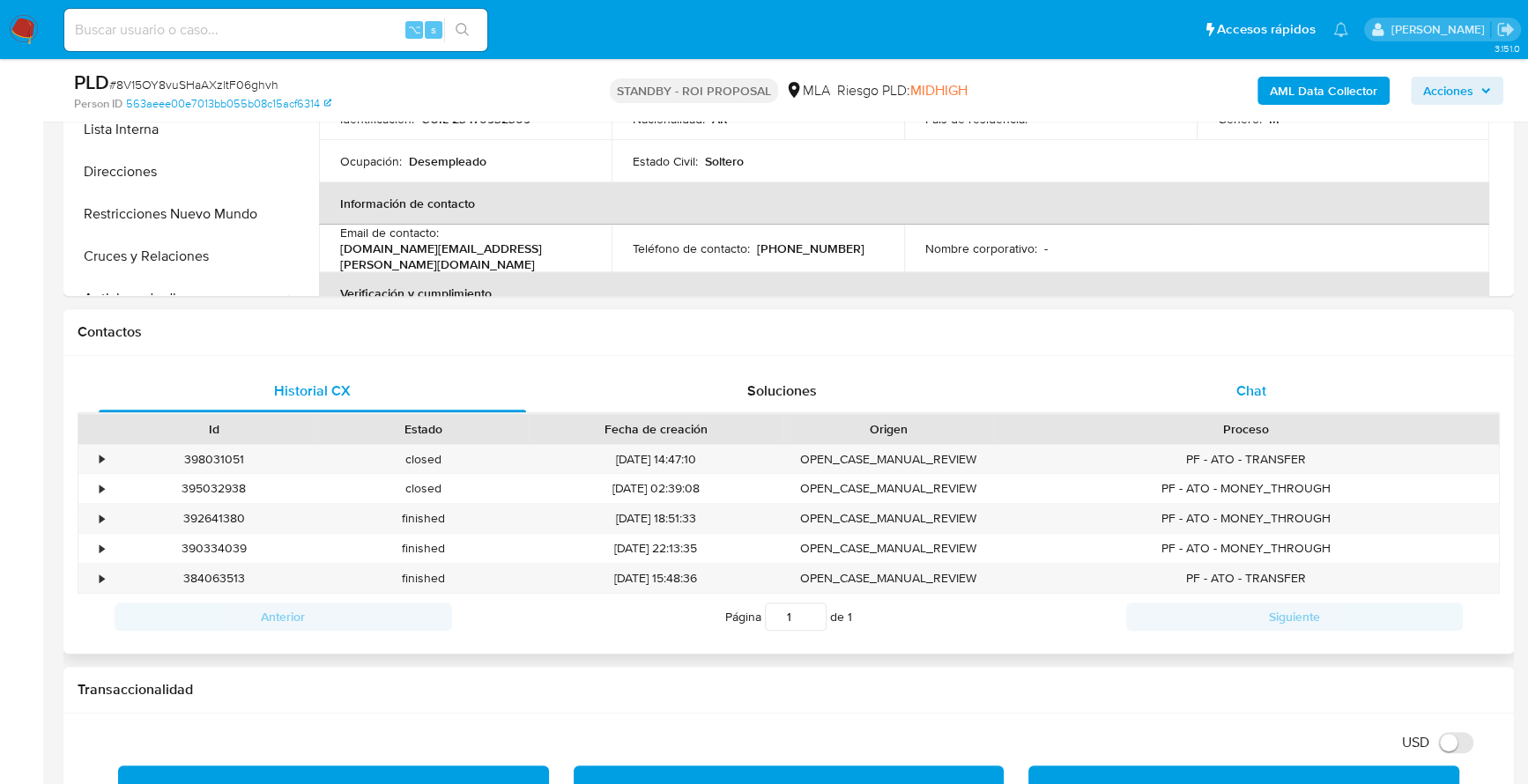
click at [1223, 404] on div "Chat" at bounding box center [1251, 391] width 427 height 42
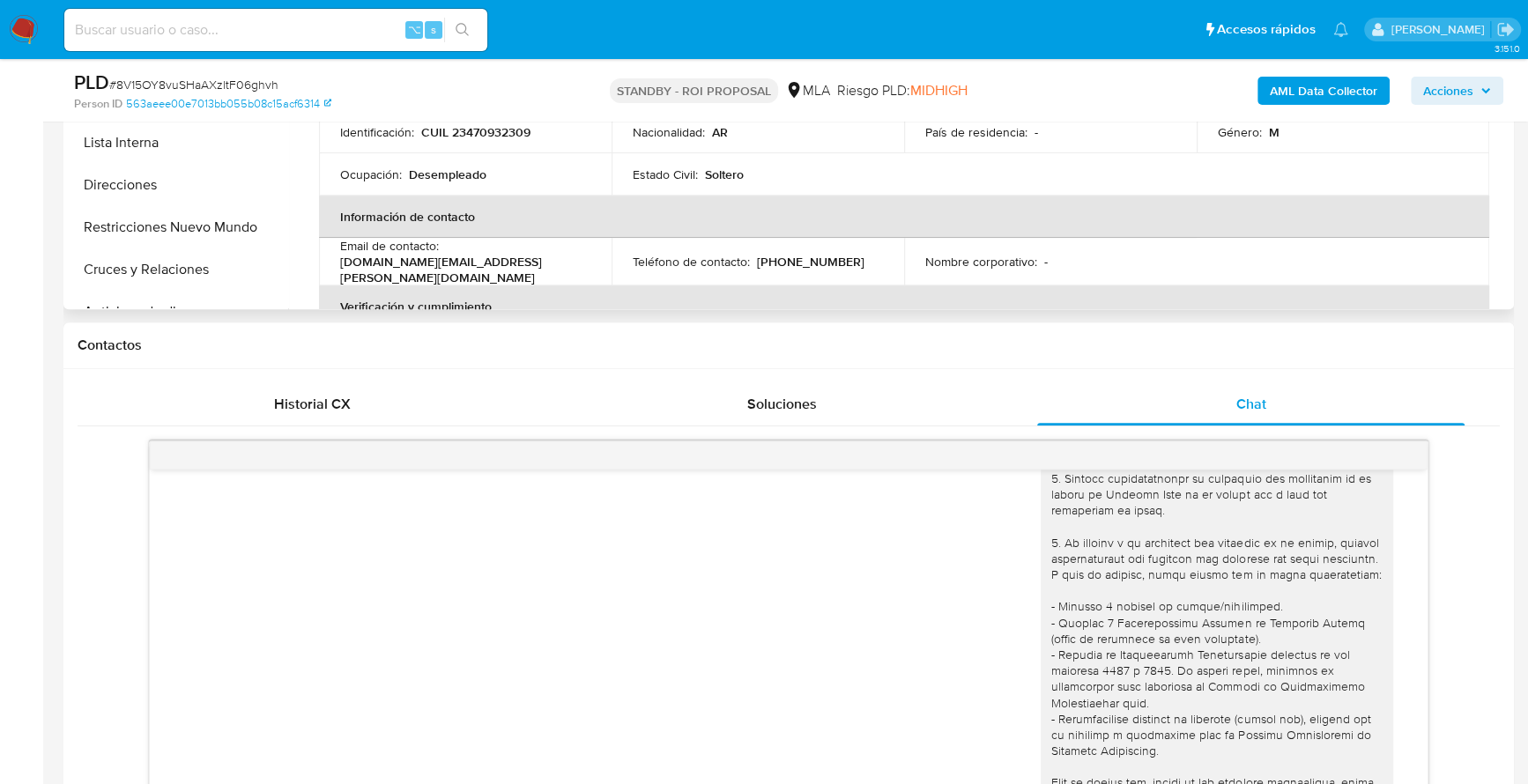
scroll to position [357, 0]
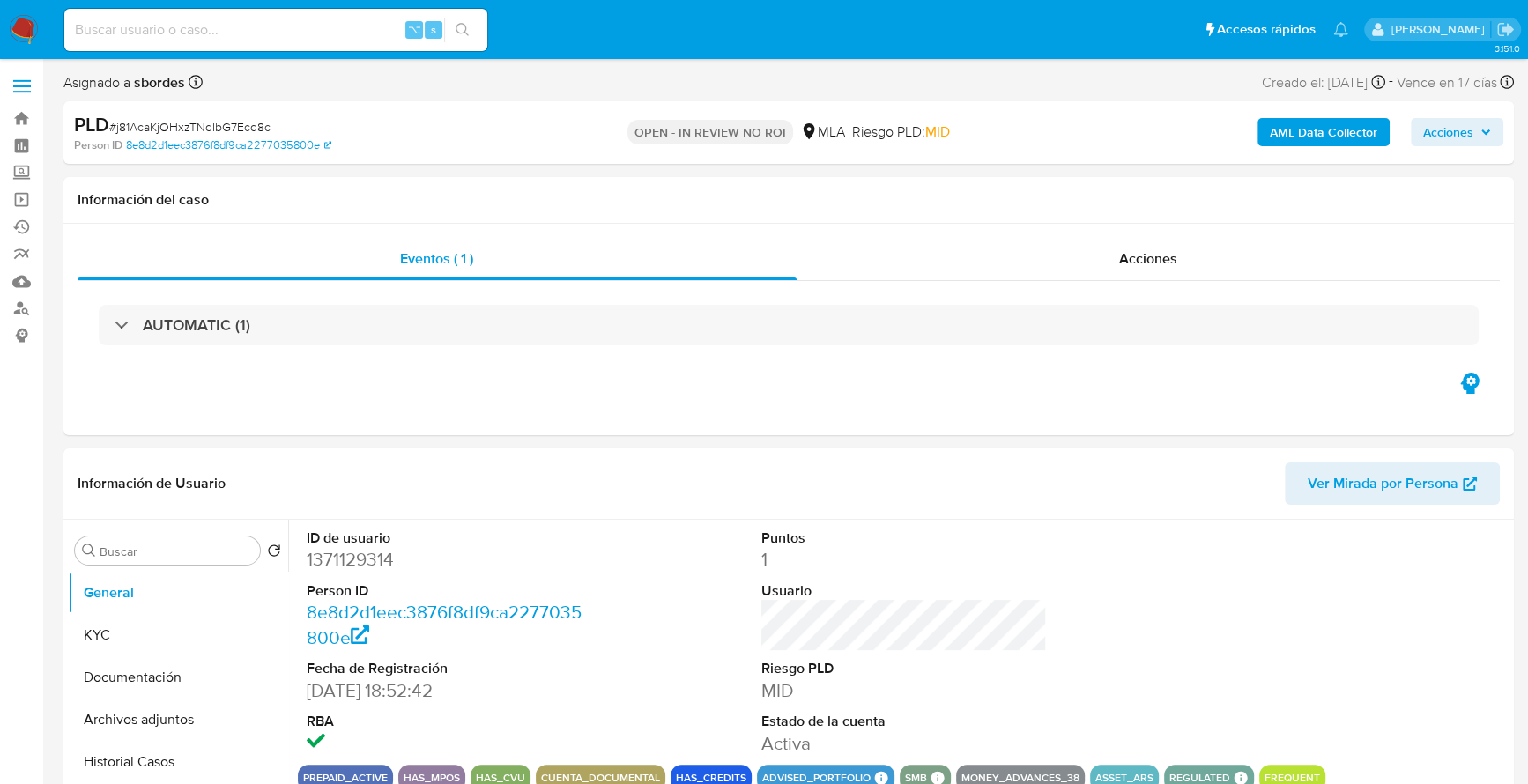
click at [1457, 136] on span "Acciones" at bounding box center [1448, 133] width 51 height 29
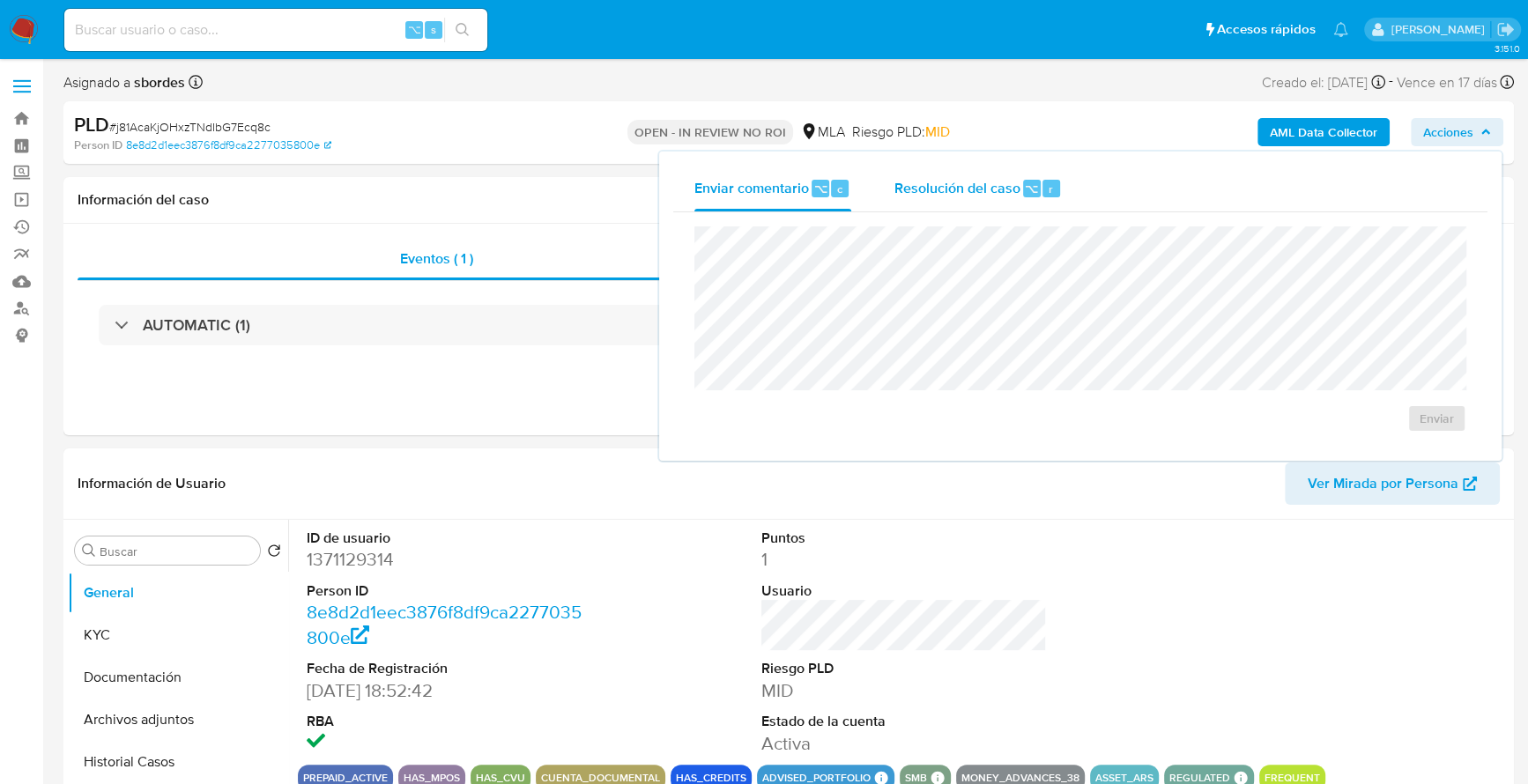
select select "10"
click at [978, 175] on div "Resolución del caso ⌥ r" at bounding box center [978, 189] width 169 height 46
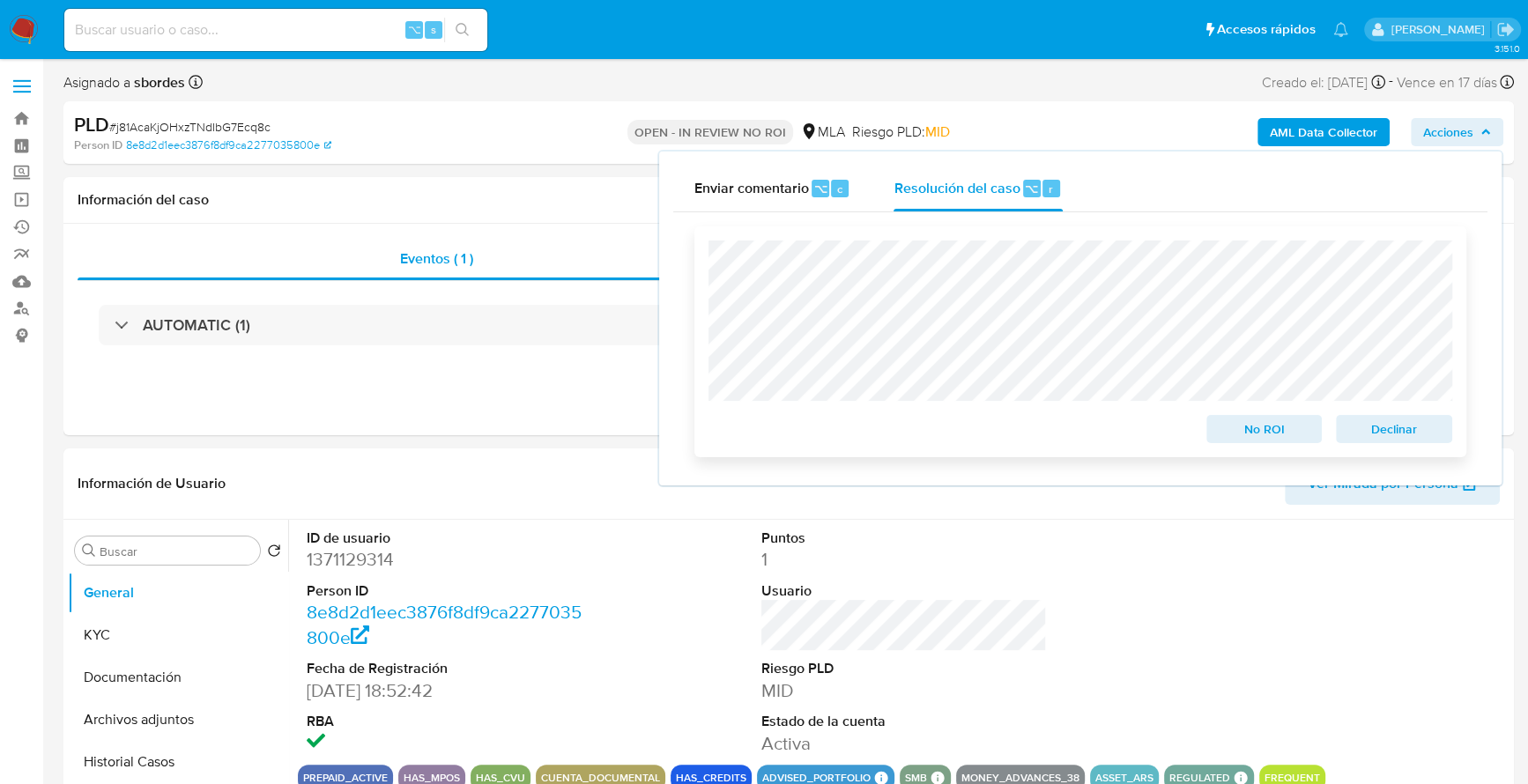
click at [1444, 432] on button "Declinar" at bounding box center [1394, 429] width 116 height 29
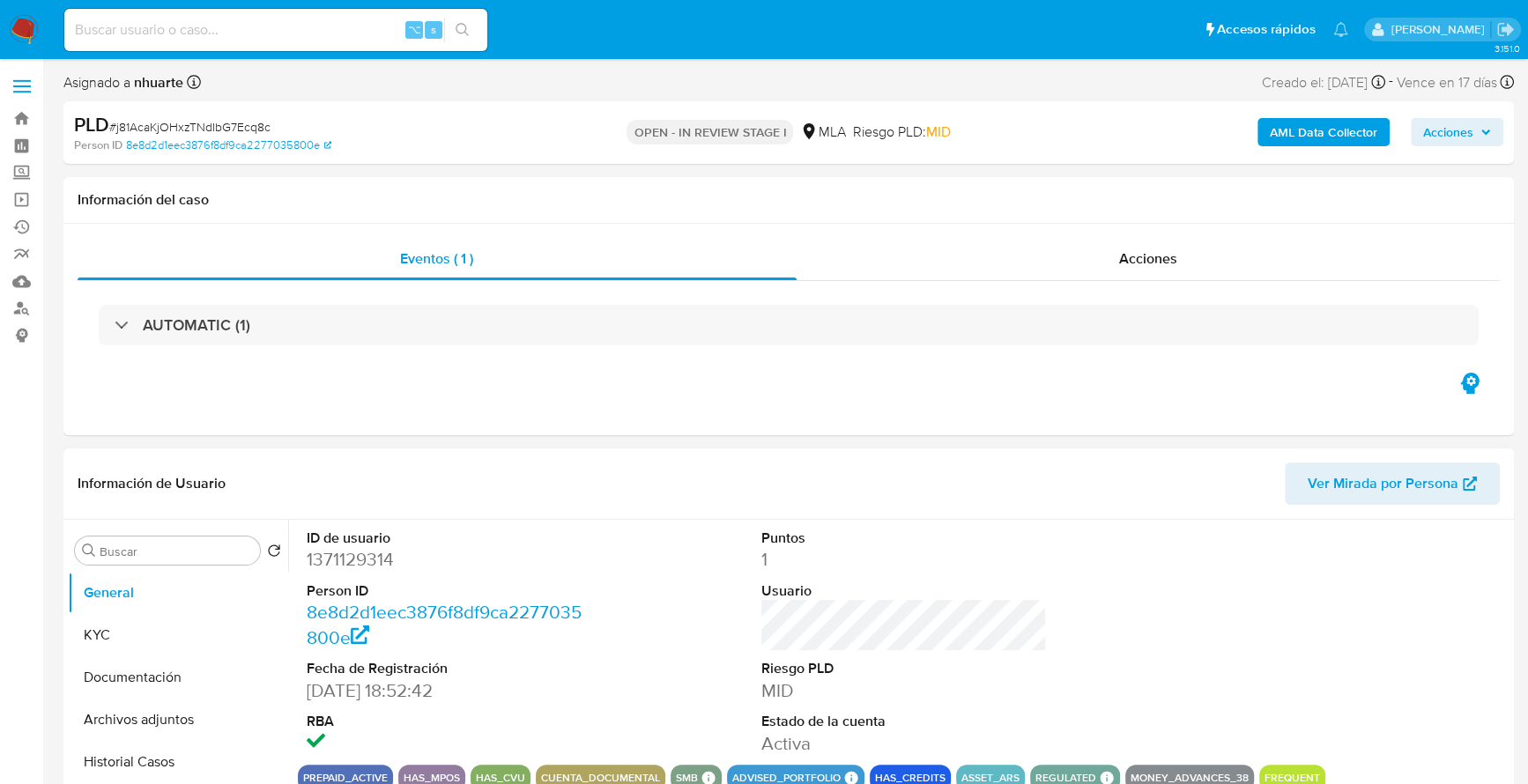
select select "10"
